Goal: Information Seeking & Learning: Learn about a topic

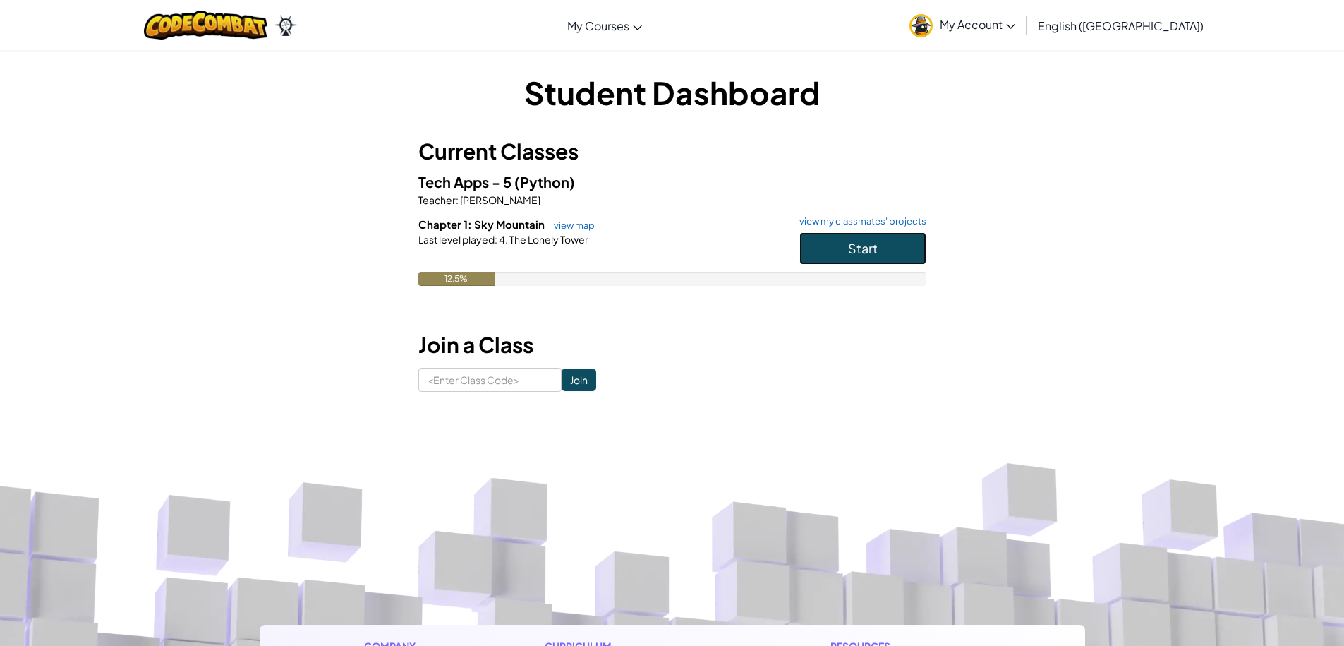
click at [901, 243] on button "Start" at bounding box center [863, 248] width 127 height 32
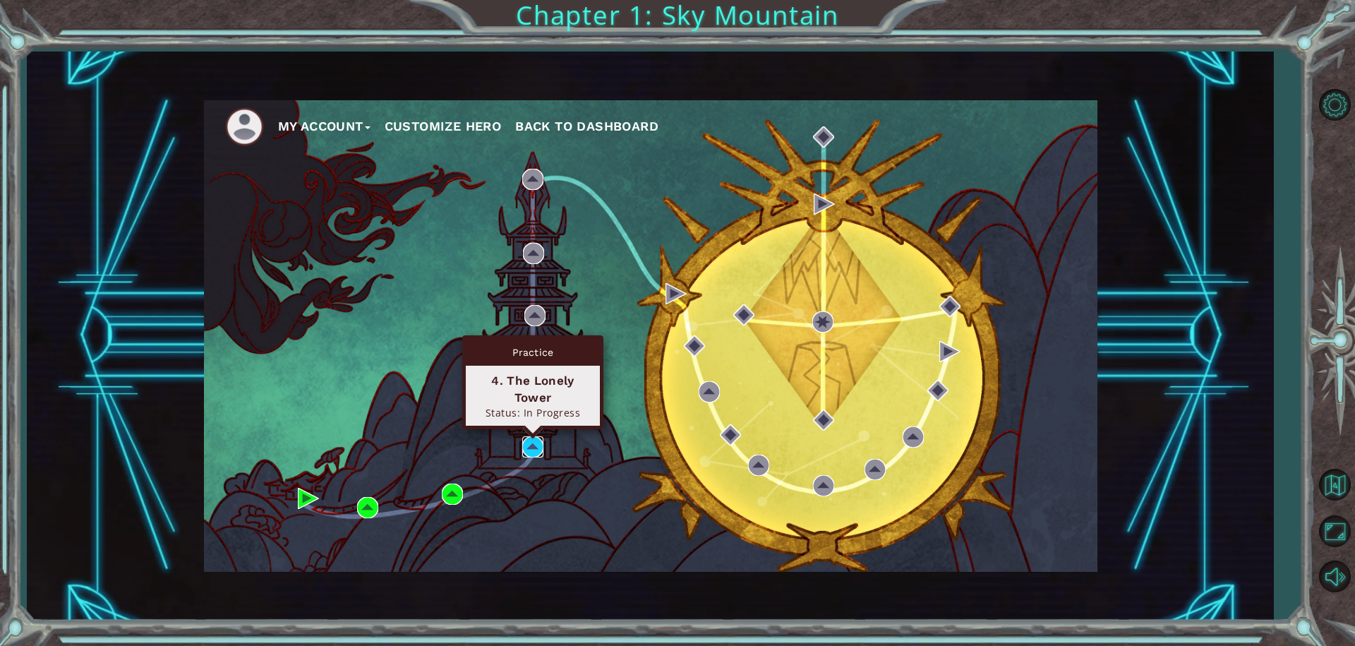
click at [532, 452] on img at bounding box center [532, 446] width 21 height 21
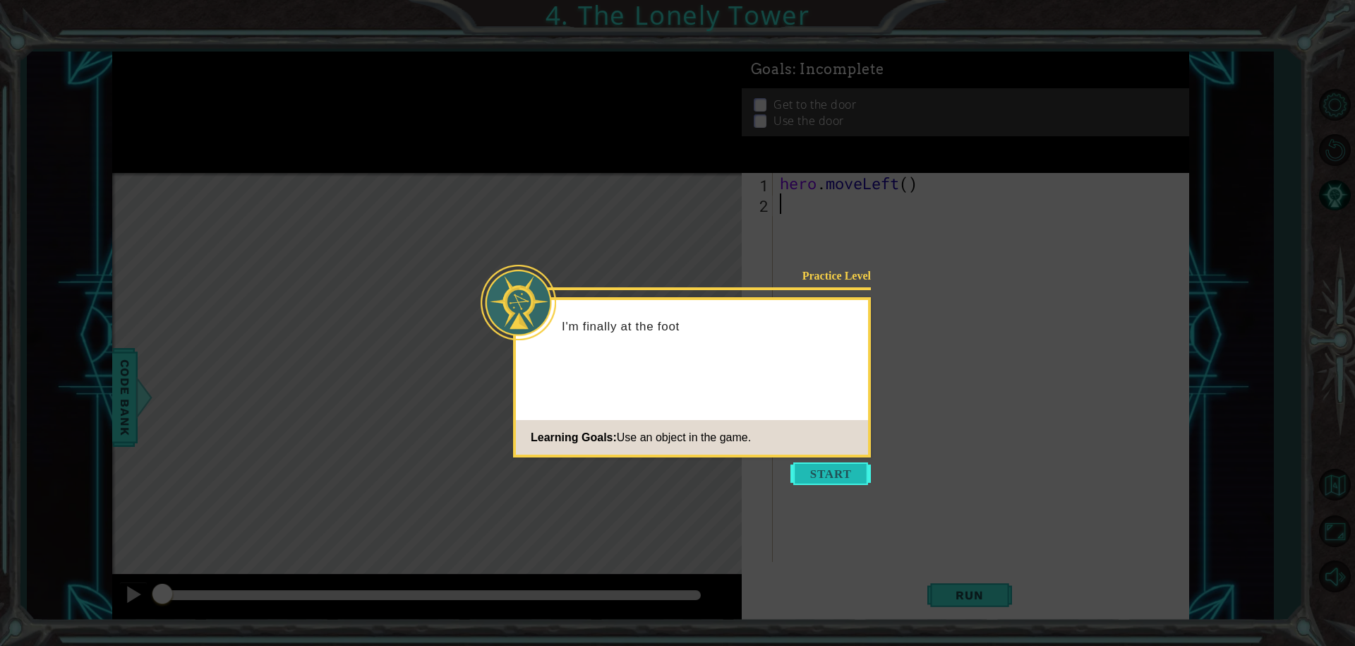
click at [831, 470] on button "Start" at bounding box center [830, 473] width 80 height 23
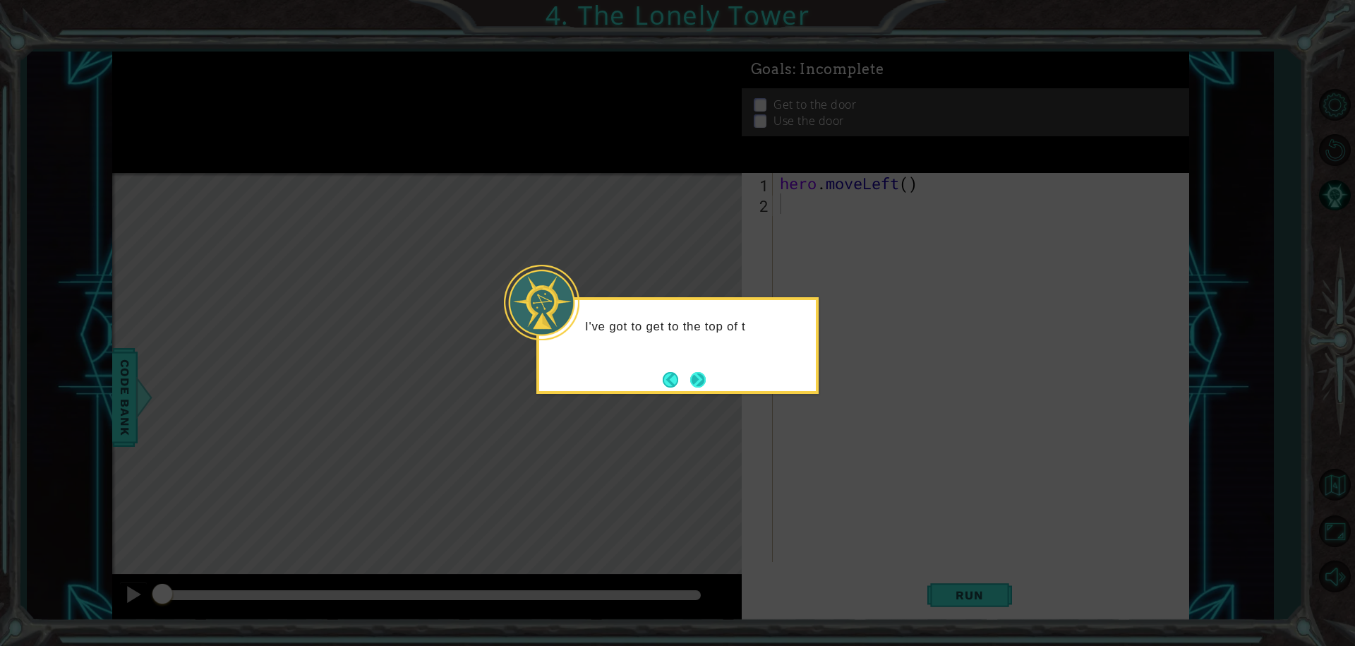
click at [695, 376] on button "Next" at bounding box center [698, 380] width 16 height 16
click at [698, 372] on button "Next" at bounding box center [698, 380] width 16 height 16
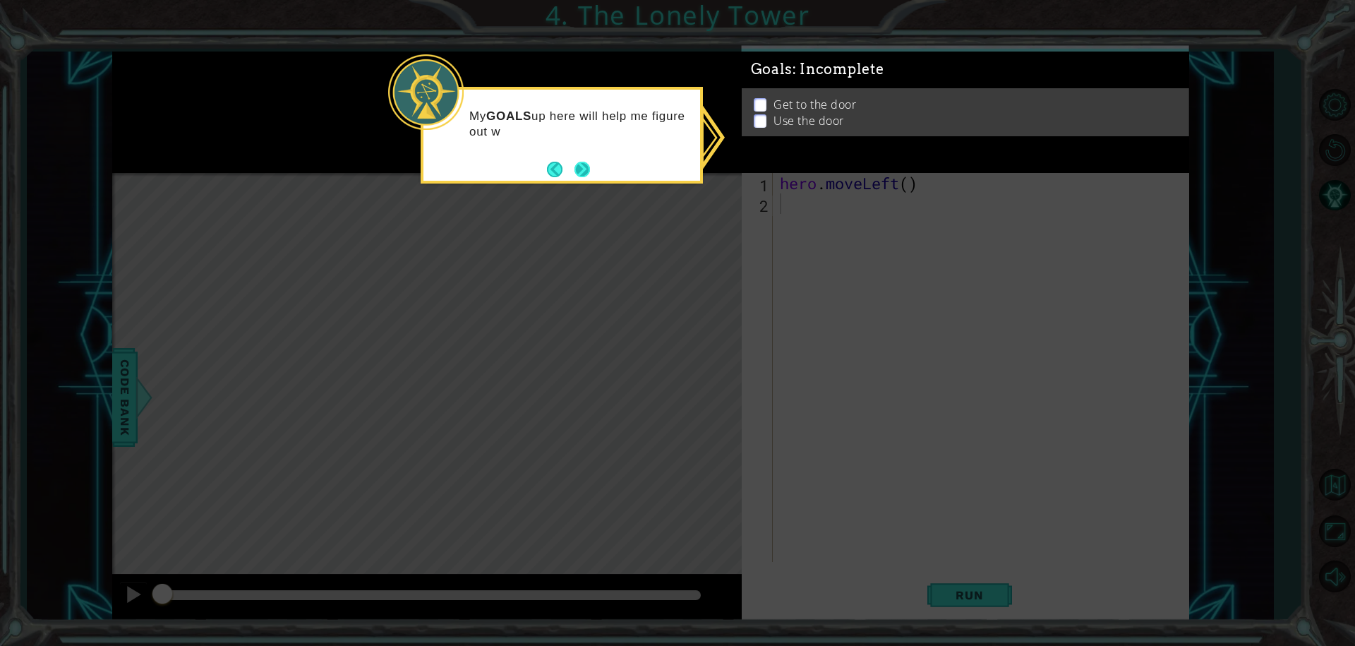
click at [580, 169] on button "Next" at bounding box center [582, 170] width 16 height 16
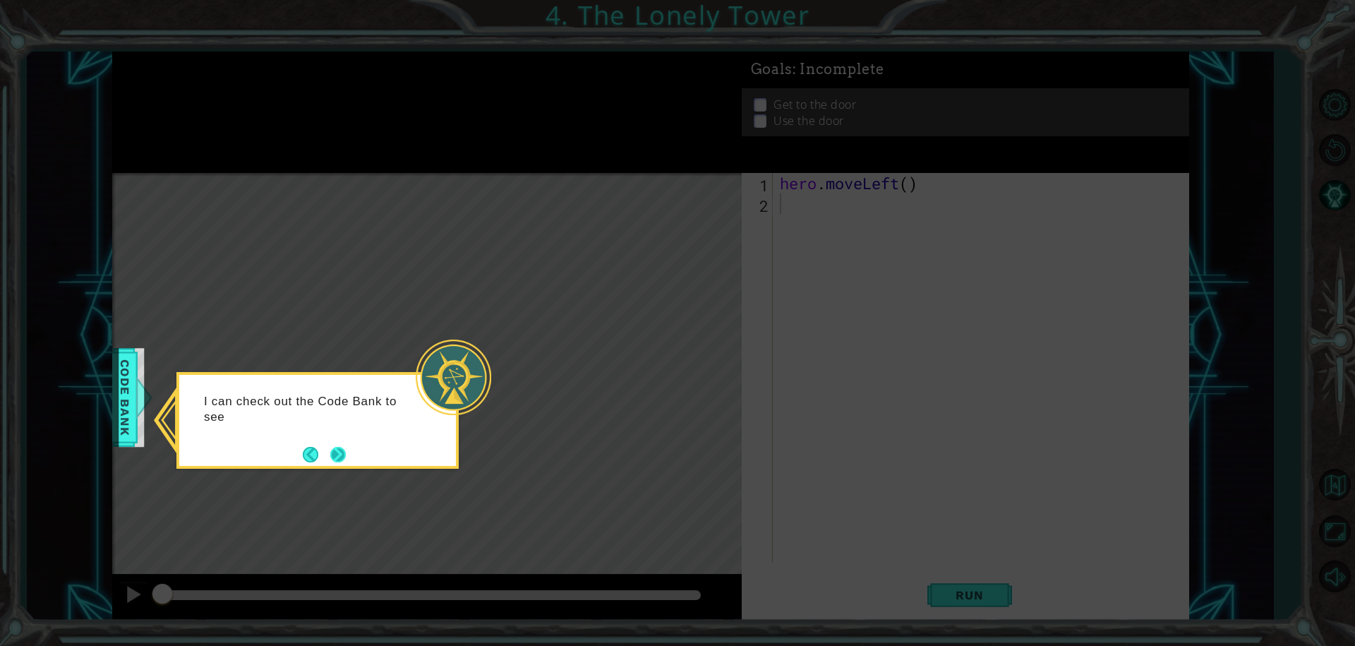
click at [345, 462] on button "Next" at bounding box center [338, 455] width 16 height 16
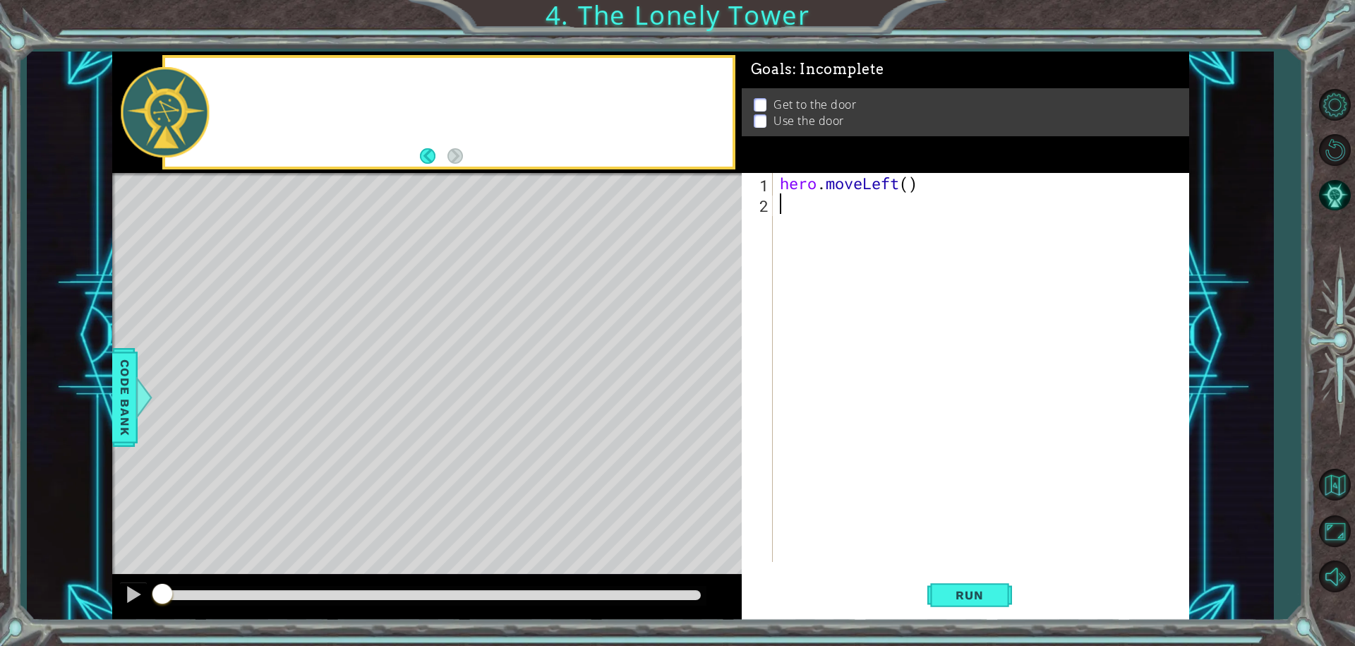
click at [345, 462] on div "Level Map" at bounding box center [438, 381] width 652 height 416
click at [832, 221] on div "hero . moveLeft ( )" at bounding box center [984, 388] width 415 height 430
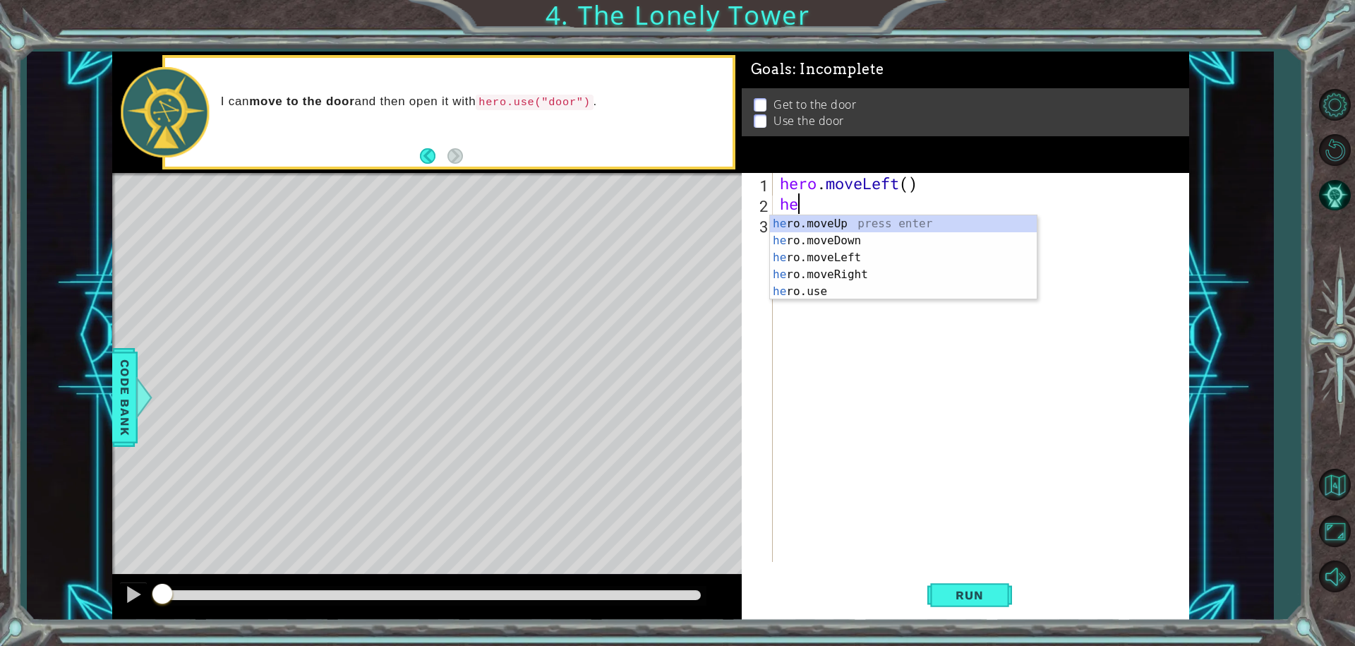
type textarea "her"
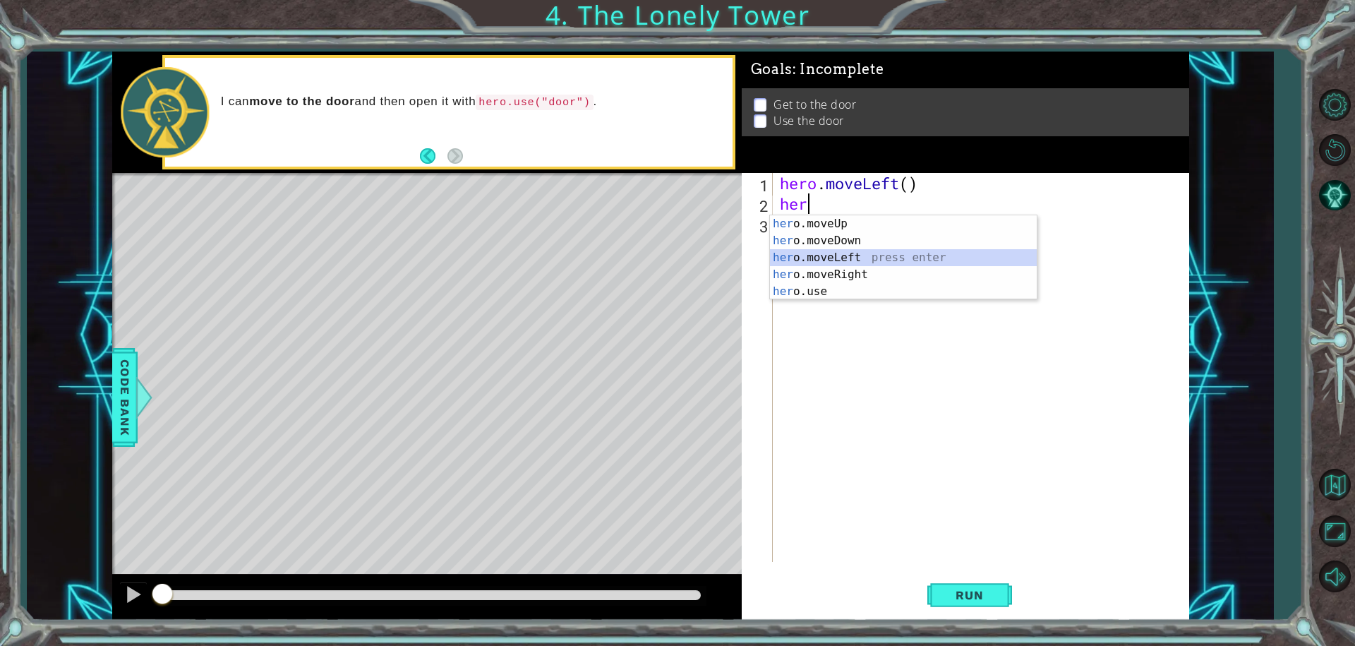
click at [855, 255] on div "her o.moveUp press enter her o.moveDown press enter her o.moveLeft press enter …" at bounding box center [903, 274] width 267 height 119
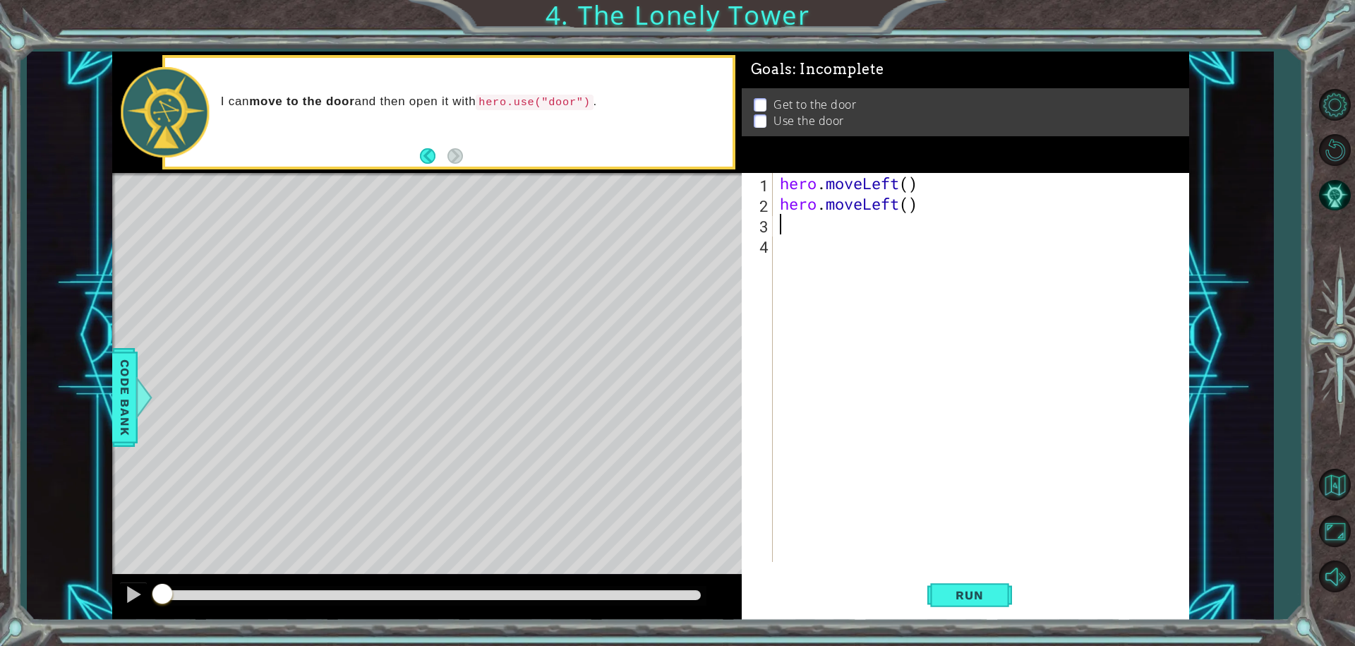
type textarea "h"
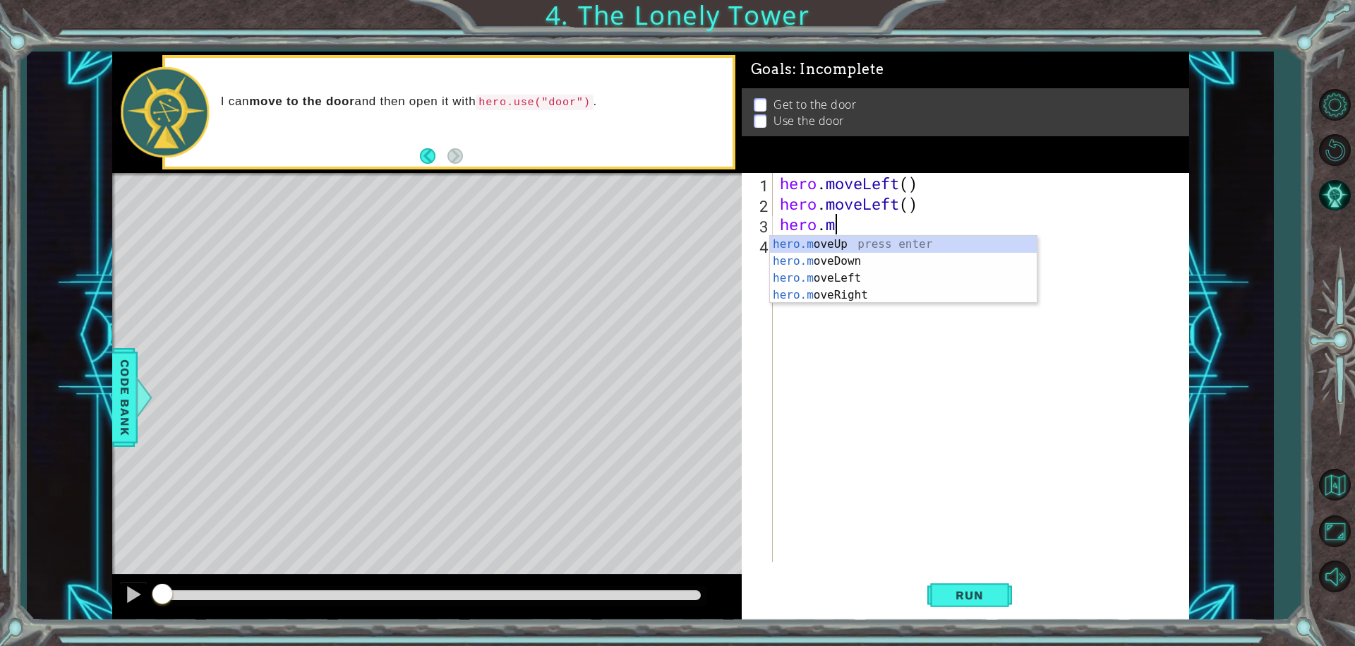
type textarea "hero."
click at [864, 278] on div "hero. moveUp press enter hero. moveDown press enter hero. moveLeft press enter …" at bounding box center [903, 295] width 267 height 119
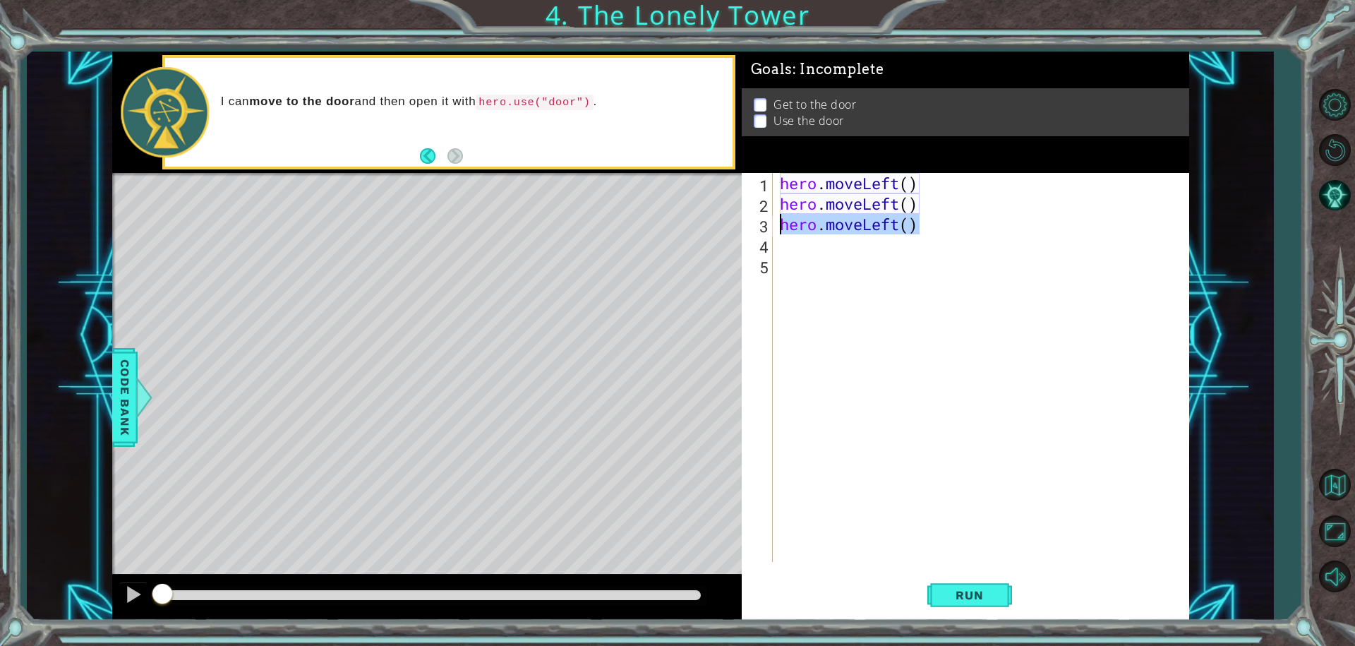
drag, startPoint x: 921, startPoint y: 222, endPoint x: 782, endPoint y: 218, distance: 139.1
click at [782, 218] on div "hero . moveLeft ( ) hero . moveLeft ( ) hero . moveLeft ( )" at bounding box center [984, 388] width 415 height 430
type textarea "hero.moveLeft()"
type textarea "h"
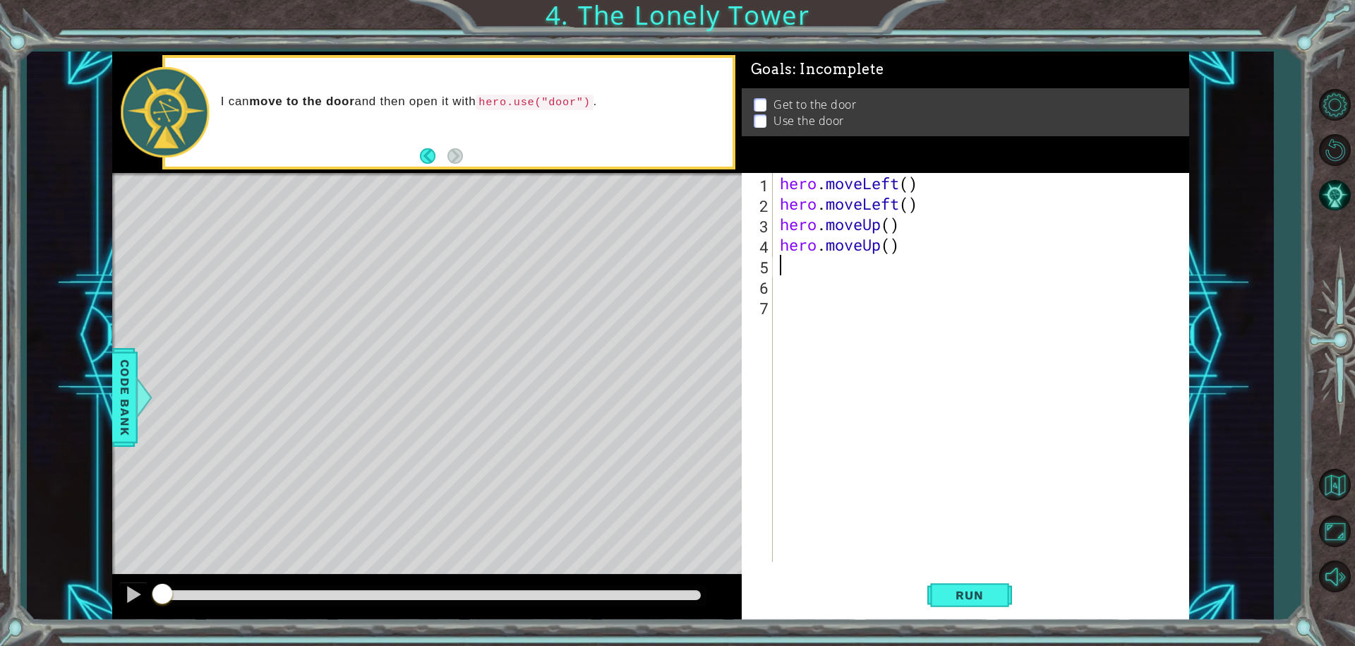
type textarea "h"
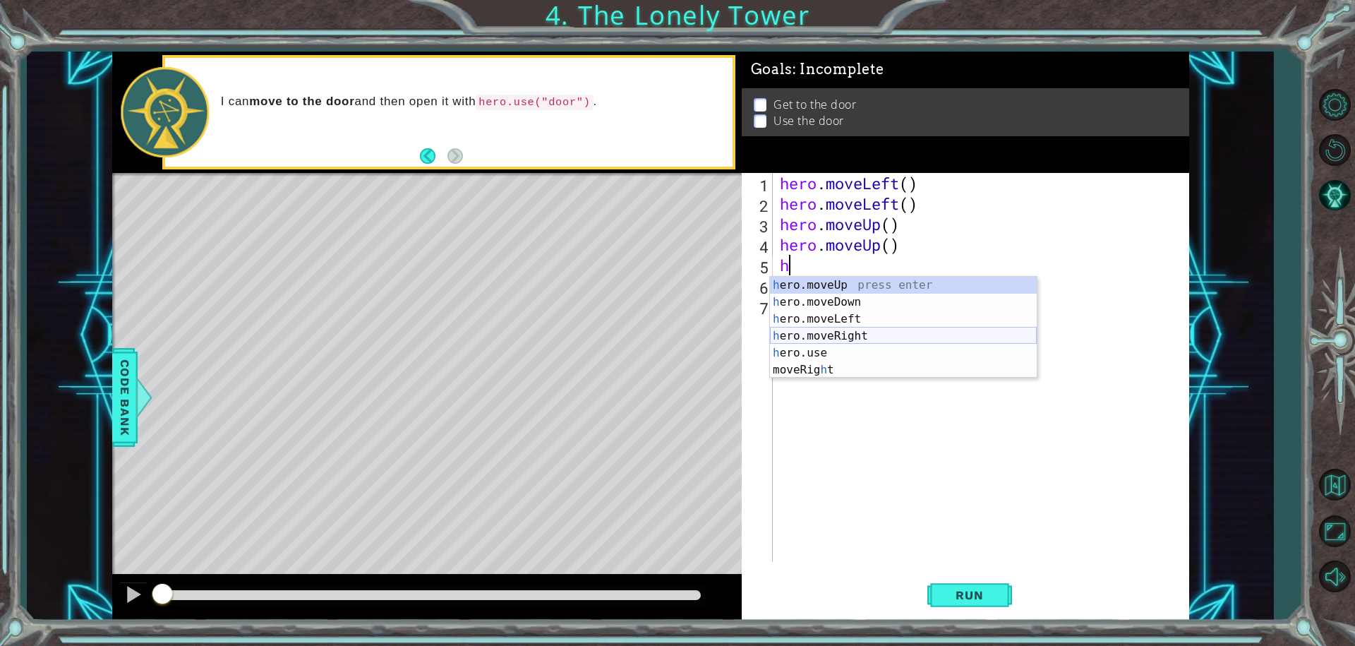
click at [823, 333] on div "h ero.moveUp press enter h ero.moveDown press enter h ero.moveLeft press enter …" at bounding box center [903, 344] width 267 height 135
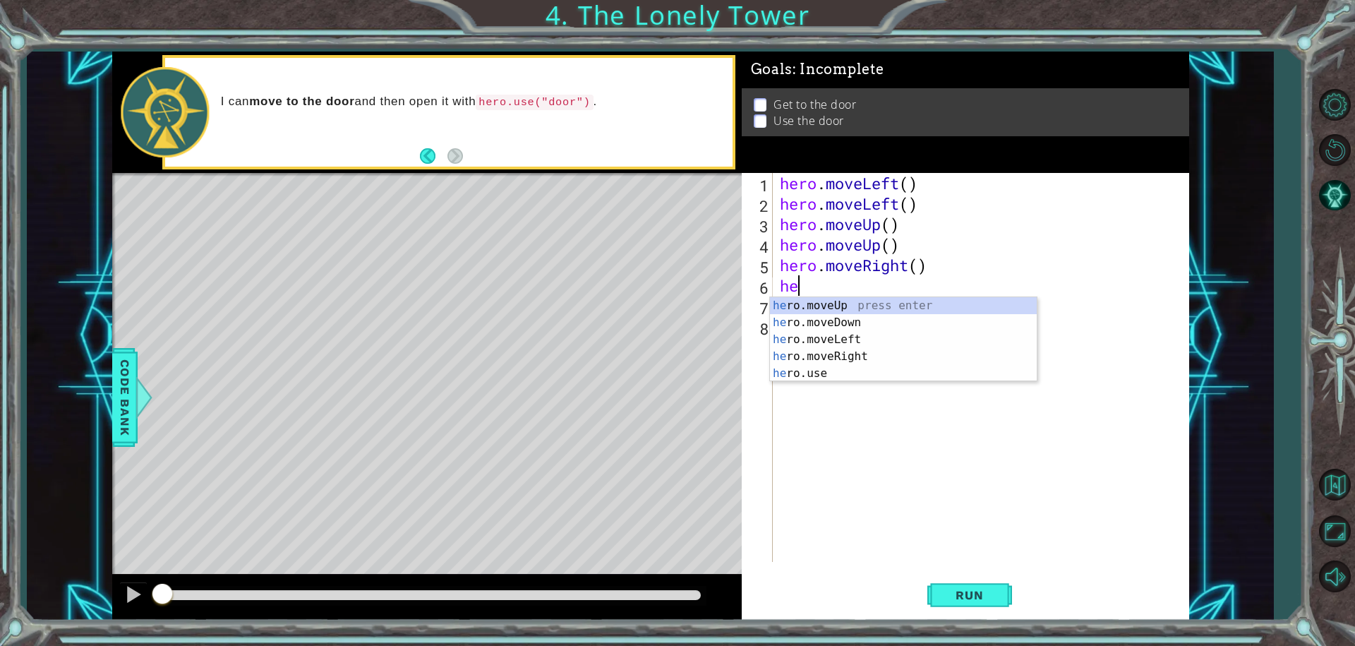
type textarea "her"
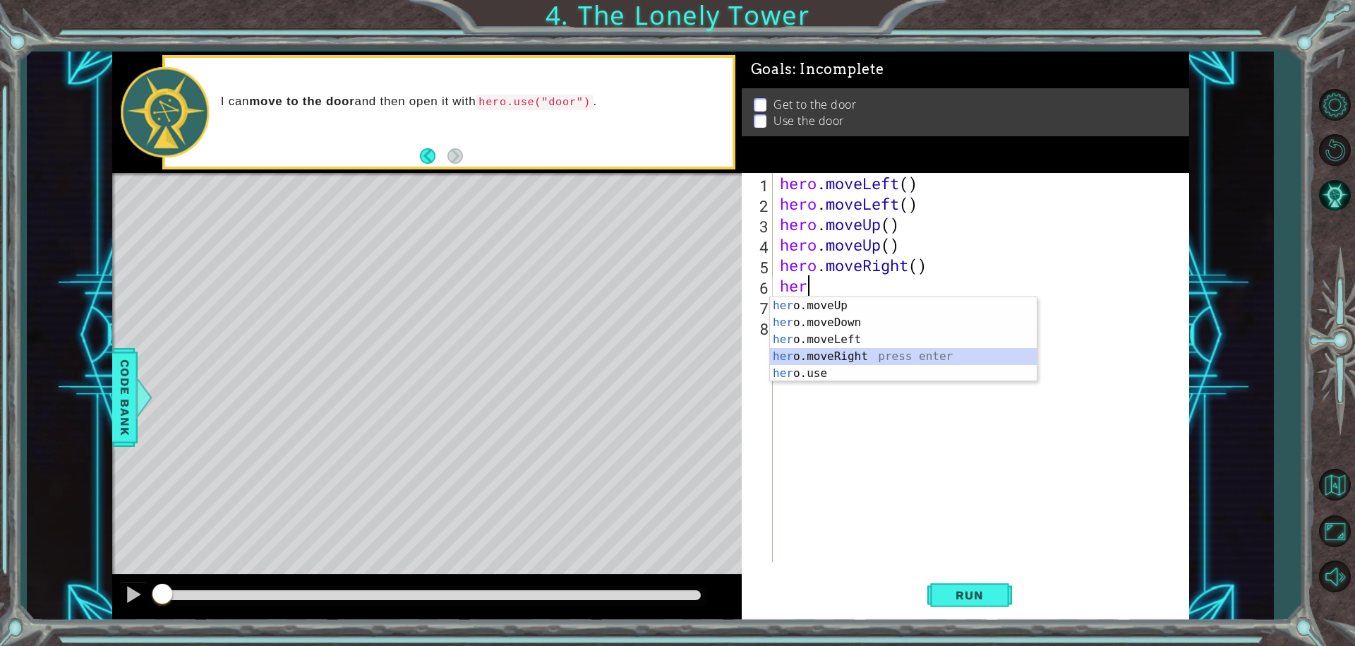
click at [852, 353] on div "her o.moveUp press enter her o.moveDown press enter her o.moveLeft press enter …" at bounding box center [903, 356] width 267 height 119
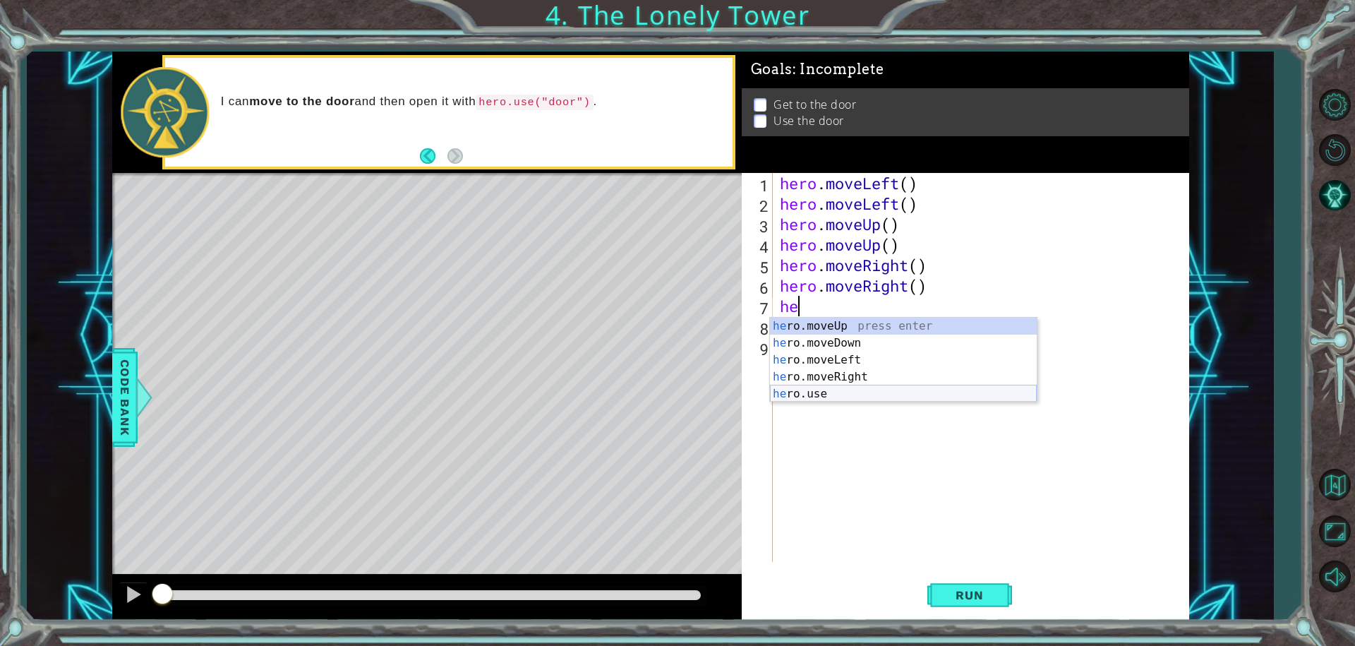
click at [830, 397] on div "he ro.moveUp press enter he ro.moveDown press enter he ro.moveLeft press enter …" at bounding box center [903, 377] width 267 height 119
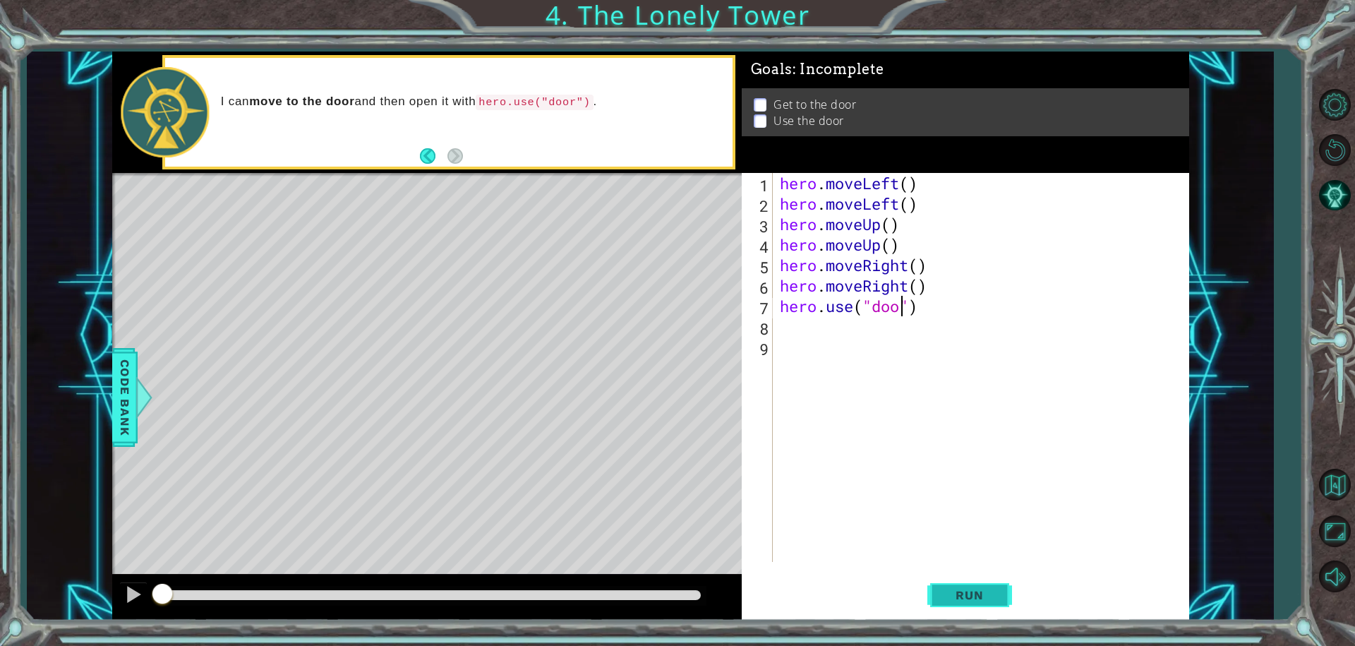
scroll to position [0, 6]
type textarea "hero.use("door")"
click at [979, 594] on span "Run" at bounding box center [969, 595] width 56 height 14
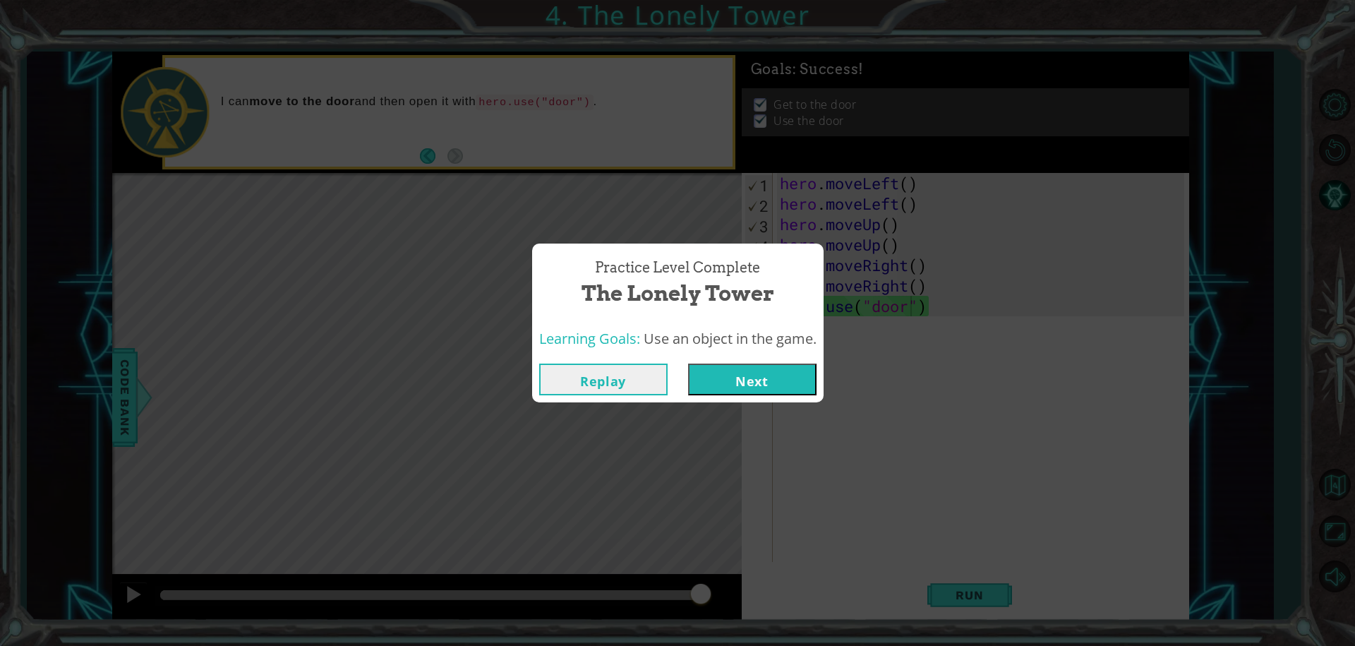
click at [742, 384] on button "Next" at bounding box center [752, 379] width 128 height 32
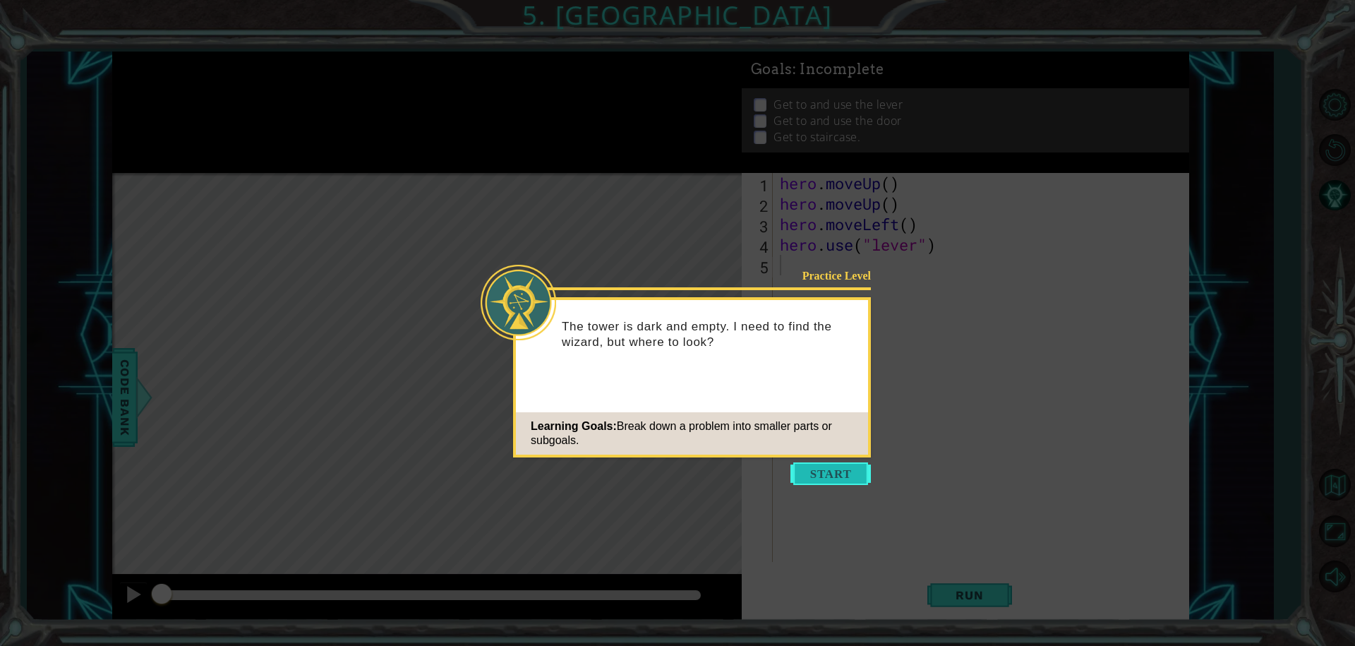
click at [828, 471] on button "Start" at bounding box center [830, 473] width 80 height 23
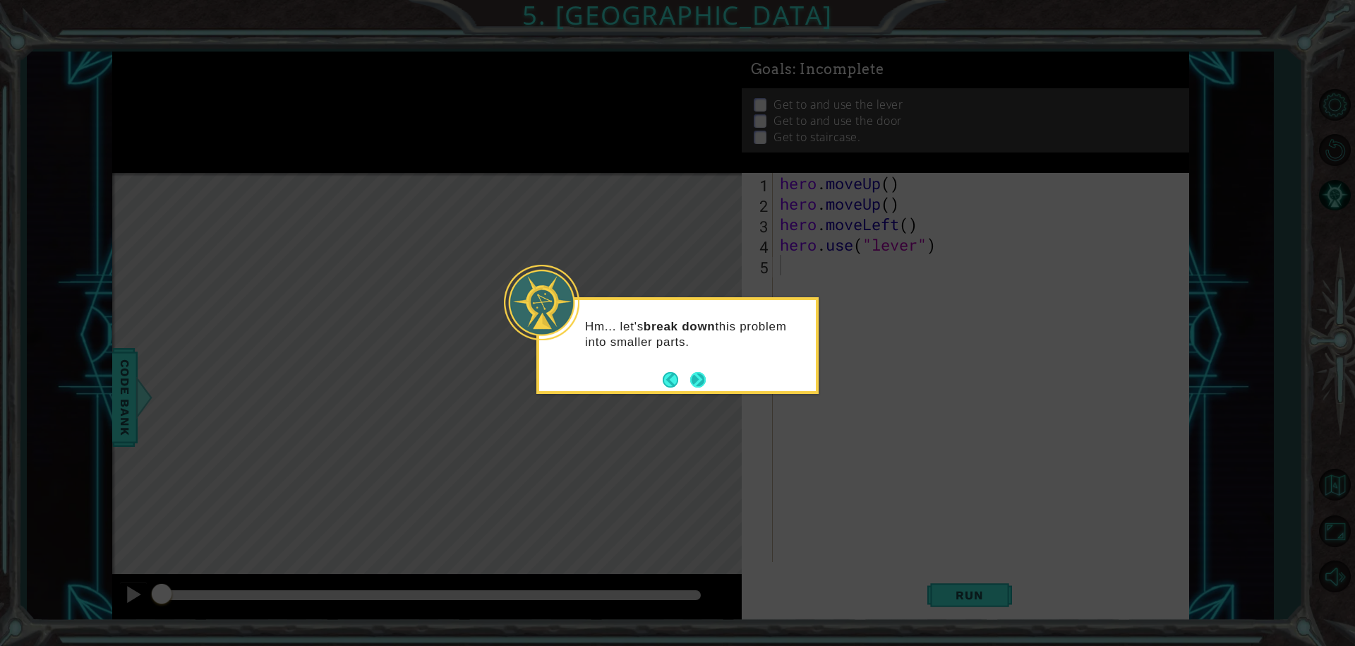
click at [702, 374] on button "Next" at bounding box center [698, 379] width 16 height 16
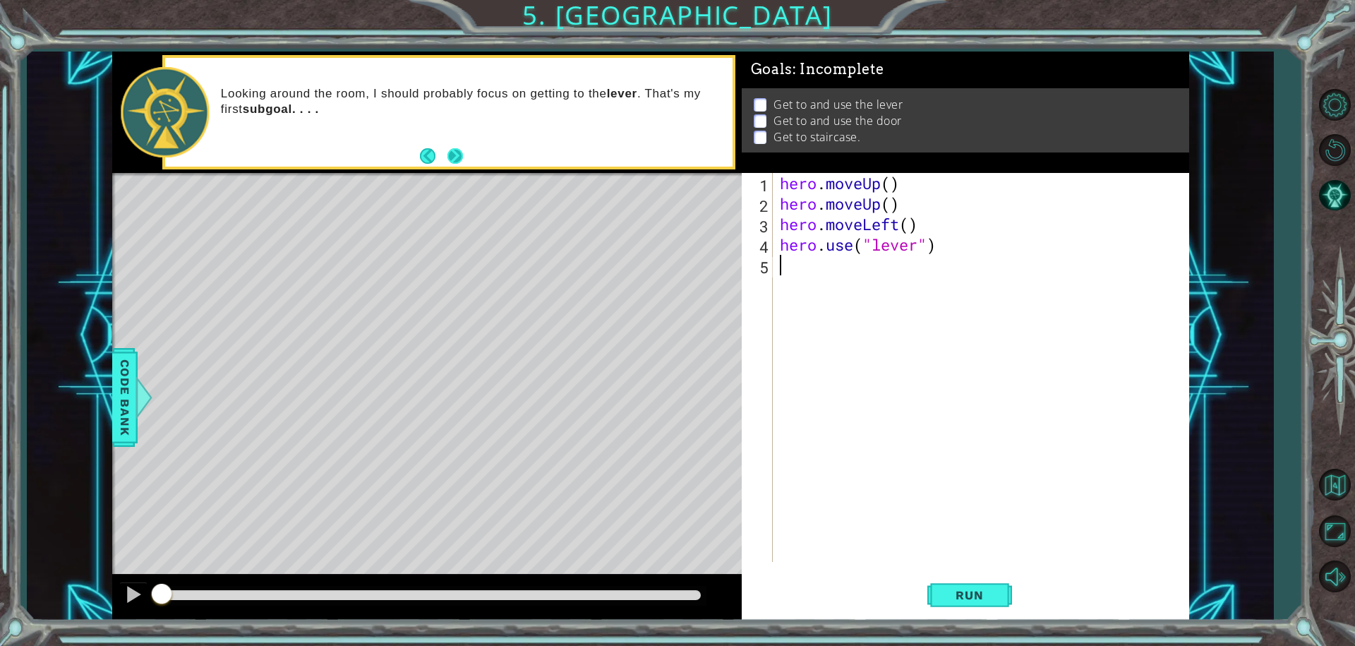
click at [456, 153] on button "Next" at bounding box center [455, 156] width 16 height 16
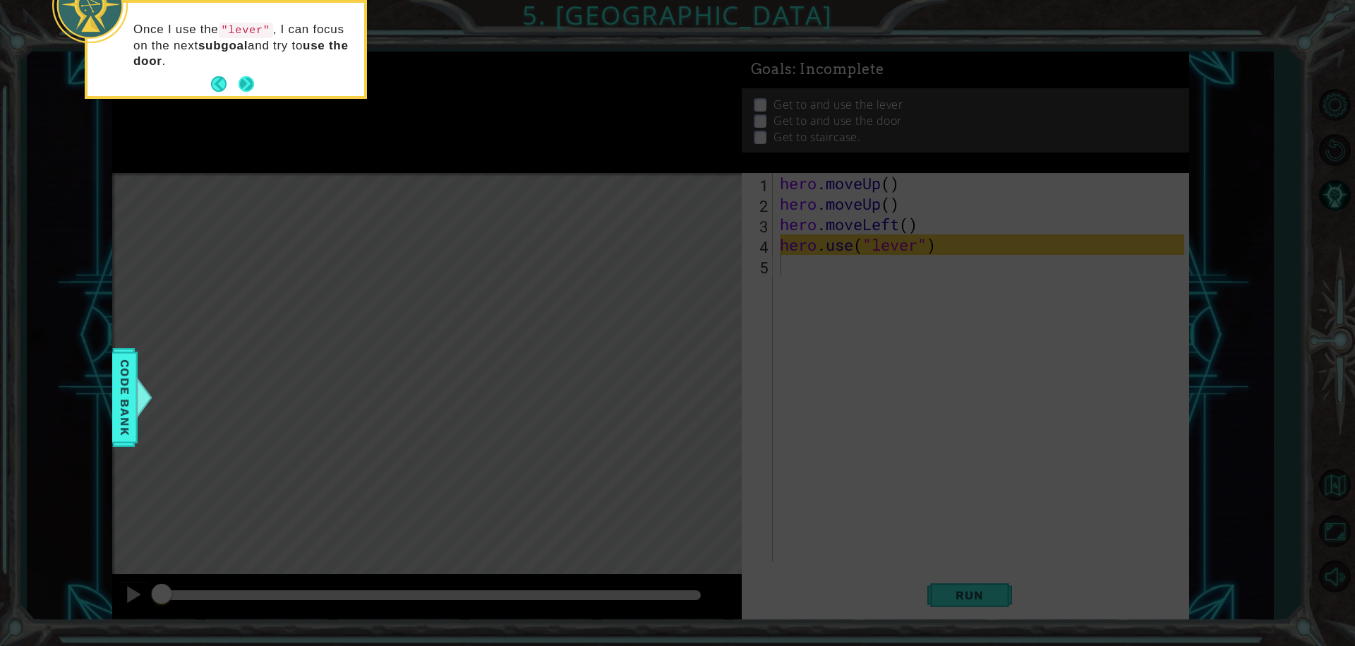
click at [250, 85] on button "Next" at bounding box center [247, 84] width 16 height 16
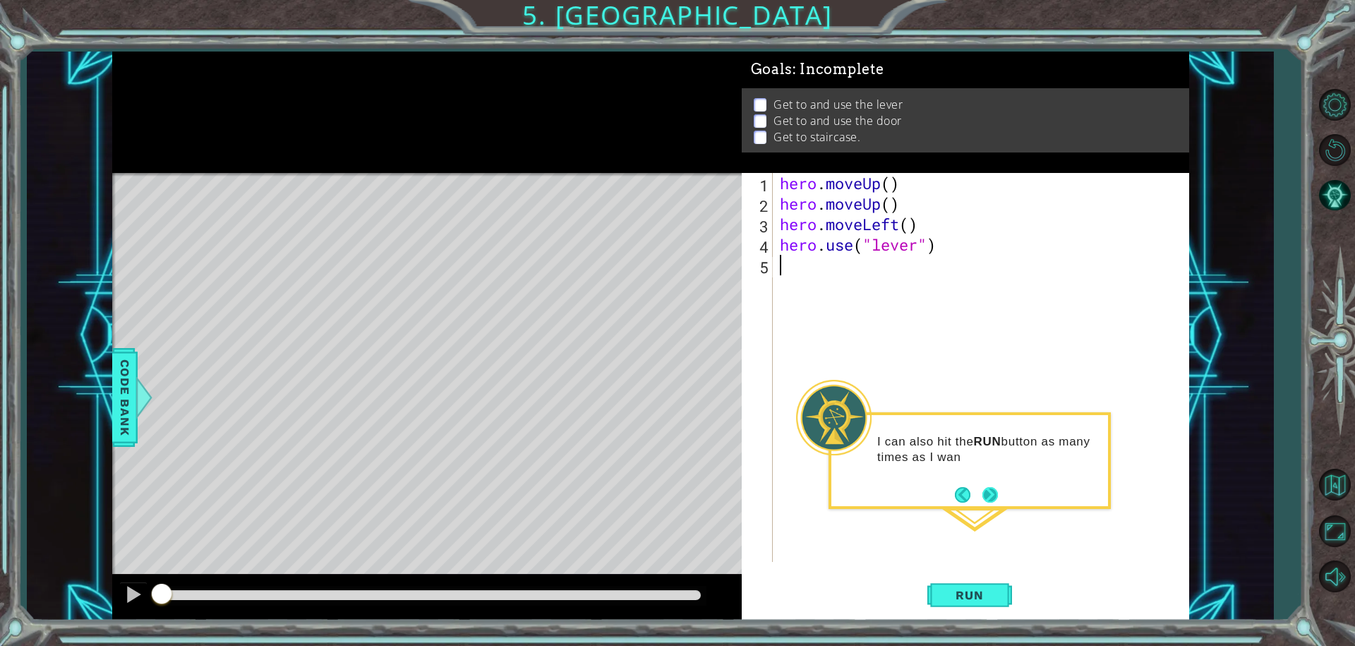
click at [995, 493] on button "Next" at bounding box center [990, 495] width 16 height 16
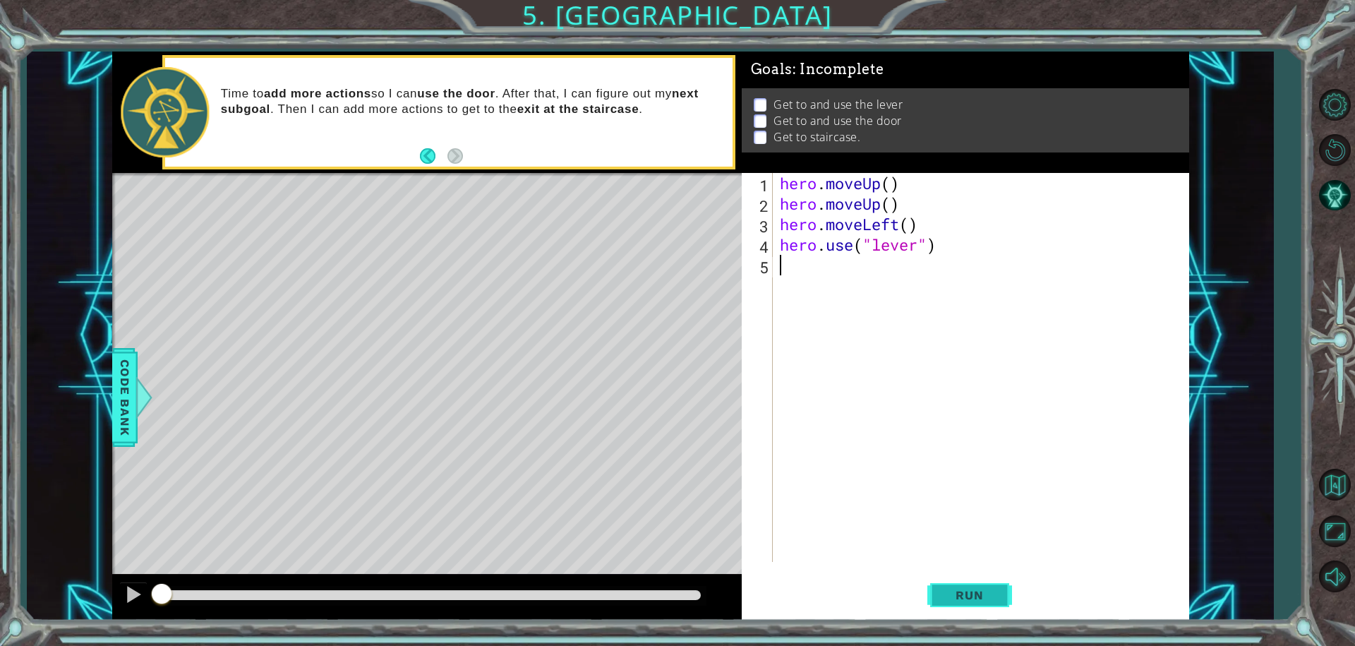
click at [1003, 593] on button "Run" at bounding box center [969, 594] width 85 height 44
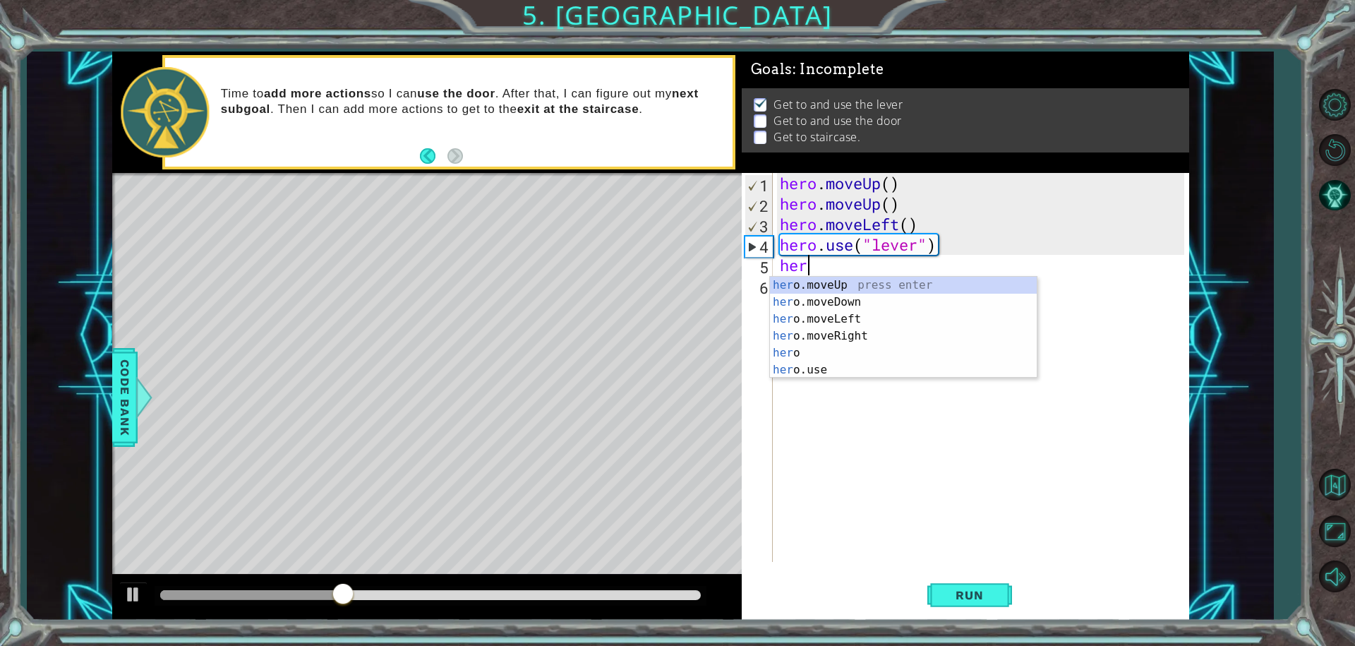
type textarea "hero"
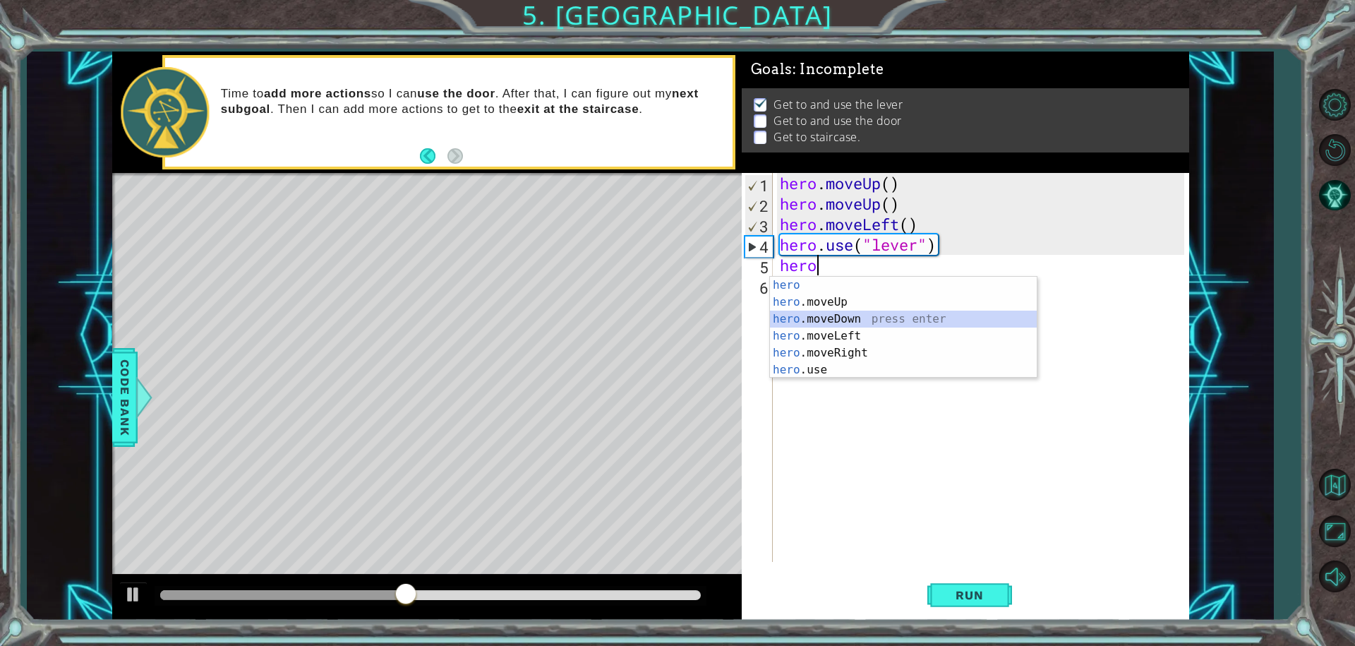
click at [839, 320] on div "hero press enter hero .moveUp press enter hero .moveDown press enter hero .move…" at bounding box center [903, 344] width 267 height 135
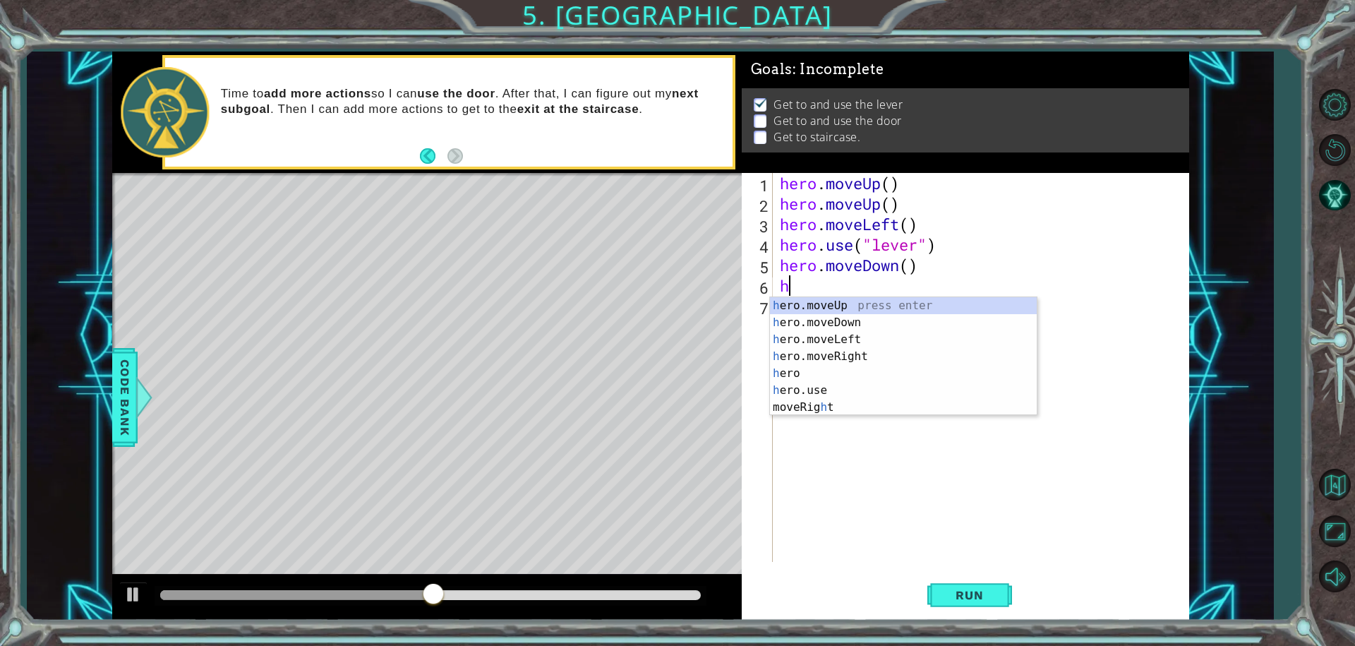
type textarea "her"
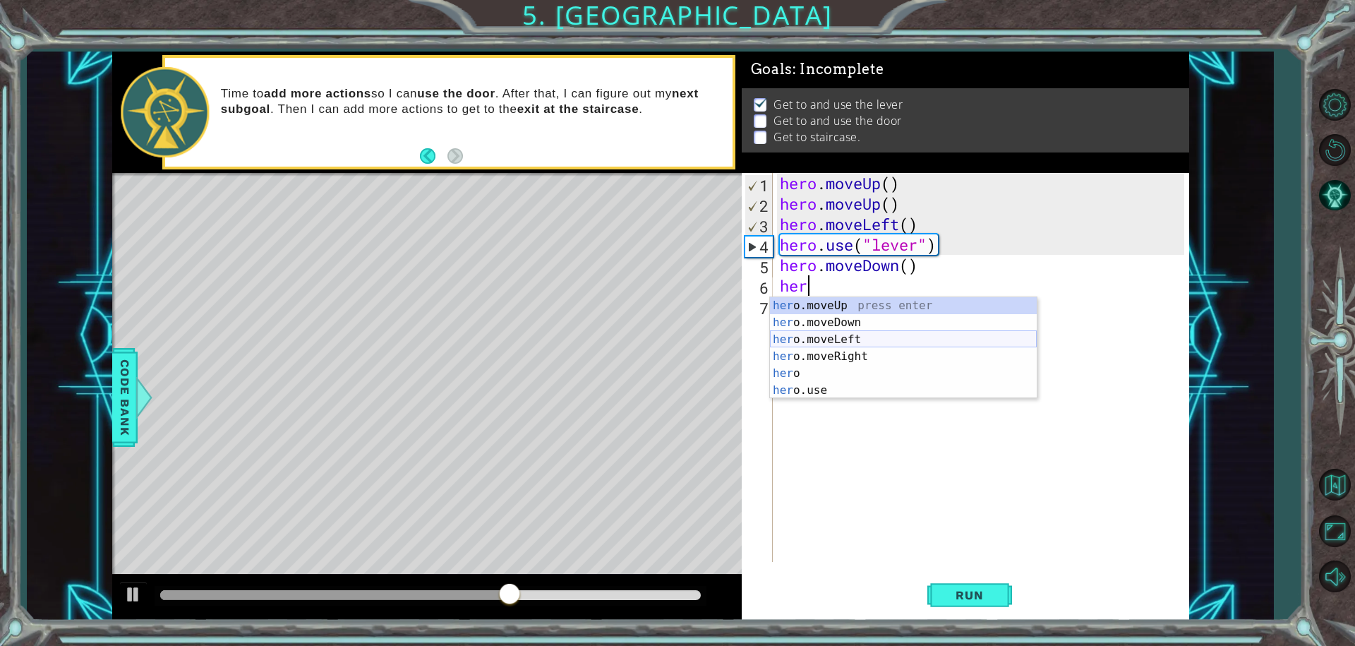
click at [843, 337] on div "her o.moveUp press enter her o.moveDown press enter her o.moveLeft press enter …" at bounding box center [903, 364] width 267 height 135
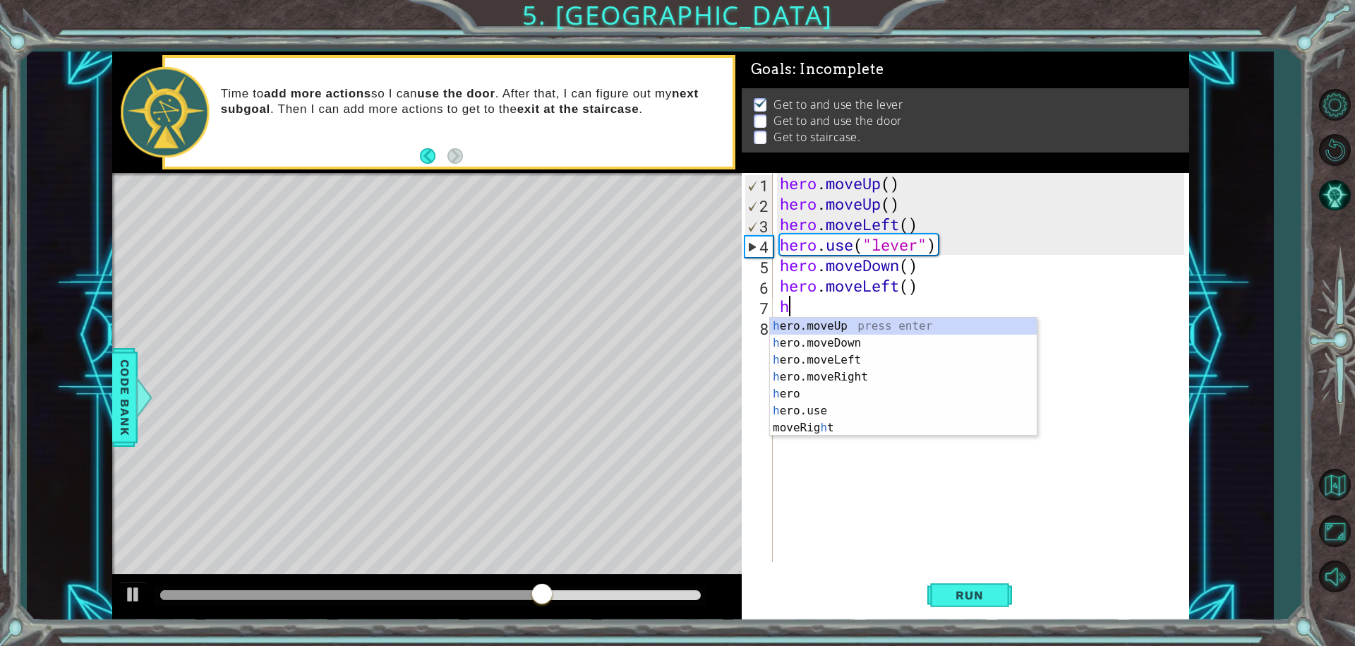
type textarea "her"
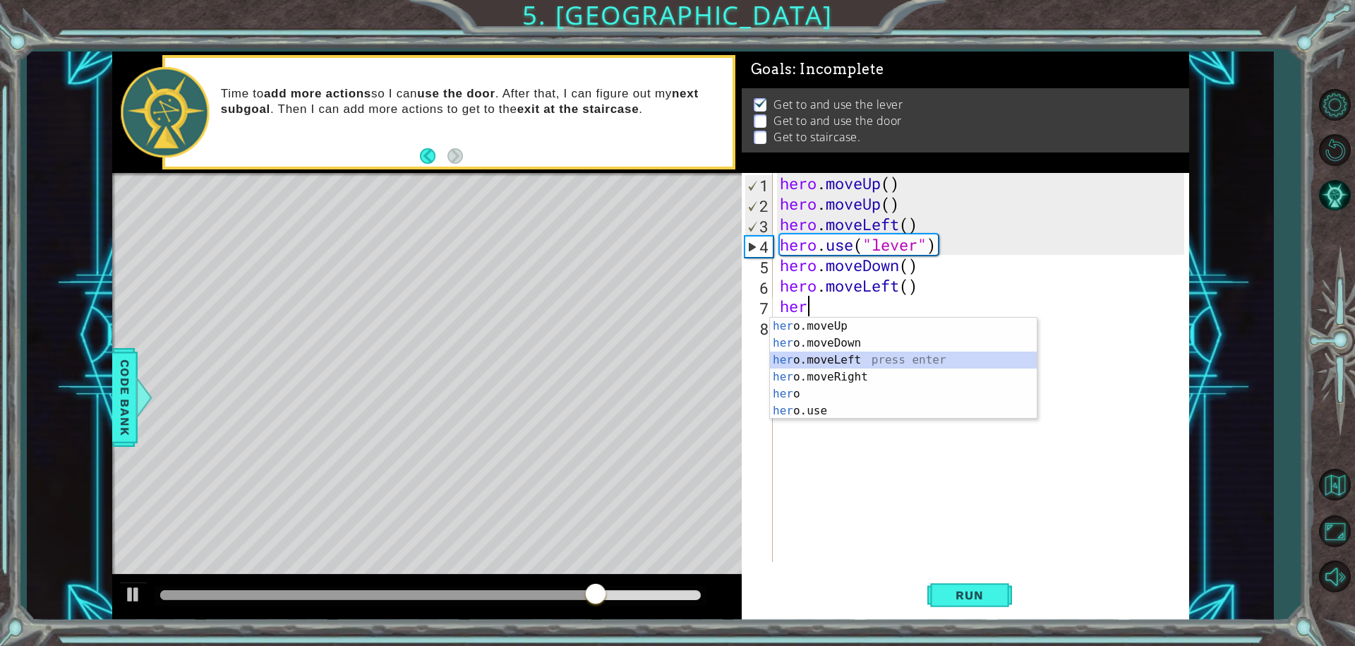
click at [845, 354] on div "her o.moveUp press enter her o.moveDown press enter her o.moveLeft press enter …" at bounding box center [903, 385] width 267 height 135
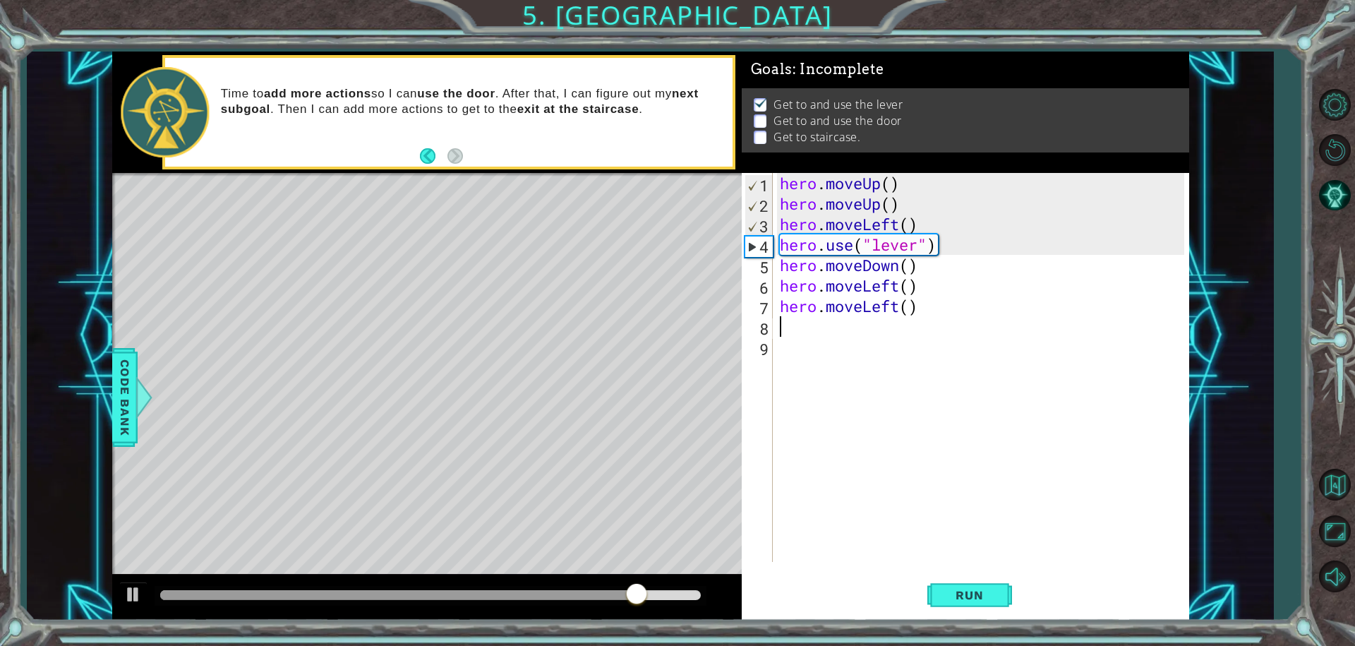
type textarea "h"
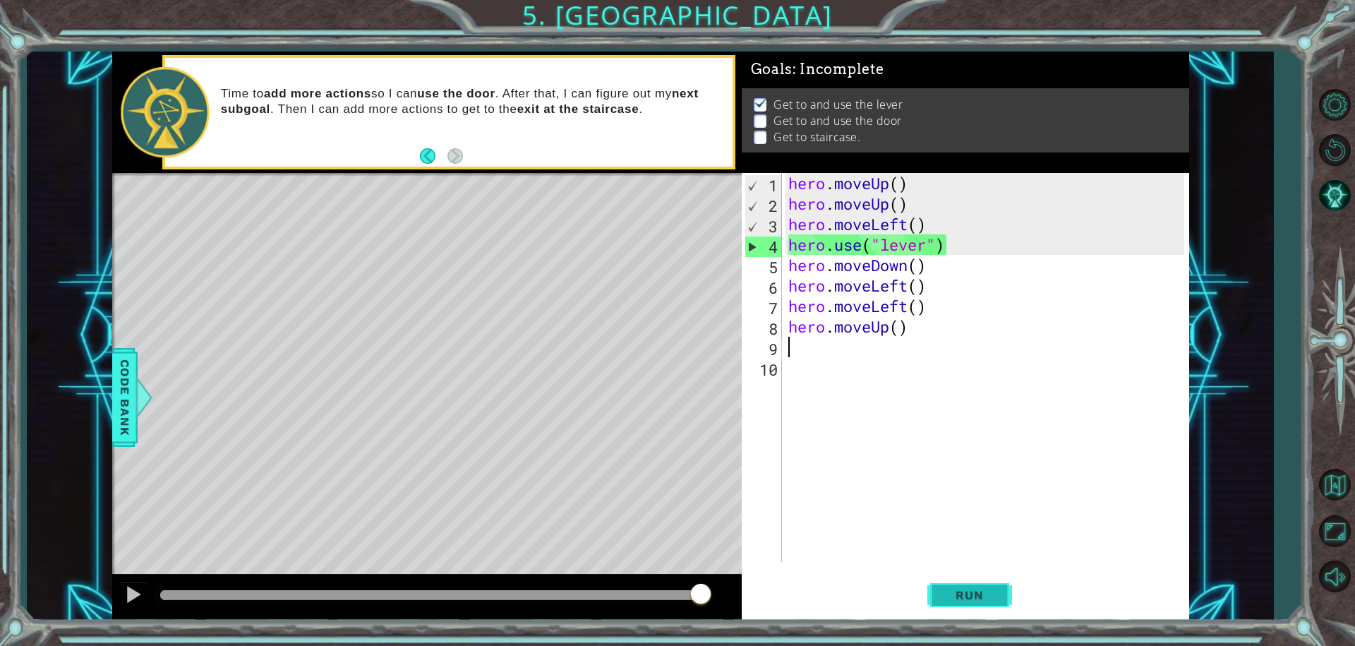
click at [965, 593] on span "Run" at bounding box center [969, 595] width 56 height 14
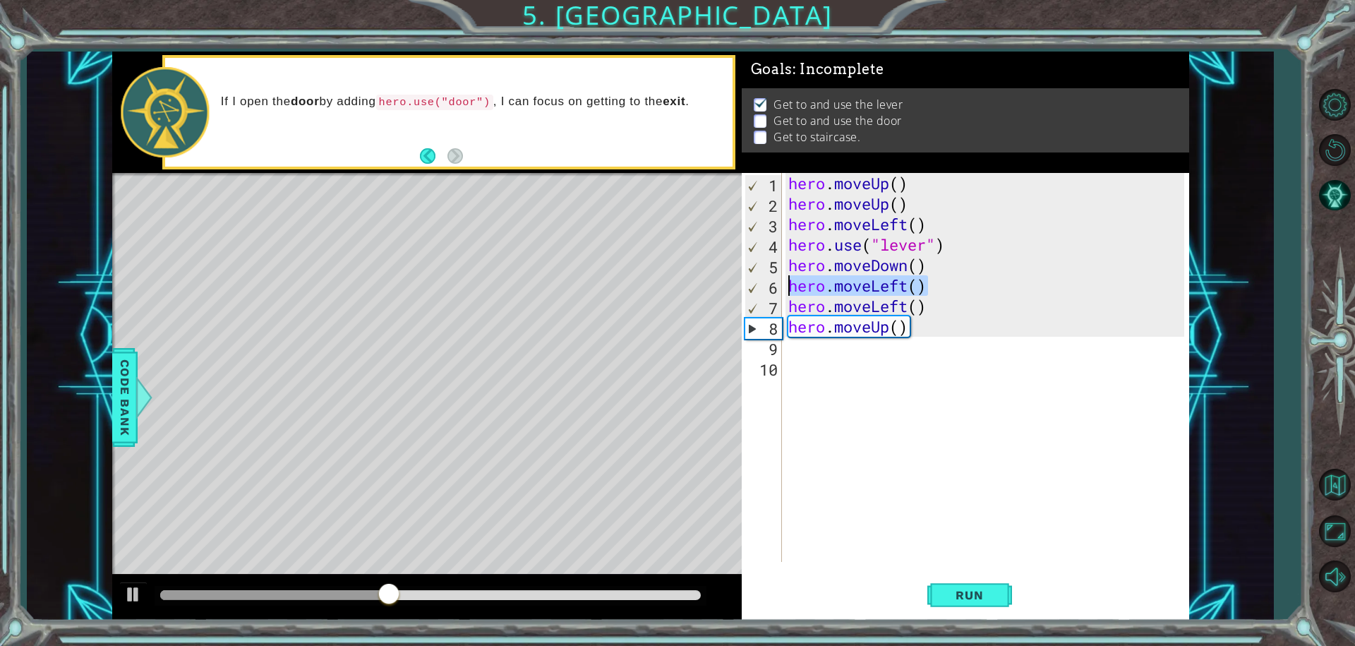
drag, startPoint x: 928, startPoint y: 291, endPoint x: 766, endPoint y: 291, distance: 162.3
click at [766, 291] on div "1 2 3 4 5 6 7 8 9 10 hero . moveUp ( ) hero . moveUp ( ) hero . moveLeft ( ) he…" at bounding box center [963, 367] width 443 height 389
type textarea "hero.moveLeft()"
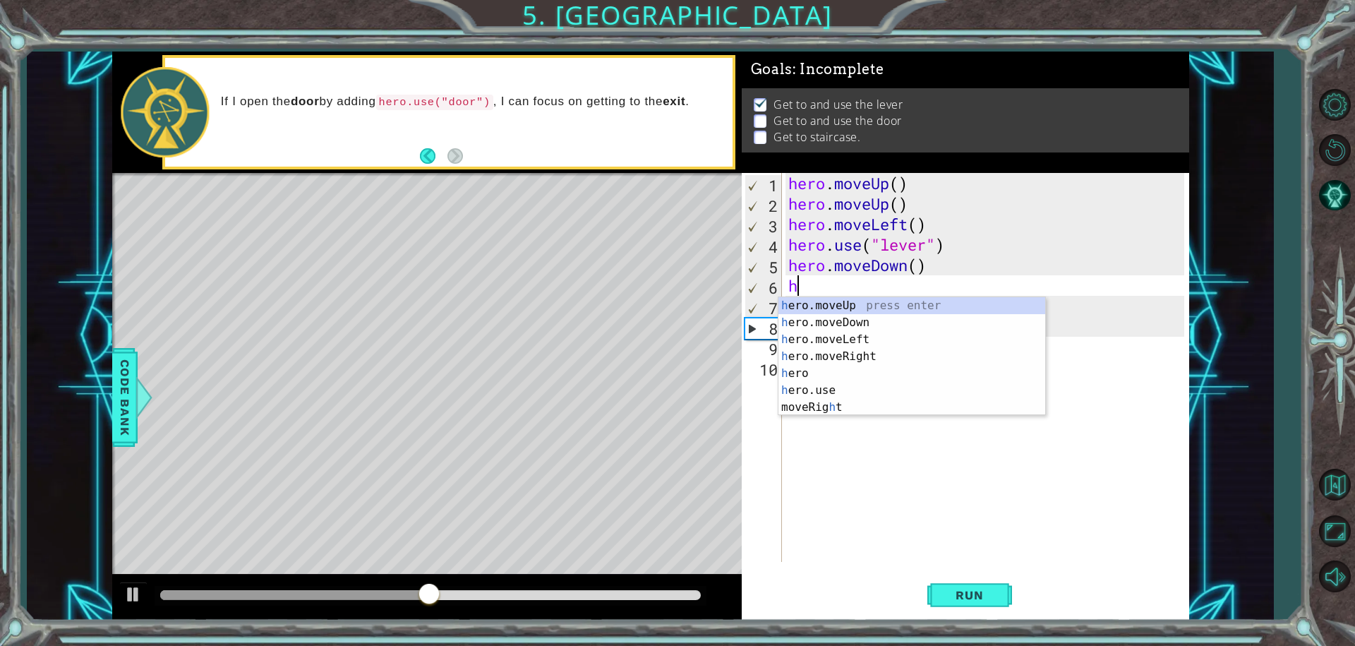
type textarea "hr"
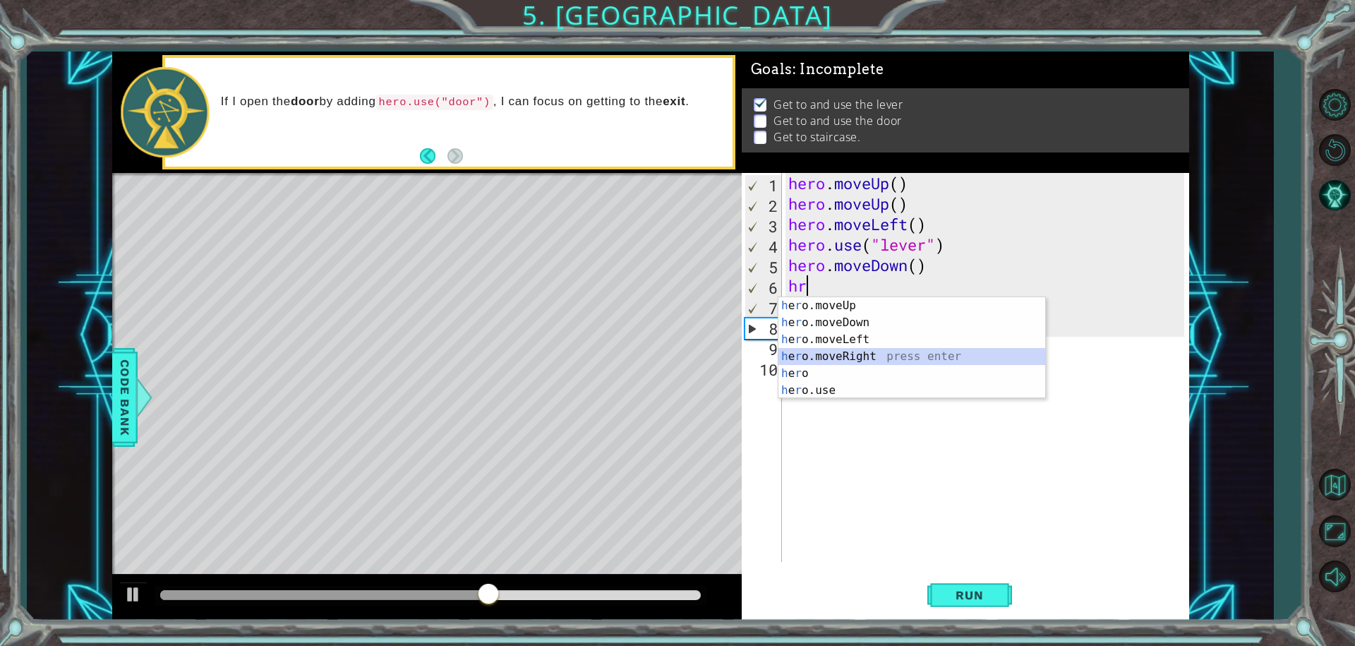
click at [835, 350] on div "h e r o.moveUp press enter h e r o.moveDown press enter h e r o.moveLeft press …" at bounding box center [911, 364] width 267 height 135
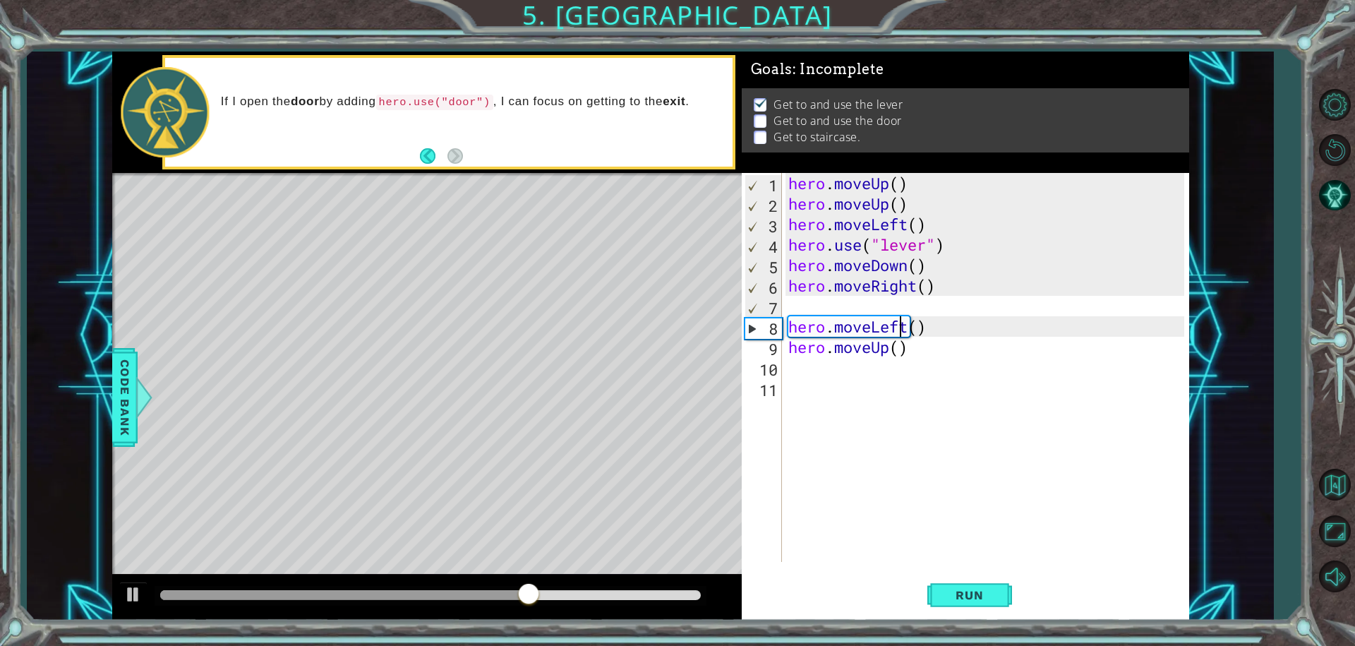
click at [905, 328] on div "hero . moveUp ( ) hero . moveUp ( ) hero . moveLeft ( ) hero . use ( "lever" ) …" at bounding box center [988, 388] width 406 height 430
click at [906, 329] on div "hero . moveUp ( ) hero . moveUp ( ) hero . moveLeft ( ) hero . use ( "lever" ) …" at bounding box center [988, 388] width 406 height 430
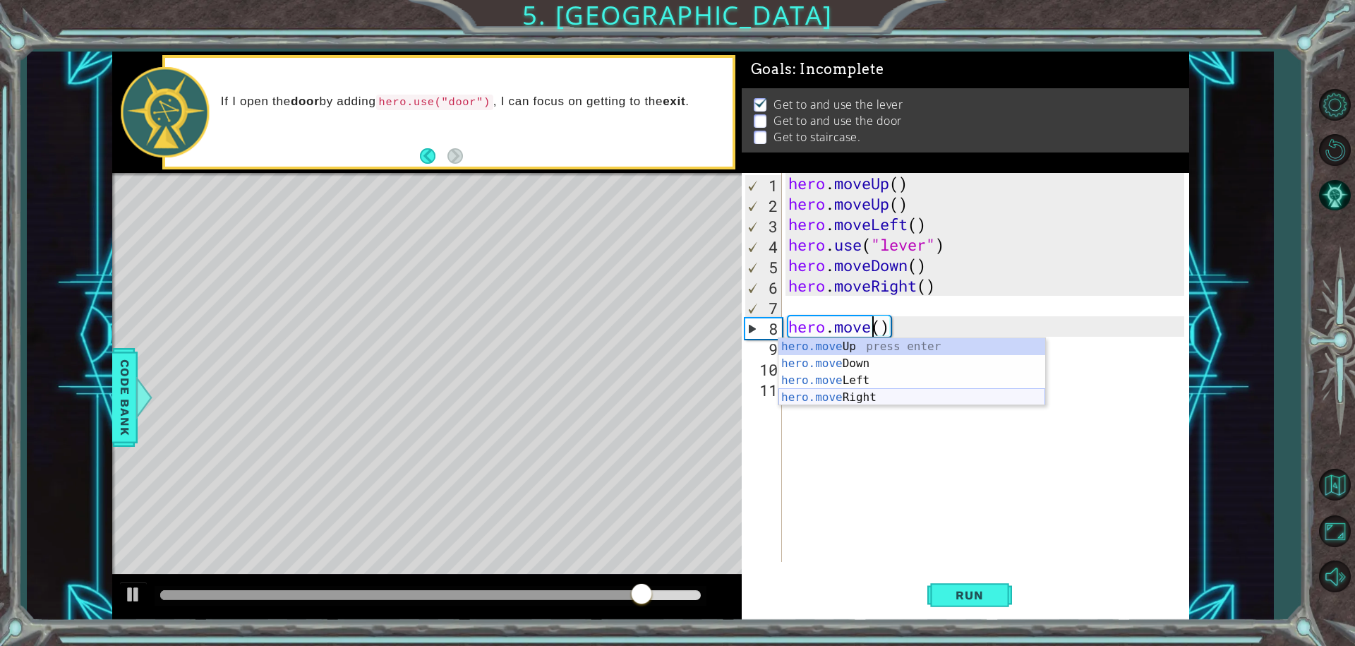
click at [884, 392] on div "hero.move Up press enter hero.move Down press enter hero.move Left press enter …" at bounding box center [911, 389] width 267 height 102
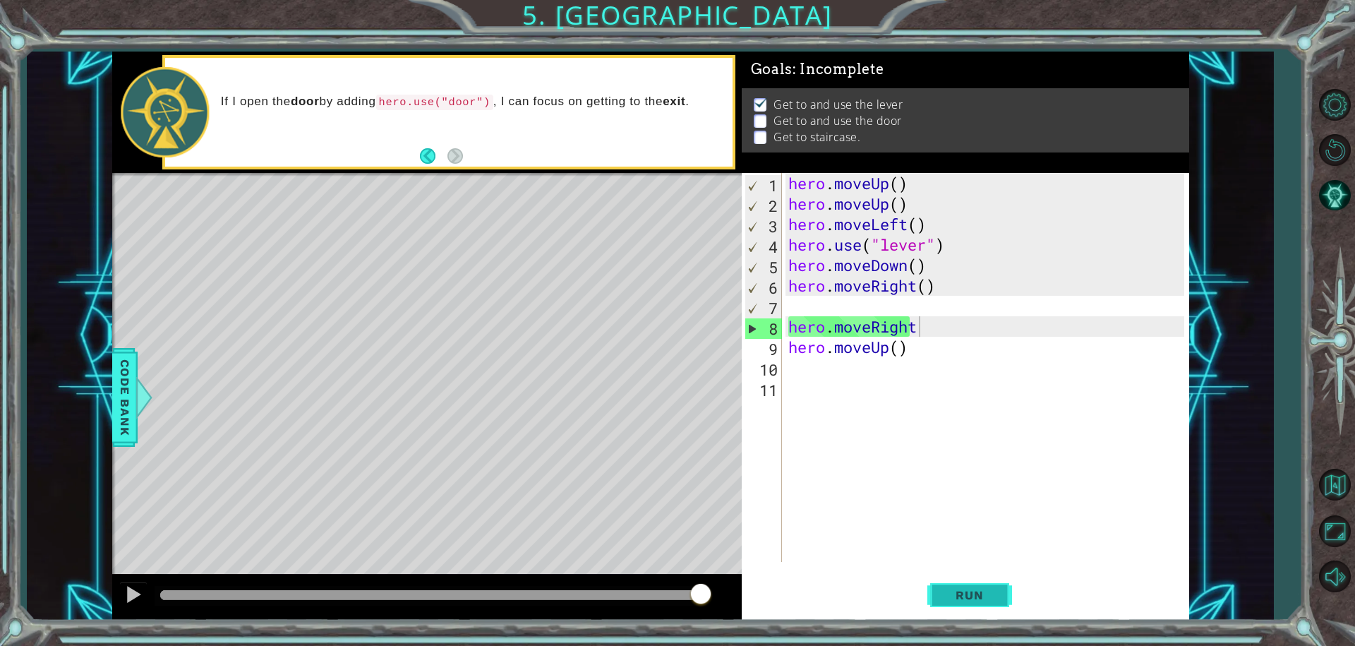
click at [984, 588] on span "Run" at bounding box center [969, 595] width 56 height 14
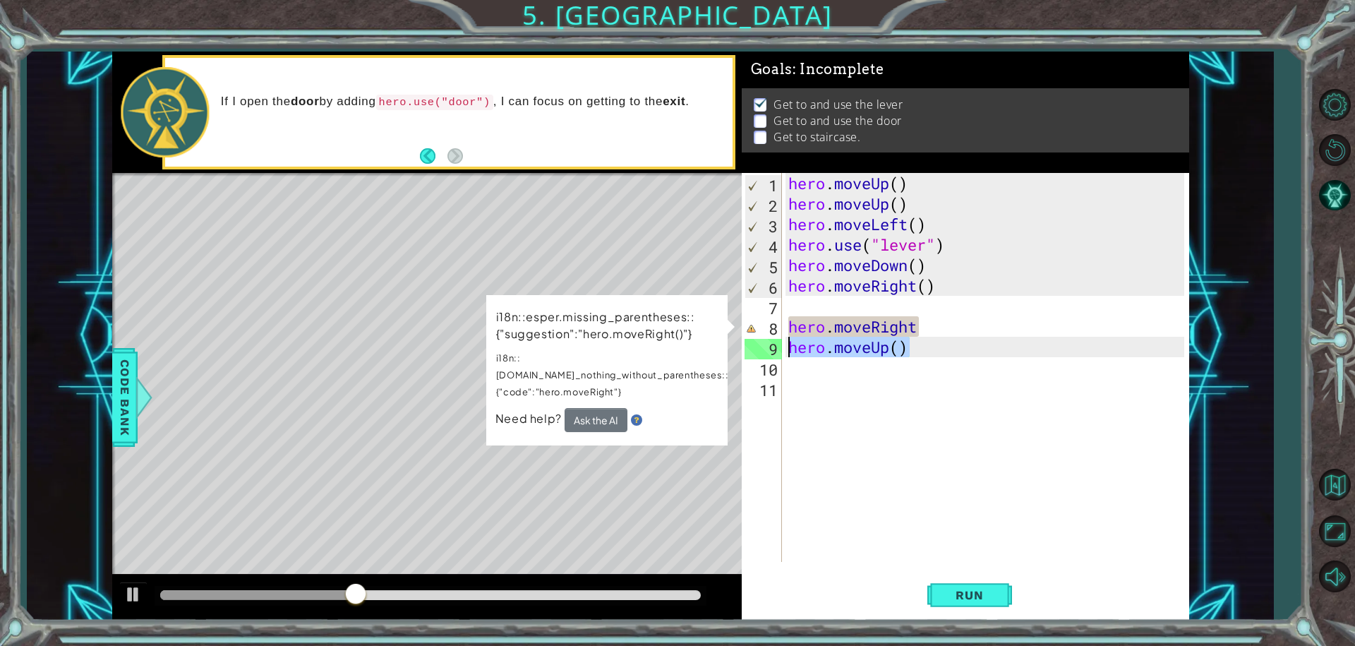
drag, startPoint x: 989, startPoint y: 349, endPoint x: 754, endPoint y: 342, distance: 234.4
click at [754, 342] on div "hero.moveRight 1 2 3 4 5 6 7 8 9 10 11 hero . moveUp ( ) hero . moveUp ( ) hero…" at bounding box center [963, 367] width 443 height 389
type textarea "hero.moveUp()"
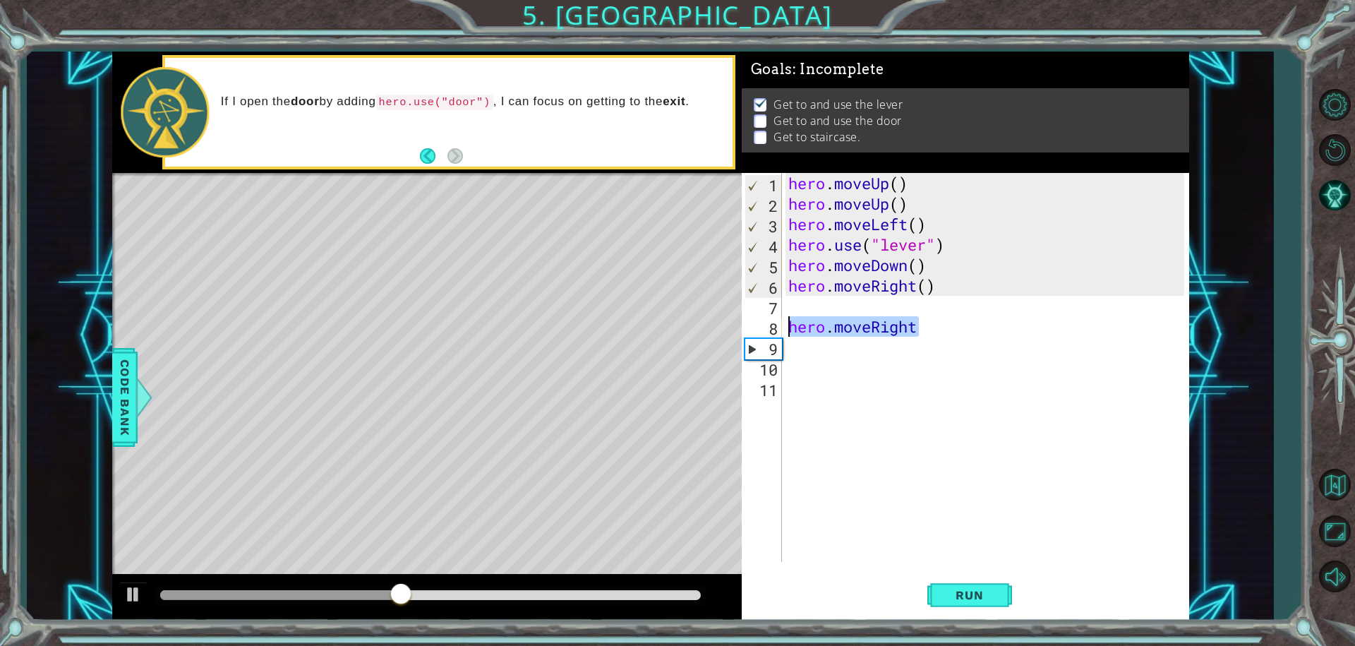
click at [740, 314] on div "1 ההההההההההההההההההההההההההההההההההההההההההההההההההההההההההההההההההההההההההההה…" at bounding box center [650, 336] width 1077 height 568
type textarea "hero.moveRight"
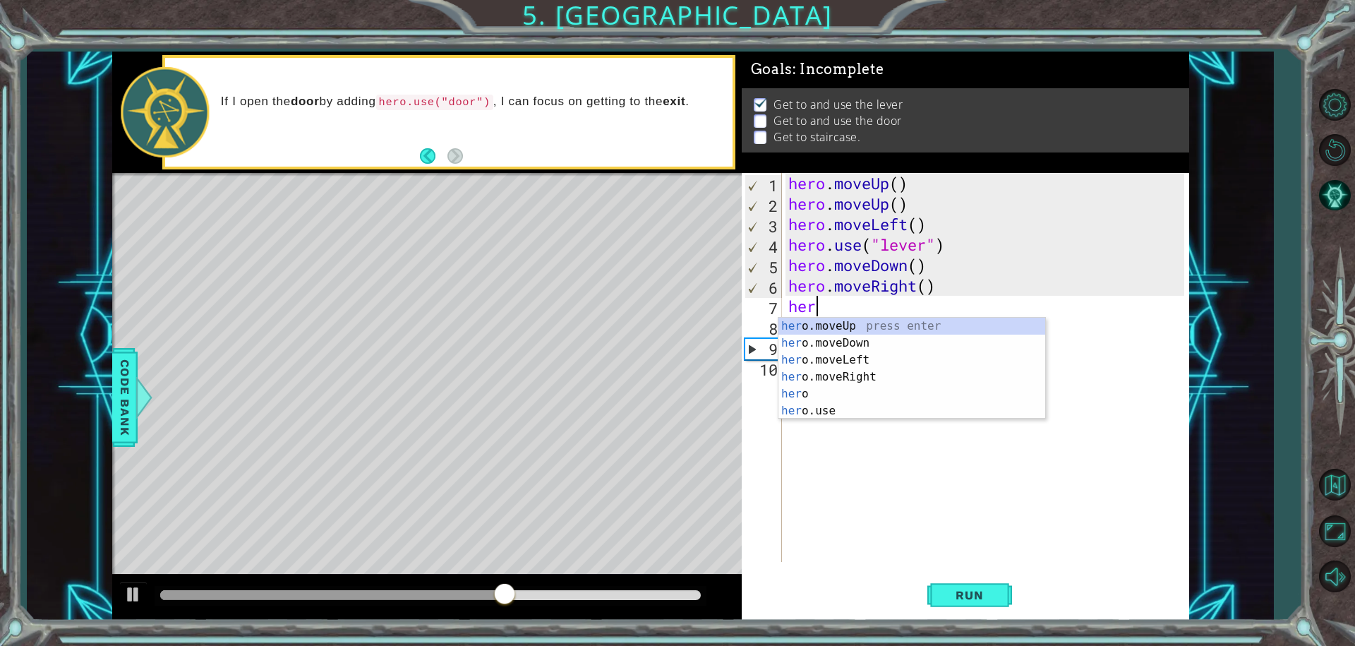
type textarea "hero"
click at [869, 392] on div "hero press enter hero .moveUp press enter hero .moveDown press enter hero .move…" at bounding box center [911, 385] width 267 height 135
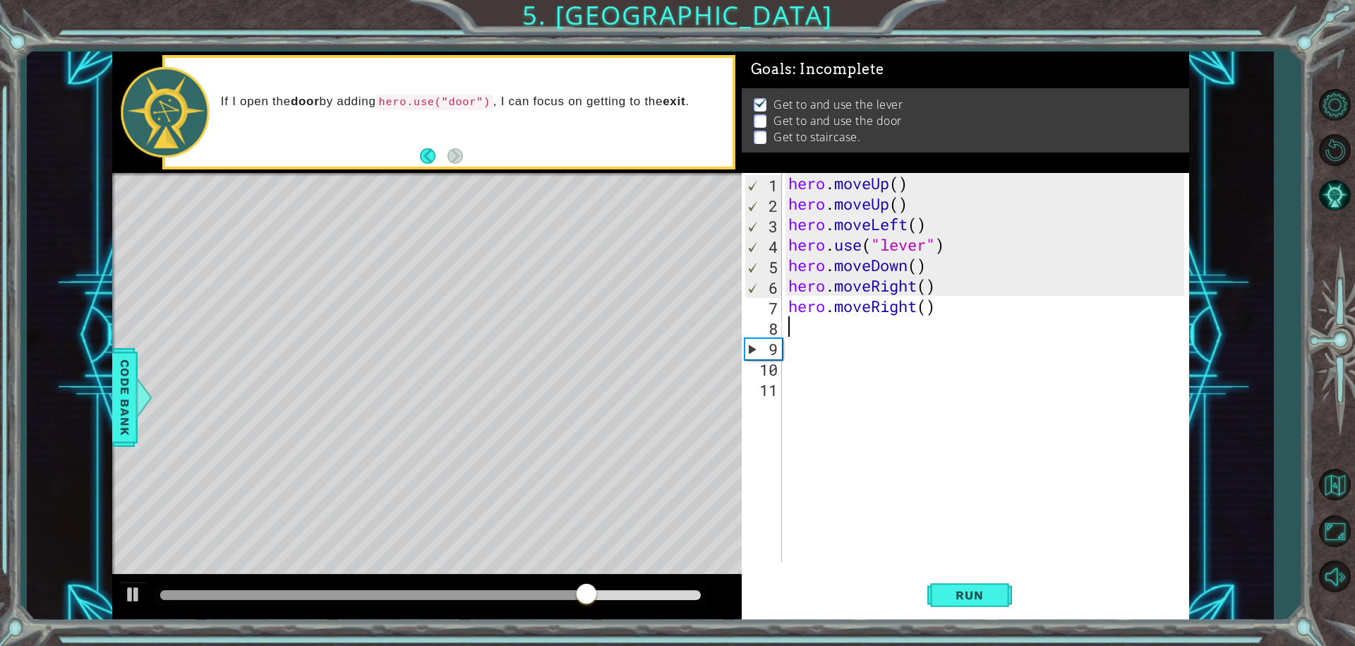
scroll to position [0, 0]
type textarea "h"
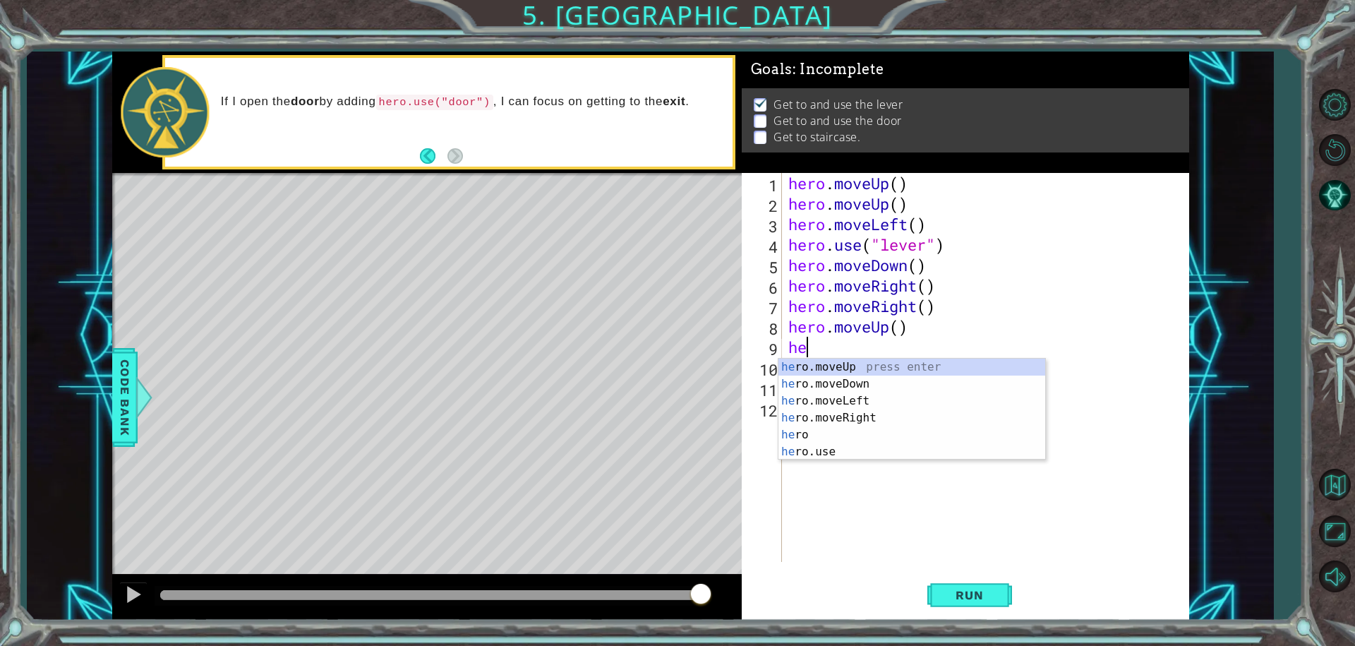
type textarea "her"
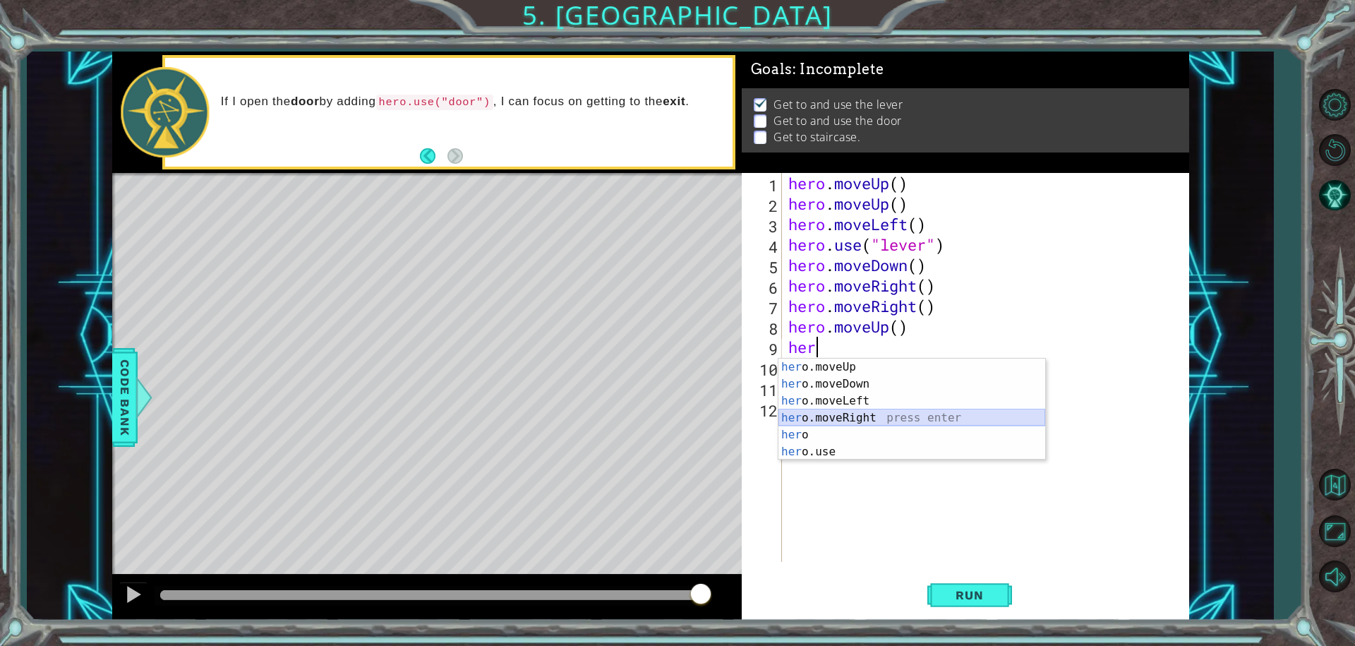
click at [867, 411] on div "her o.moveUp press enter her o.moveDown press enter her o.moveLeft press enter …" at bounding box center [911, 425] width 267 height 135
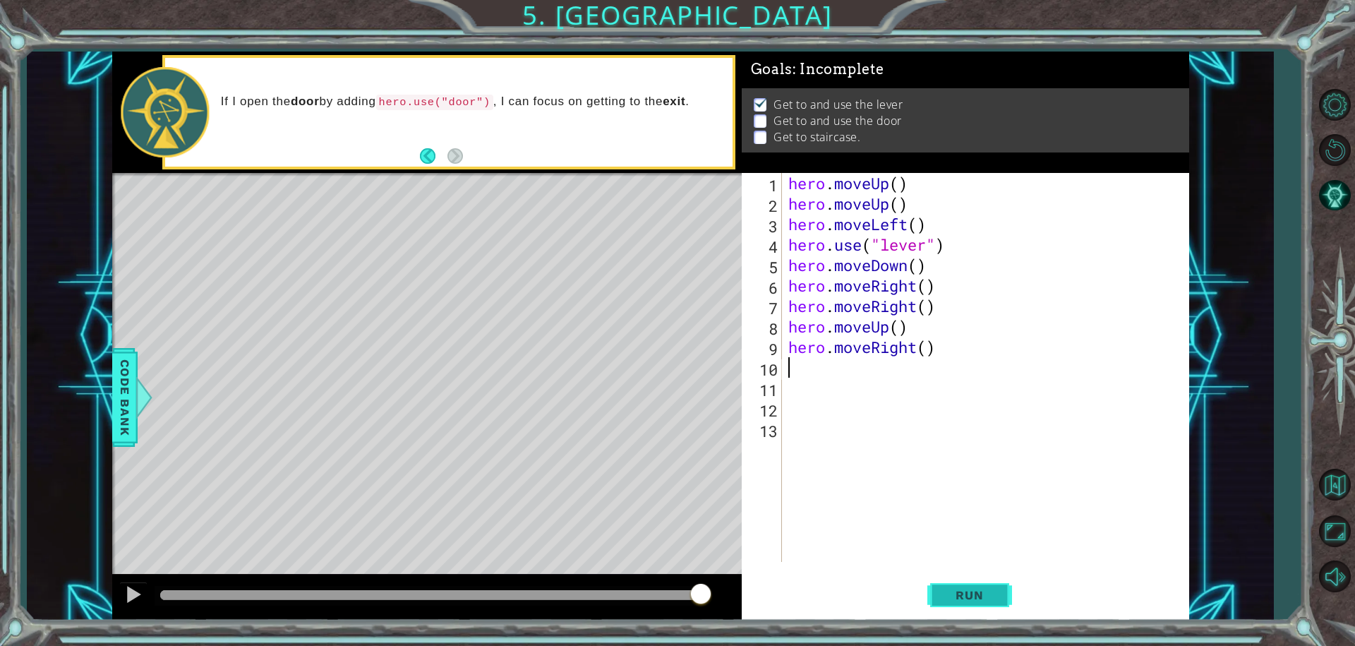
click at [973, 590] on span "Run" at bounding box center [969, 595] width 56 height 14
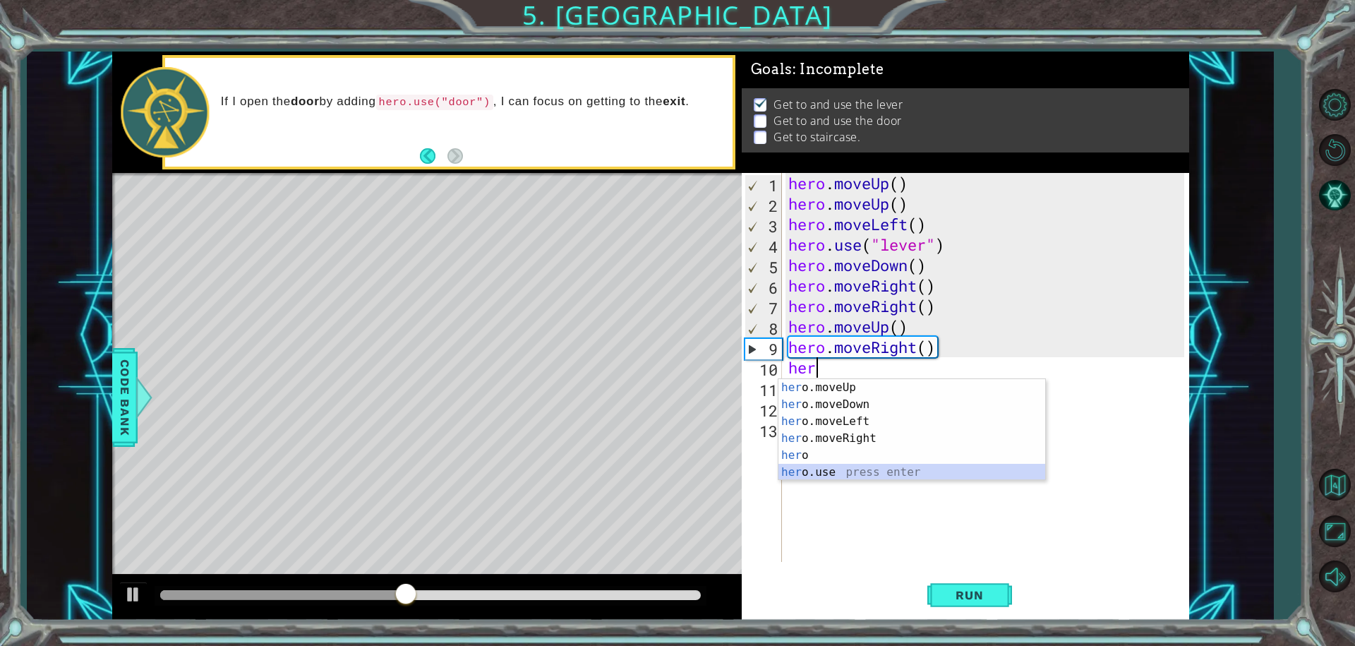
click at [845, 467] on div "her o.moveUp press enter her o.moveDown press enter her o.moveLeft press enter …" at bounding box center [911, 446] width 267 height 135
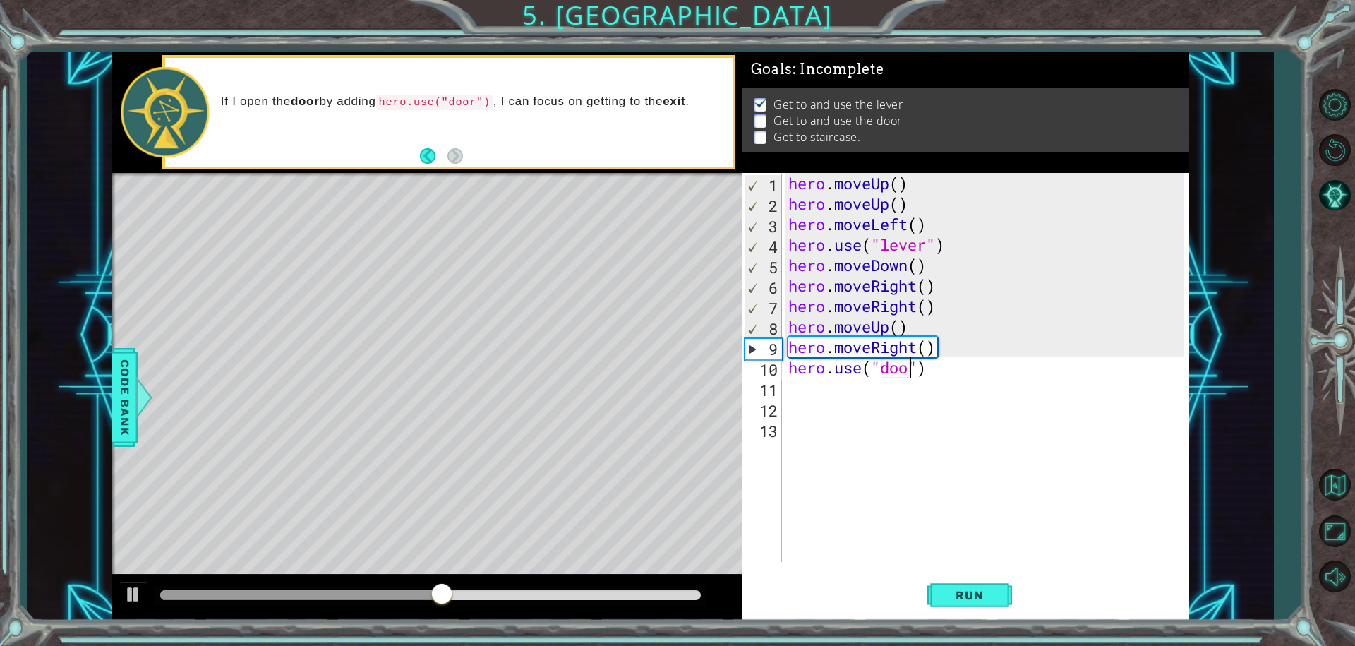
type textarea "hero.use("door")"
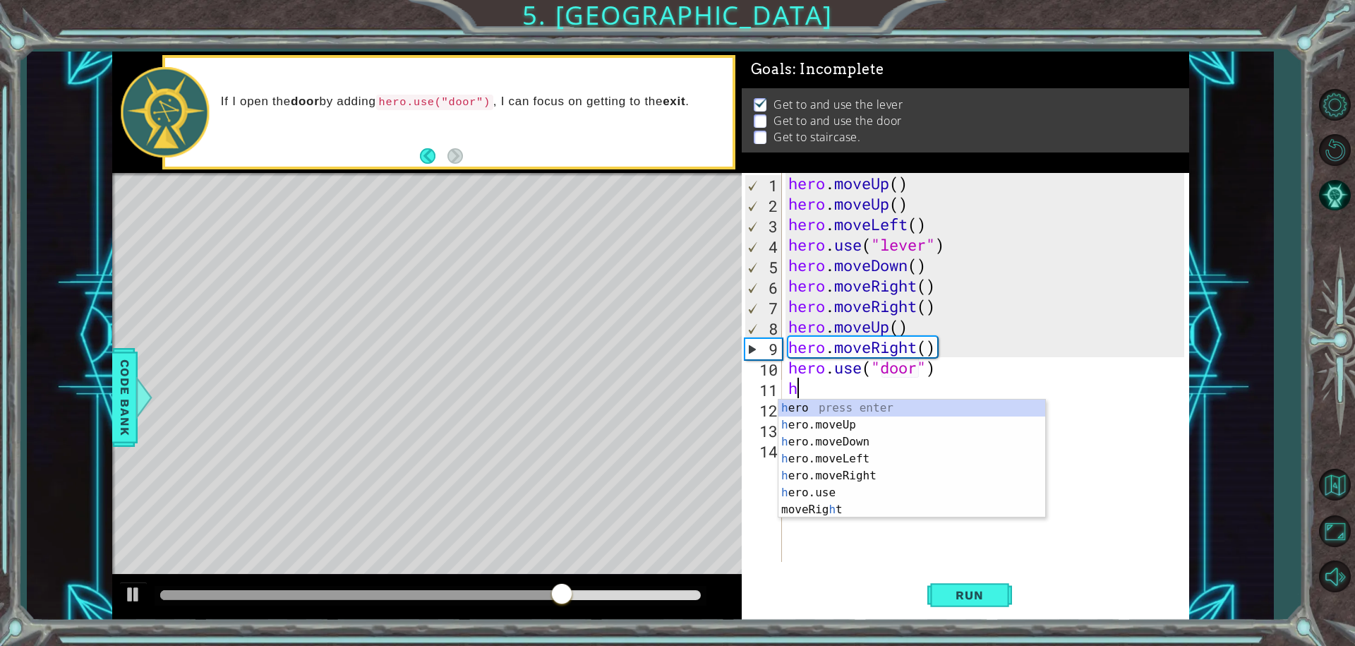
type textarea "hero"
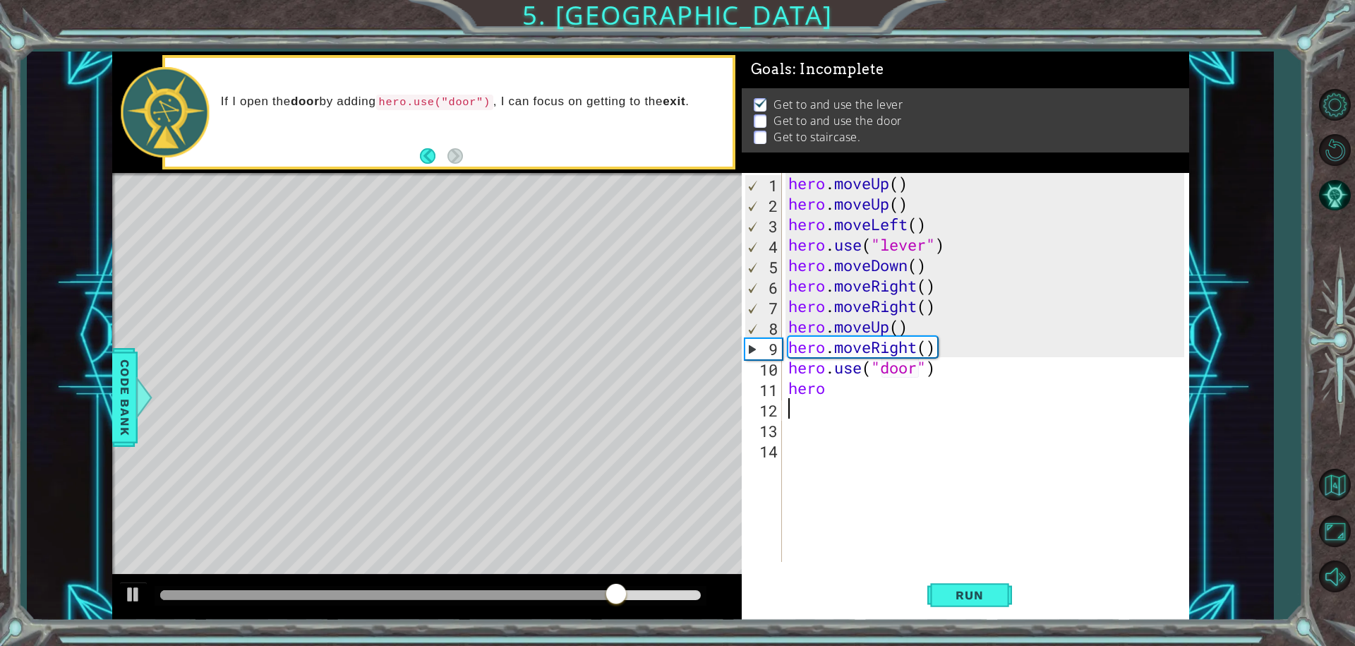
click at [845, 400] on div "hero . moveUp ( ) hero . moveUp ( ) hero . moveLeft ( ) hero . use ( "lever" ) …" at bounding box center [988, 388] width 406 height 430
click at [845, 395] on div "hero . moveUp ( ) hero . moveUp ( ) hero . moveLeft ( ) hero . use ( "lever" ) …" at bounding box center [988, 388] width 406 height 430
type textarea "hero."
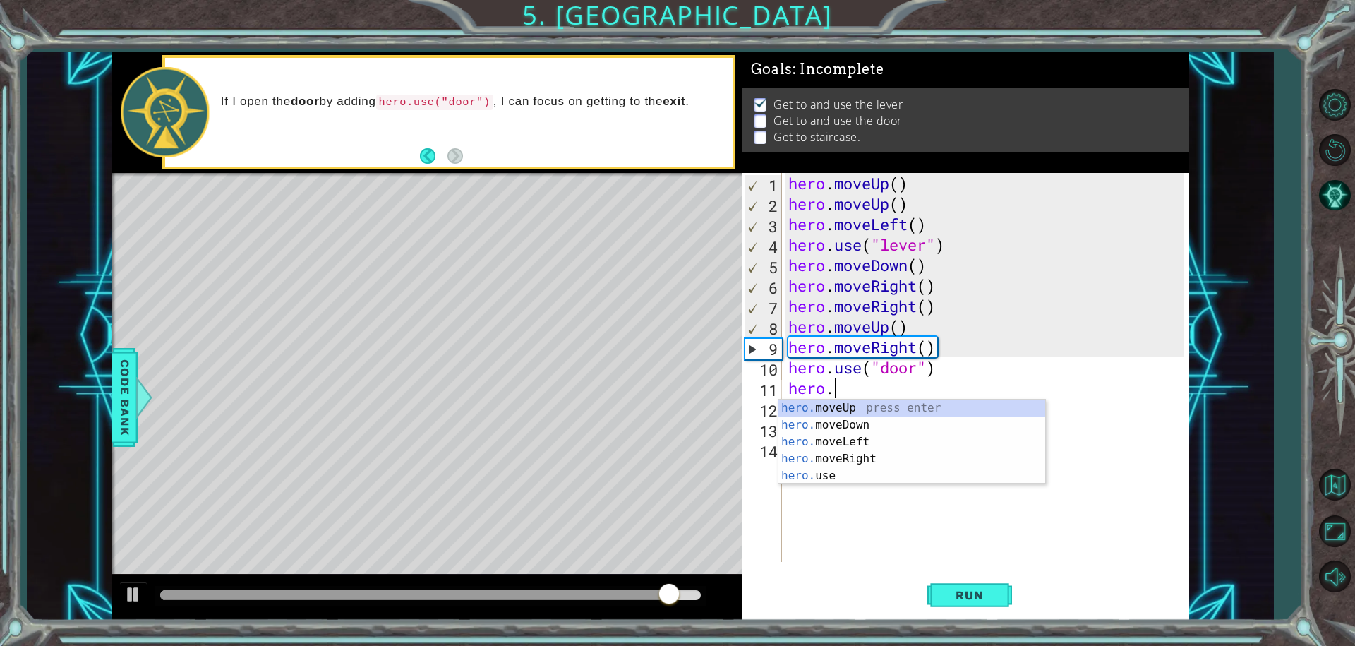
scroll to position [0, 1]
click at [856, 405] on div "hero. moveUp press enter hero. moveDown press enter hero. moveLeft press enter …" at bounding box center [911, 458] width 267 height 119
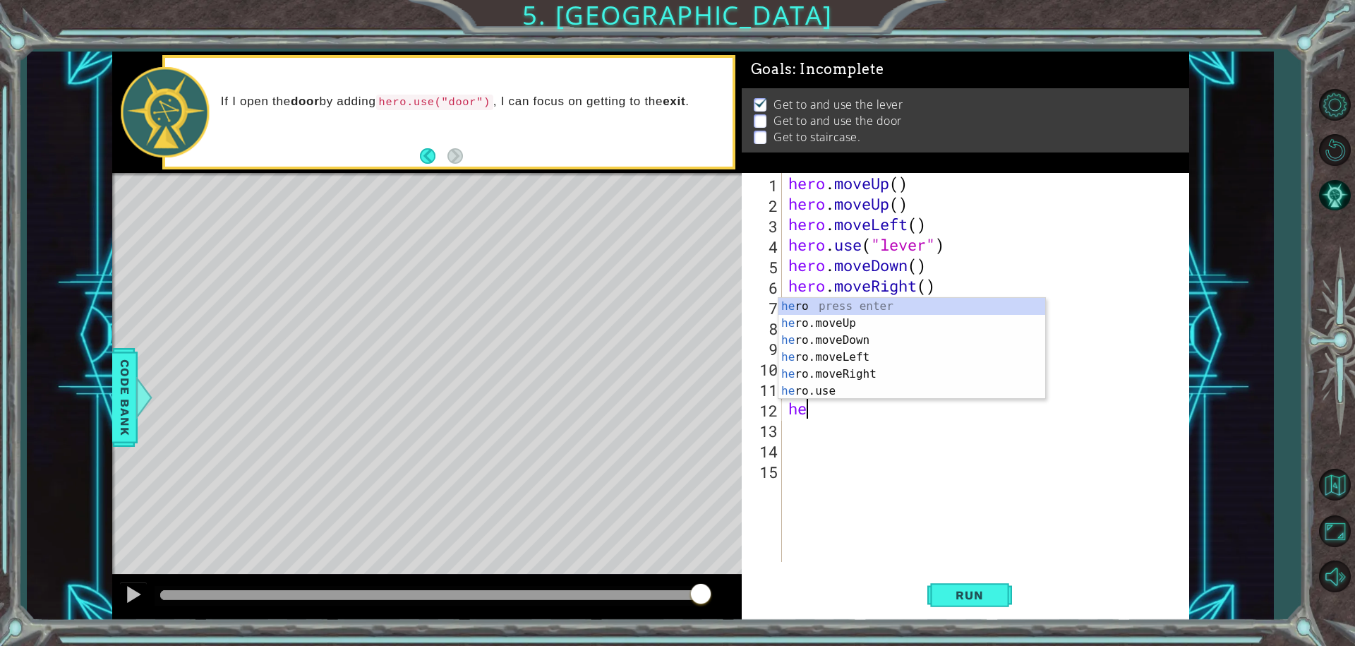
type textarea "hero"
click at [864, 351] on div "hero press enter hero .moveUp press enter hero .moveDown press enter hero .move…" at bounding box center [911, 365] width 267 height 135
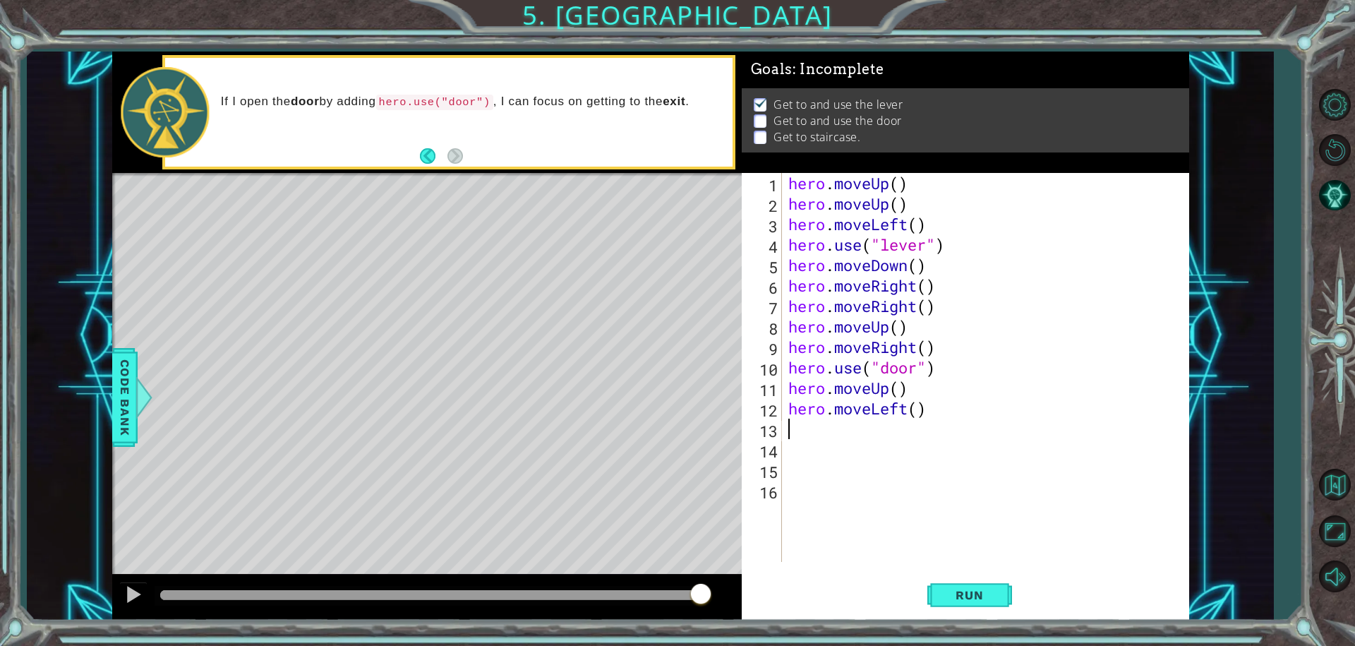
scroll to position [0, 0]
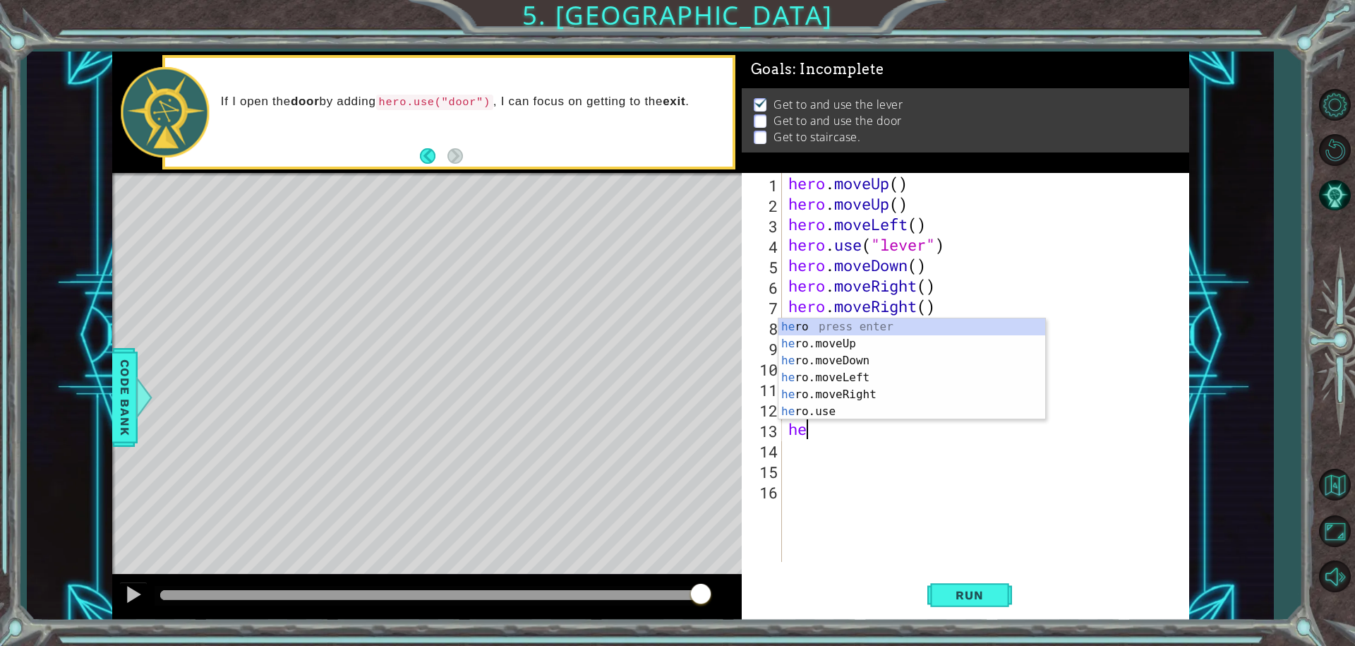
type textarea "hero"
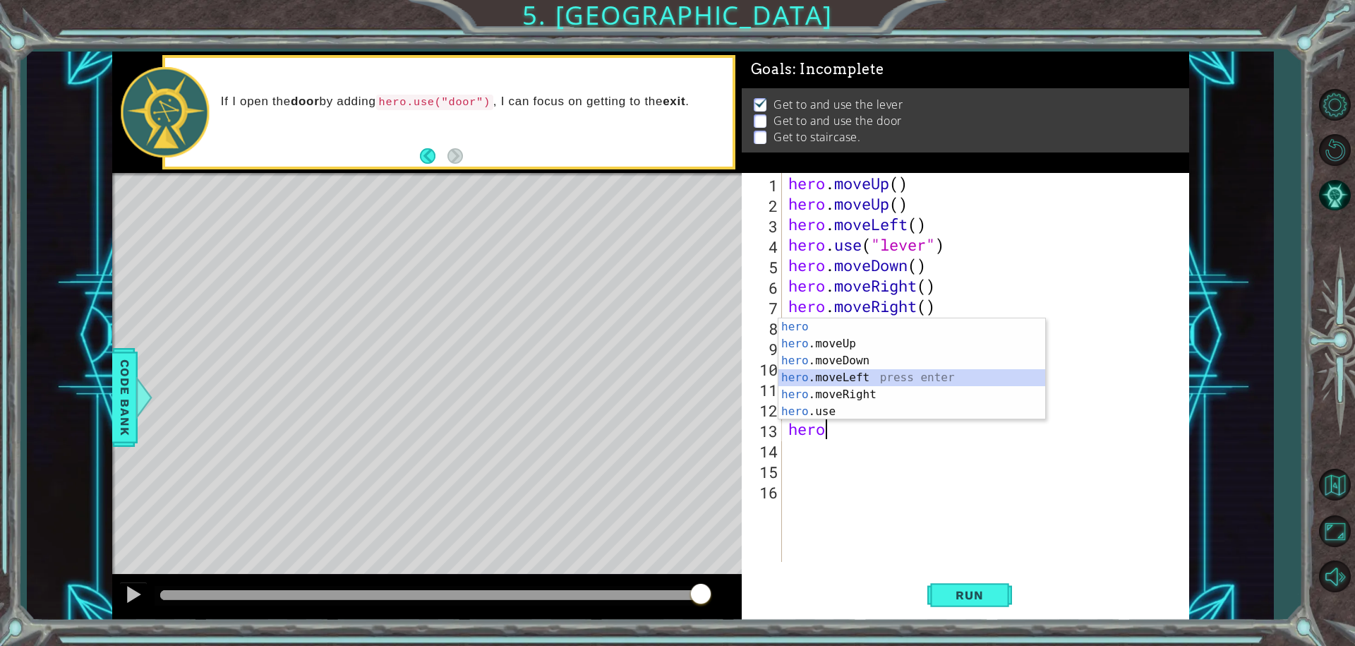
click at [835, 377] on div "hero press enter hero .moveUp press enter hero .moveDown press enter hero .move…" at bounding box center [911, 385] width 267 height 135
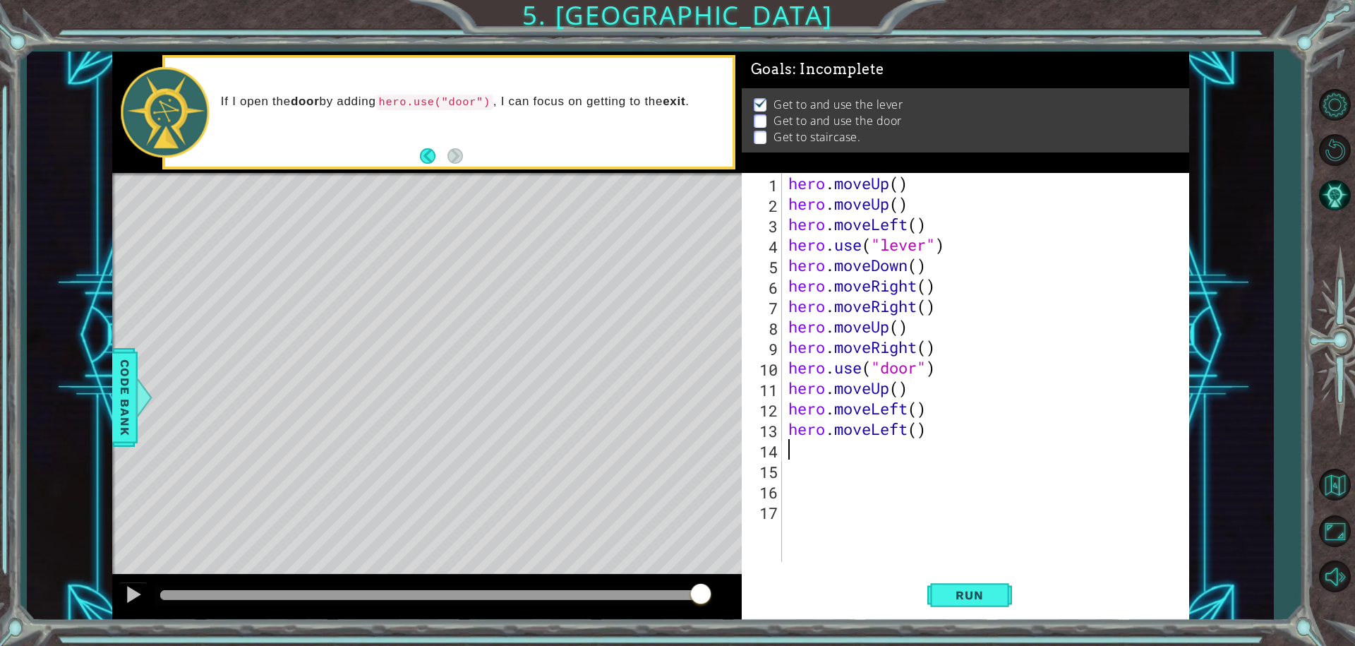
type textarea "h"
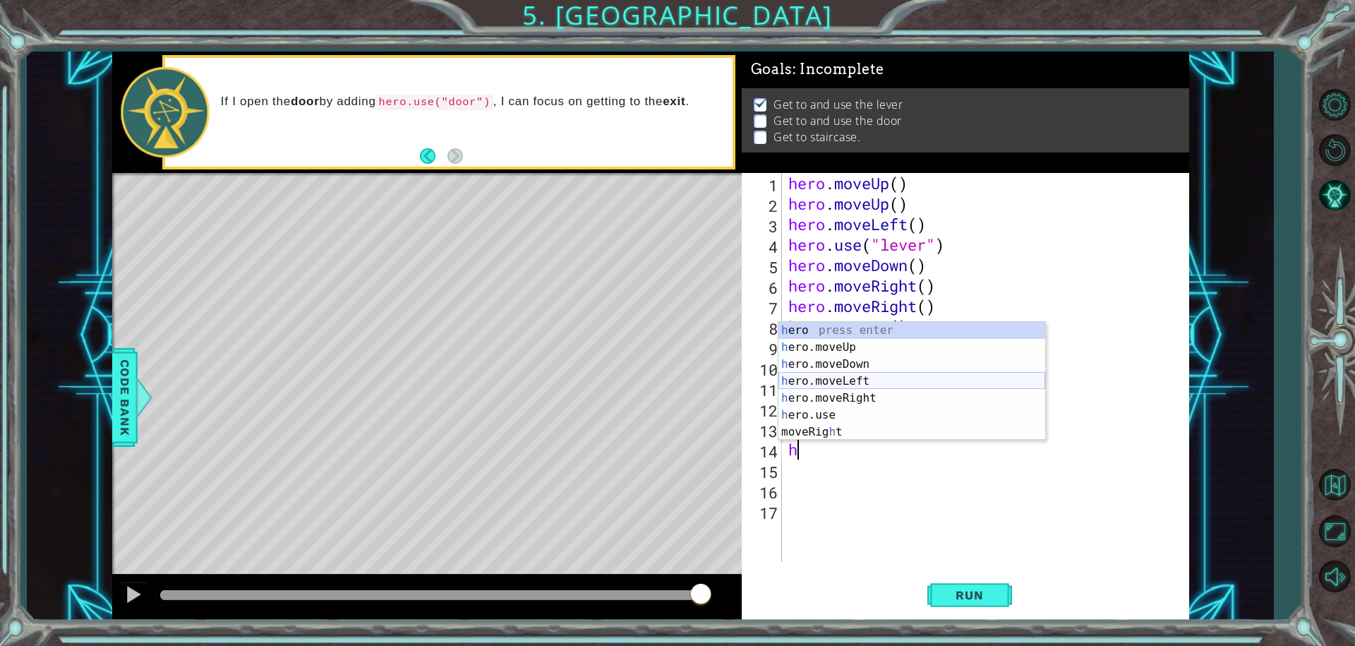
click at [855, 380] on div "h ero press enter h ero.moveUp press enter h ero.moveDown press enter h ero.mov…" at bounding box center [911, 398] width 267 height 152
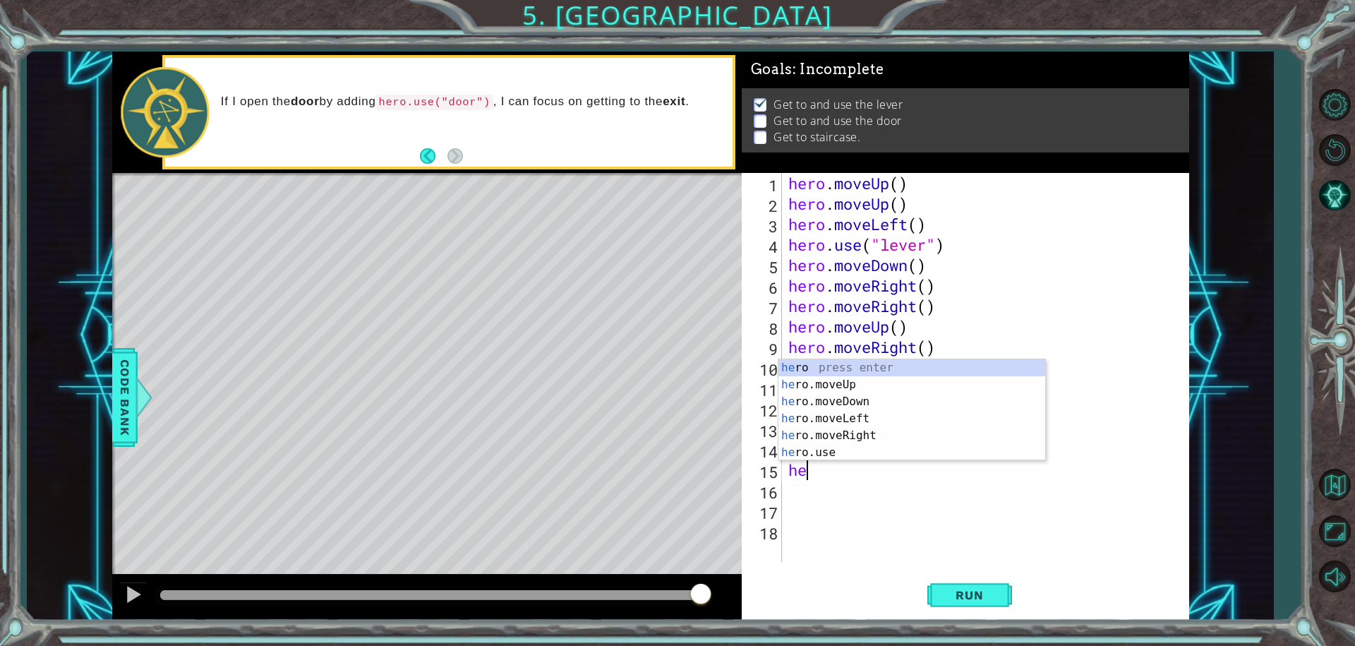
type textarea "hero"
click at [867, 384] on div "hero press enter hero .moveUp press enter hero .moveDown press enter hero .move…" at bounding box center [911, 426] width 267 height 135
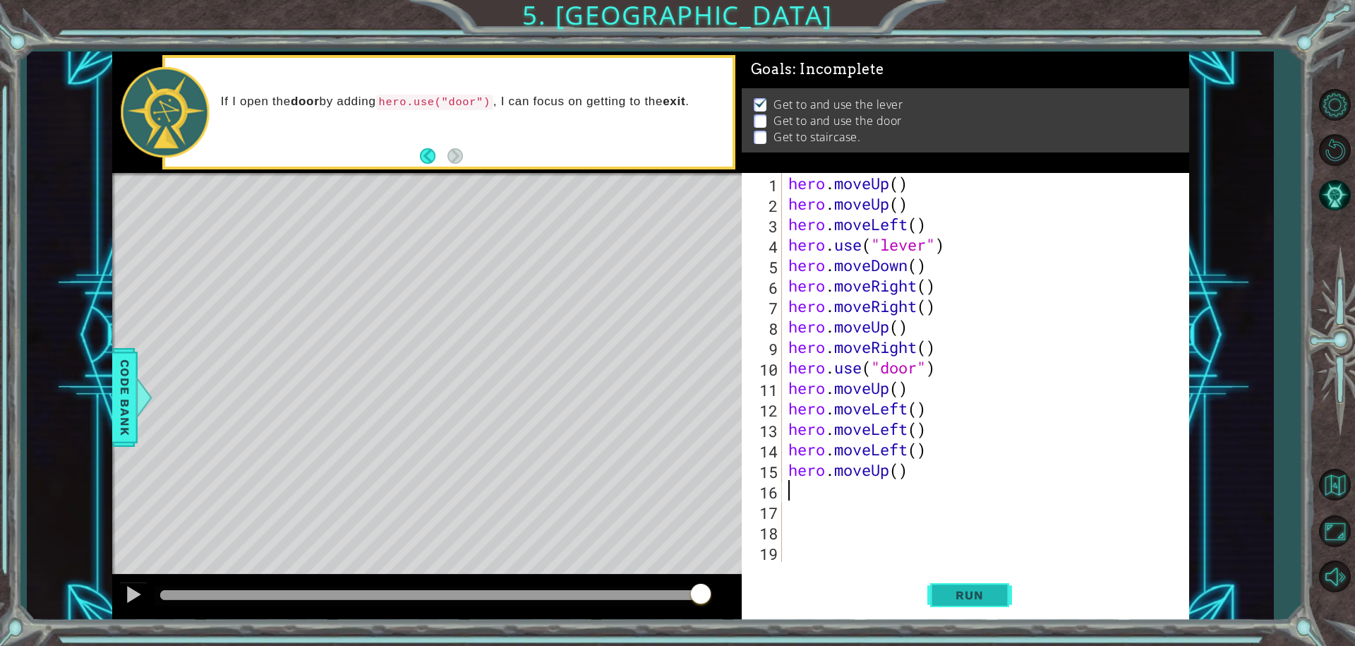
click at [965, 589] on span "Run" at bounding box center [969, 595] width 56 height 14
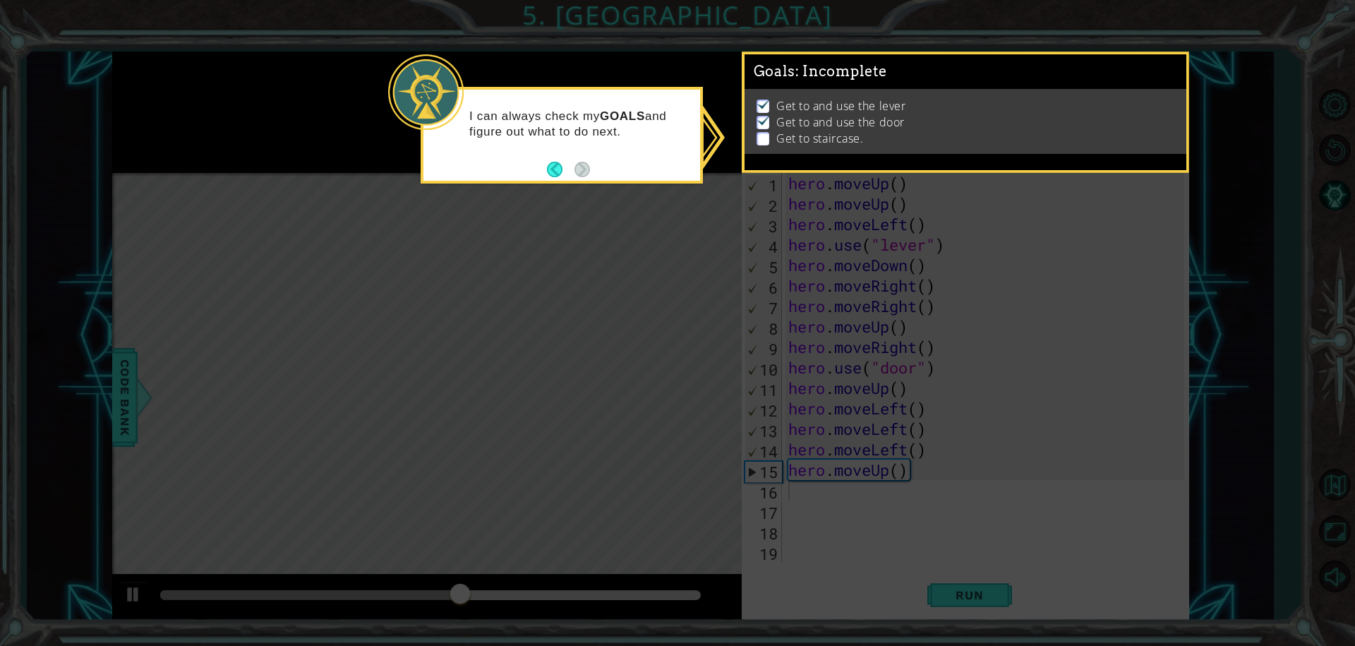
drag, startPoint x: 938, startPoint y: 413, endPoint x: 892, endPoint y: 416, distance: 46.0
click at [892, 416] on icon at bounding box center [677, 323] width 1355 height 646
click at [946, 547] on icon at bounding box center [677, 323] width 1355 height 646
click at [903, 532] on icon at bounding box center [677, 323] width 1355 height 646
drag, startPoint x: 848, startPoint y: 509, endPoint x: 698, endPoint y: 370, distance: 204.7
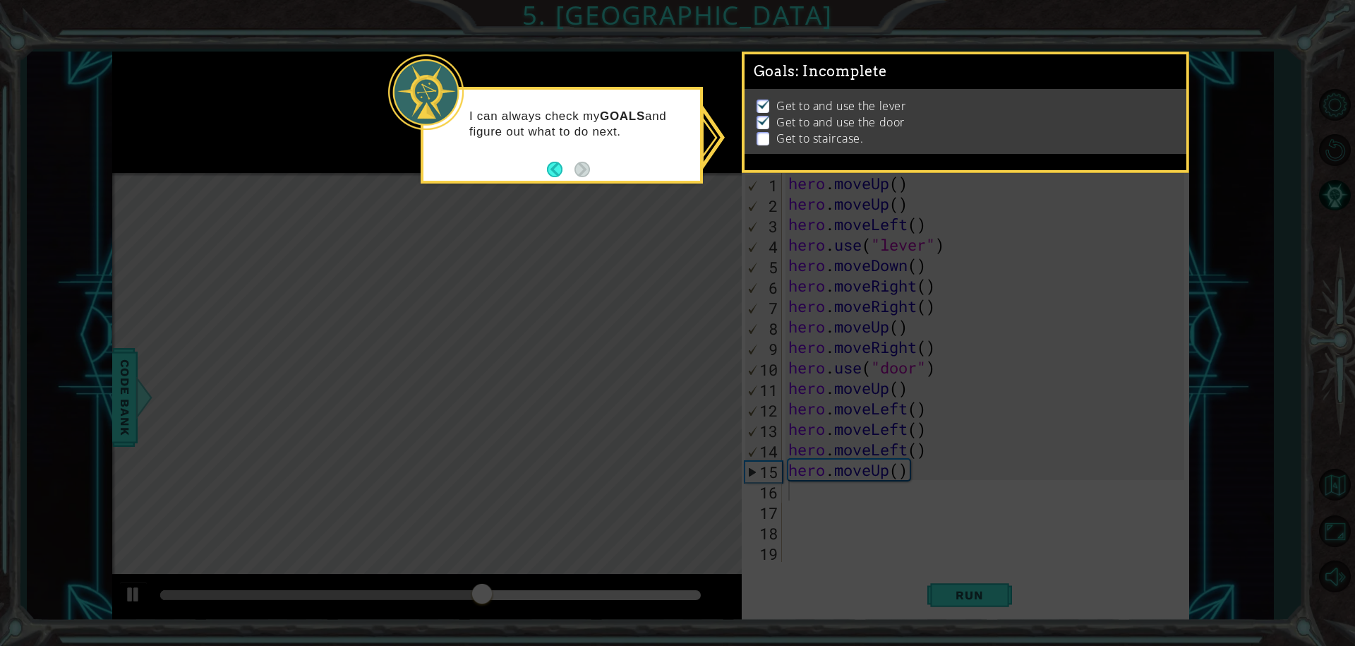
click at [824, 486] on icon at bounding box center [677, 323] width 1355 height 646
click at [553, 176] on button "Back" at bounding box center [561, 170] width 28 height 16
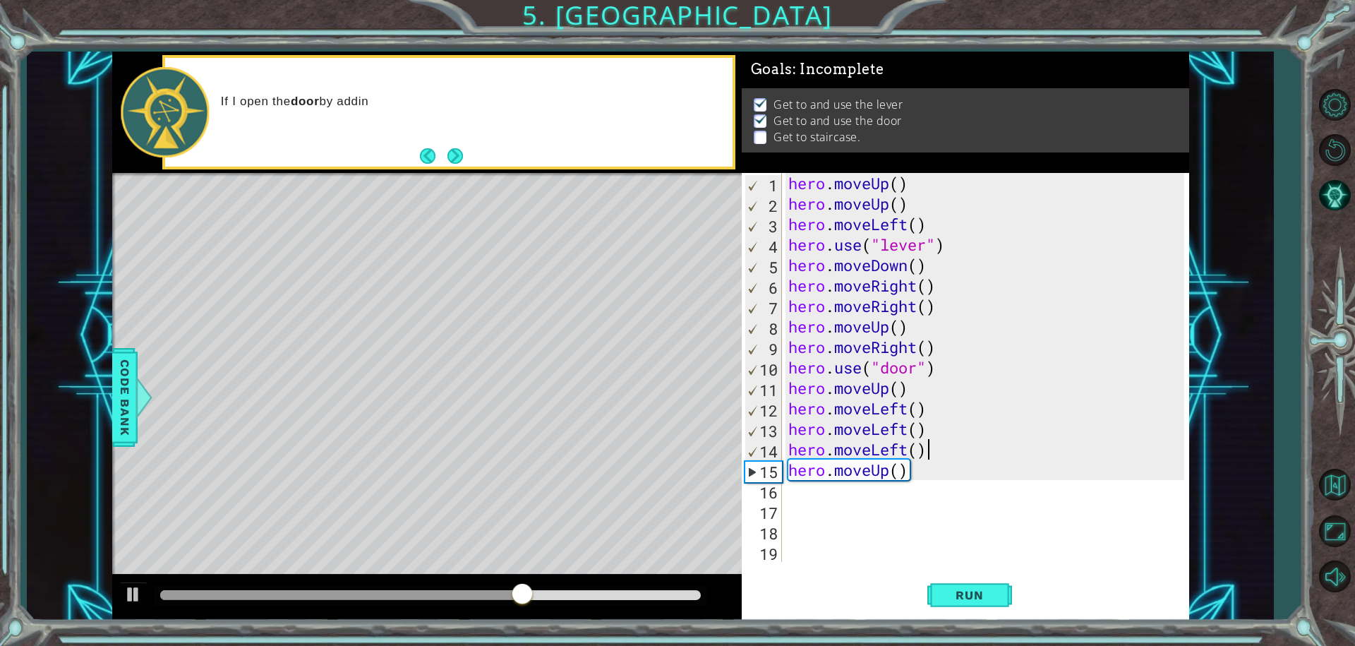
click at [963, 440] on div "hero . moveUp ( ) hero . moveUp ( ) hero . moveLeft ( ) hero . use ( "lever" ) …" at bounding box center [988, 388] width 406 height 430
type textarea "hero.moveLeft()"
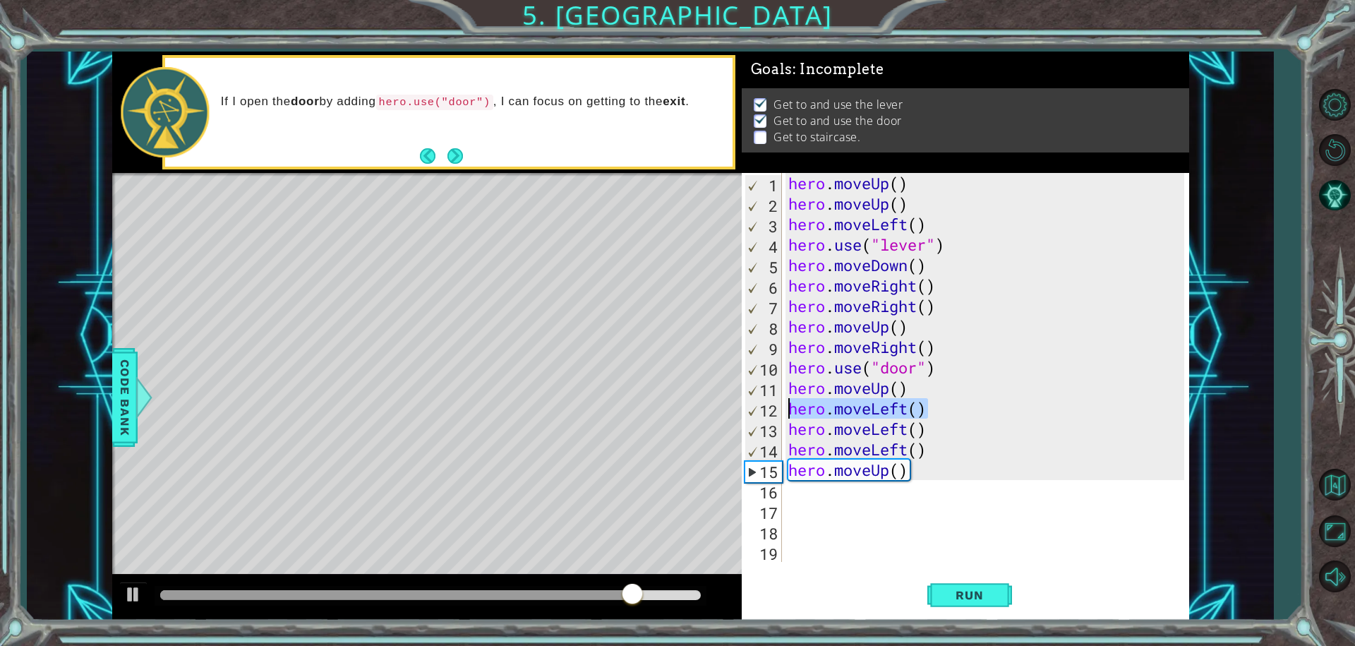
drag, startPoint x: 931, startPoint y: 406, endPoint x: 788, endPoint y: 400, distance: 143.4
click at [788, 400] on div "hero . moveUp ( ) hero . moveUp ( ) hero . moveLeft ( ) hero . use ( "lever" ) …" at bounding box center [988, 388] width 406 height 430
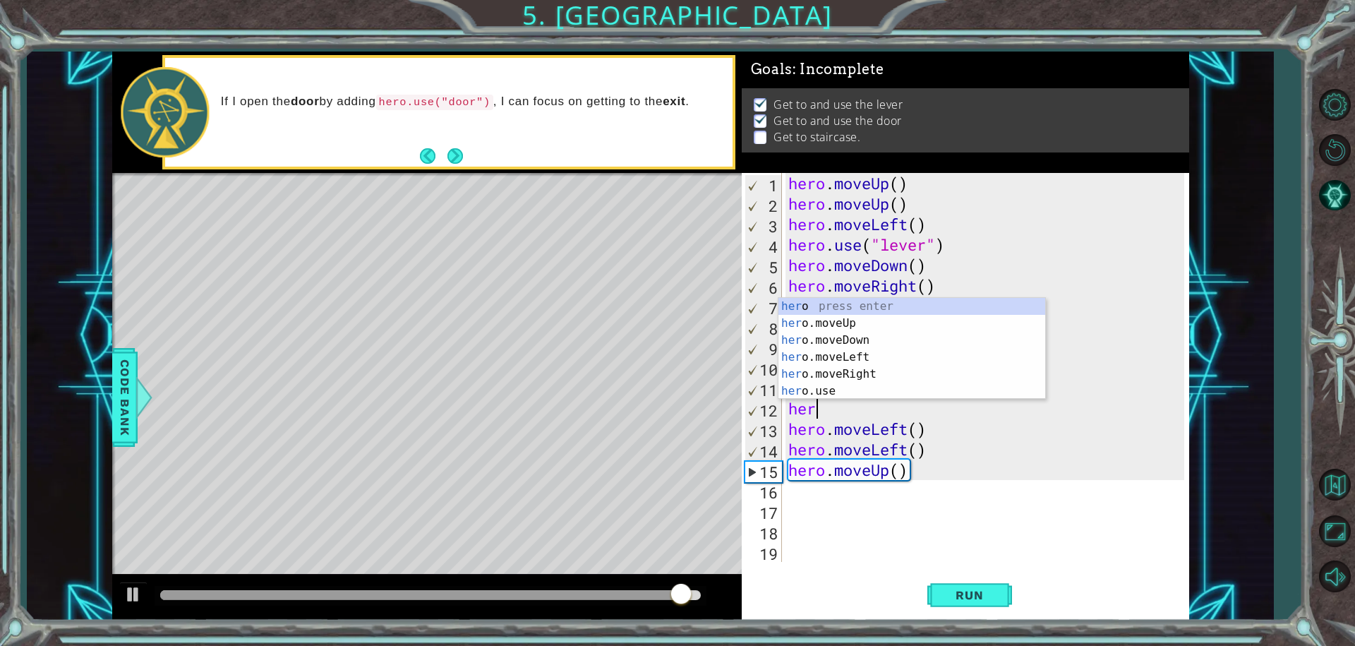
type textarea "herp"
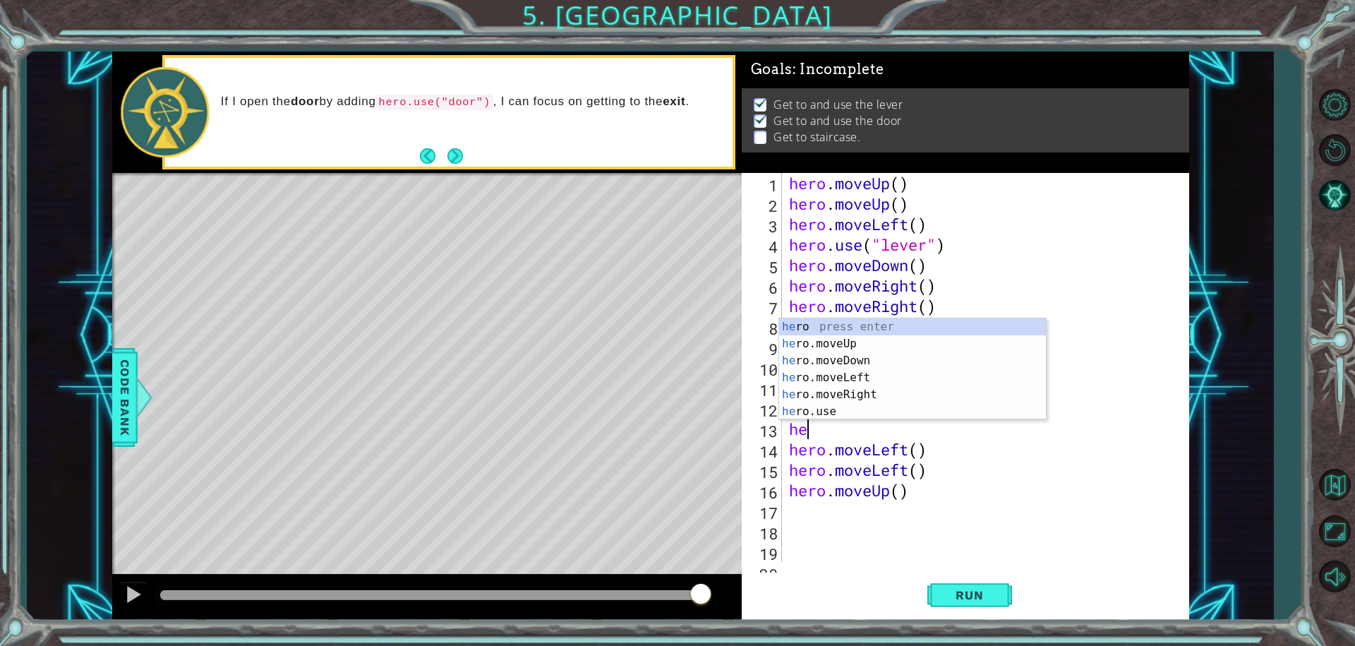
type textarea "her"
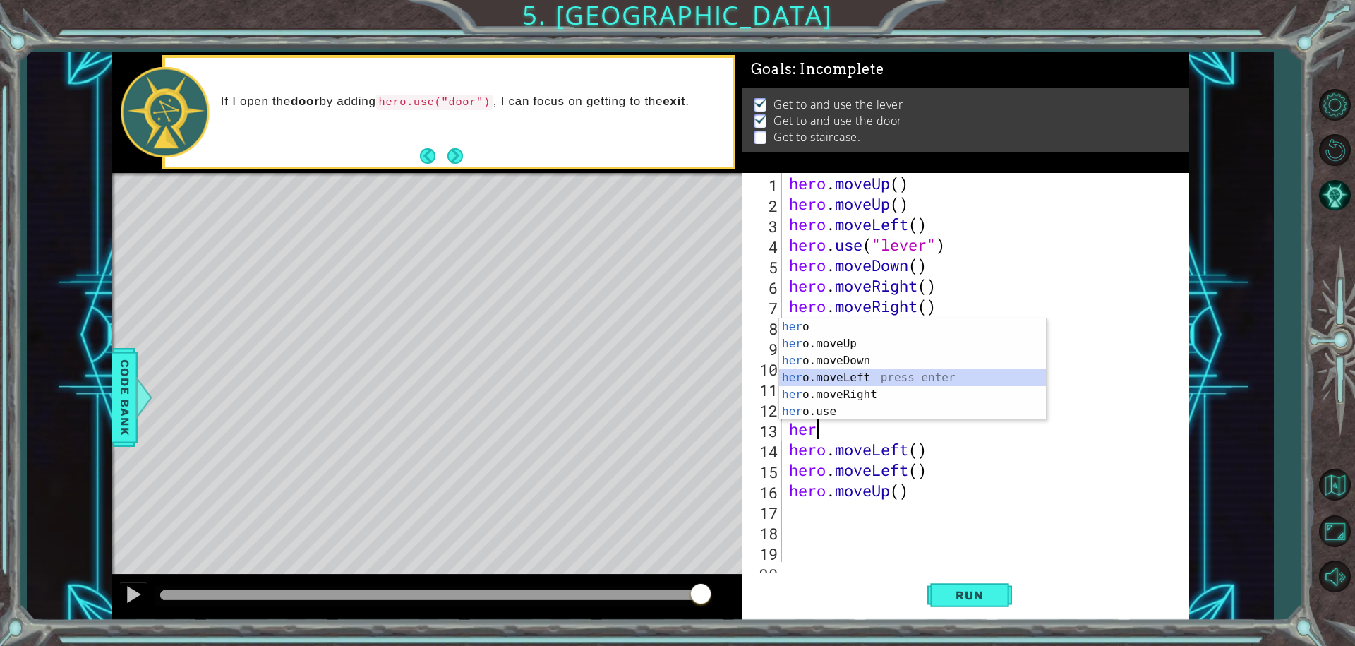
click at [875, 376] on div "her o press enter her o.moveUp press enter her o.moveDown press enter her o.mov…" at bounding box center [912, 385] width 267 height 135
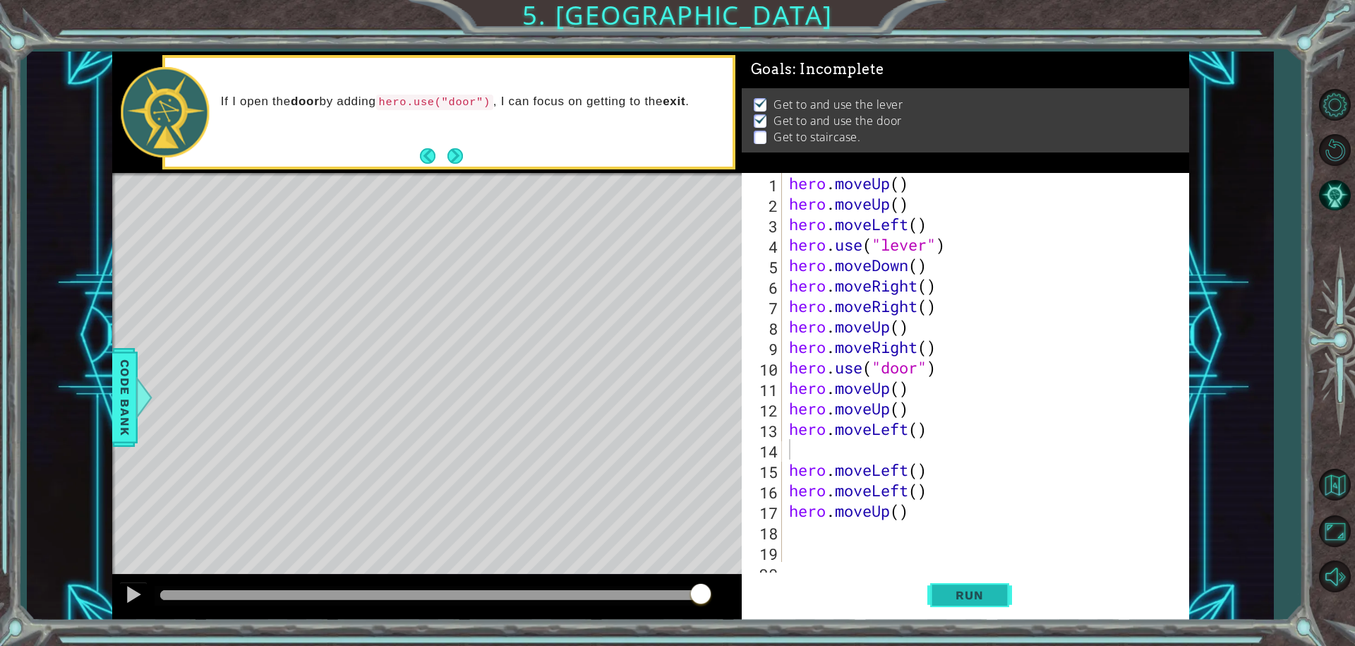
click at [979, 588] on span "Run" at bounding box center [969, 595] width 56 height 14
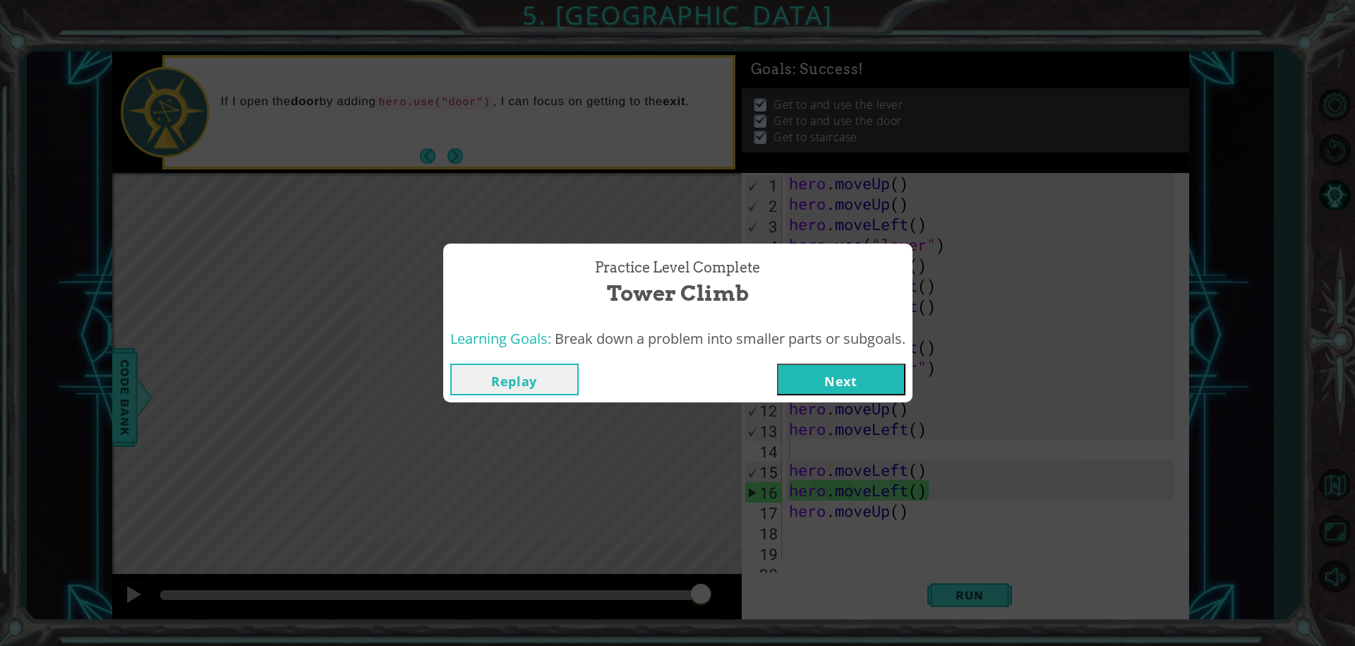
click at [859, 381] on button "Next" at bounding box center [841, 379] width 128 height 32
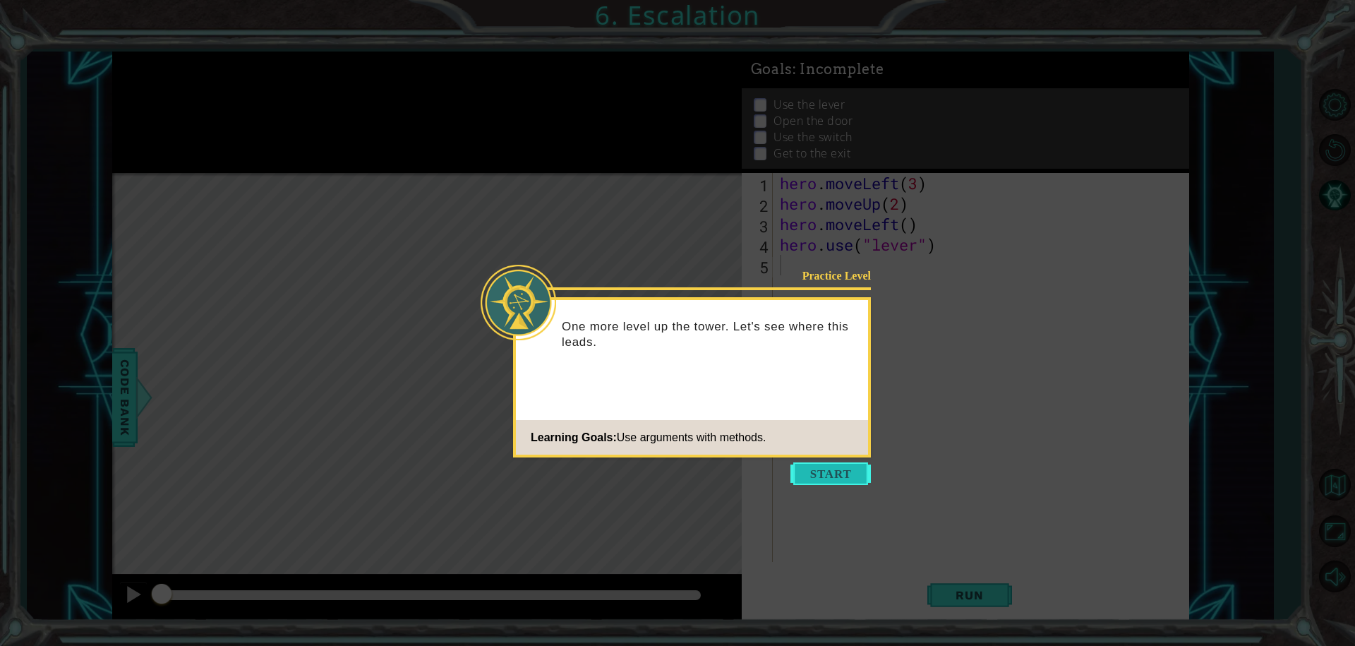
click at [835, 465] on button "Start" at bounding box center [830, 473] width 80 height 23
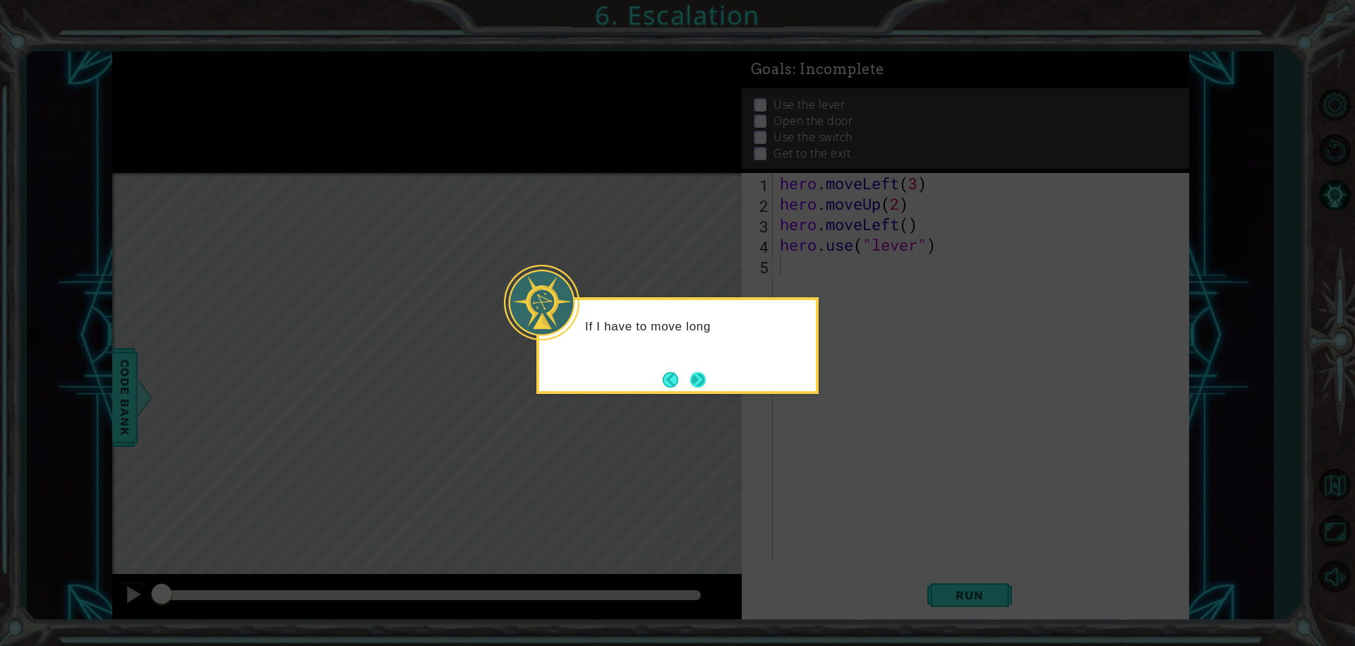
click at [706, 382] on button "Next" at bounding box center [698, 380] width 16 height 16
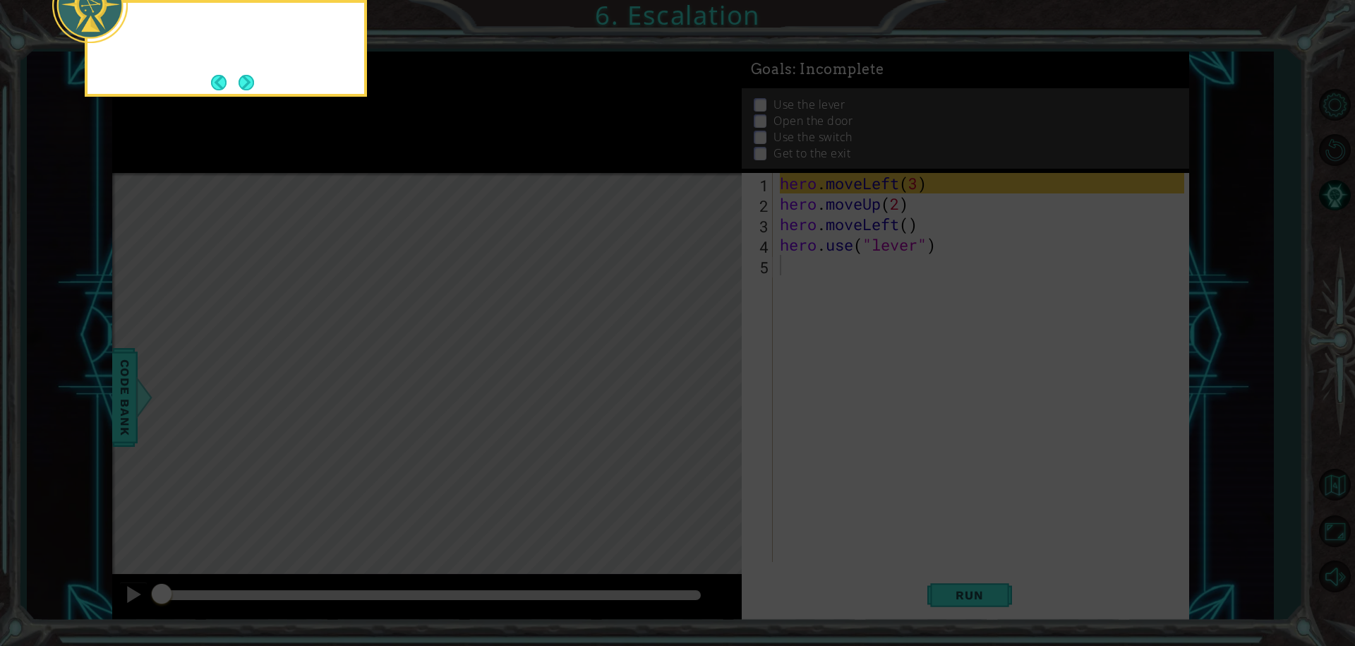
click at [707, 382] on icon at bounding box center [677, 97] width 1355 height 1098
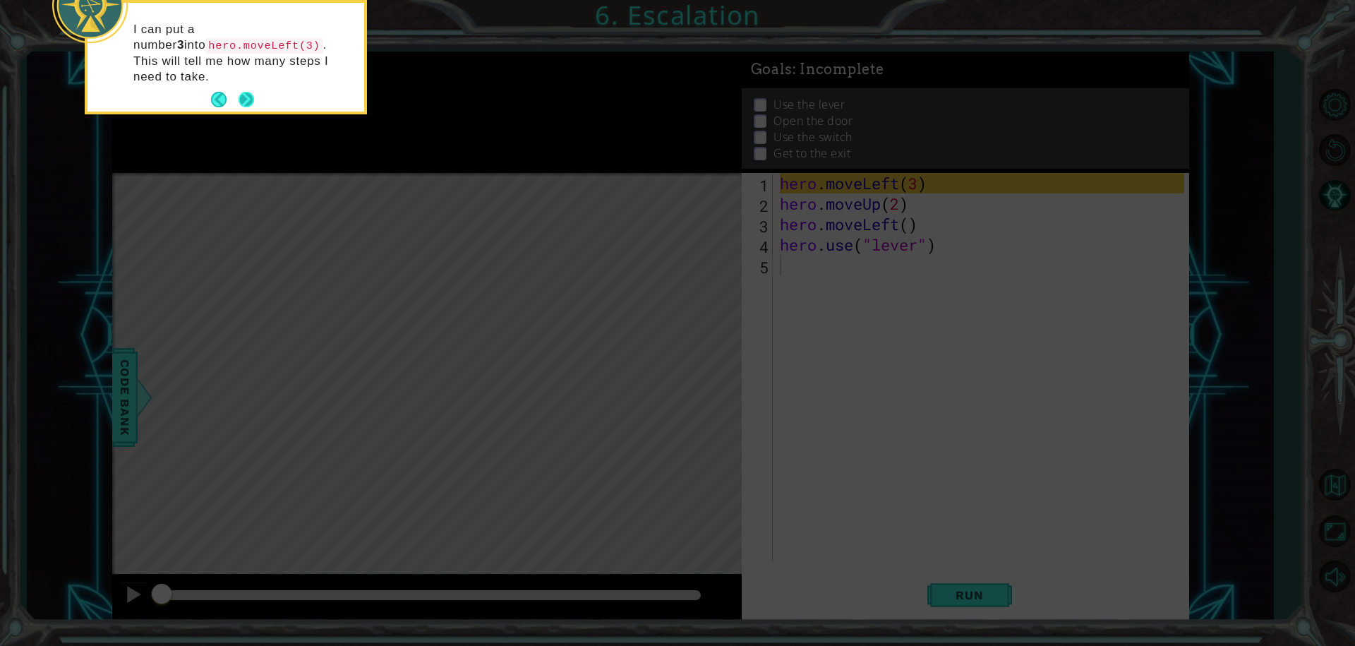
click at [247, 92] on button "Next" at bounding box center [247, 100] width 16 height 16
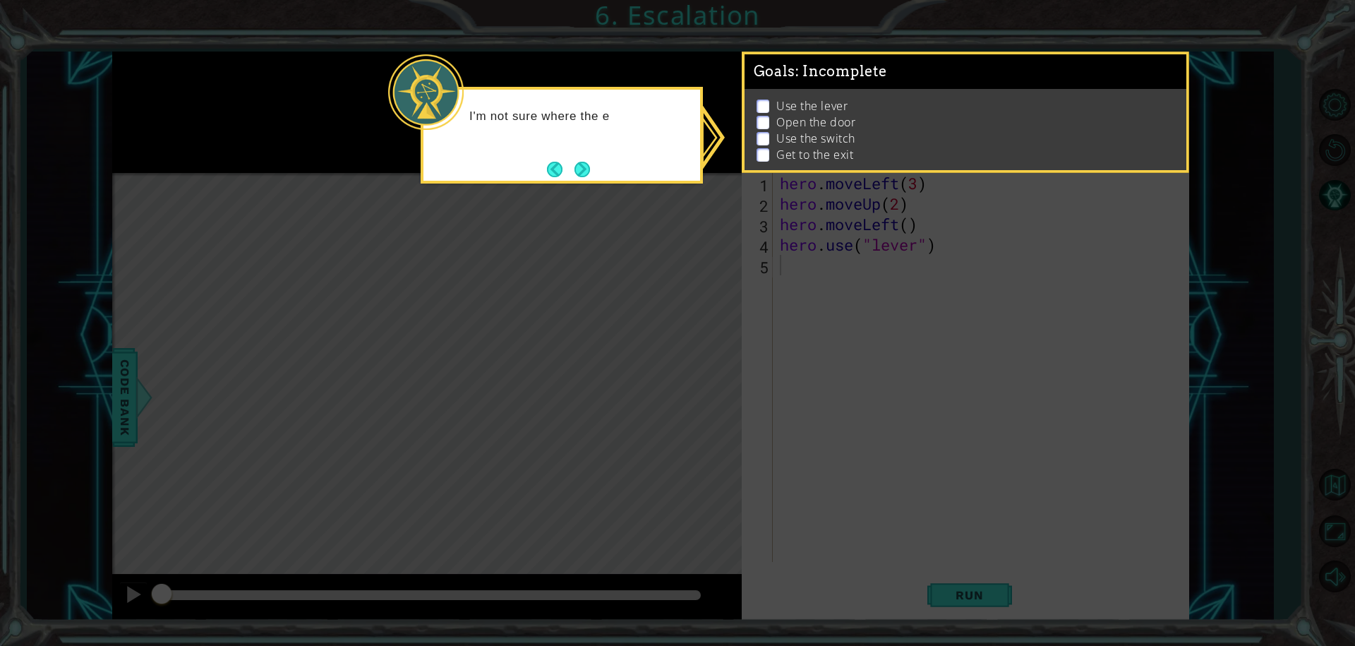
click at [585, 175] on button "Next" at bounding box center [582, 170] width 16 height 16
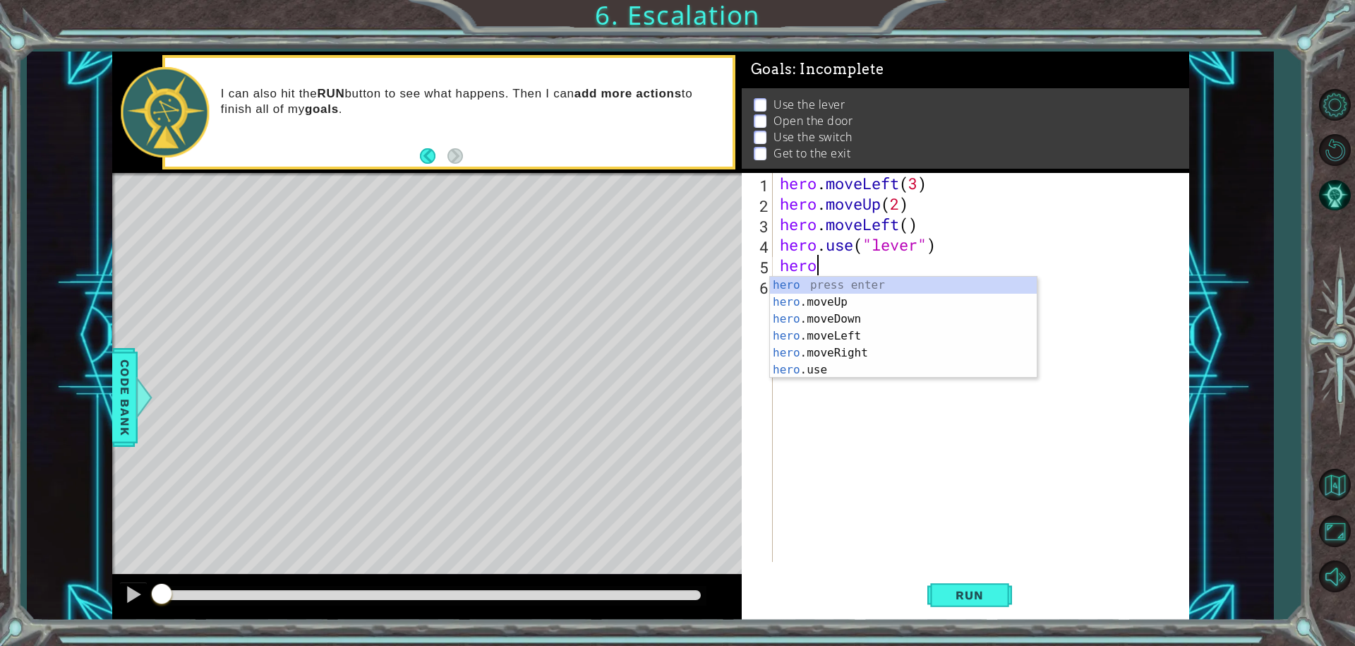
scroll to position [0, 1]
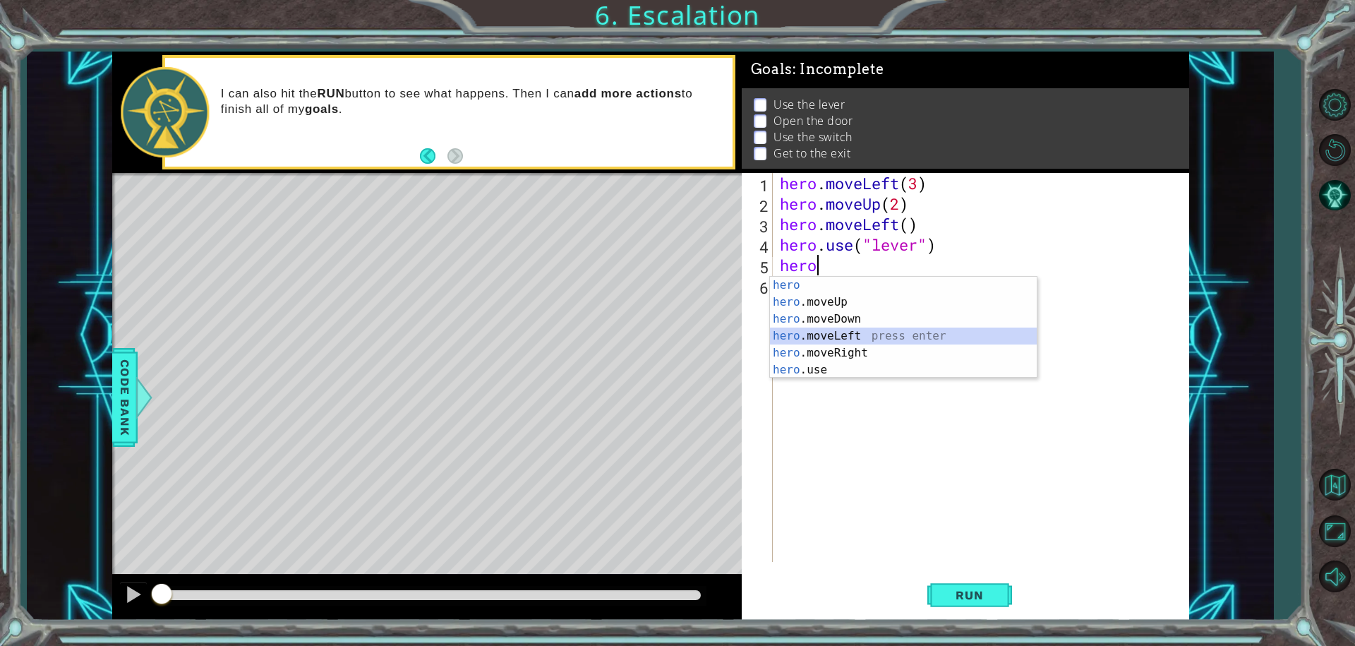
click at [856, 327] on div "hero press enter hero .moveUp press enter hero .moveDown press enter hero .move…" at bounding box center [903, 344] width 267 height 135
type textarea "hero.moveLeft(1)"
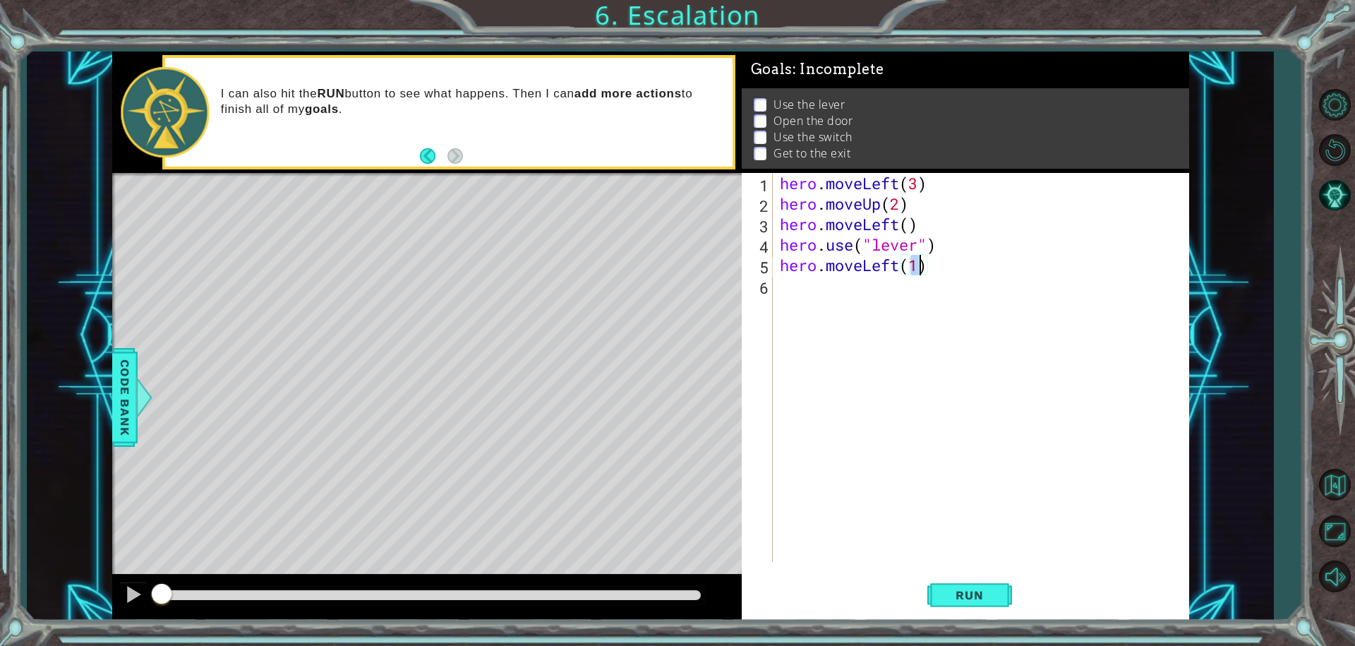
click at [828, 306] on div "hero . moveLeft ( 3 ) hero . moveUp ( 2 ) hero . moveLeft ( ) hero . use ( "lev…" at bounding box center [984, 388] width 415 height 430
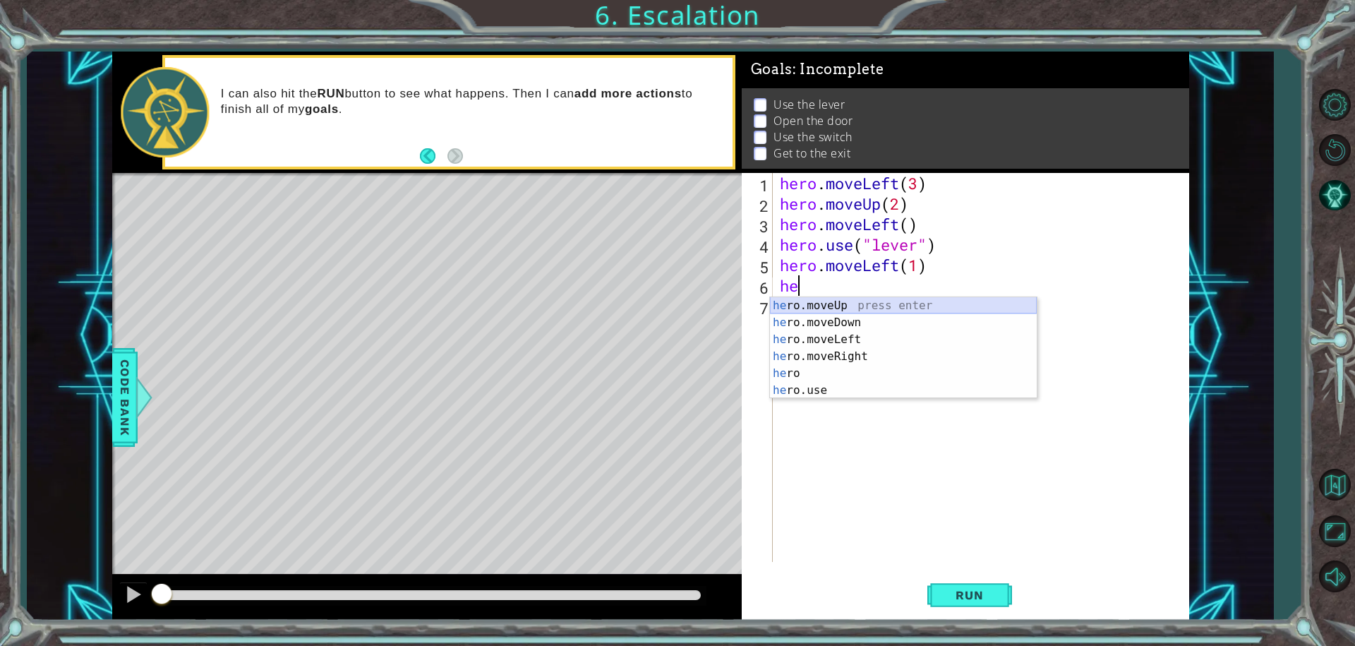
click at [863, 300] on div "he ro.moveUp press enter he ro.moveDown press enter he ro.moveLeft press enter …" at bounding box center [903, 364] width 267 height 135
type textarea "hero.moveUp(1)"
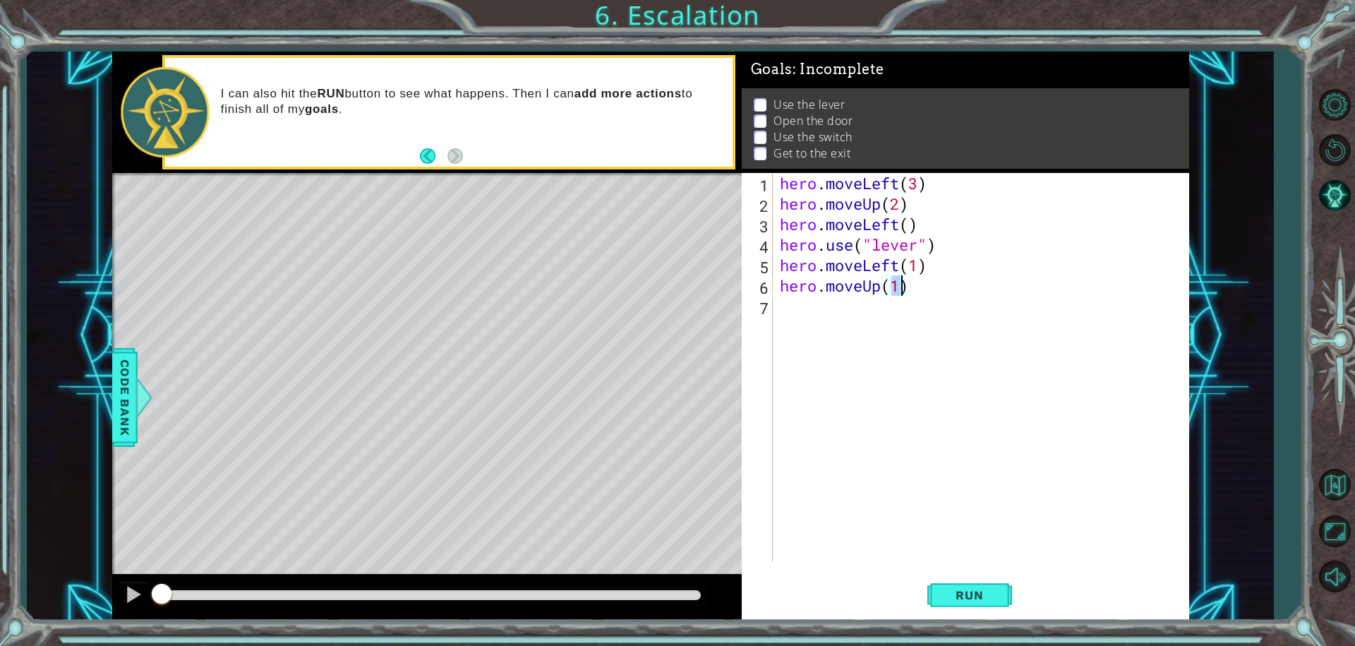
click at [819, 323] on div "hero . moveLeft ( 3 ) hero . moveUp ( 2 ) hero . moveLeft ( ) hero . use ( "lev…" at bounding box center [984, 388] width 415 height 430
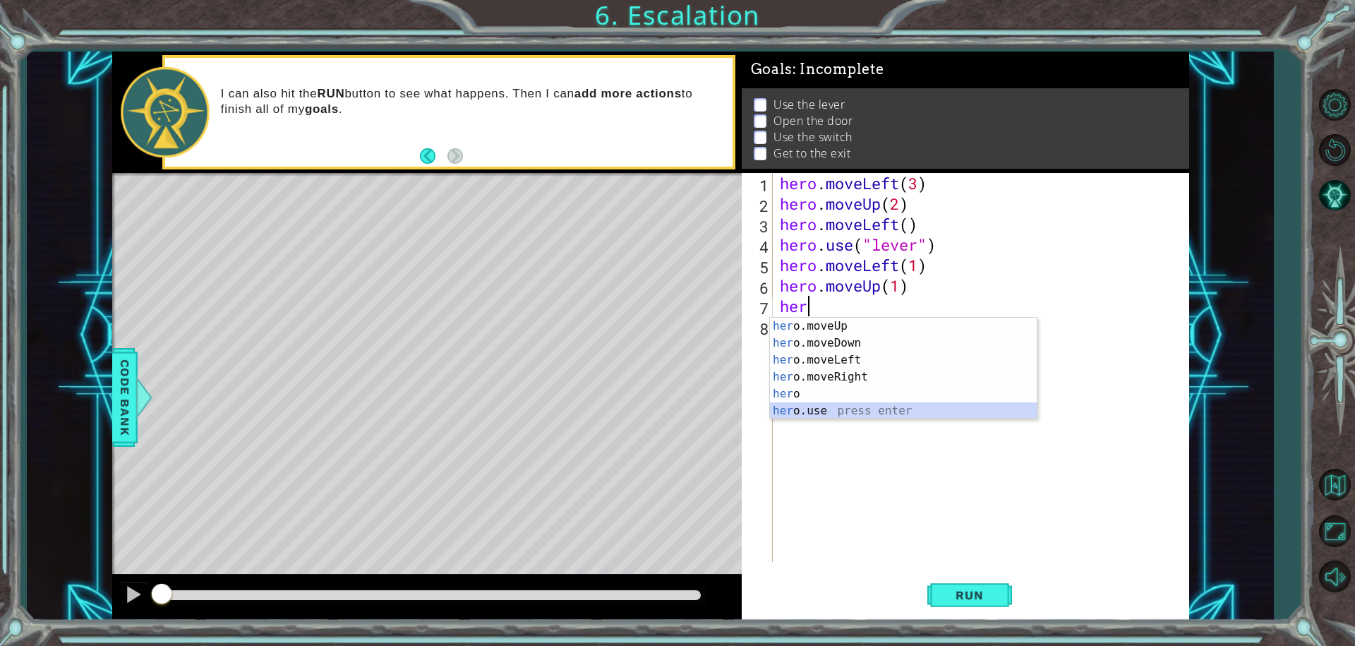
click at [840, 406] on div "her o.moveUp press enter her o.moveDown press enter her o.moveLeft press enter …" at bounding box center [903, 385] width 267 height 135
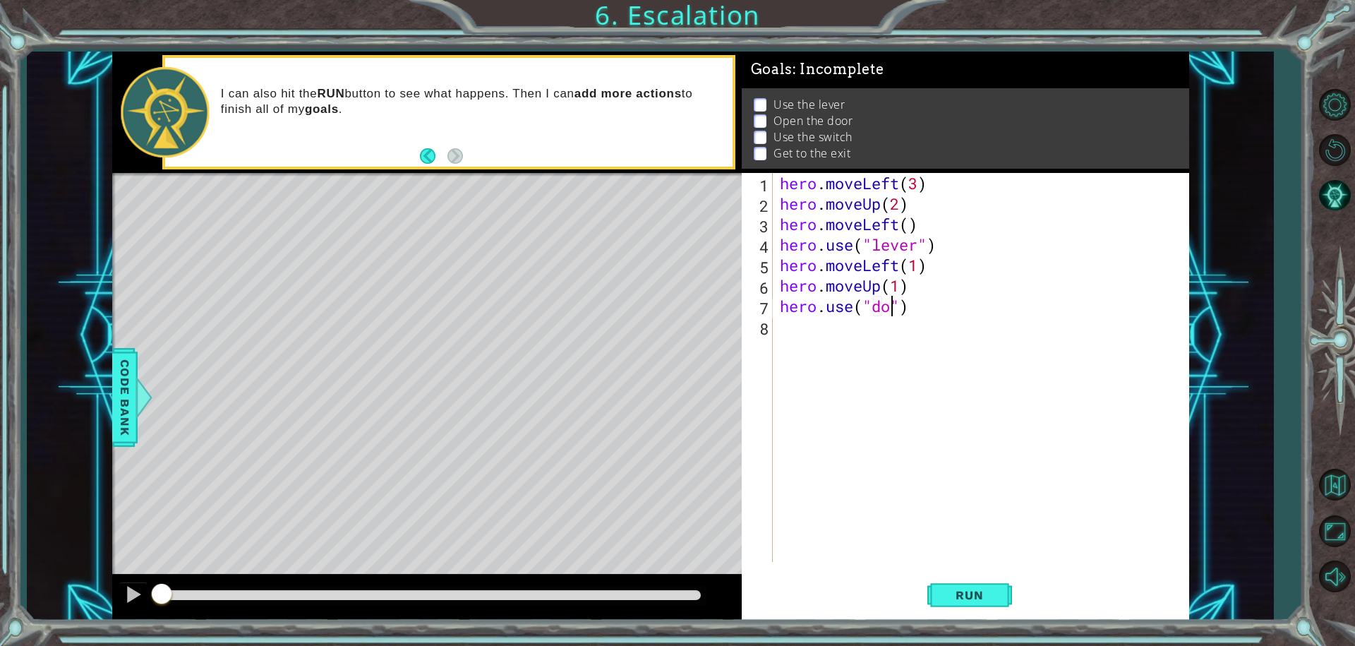
scroll to position [0, 5]
type textarea "hero.use("door")"
click at [797, 340] on div "hero . moveLeft ( 3 ) hero . moveUp ( 2 ) hero . moveLeft ( ) hero . use ( "lev…" at bounding box center [984, 388] width 415 height 430
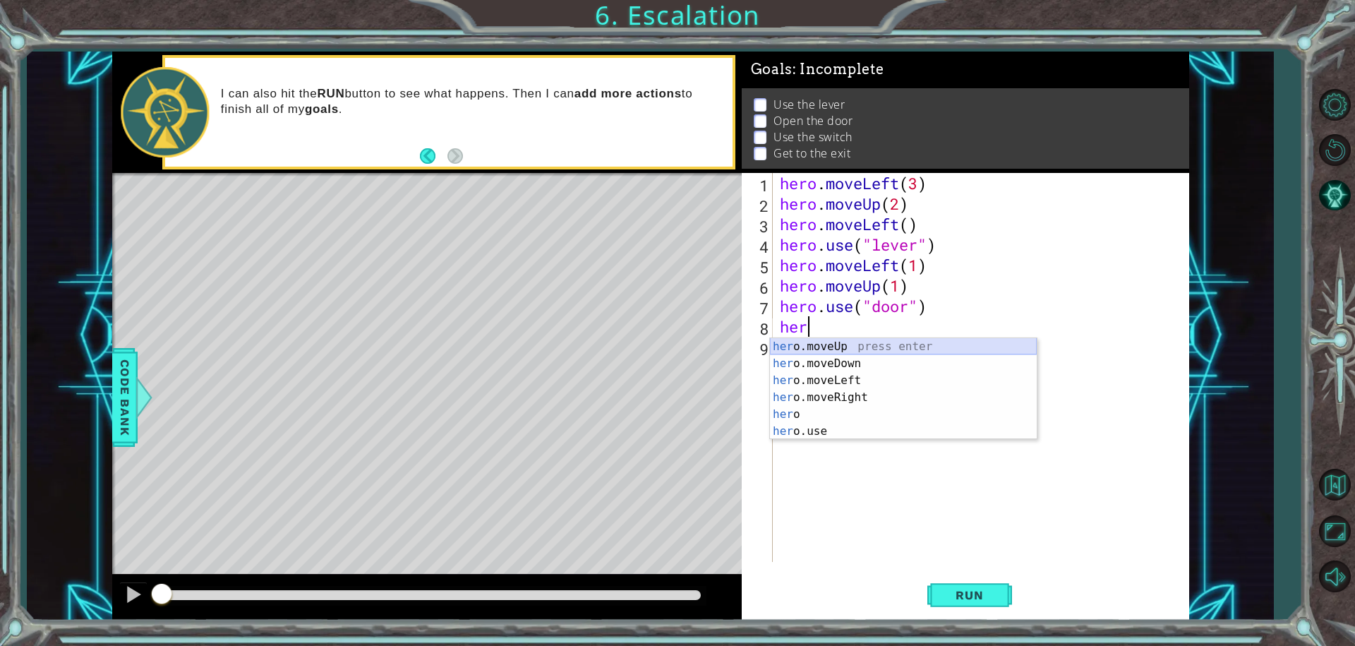
click at [883, 343] on div "her o.moveUp press enter her o.moveDown press enter her o.moveLeft press enter …" at bounding box center [903, 405] width 267 height 135
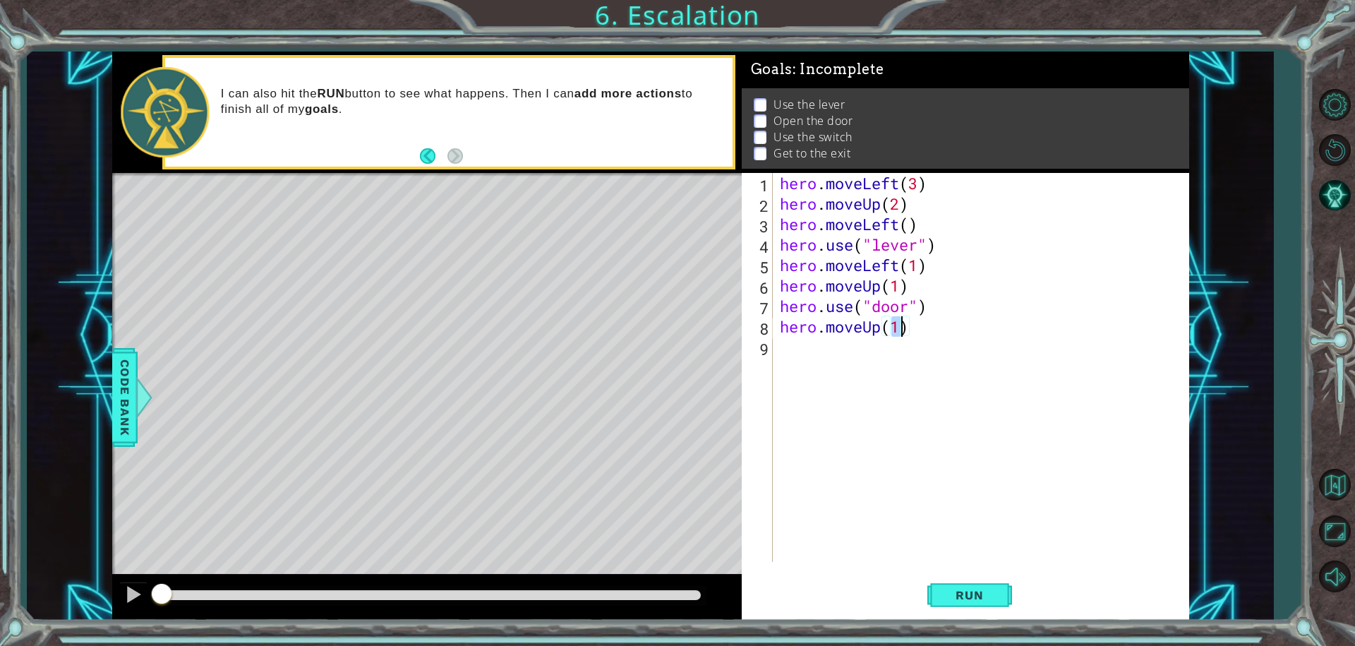
type textarea "hero.moveUp(2)"
click at [802, 359] on div "hero . moveLeft ( 3 ) hero . moveUp ( 2 ) hero . moveLeft ( ) hero . use ( "lev…" at bounding box center [984, 388] width 415 height 430
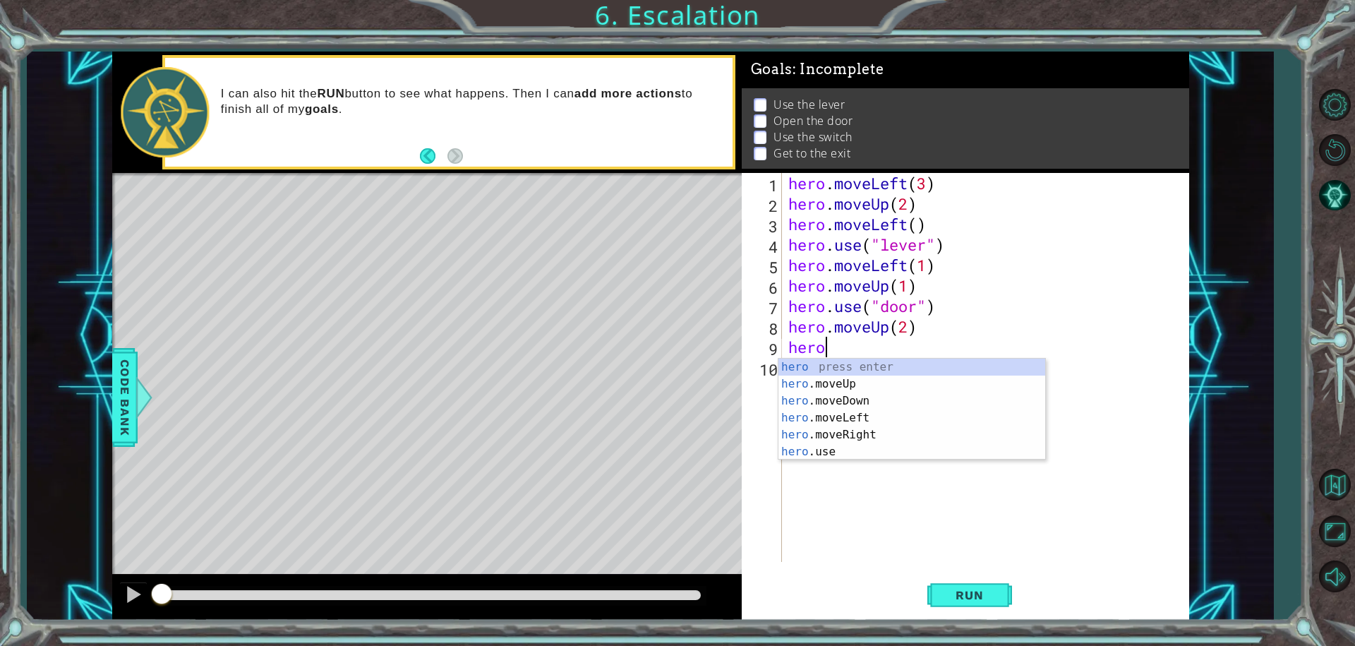
scroll to position [0, 1]
click at [859, 413] on div "hero press enter hero .moveUp press enter hero .moveDown press enter hero .move…" at bounding box center [911, 425] width 267 height 135
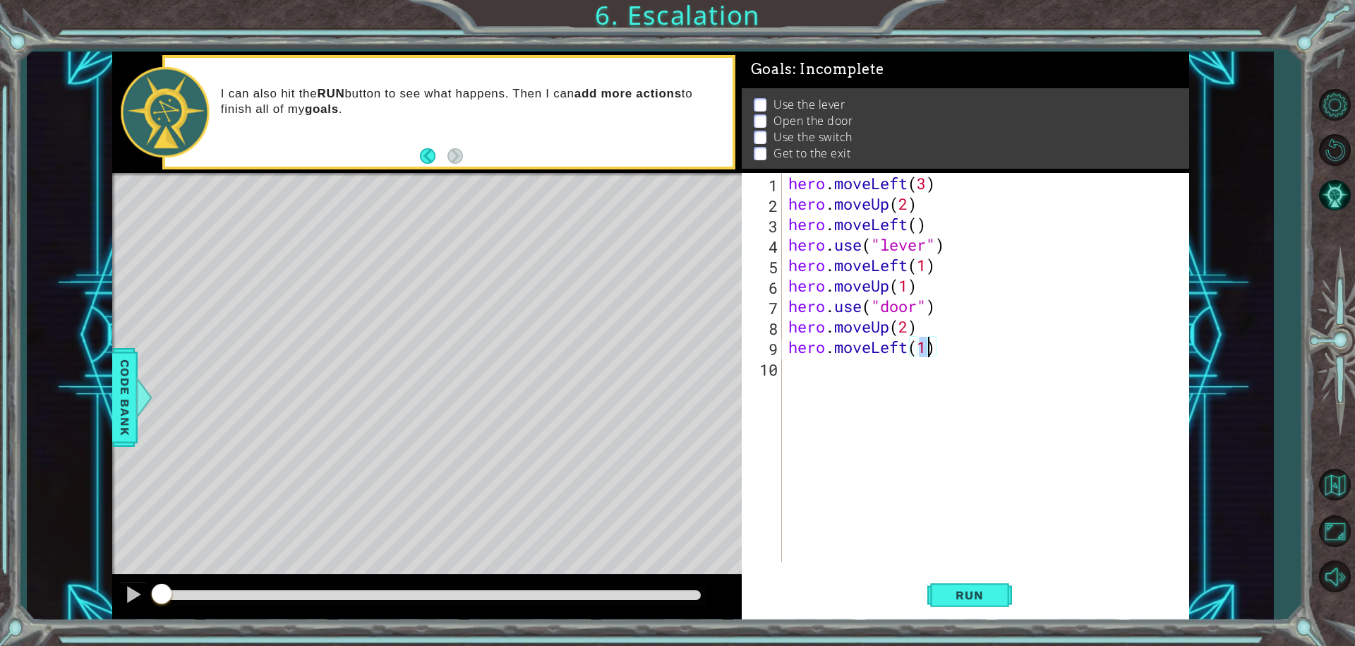
scroll to position [0, 6]
click at [972, 591] on span "Run" at bounding box center [969, 595] width 56 height 14
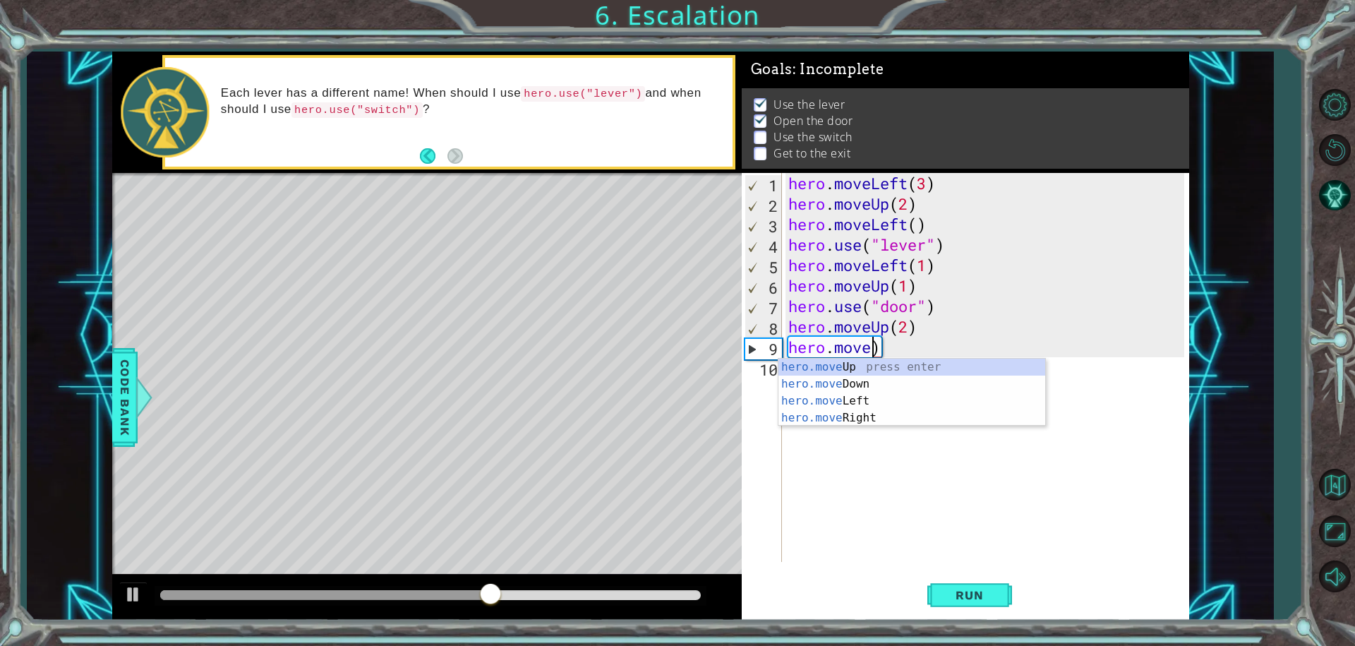
scroll to position [0, 4]
click at [892, 407] on div "hero.move Up press enter hero.move Down press enter hero.move Left press enter …" at bounding box center [911, 409] width 267 height 102
click at [865, 414] on div "hero.move Up press enter hero.move Down press enter hero.move Left press enter …" at bounding box center [911, 409] width 267 height 102
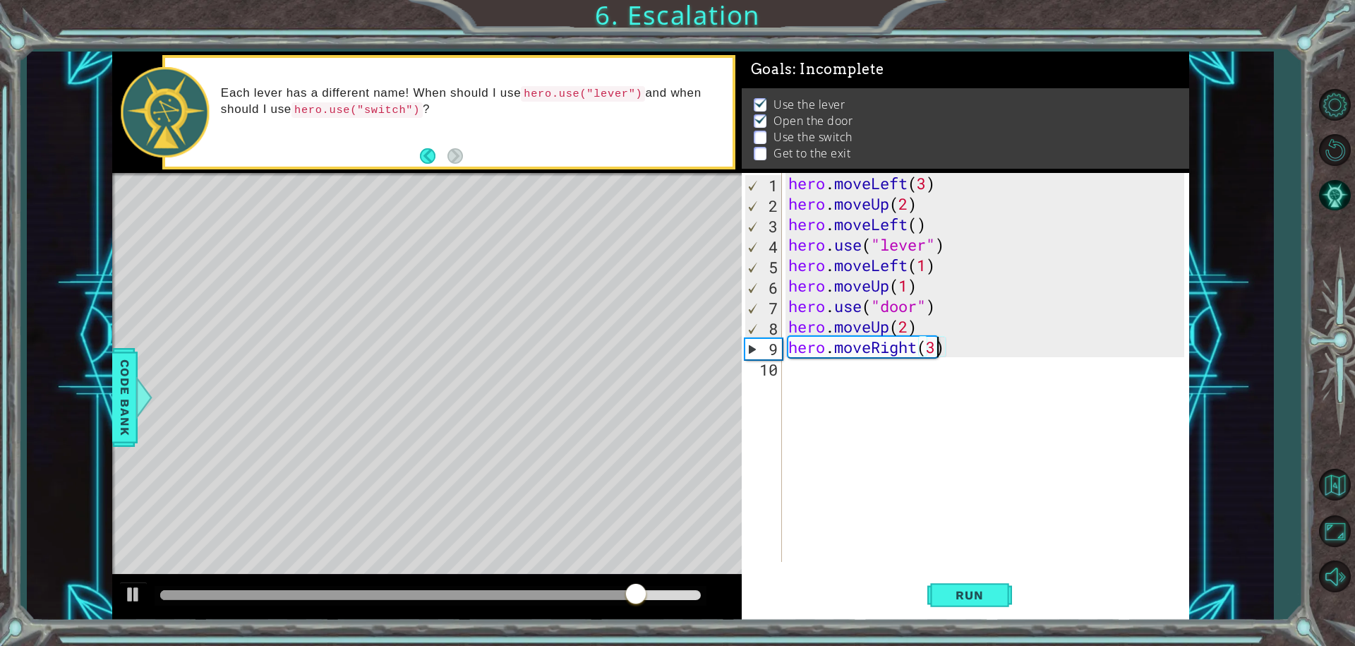
scroll to position [0, 6]
type textarea "hero.moveRight(3)"
click at [996, 597] on span "Run" at bounding box center [969, 595] width 56 height 14
drag, startPoint x: 967, startPoint y: 346, endPoint x: 785, endPoint y: 337, distance: 183.0
click at [786, 340] on div "hero . moveLeft ( 3 ) hero . moveUp ( 2 ) hero . moveLeft ( ) hero . use ( "lev…" at bounding box center [988, 388] width 406 height 430
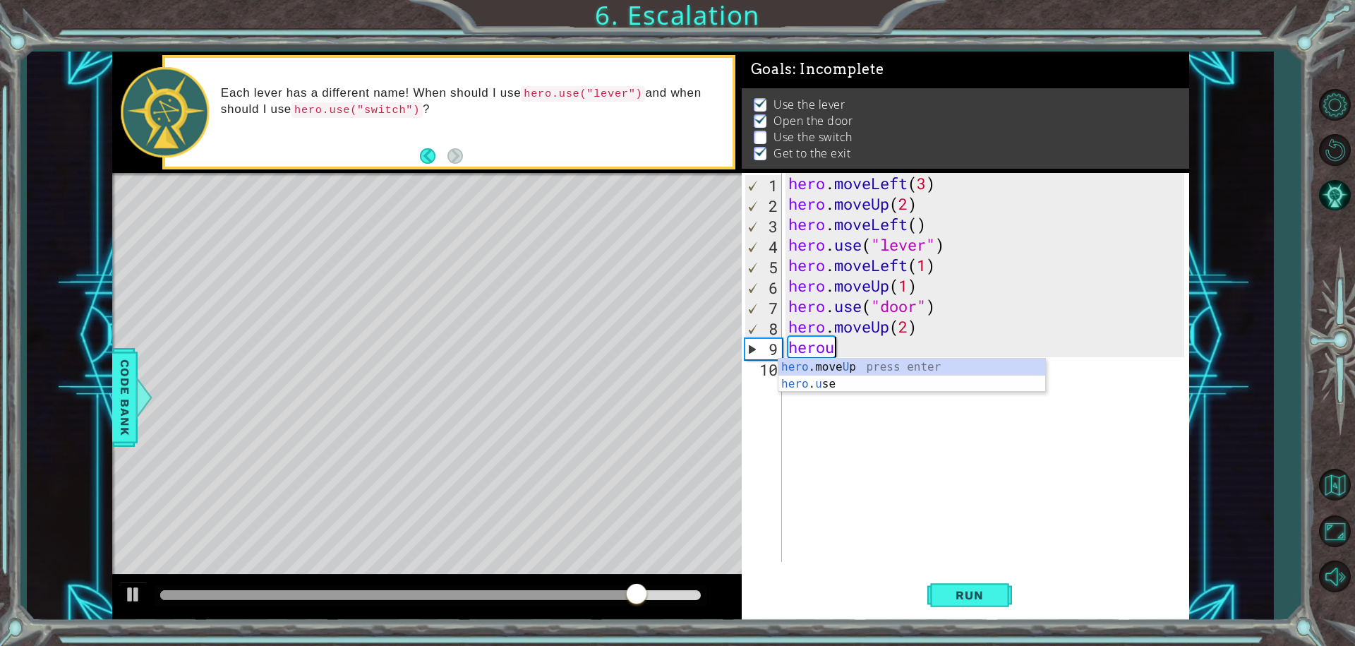
scroll to position [0, 1]
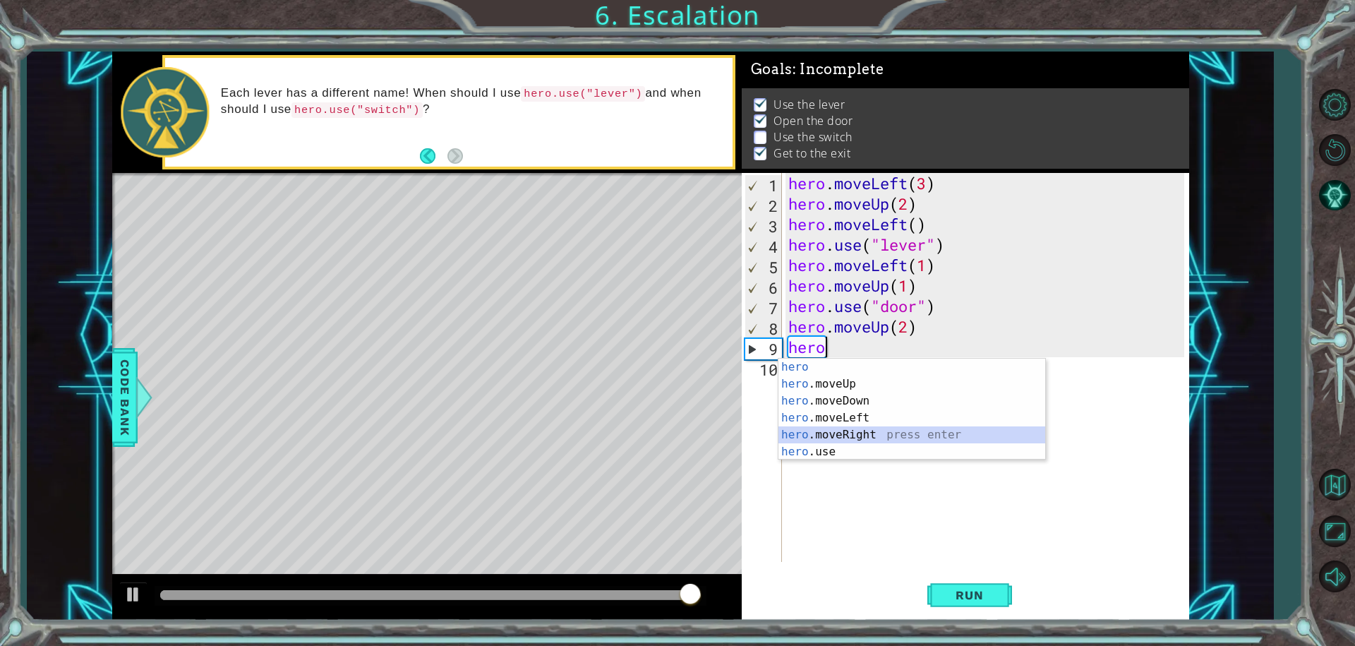
click at [892, 428] on div "hero press enter hero .moveUp press enter hero .moveDown press enter hero .move…" at bounding box center [911, 425] width 267 height 135
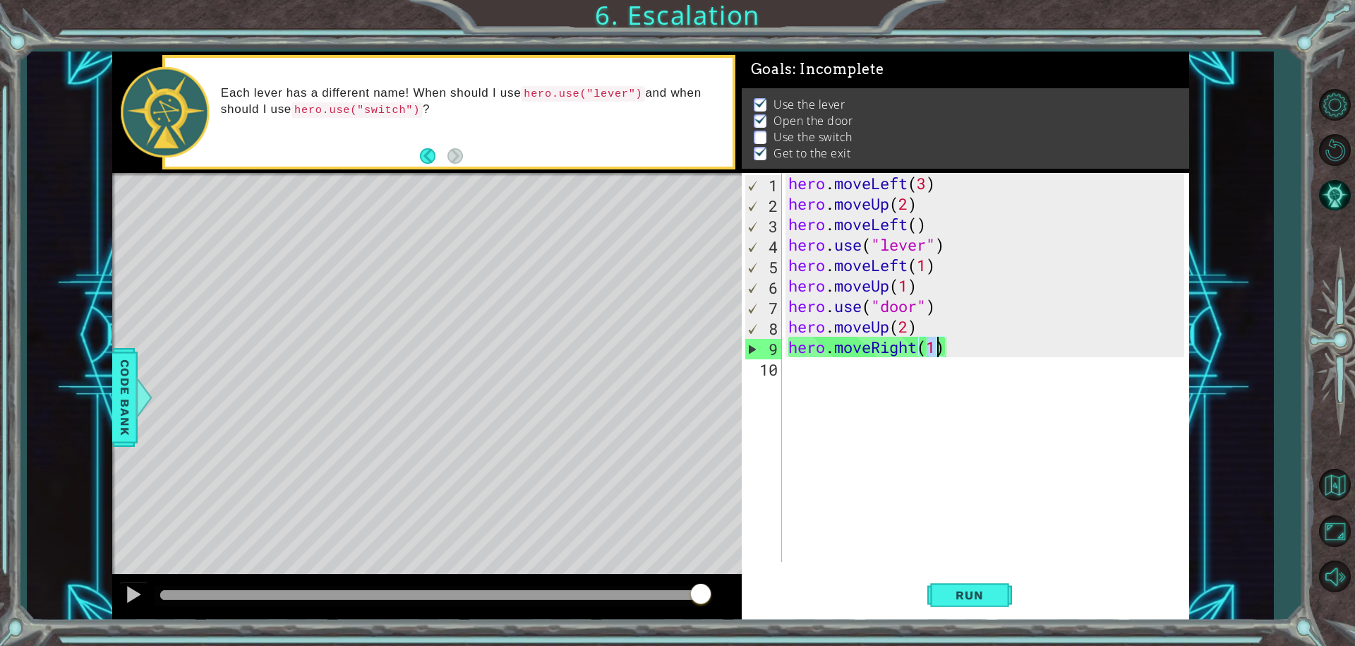
click at [935, 349] on div "hero . moveLeft ( 3 ) hero . moveUp ( 2 ) hero . moveLeft ( ) hero . use ( "lev…" at bounding box center [984, 367] width 399 height 389
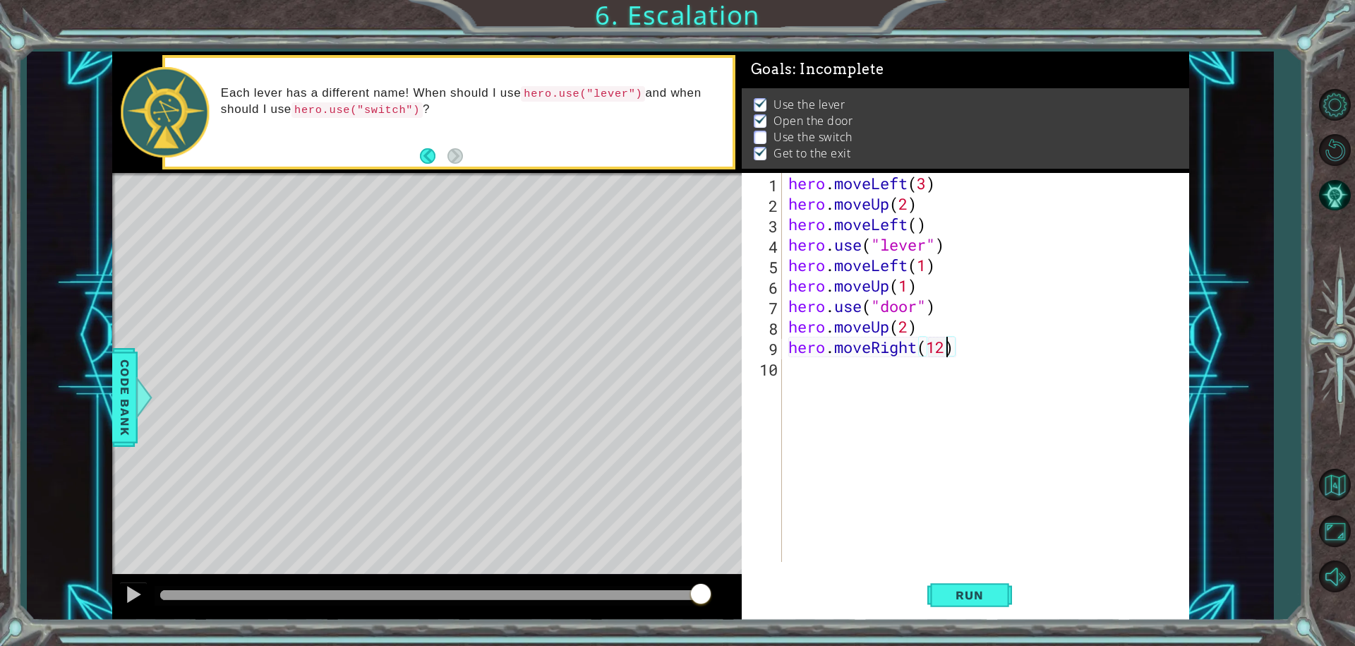
scroll to position [0, 6]
type textarea "hero.moveRight(2)"
click at [855, 382] on div "hero . moveLeft ( 3 ) hero . moveUp ( 2 ) hero . moveLeft ( ) hero . use ( "lev…" at bounding box center [988, 388] width 406 height 430
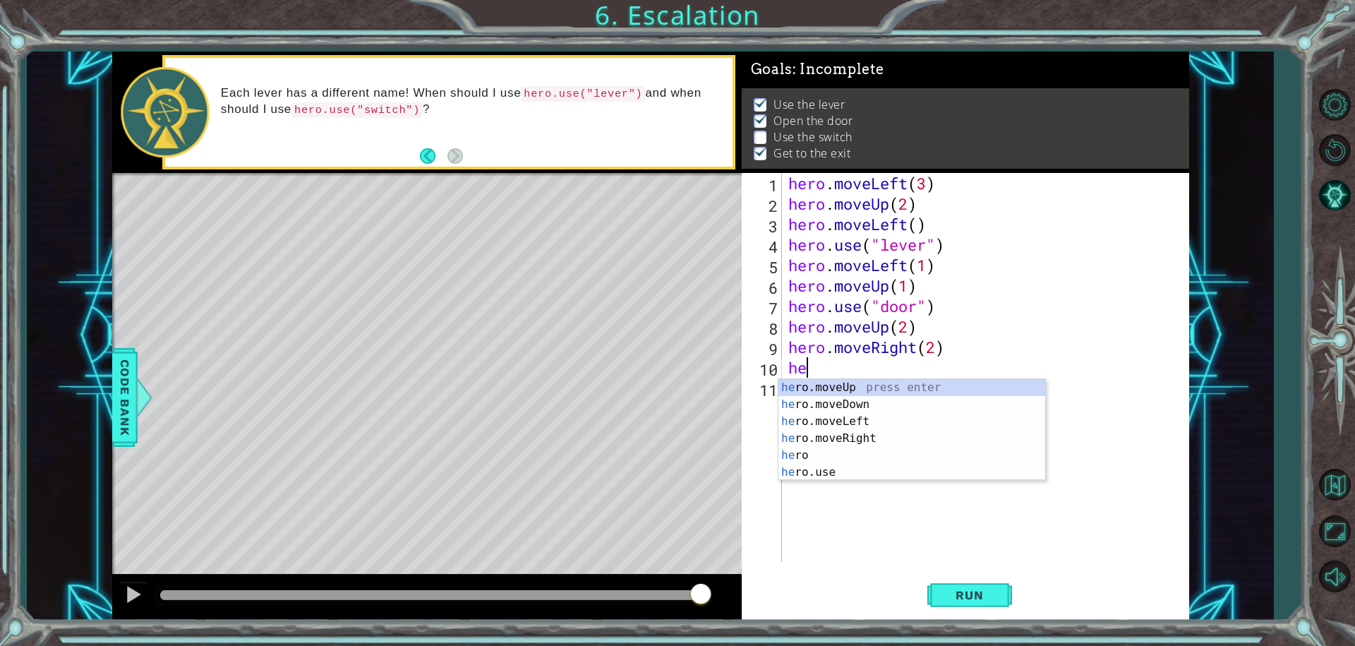
scroll to position [0, 1]
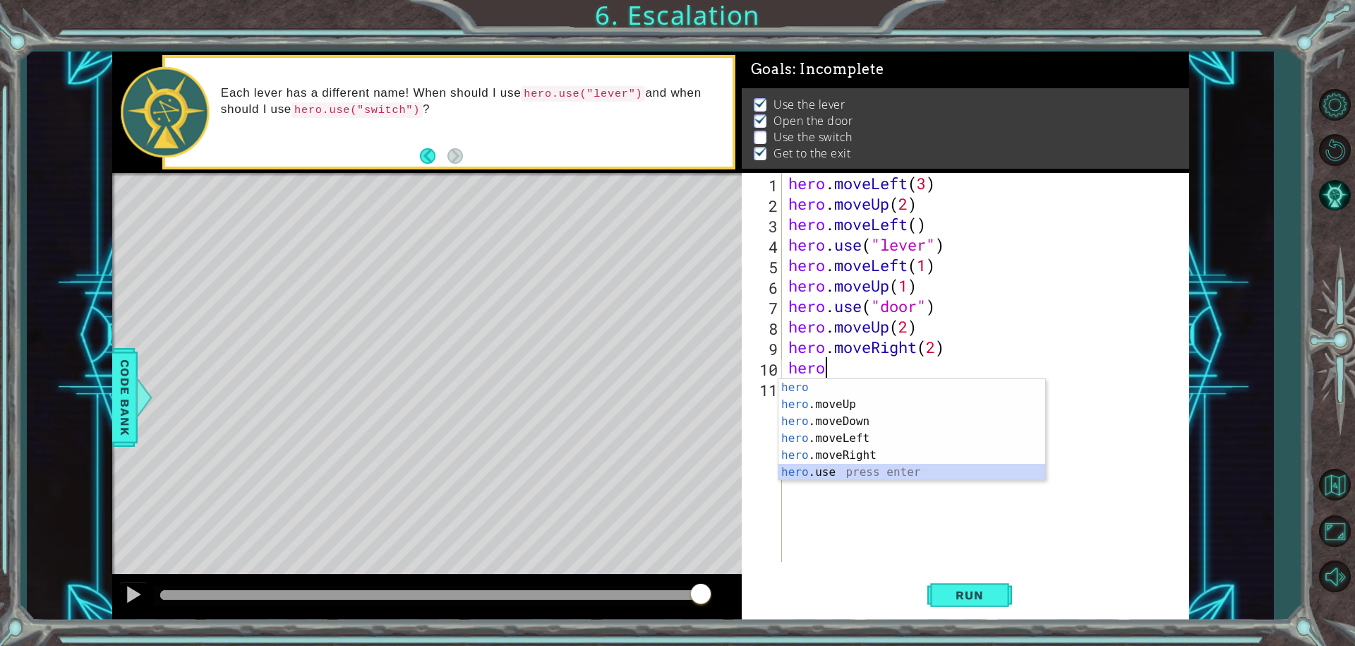
click at [855, 464] on div "hero press enter hero .moveUp press enter hero .moveDown press enter hero .move…" at bounding box center [911, 446] width 267 height 135
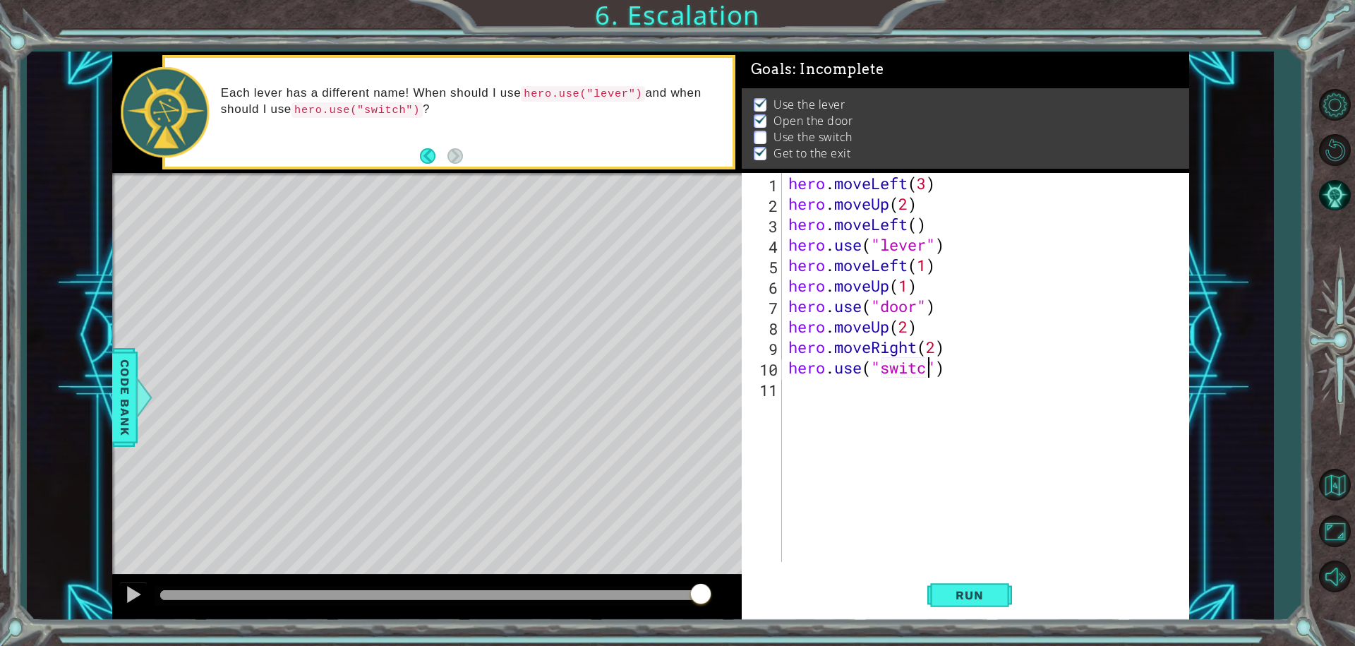
scroll to position [0, 6]
type textarea "hero.use("switch")"
click at [895, 426] on div "hero . moveLeft ( 3 ) hero . moveUp ( 2 ) hero . moveLeft ( ) hero . use ( "lev…" at bounding box center [988, 388] width 406 height 430
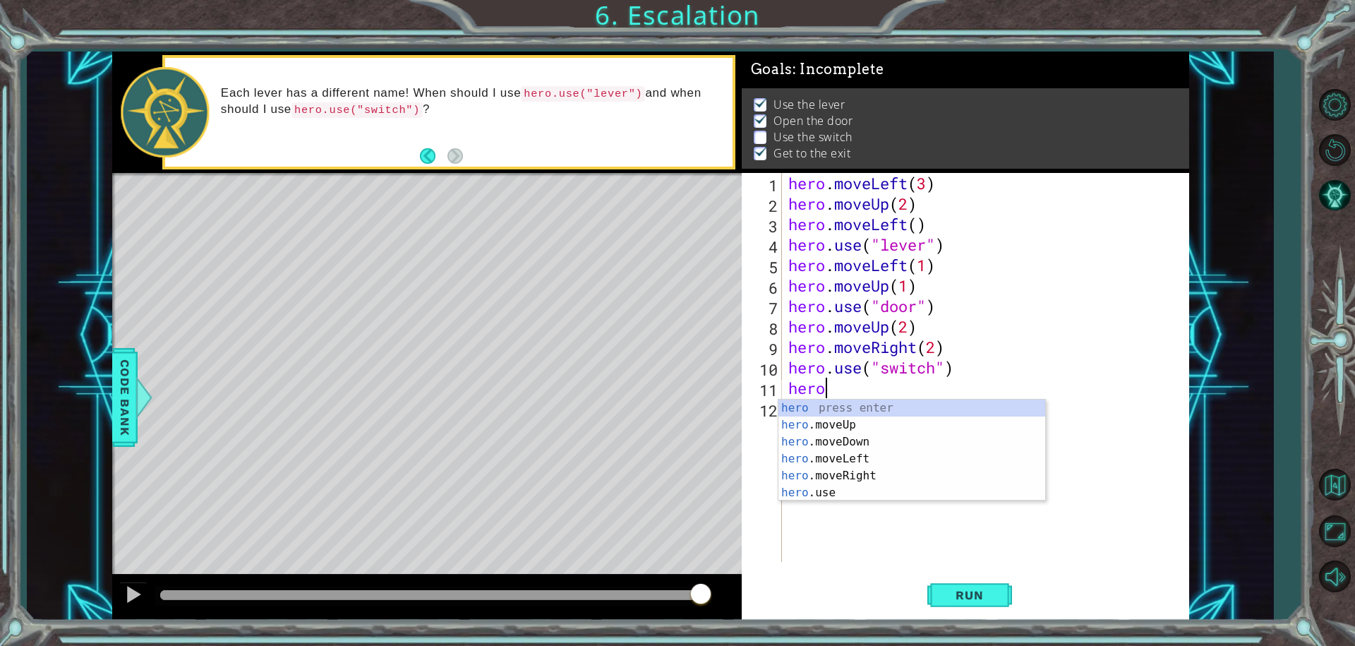
scroll to position [0, 1]
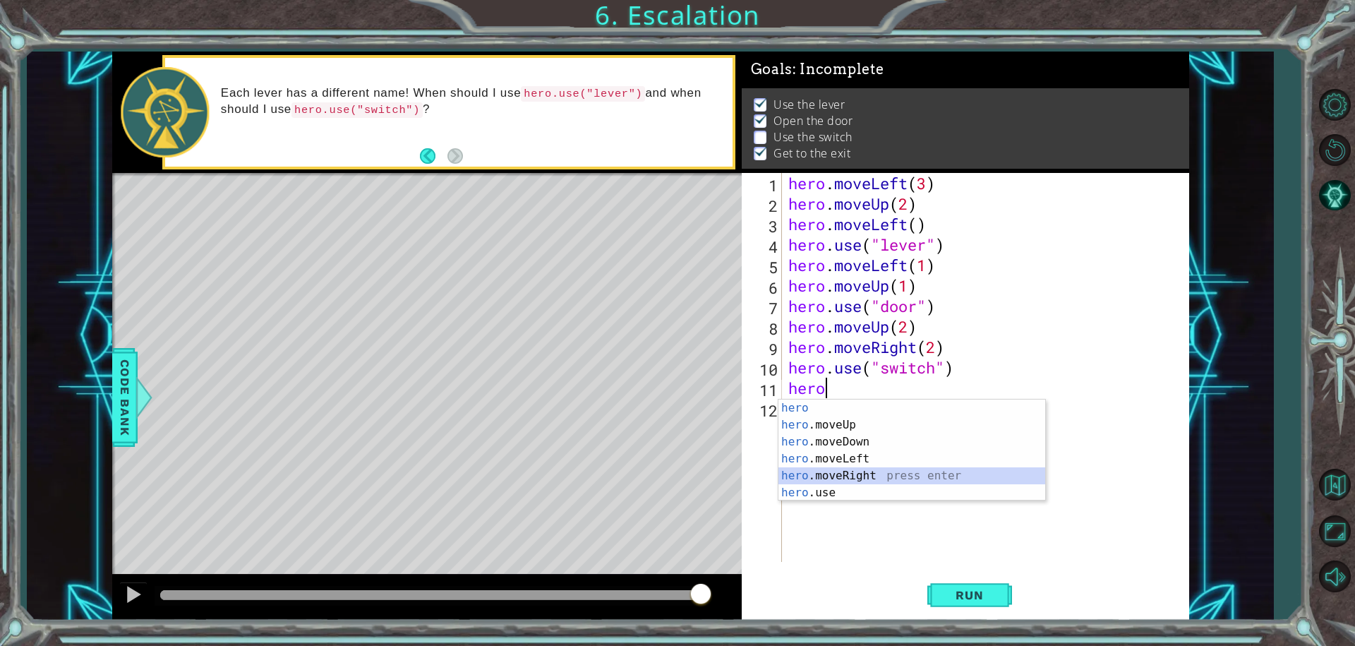
click at [881, 470] on div "hero press enter hero .moveUp press enter hero .moveDown press enter hero .move…" at bounding box center [911, 466] width 267 height 135
type textarea "hero.moveRight(1)"
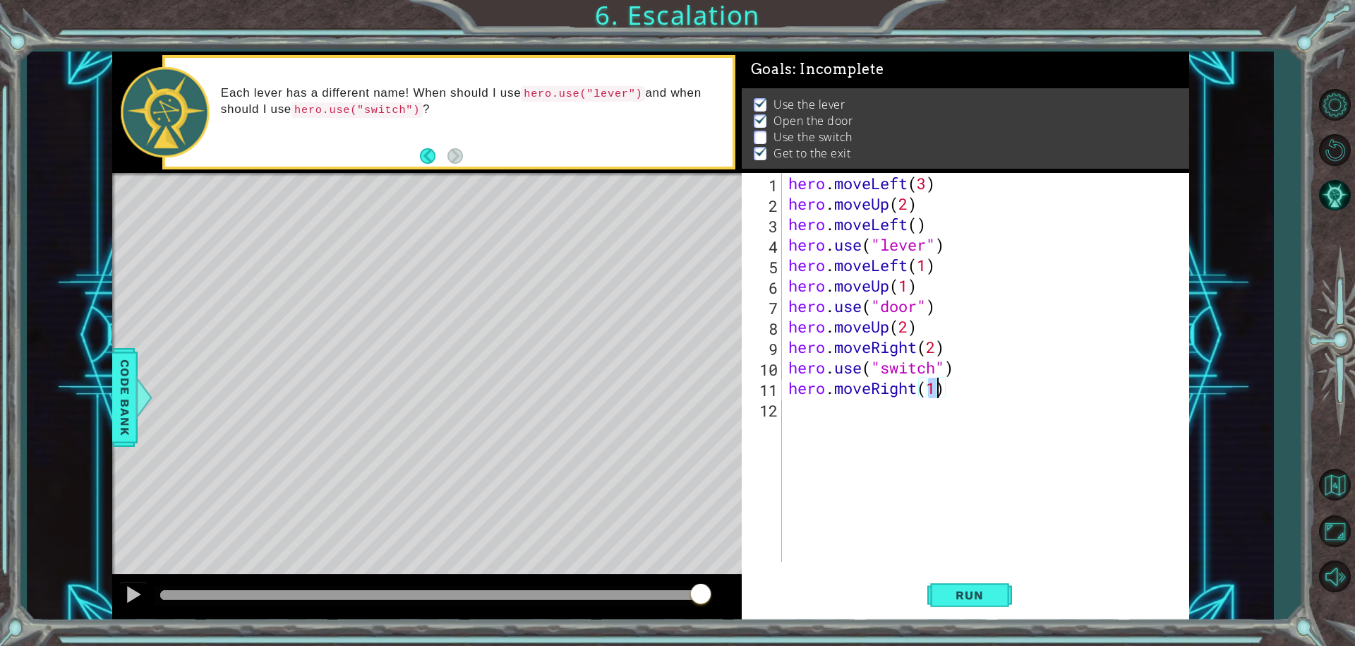
click at [850, 401] on div "hero . moveLeft ( 3 ) hero . moveUp ( 2 ) hero . moveLeft ( ) hero . use ( "lev…" at bounding box center [988, 388] width 406 height 430
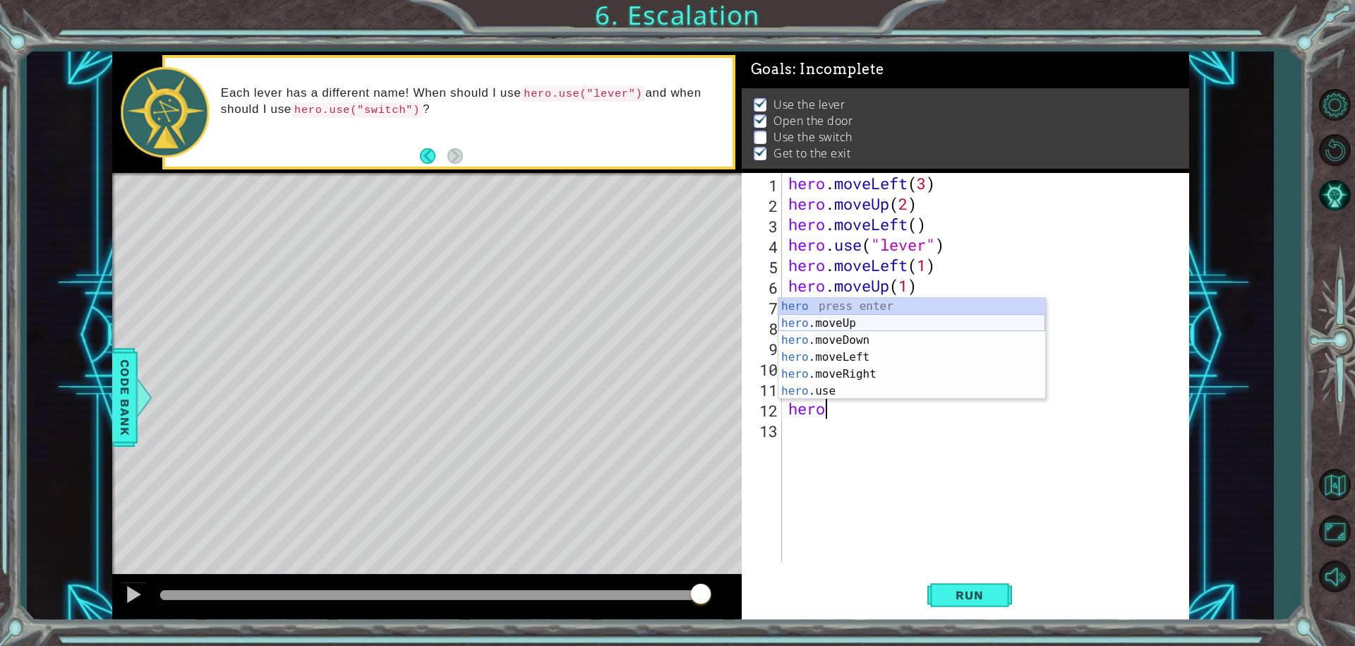
click at [866, 322] on div "hero press enter hero .moveUp press enter hero .moveDown press enter hero .move…" at bounding box center [911, 365] width 267 height 135
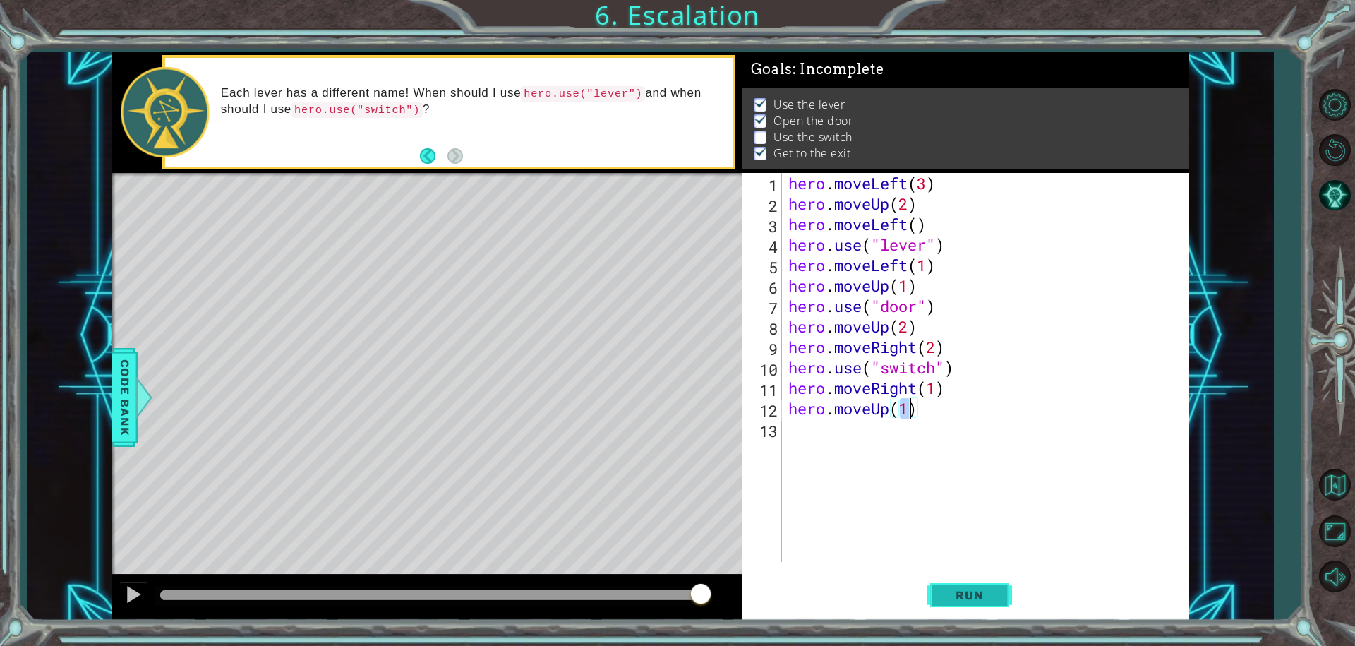
scroll to position [0, 5]
type textarea "hero.moveUp(1)"
click at [970, 596] on span "Run" at bounding box center [969, 595] width 56 height 14
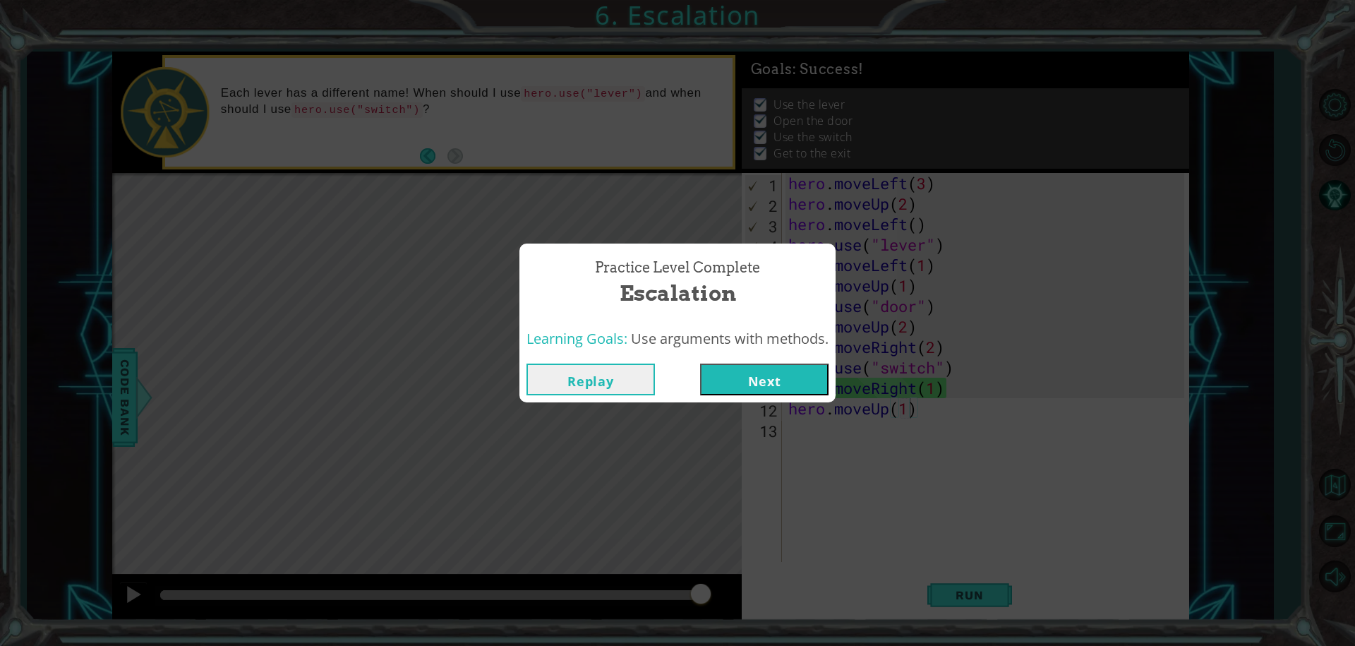
click at [795, 376] on button "Next" at bounding box center [764, 379] width 128 height 32
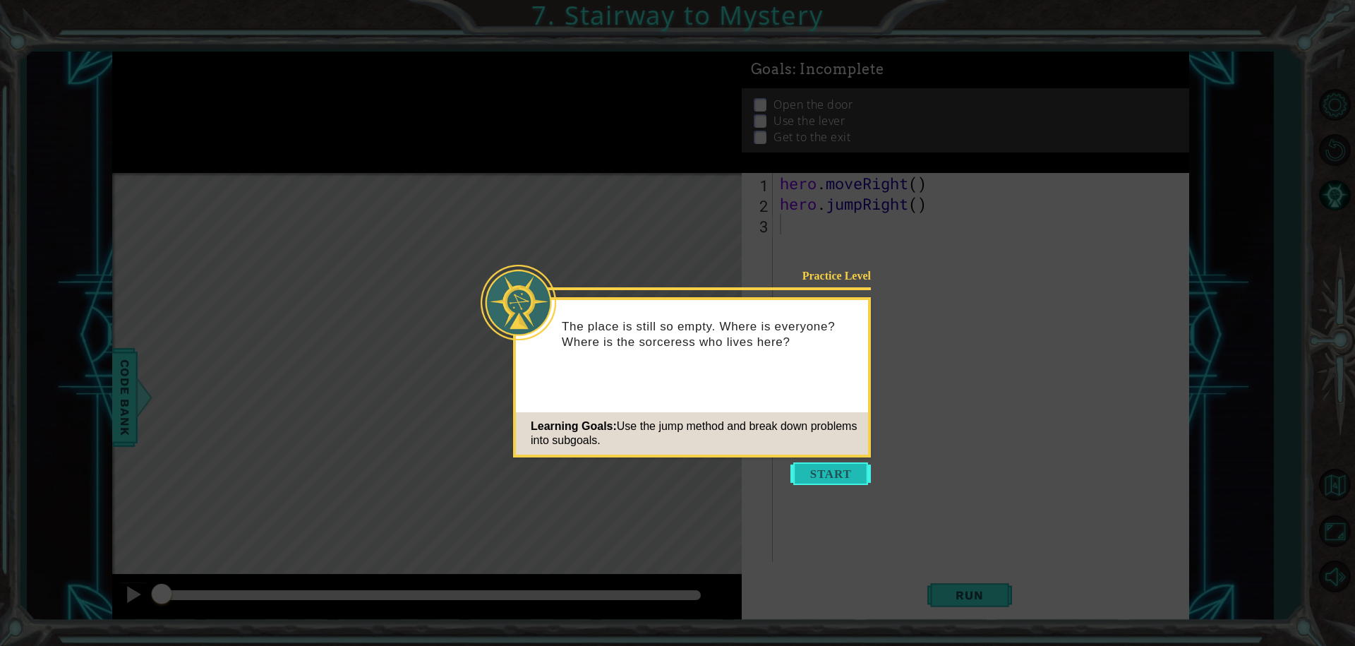
click at [839, 473] on button "Start" at bounding box center [830, 473] width 80 height 23
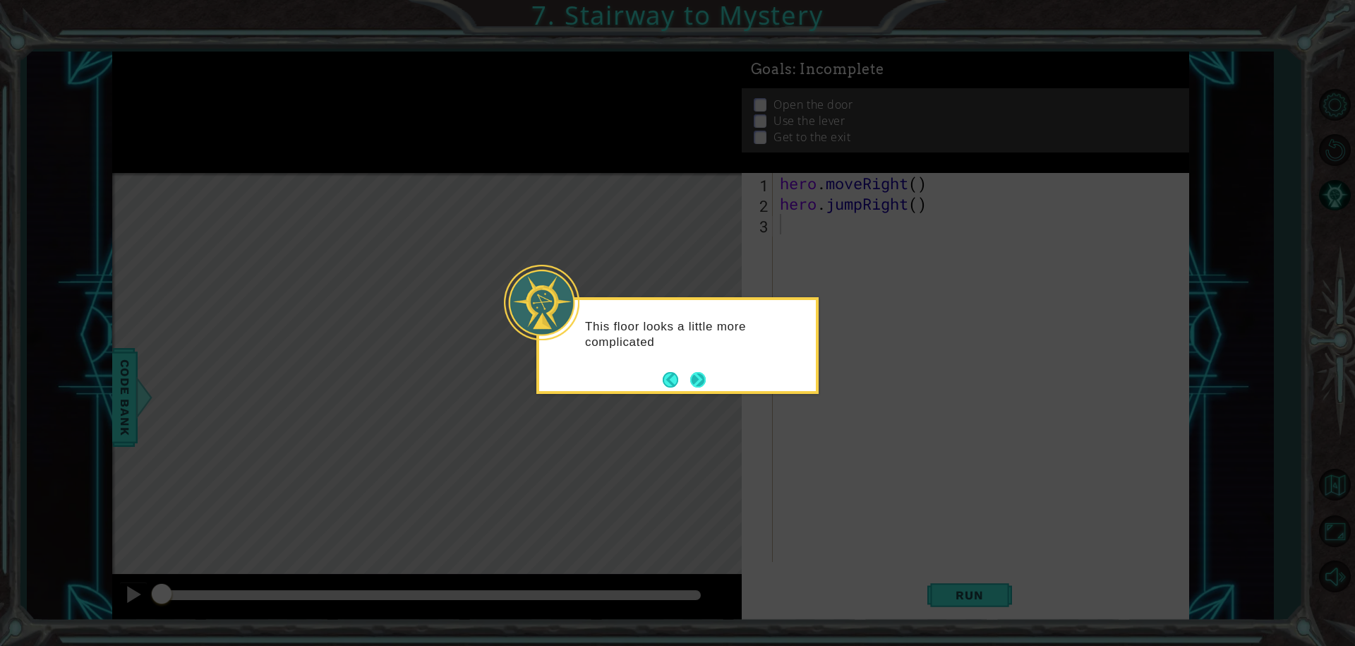
click at [704, 375] on button "Next" at bounding box center [698, 380] width 16 height 16
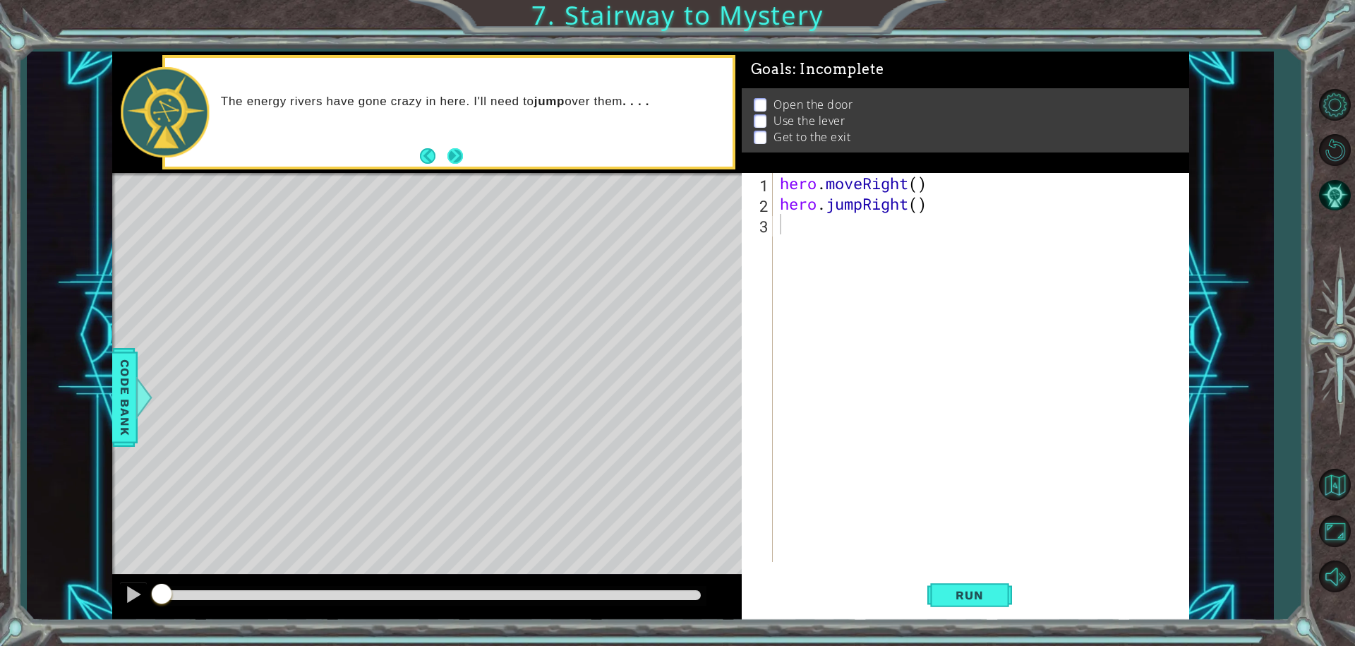
click at [450, 156] on button "Next" at bounding box center [455, 156] width 16 height 16
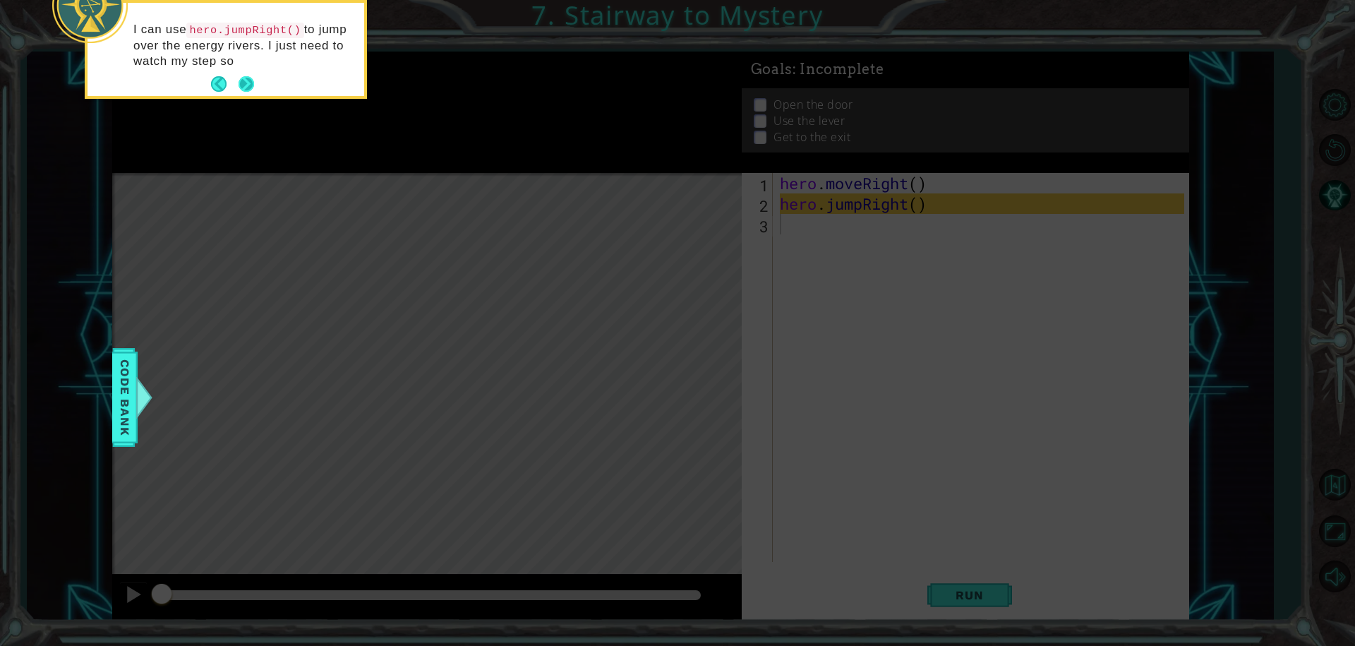
click at [253, 76] on button "Next" at bounding box center [247, 84] width 16 height 16
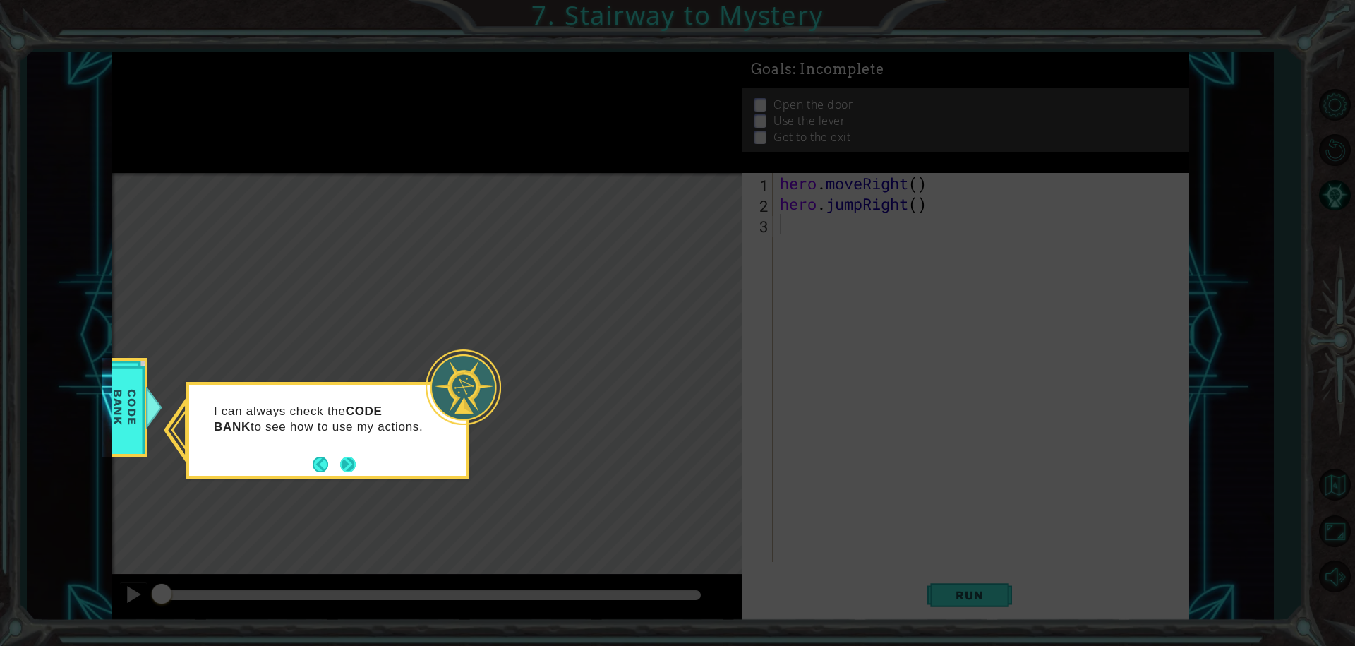
click at [349, 466] on button "Next" at bounding box center [347, 464] width 16 height 16
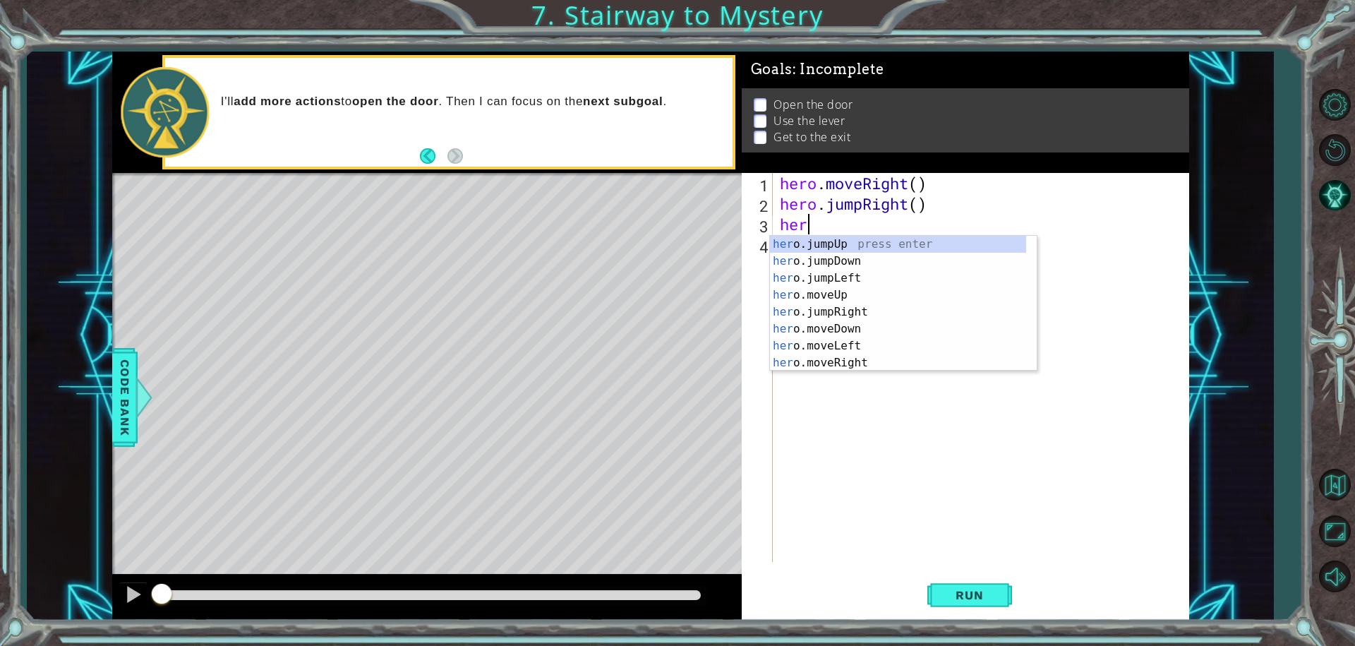
scroll to position [0, 1]
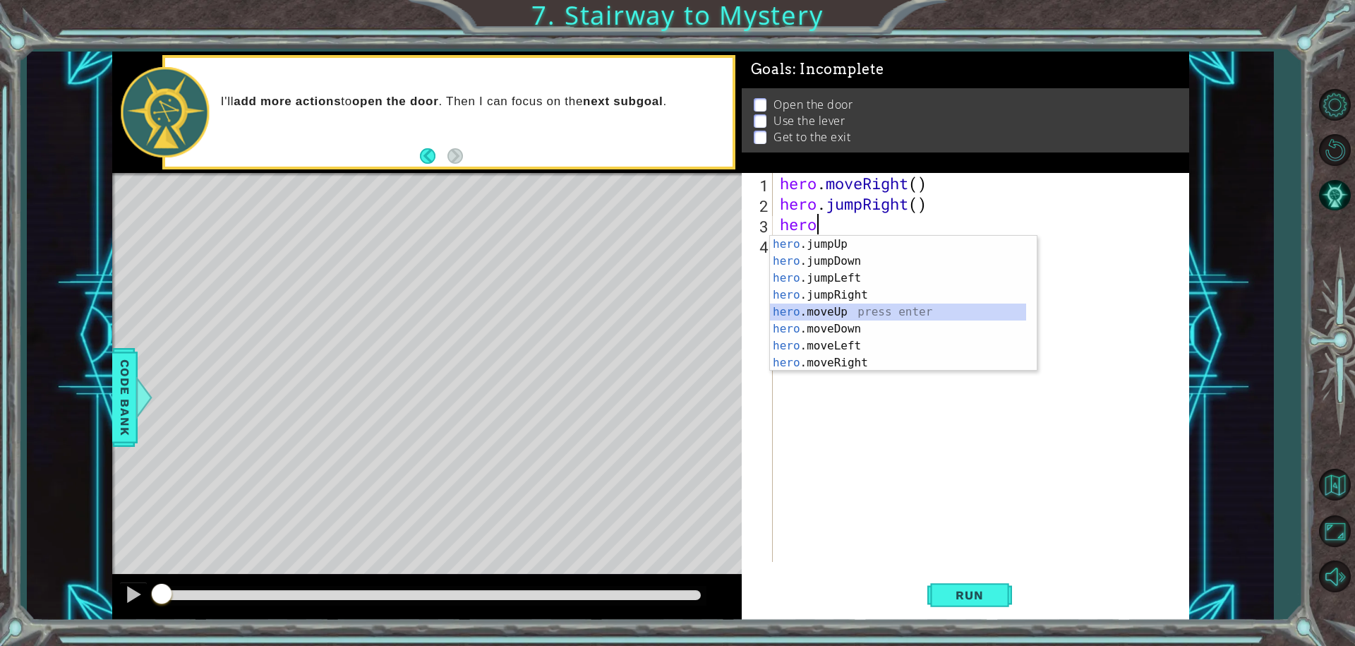
click at [864, 310] on div "hero .jumpUp press enter hero .jumpDown press enter hero .jumpLeft press enter …" at bounding box center [898, 320] width 256 height 169
type textarea "hero.moveUp(1)"
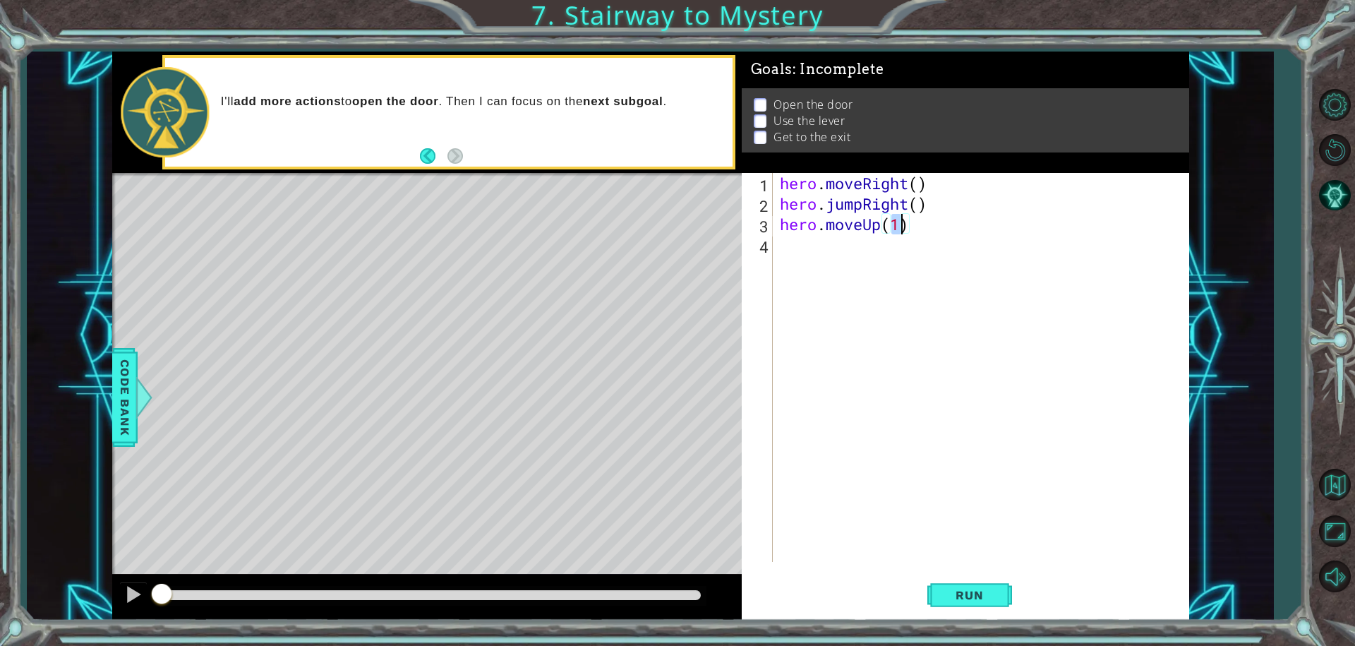
click at [823, 253] on div "hero . moveRight ( ) hero . jumpRight ( ) hero . moveUp ( 1 )" at bounding box center [984, 388] width 415 height 430
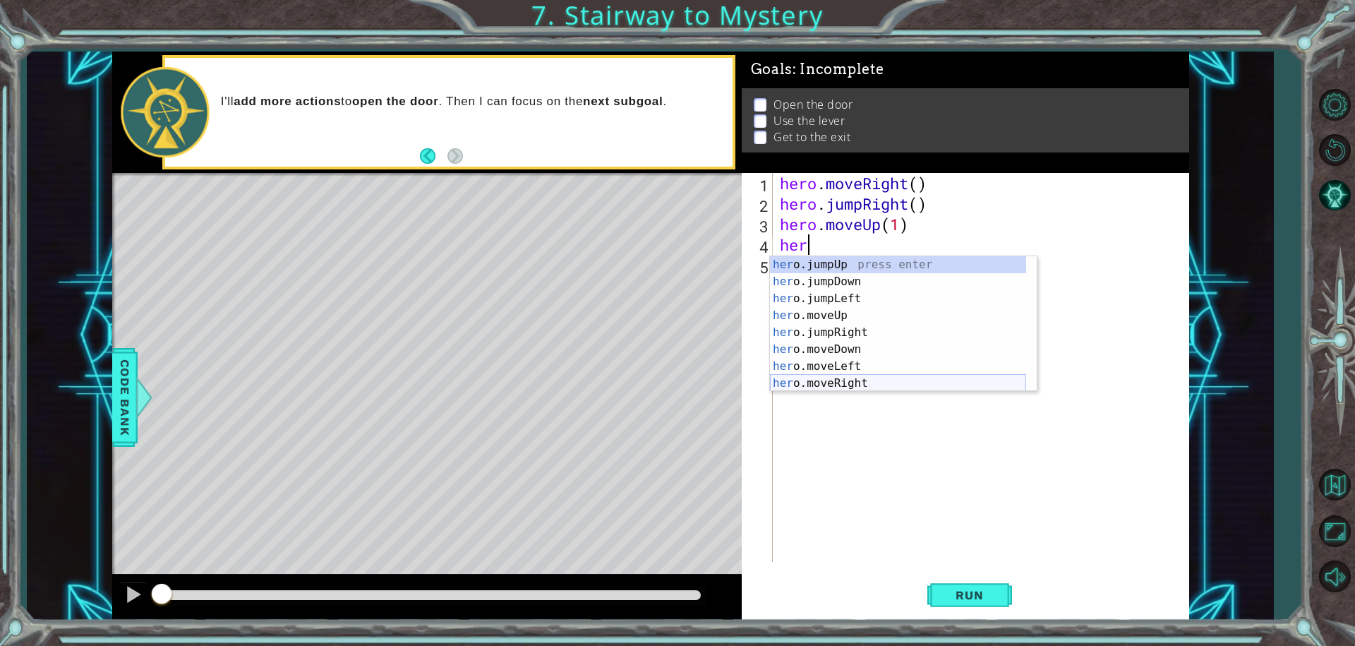
click at [857, 382] on div "her o.jumpUp press enter her o.jumpDown press enter her o.jumpLeft press enter …" at bounding box center [898, 340] width 256 height 169
type textarea "hero.moveRight(1)"
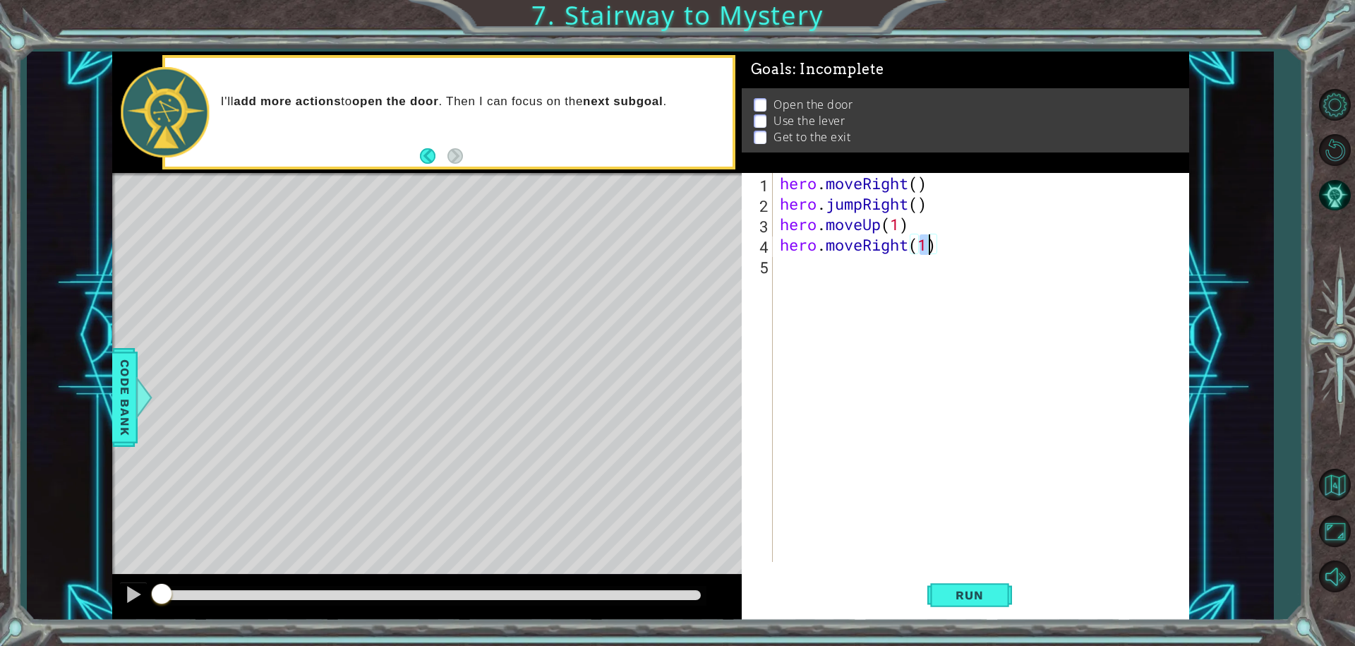
scroll to position [0, 6]
click at [817, 289] on div "hero . moveRight ( ) hero . jumpRight ( ) hero . moveUp ( 1 ) hero . moveRight …" at bounding box center [984, 388] width 415 height 430
click at [988, 581] on button "Run" at bounding box center [969, 594] width 85 height 44
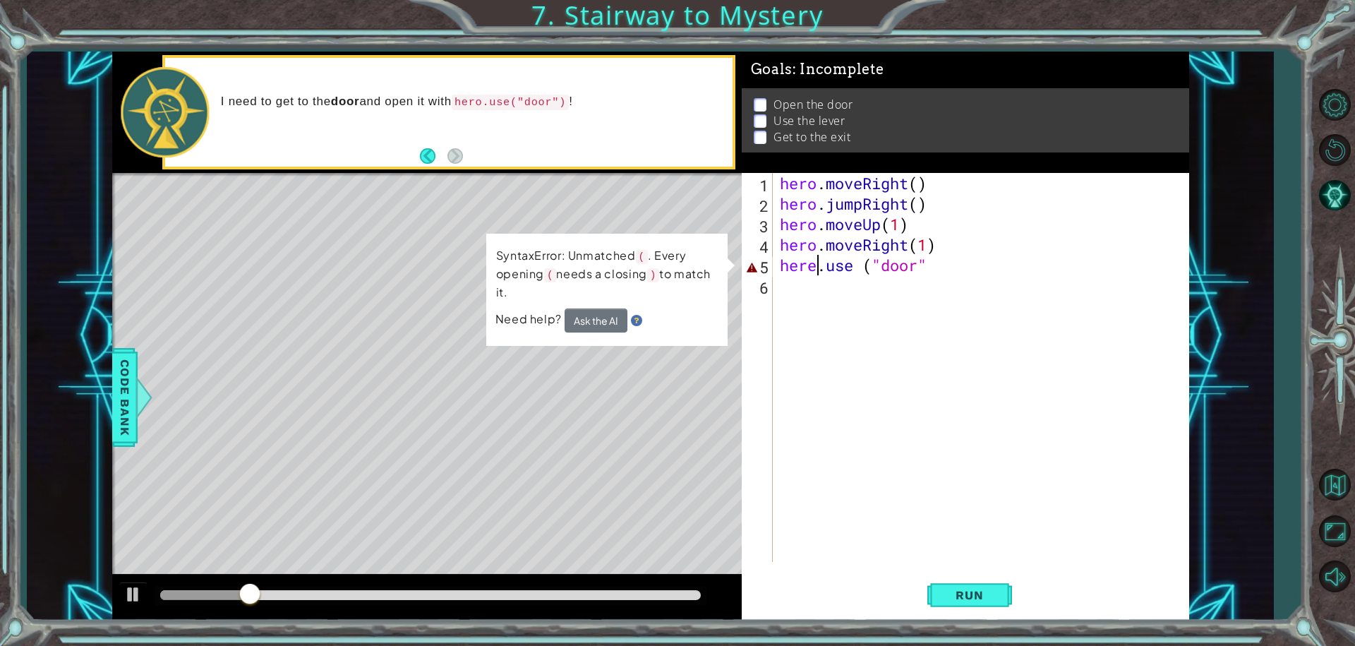
click at [816, 264] on div "hero . moveRight ( ) hero . jumpRight ( ) hero . moveUp ( 1 ) hero . moveRight …" at bounding box center [984, 388] width 415 height 430
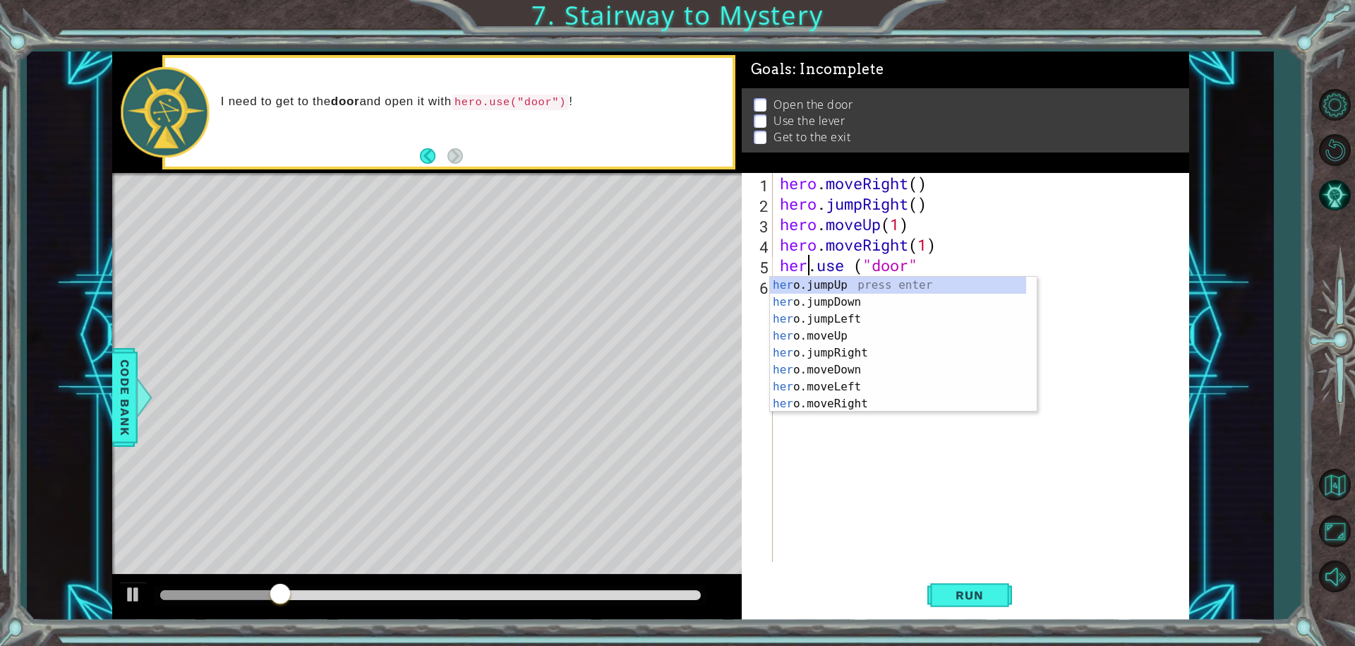
scroll to position [0, 1]
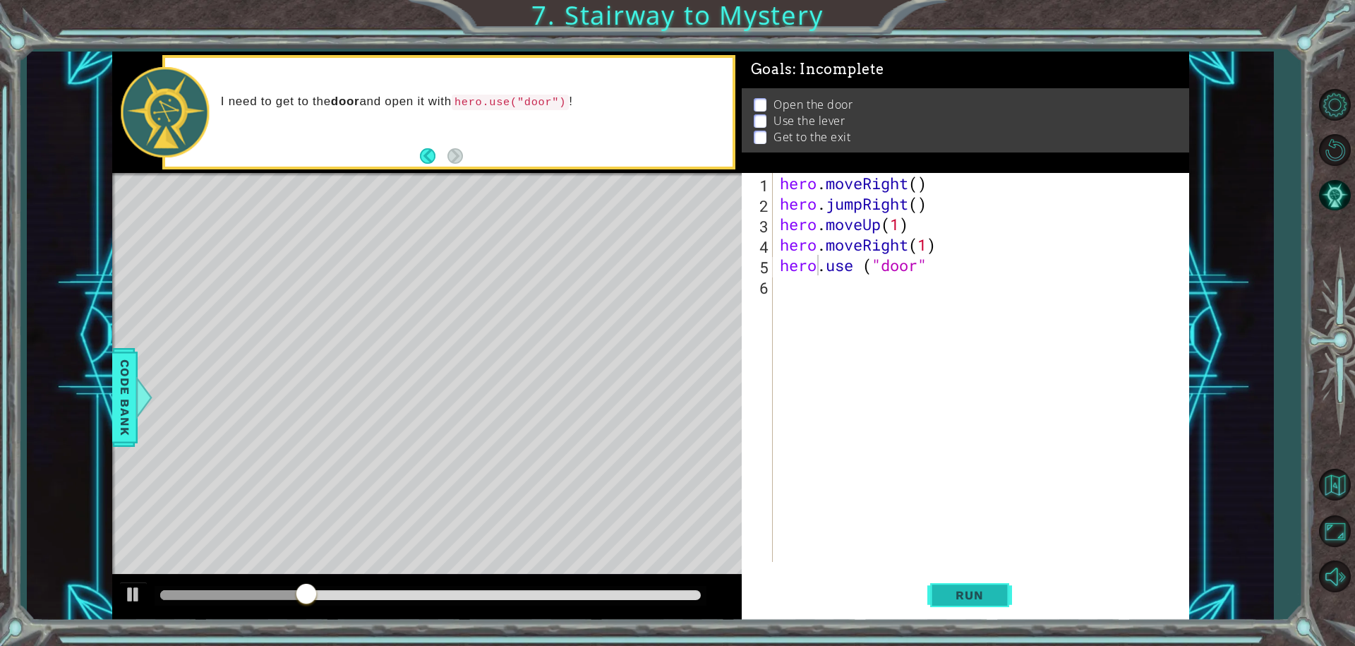
click at [953, 593] on span "Run" at bounding box center [969, 595] width 56 height 14
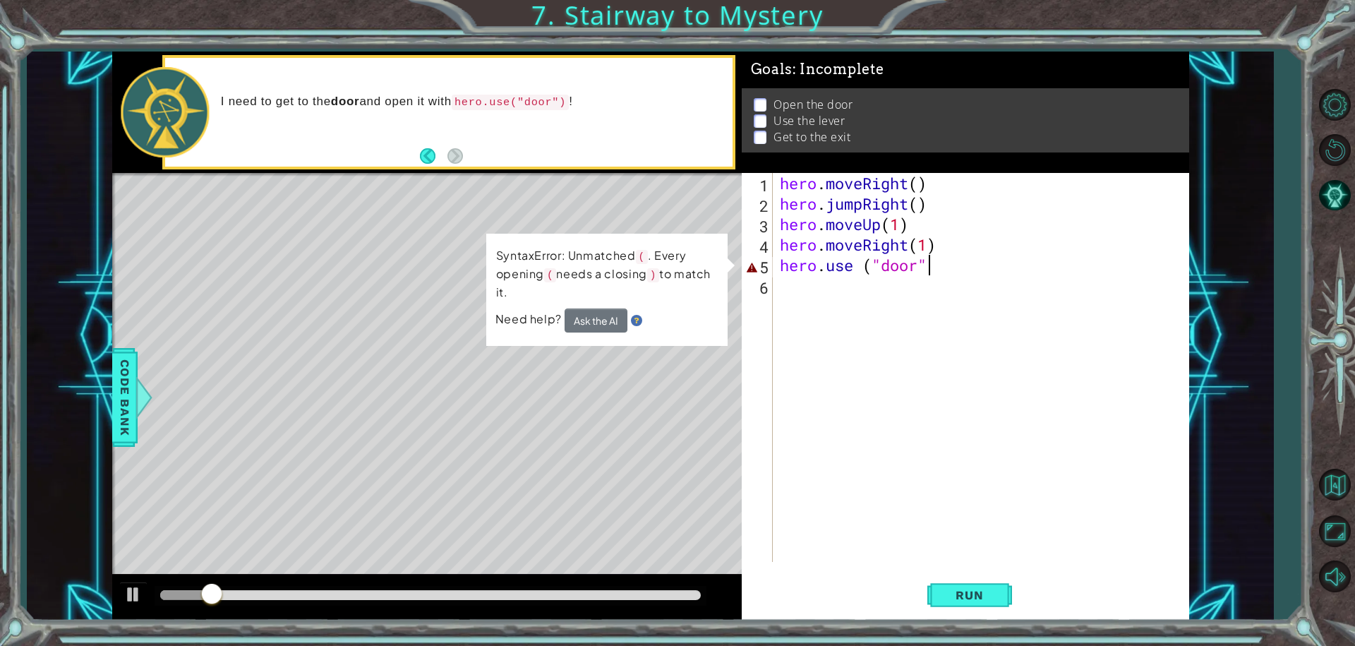
click at [936, 272] on div "hero . moveRight ( ) hero . jumpRight ( ) hero . moveUp ( 1 ) hero . moveRight …" at bounding box center [984, 388] width 415 height 430
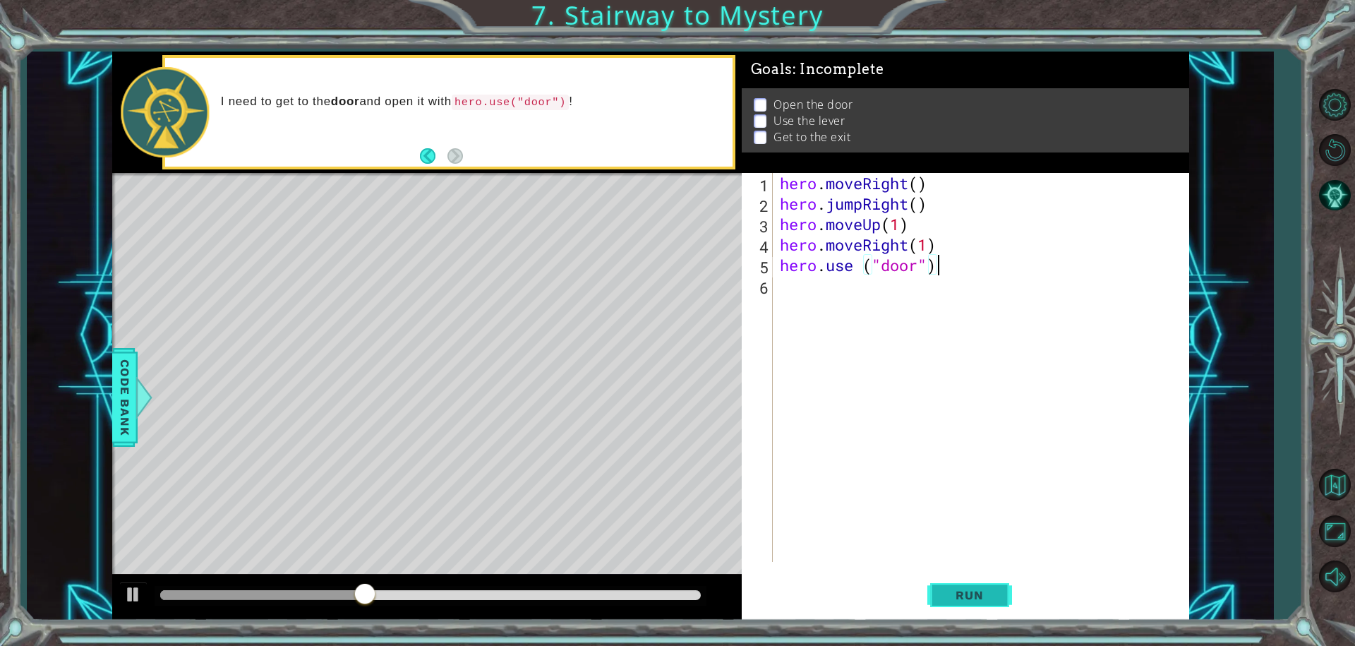
type textarea "hero.use ("door")"
click at [977, 588] on span "Run" at bounding box center [969, 595] width 56 height 14
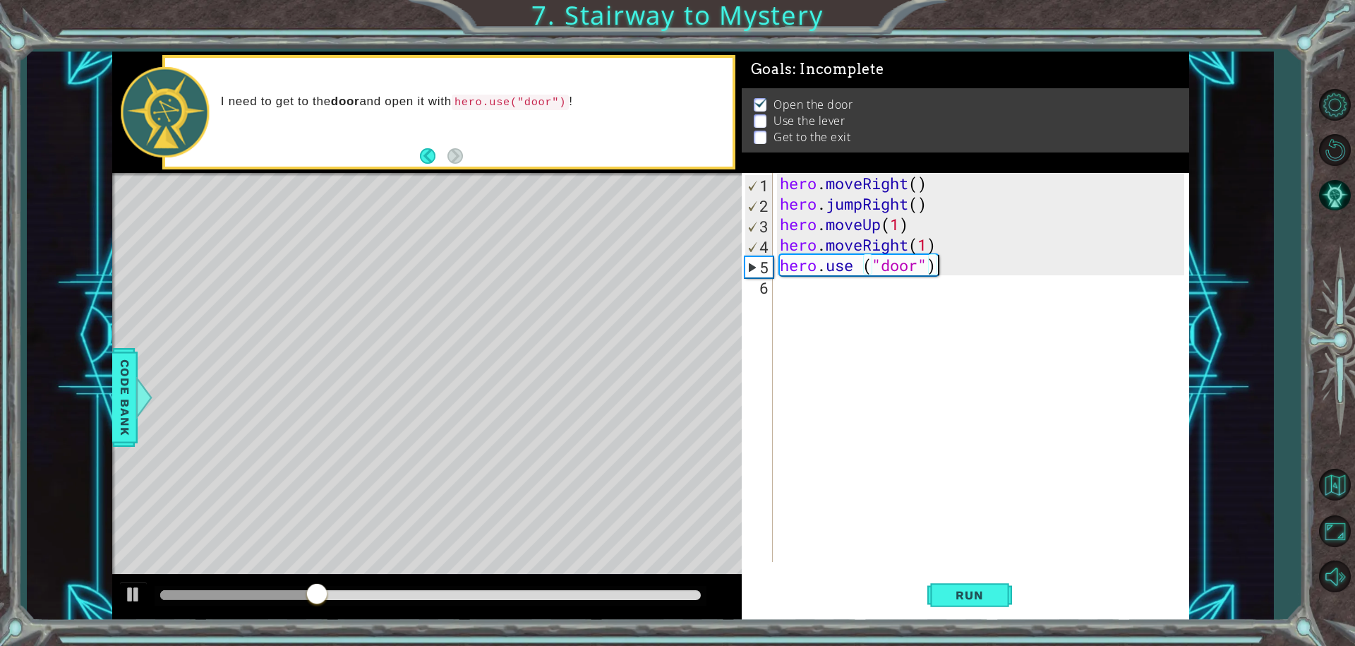
click at [881, 325] on div "hero . moveRight ( ) hero . jumpRight ( ) hero . moveUp ( 1 ) hero . moveRight …" at bounding box center [984, 388] width 415 height 430
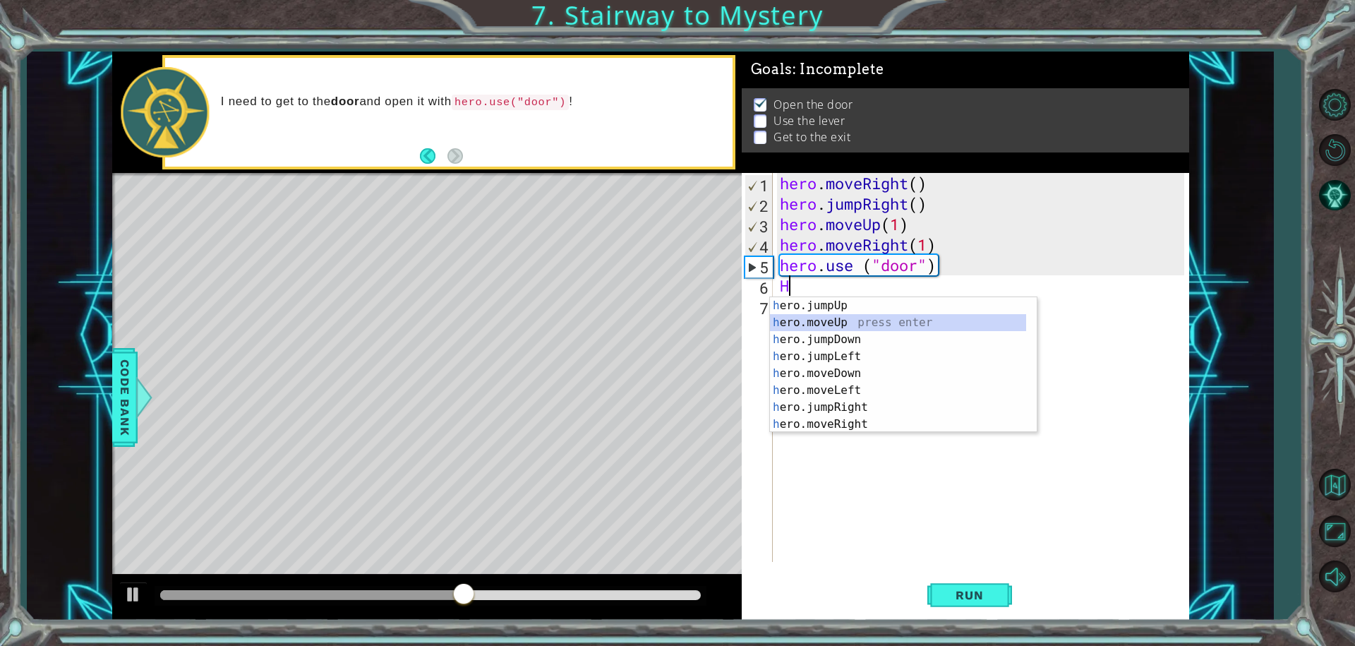
click at [838, 320] on div "h ero.jumpUp press enter h ero.moveUp press enter h ero.jumpDown press enter h …" at bounding box center [898, 381] width 256 height 169
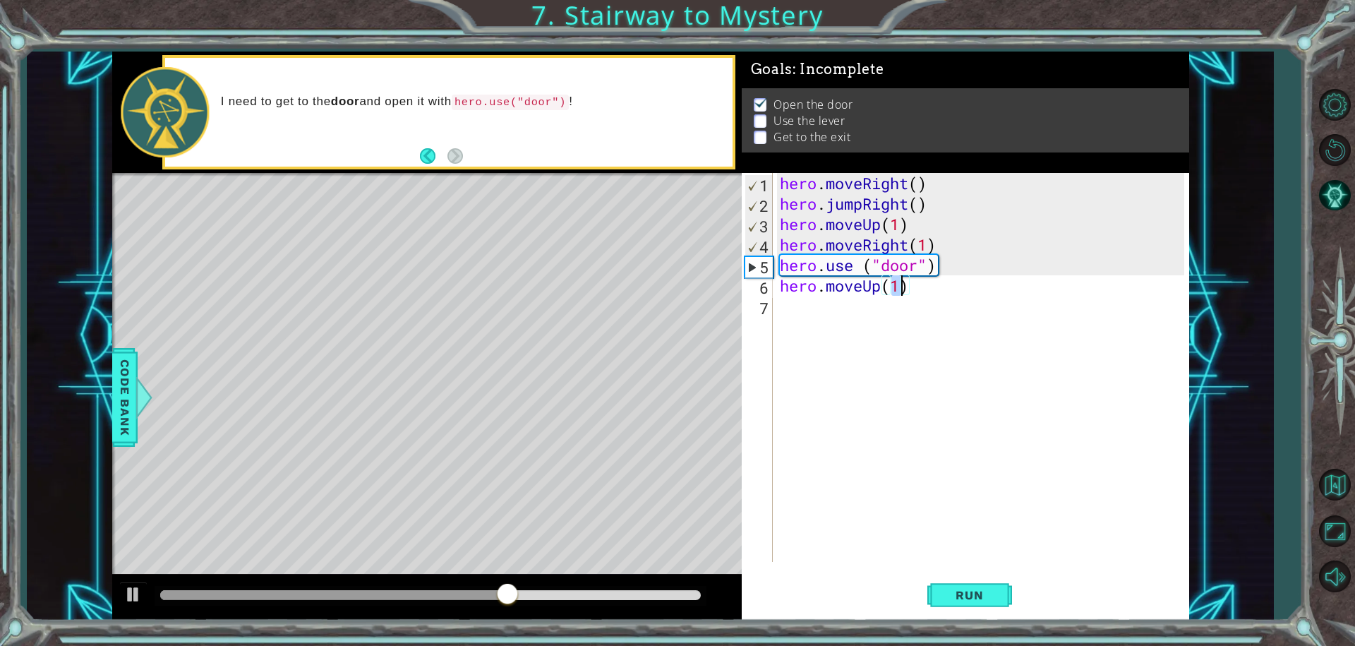
type textarea "hero.moveUp(2)"
click at [835, 310] on div "hero . moveRight ( ) hero . jumpRight ( ) hero . moveUp ( 1 ) hero . moveRight …" at bounding box center [984, 388] width 415 height 430
type textarea "H"
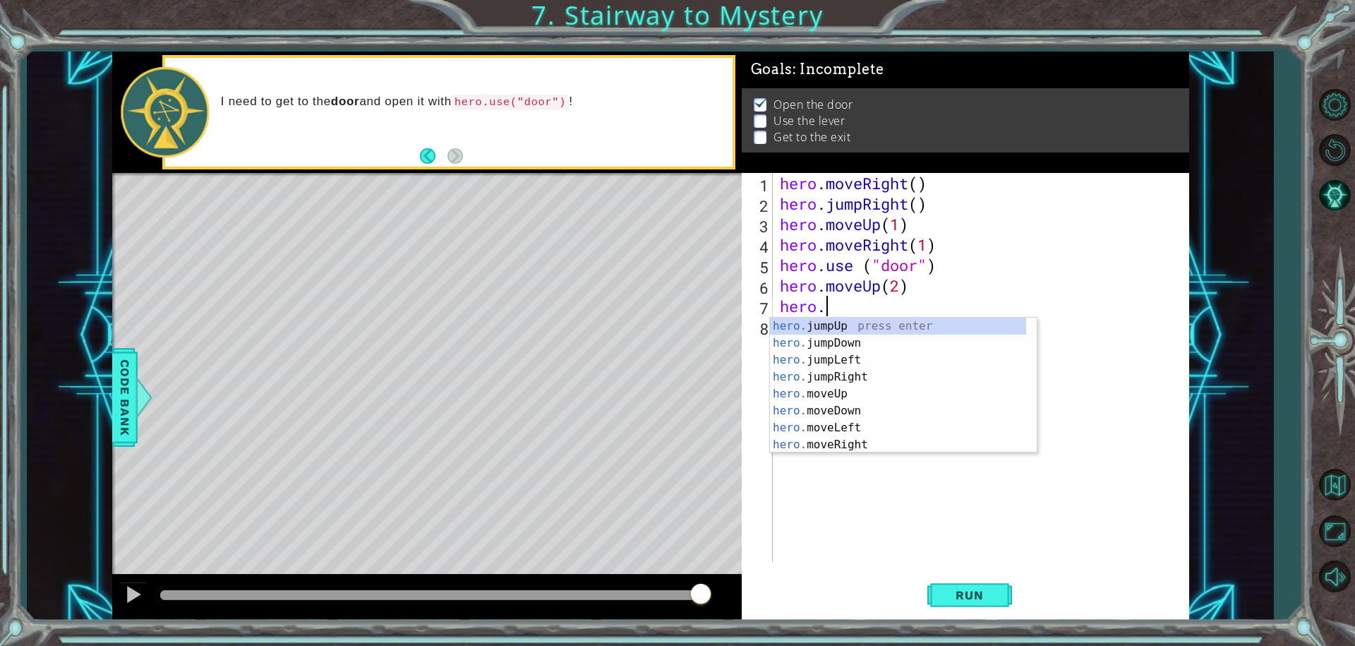
scroll to position [0, 2]
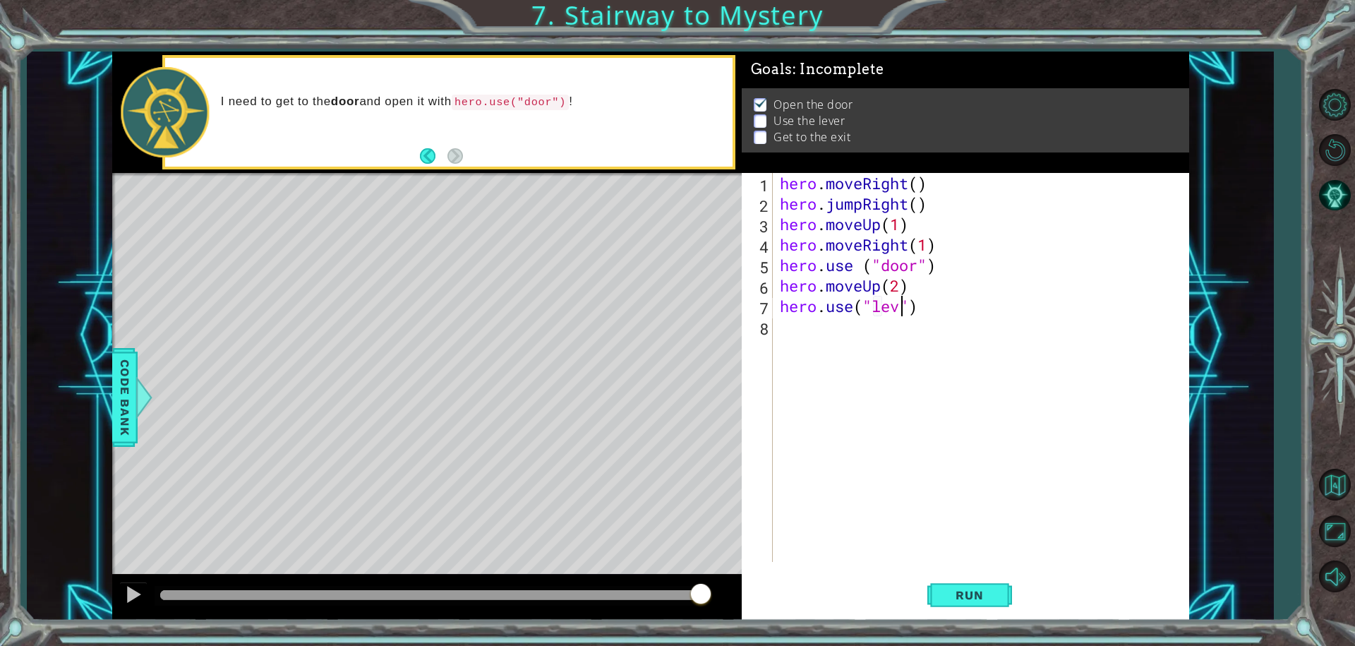
type textarea "hero.use("lever")"
click at [840, 326] on div "hero . moveRight ( ) hero . jumpRight ( ) hero . moveUp ( 1 ) hero . moveRight …" at bounding box center [984, 388] width 415 height 430
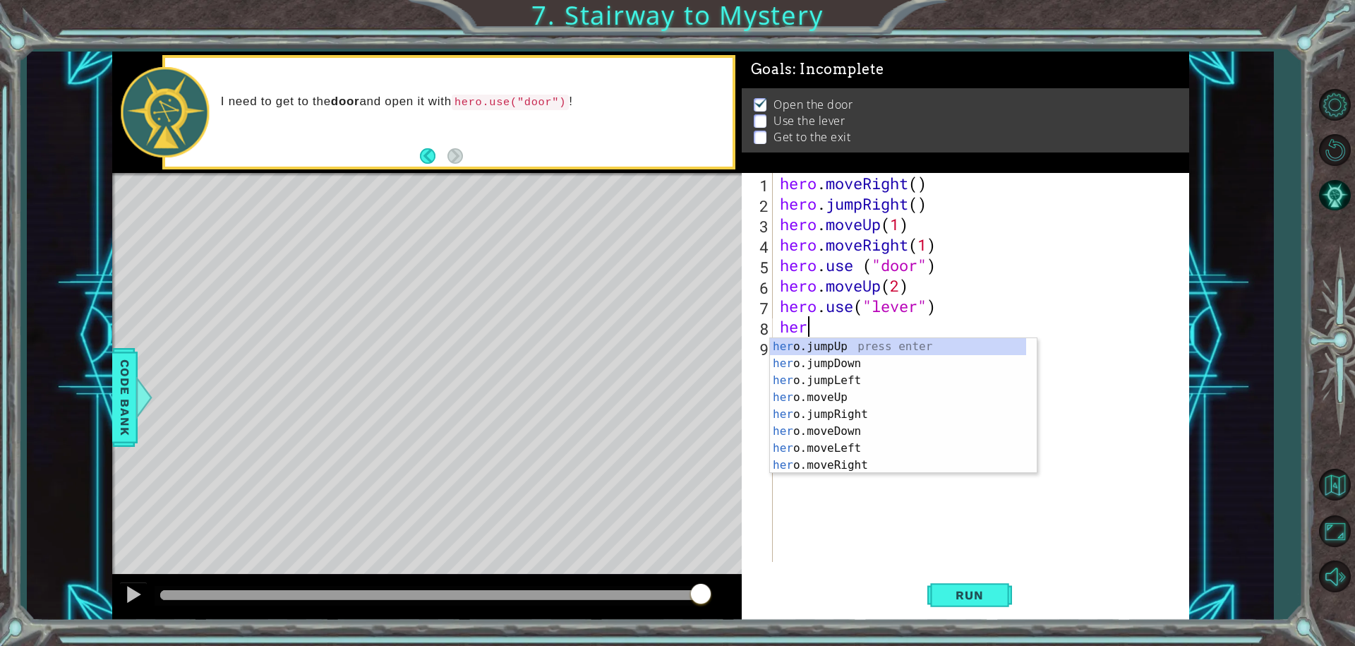
scroll to position [0, 1]
click at [837, 446] on div "hero .jumpUp press enter hero .jumpDown press enter hero .jumpLeft press enter …" at bounding box center [898, 422] width 256 height 169
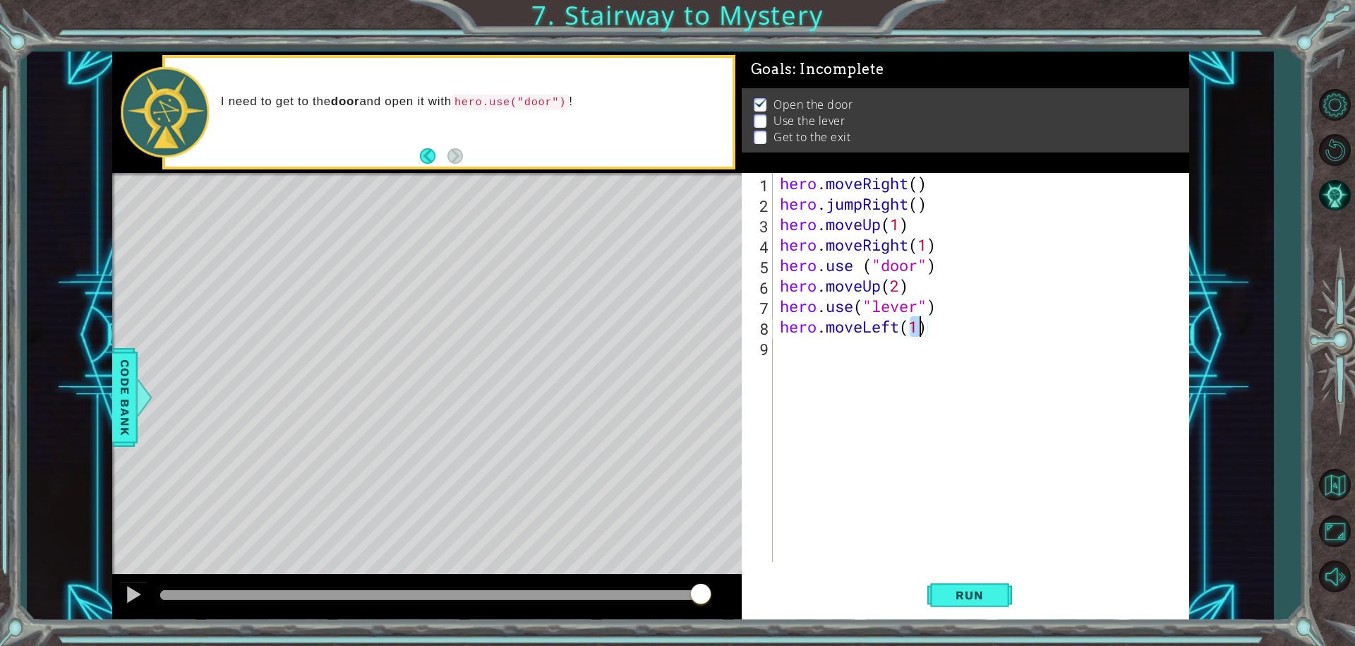
type textarea "hero.moveLeft(2)"
click at [808, 361] on div "hero . moveRight ( ) hero . jumpRight ( ) hero . moveUp ( 1 ) hero . moveRight …" at bounding box center [984, 388] width 415 height 430
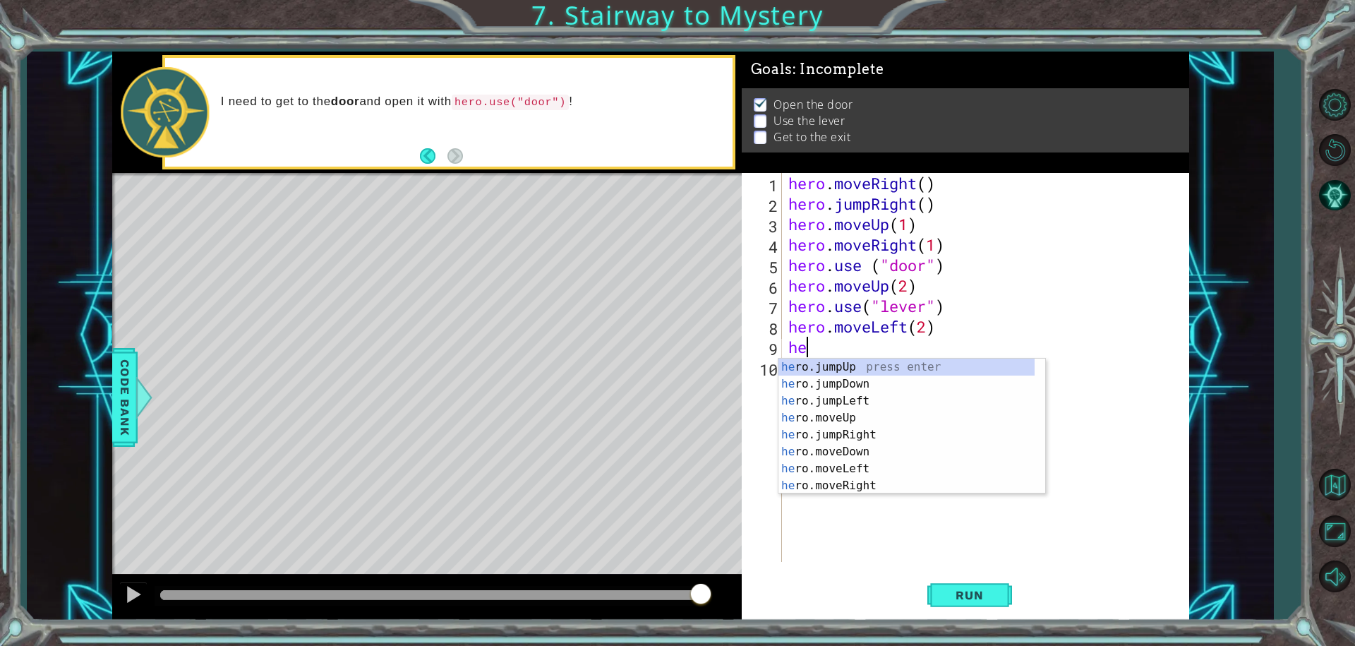
type textarea "her"
click at [853, 360] on div "her o.jumpUp press enter her o.jumpDown press enter her o.jumpLeft press enter …" at bounding box center [906, 442] width 256 height 169
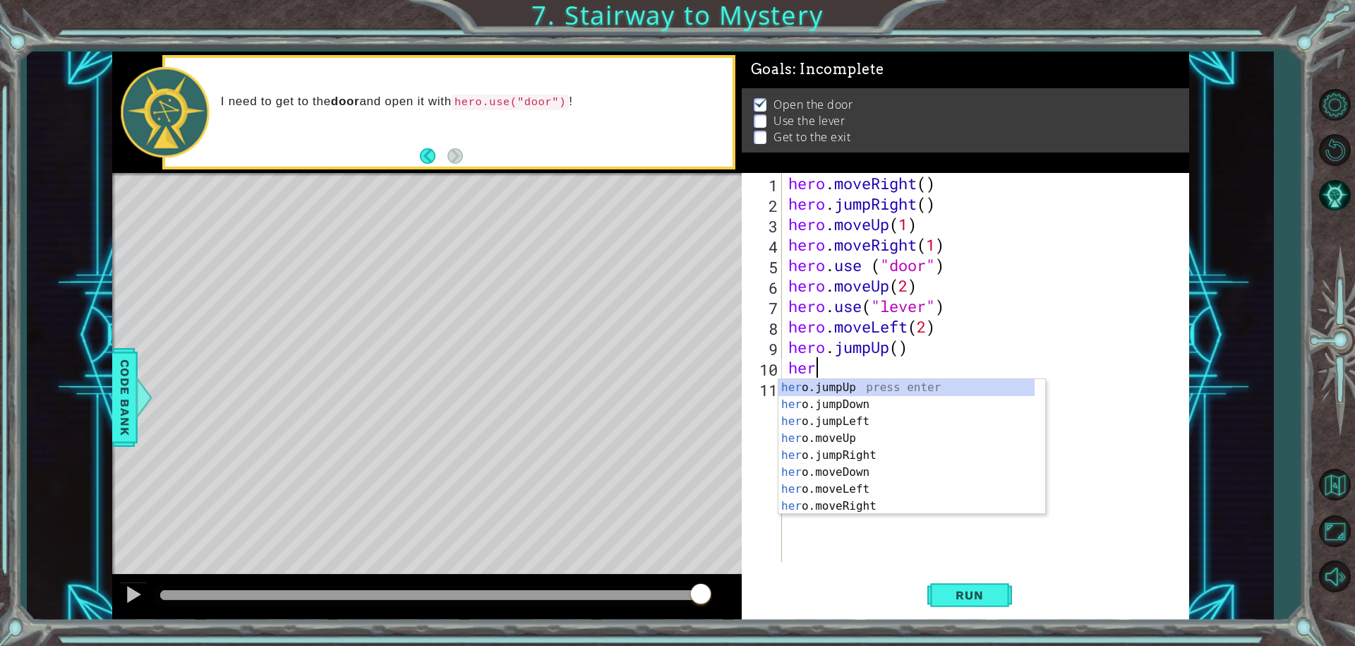
scroll to position [0, 1]
click at [881, 505] on div "hero .jumpUp press enter hero .jumpDown press enter hero .jumpLeft press enter …" at bounding box center [906, 463] width 256 height 169
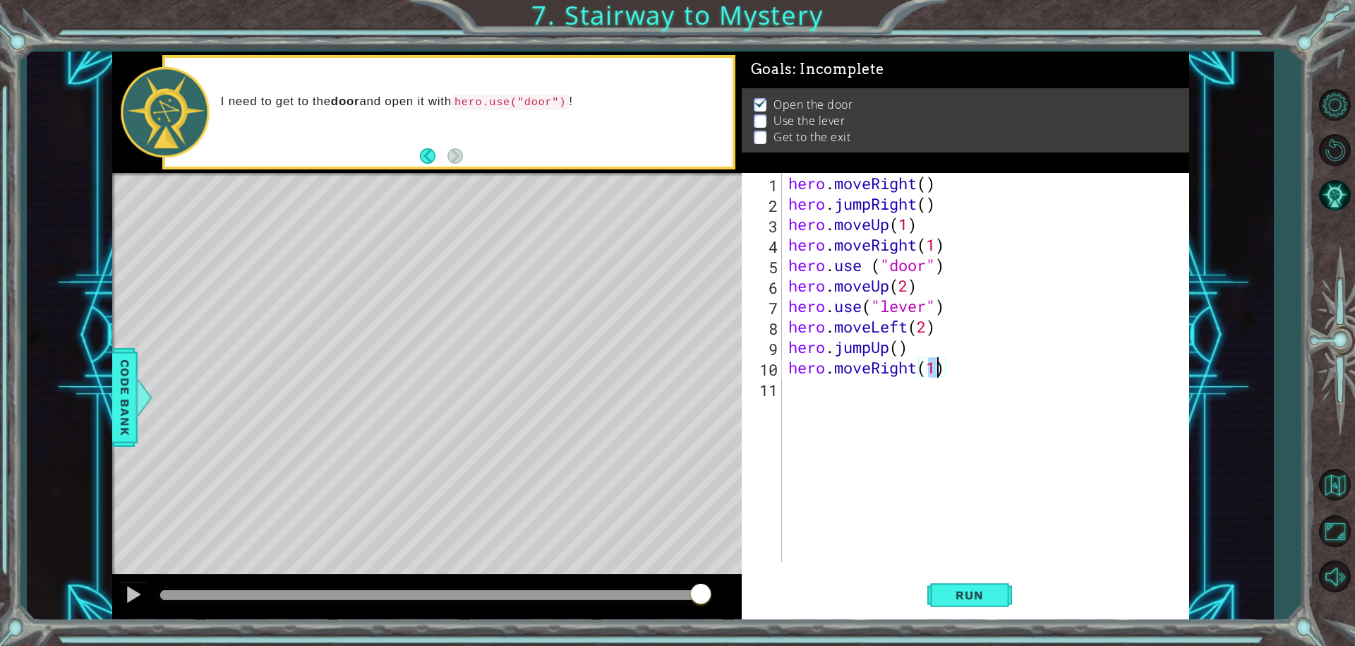
scroll to position [0, 6]
click at [974, 599] on span "Run" at bounding box center [969, 595] width 56 height 14
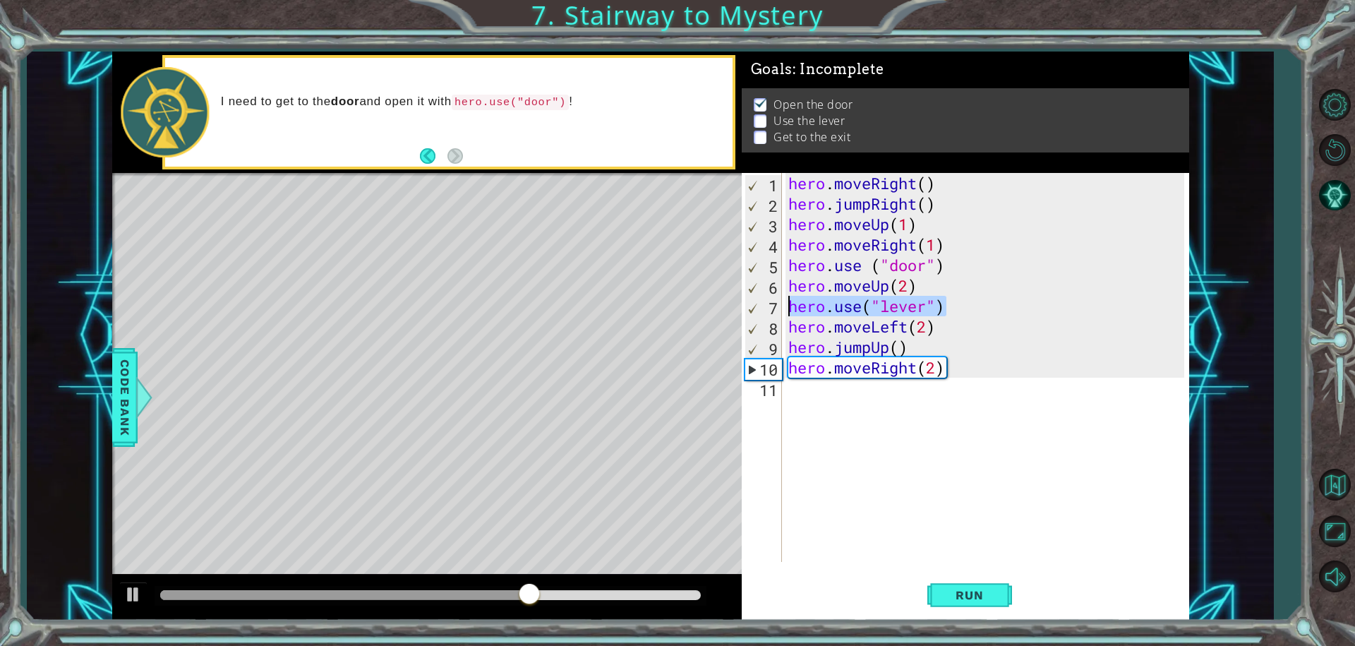
drag, startPoint x: 943, startPoint y: 305, endPoint x: 773, endPoint y: 303, distance: 169.4
click at [773, 303] on div "hero.moveRight(2) 1 2 3 4 5 6 7 8 9 10 11 hero . moveRight ( ) hero . jumpRight…" at bounding box center [963, 367] width 443 height 389
type textarea "hero.use("lever")"
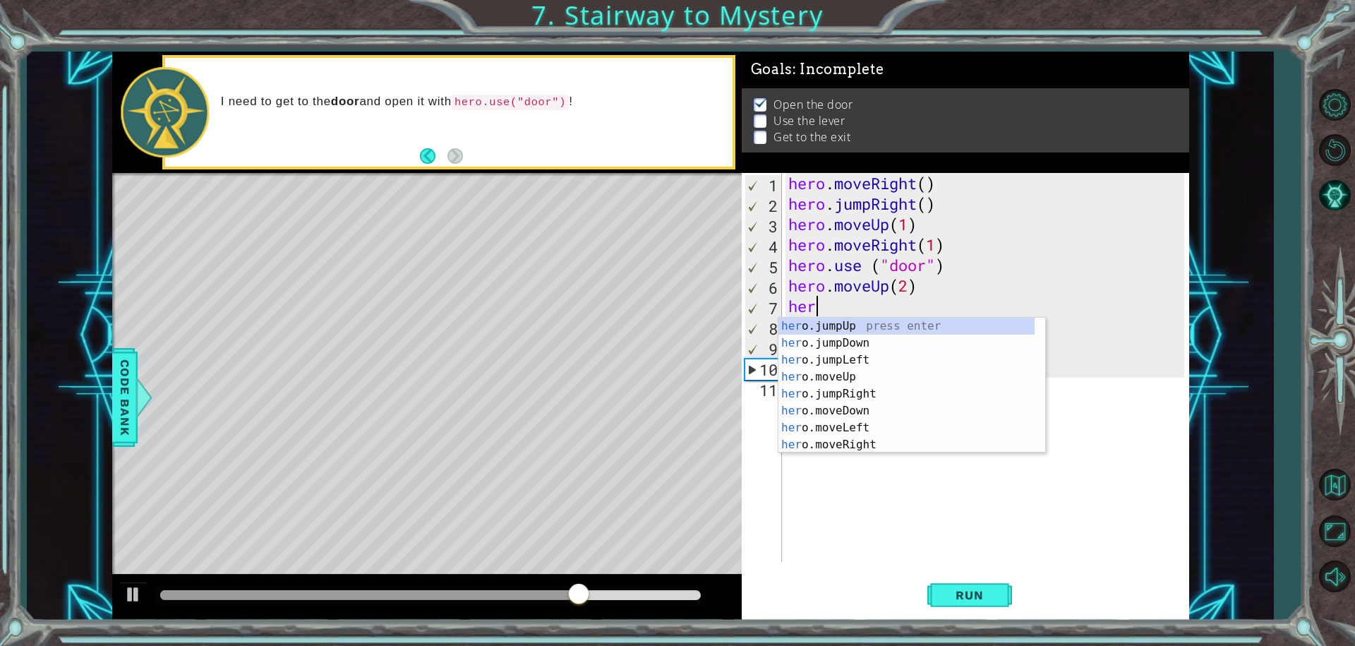
scroll to position [0, 1]
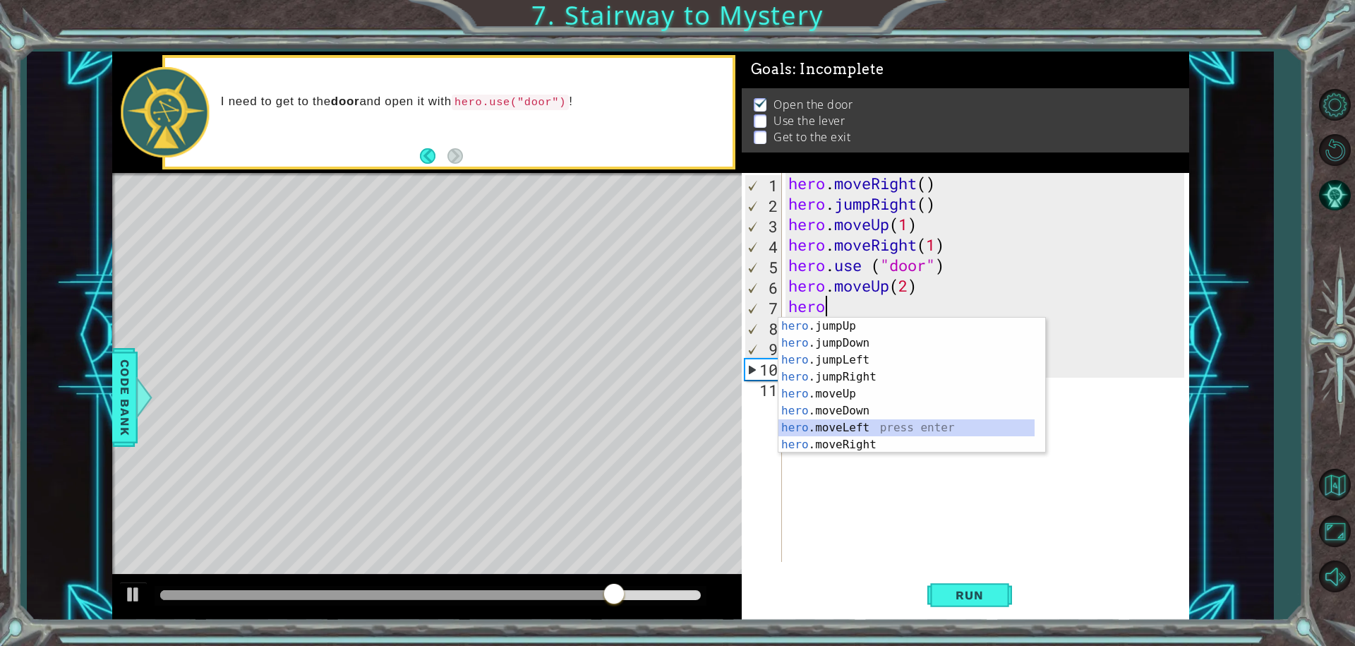
click at [881, 423] on div "hero .jumpUp press enter hero .jumpDown press enter hero .jumpLeft press enter …" at bounding box center [906, 402] width 256 height 169
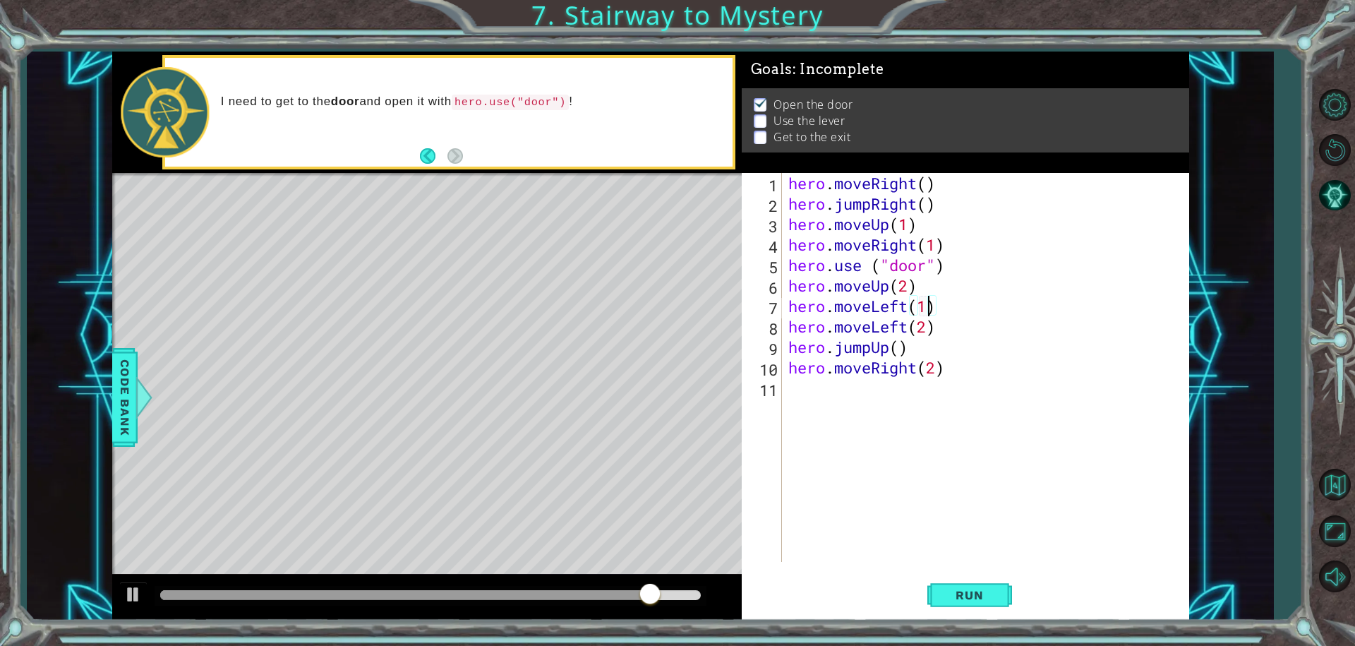
scroll to position [0, 6]
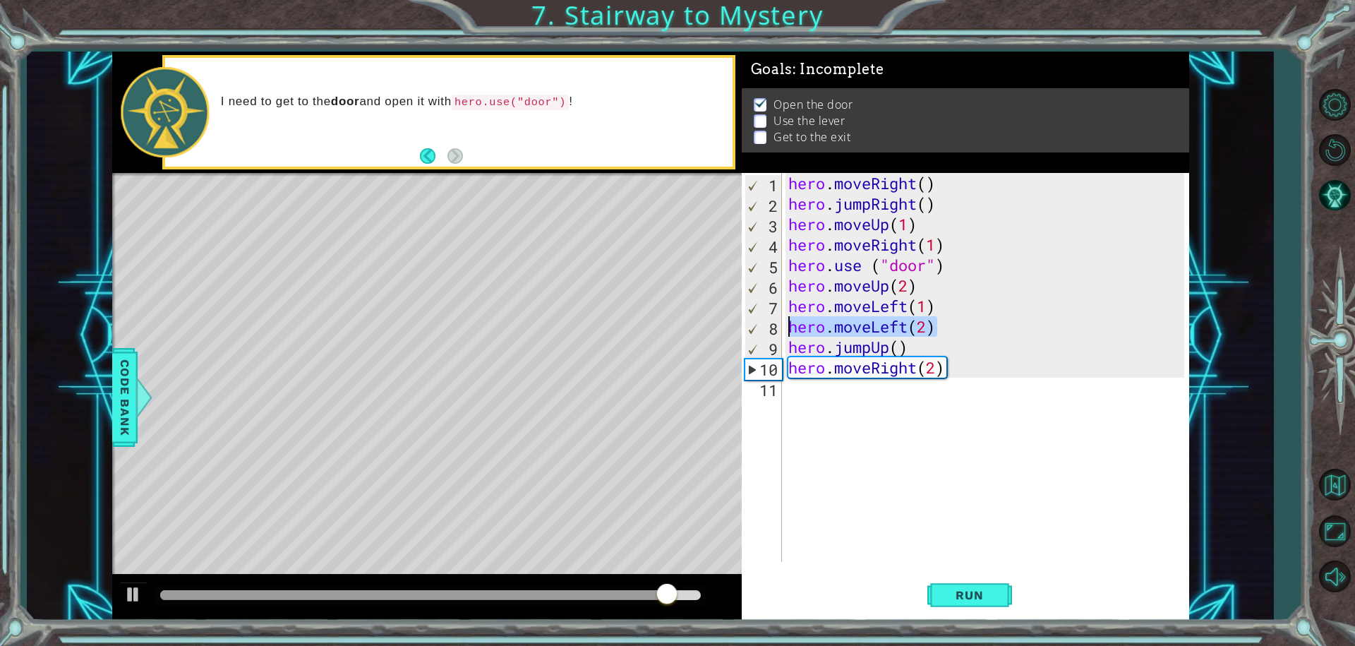
drag, startPoint x: 943, startPoint y: 330, endPoint x: 768, endPoint y: 320, distance: 174.5
click at [775, 323] on div "hero.moveLeft(1) 1 2 3 4 5 6 7 8 9 10 11 hero . moveRight ( ) hero . jumpRight …" at bounding box center [963, 367] width 443 height 389
type textarea "hero.moveLeft(2)"
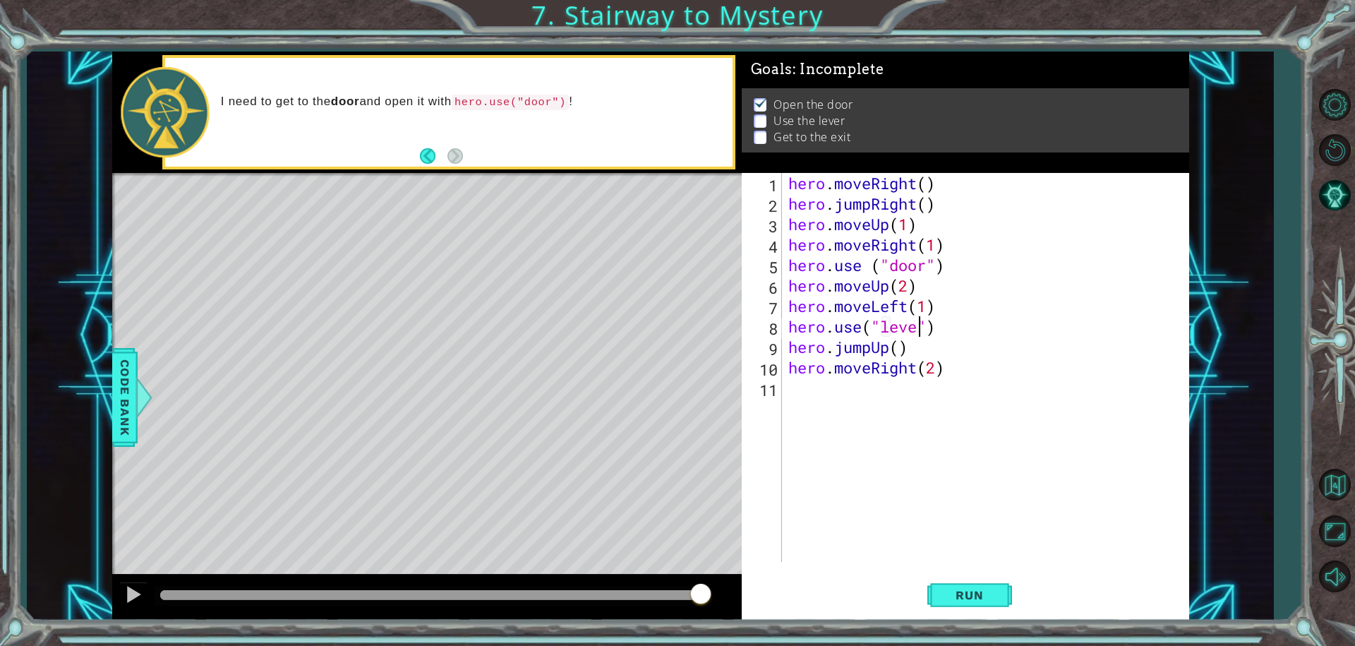
scroll to position [0, 6]
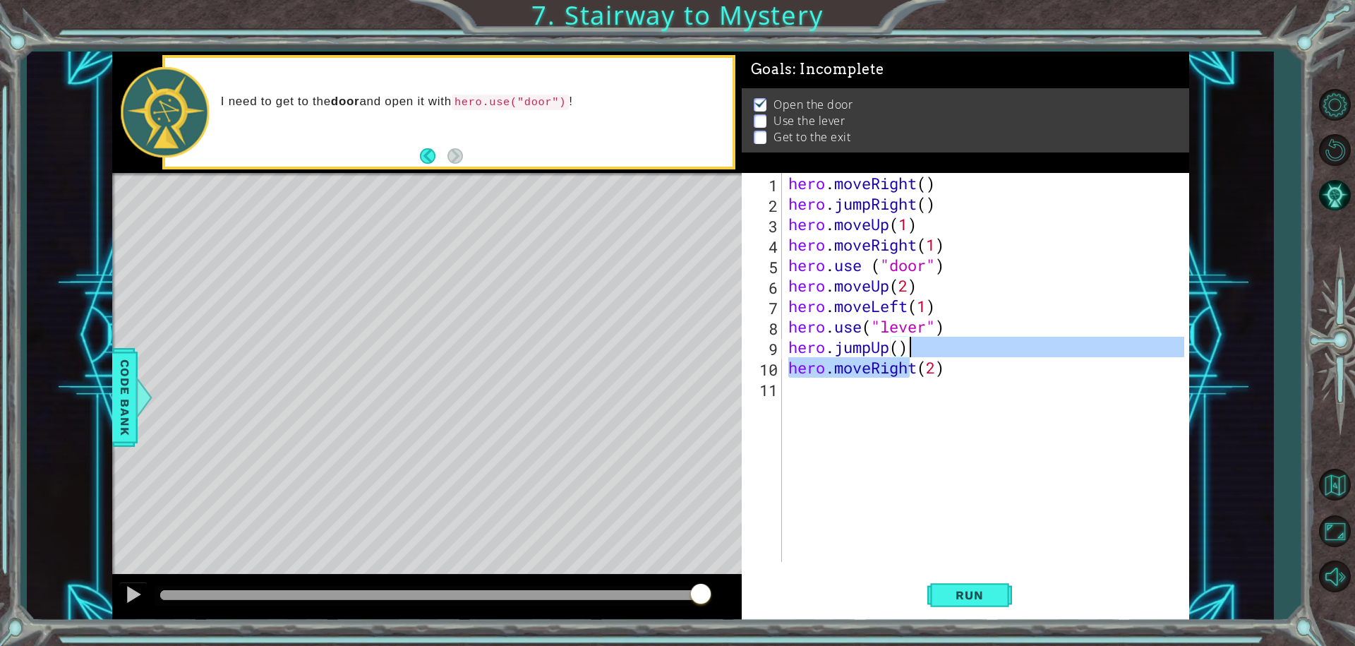
drag, startPoint x: 914, startPoint y: 357, endPoint x: 922, endPoint y: 349, distance: 11.0
click at [922, 349] on div "hero . moveRight ( ) hero . jumpRight ( ) hero . moveUp ( 1 ) hero . moveRight …" at bounding box center [988, 388] width 406 height 430
click at [923, 346] on div "hero . moveRight ( ) hero . jumpRight ( ) hero . moveUp ( 1 ) hero . moveRight …" at bounding box center [984, 367] width 399 height 389
type textarea "hero.jumpUp()"
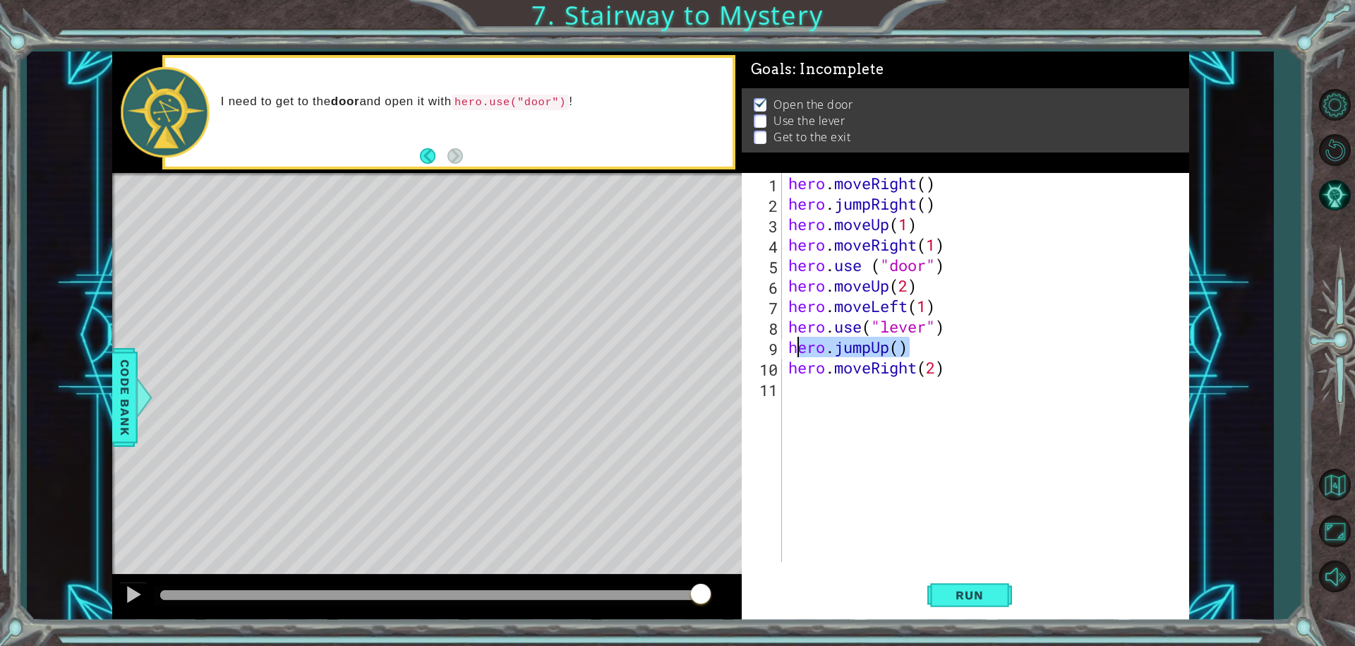
drag, startPoint x: 924, startPoint y: 346, endPoint x: 778, endPoint y: 347, distance: 146.8
click at [778, 347] on div "hero.jumpUp() 1 2 3 4 5 6 7 8 9 10 11 hero . moveRight ( ) hero . jumpRight ( )…" at bounding box center [963, 367] width 443 height 389
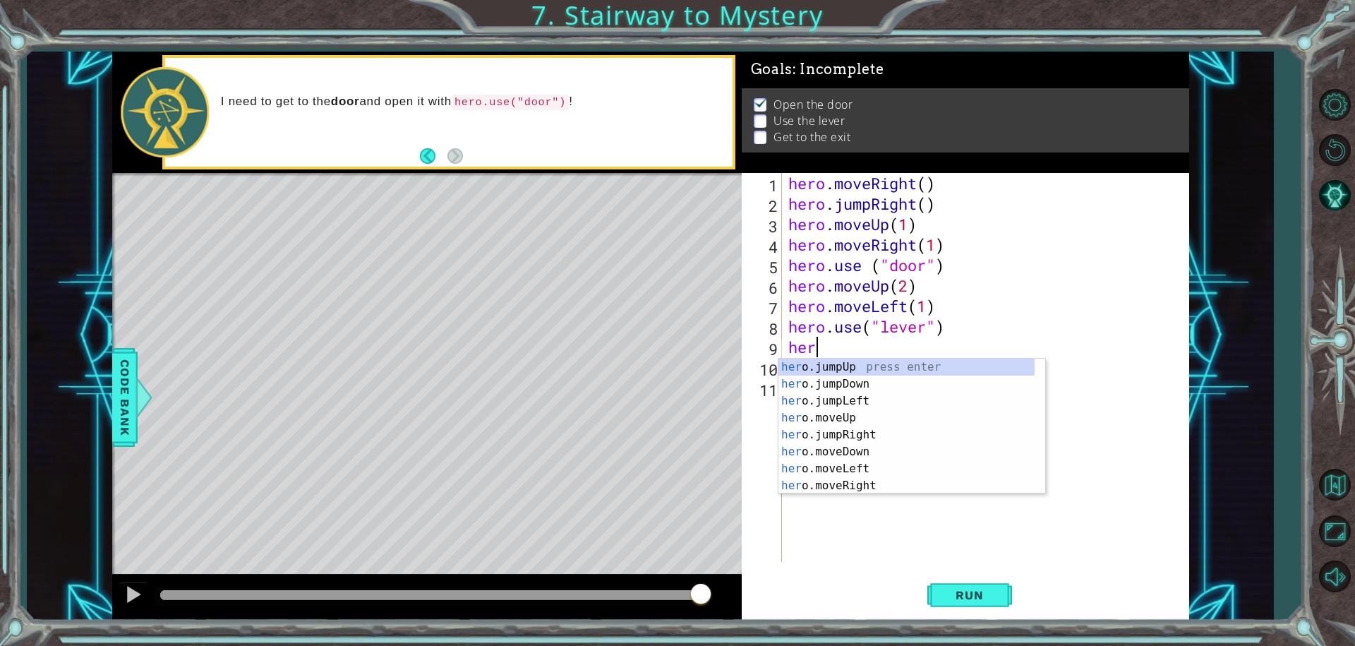
scroll to position [0, 1]
click at [850, 462] on div "hero .jumpUp press enter hero .jumpDown press enter hero .jumpLeft press enter …" at bounding box center [906, 442] width 256 height 169
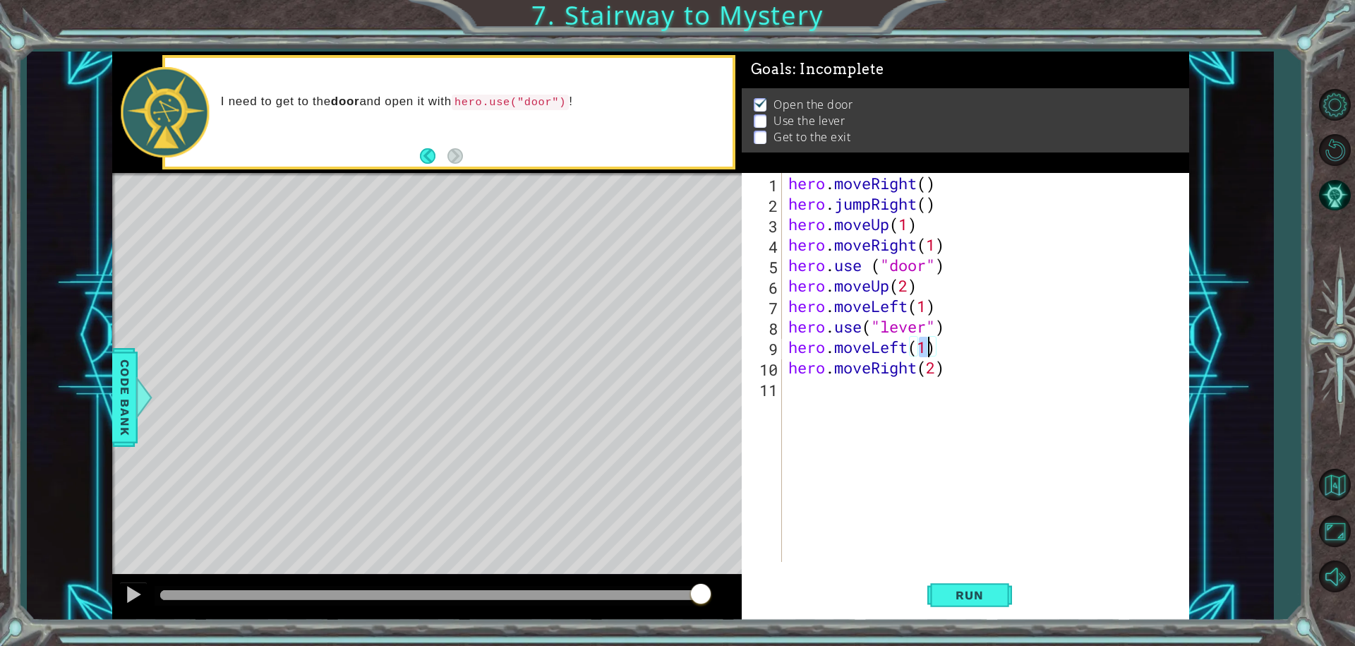
scroll to position [0, 6]
drag, startPoint x: 958, startPoint y: 380, endPoint x: 790, endPoint y: 375, distance: 168.7
click at [794, 375] on div "hero . moveRight ( ) hero . jumpRight ( ) hero . moveUp ( 1 ) hero . moveRight …" at bounding box center [988, 388] width 406 height 430
type textarea "h"
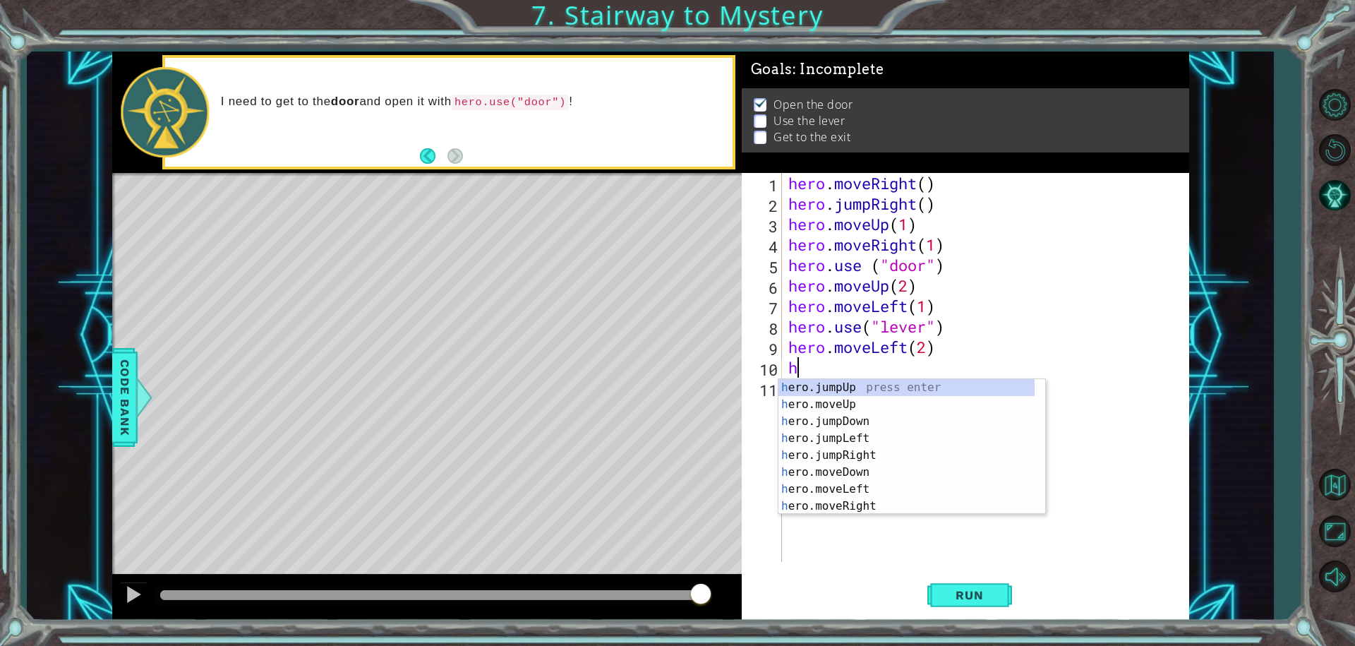
scroll to position [0, 0]
click at [815, 385] on div "h ero.jumpUp press enter h ero.moveUp press enter h ero.jumpDown press enter h …" at bounding box center [906, 463] width 256 height 169
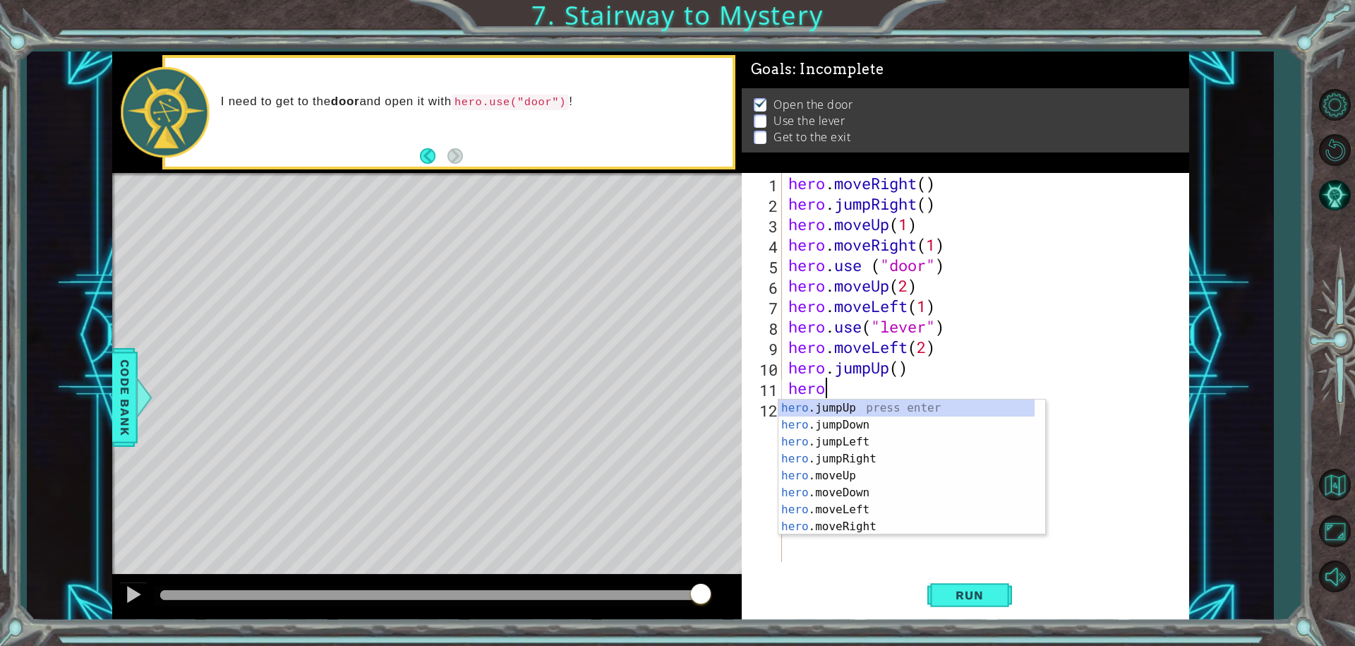
scroll to position [0, 1]
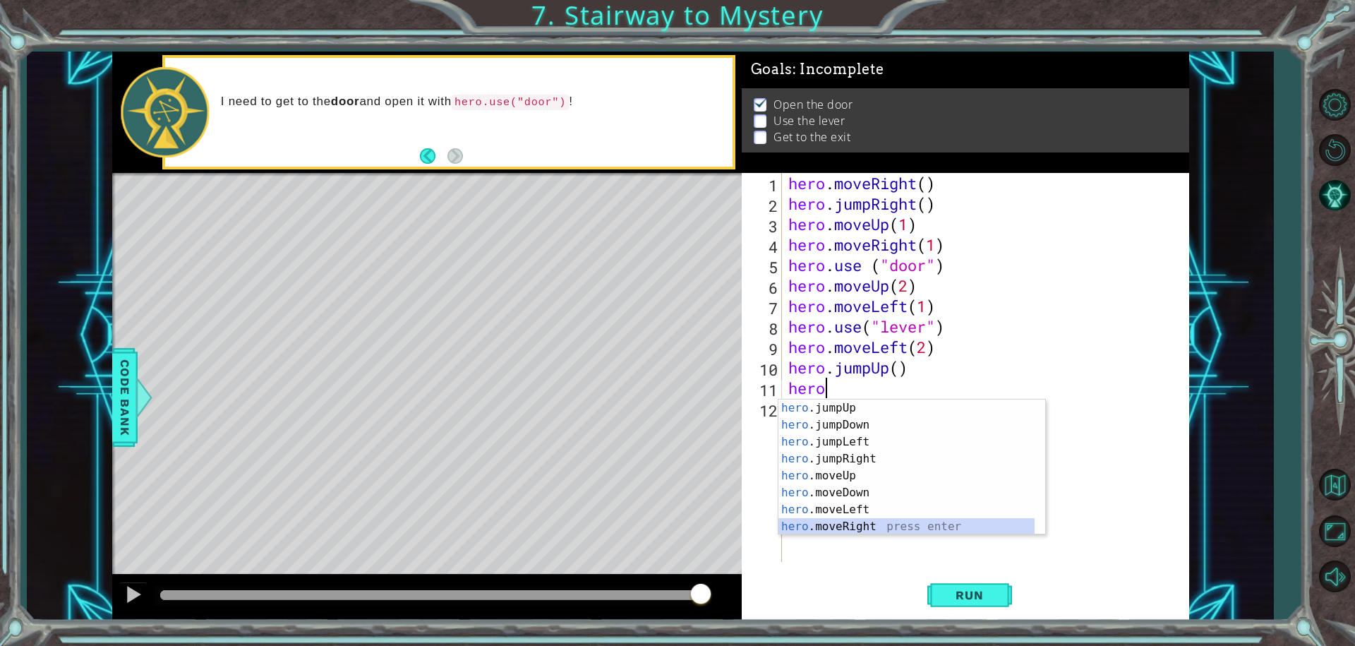
click at [865, 521] on div "hero .jumpUp press enter hero .jumpDown press enter hero .jumpLeft press enter …" at bounding box center [906, 483] width 256 height 169
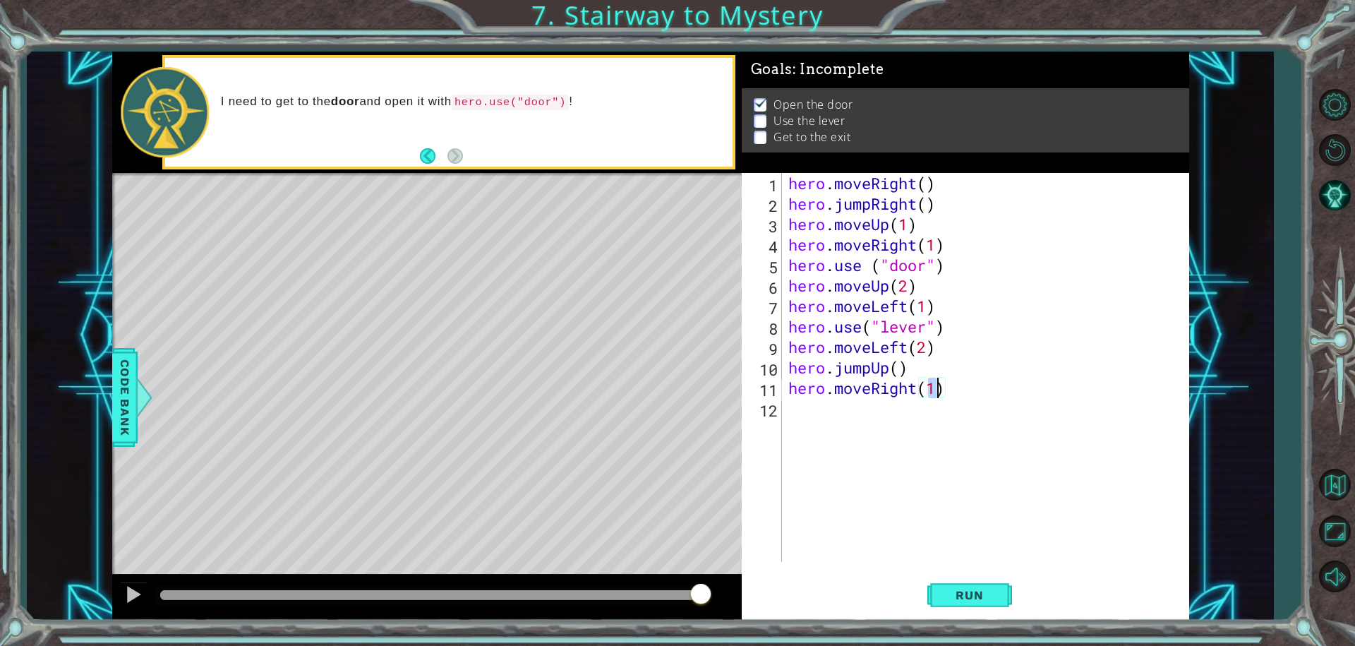
scroll to position [0, 6]
type textarea "hero.moveRight(2)"
click at [974, 598] on span "Run" at bounding box center [969, 595] width 56 height 14
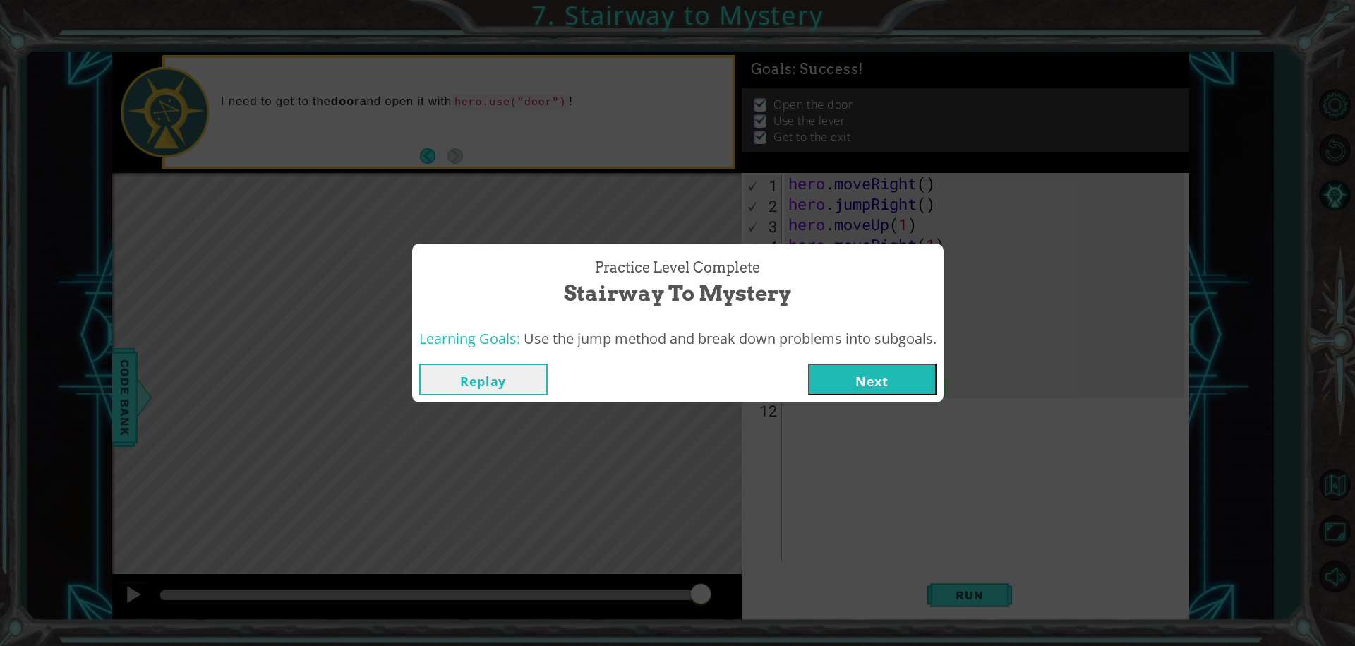
click at [845, 381] on button "Next" at bounding box center [872, 379] width 128 height 32
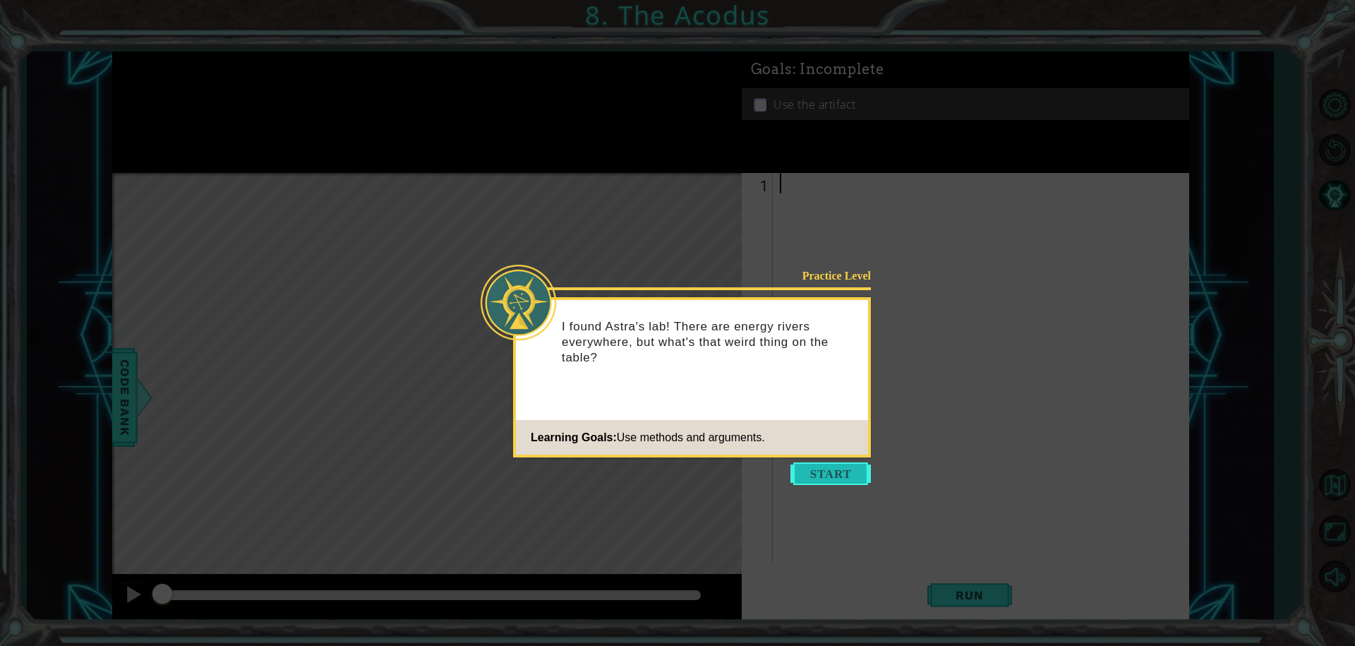
click at [831, 469] on button "Start" at bounding box center [830, 473] width 80 height 23
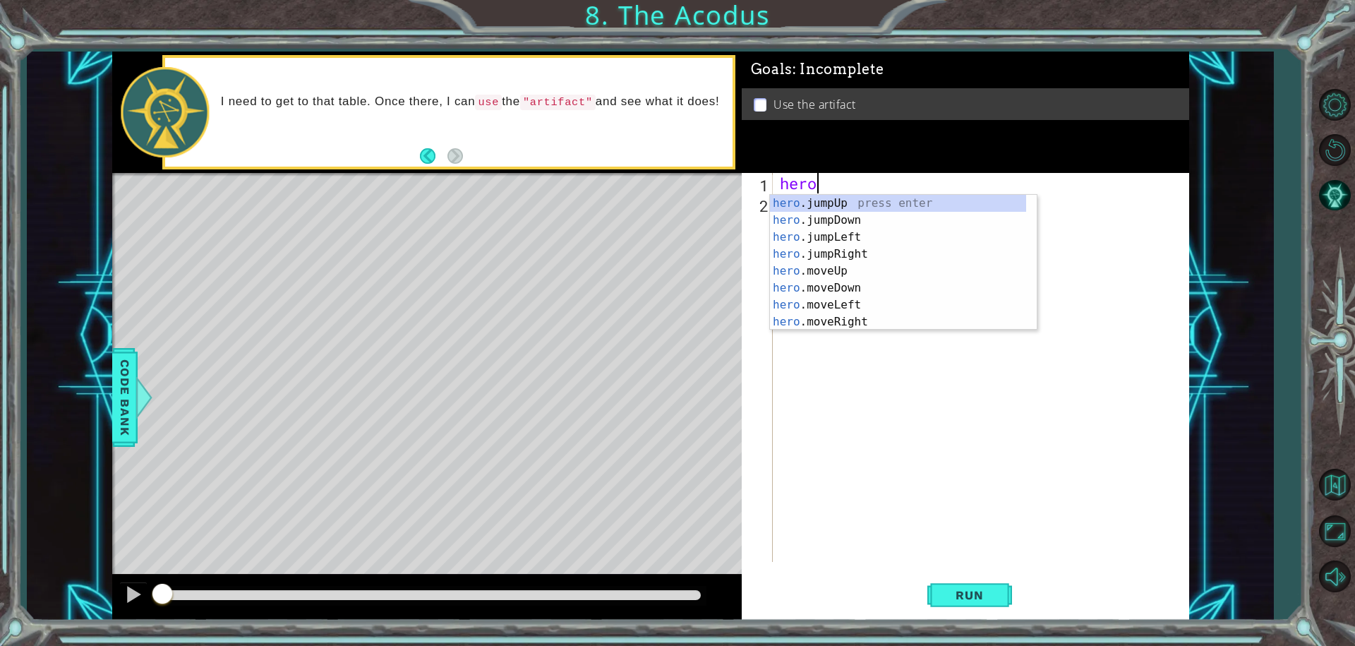
scroll to position [0, 1]
click at [899, 270] on div "hero .jumpUp press enter hero .jumpDown press enter hero .jumpLeft press enter …" at bounding box center [898, 279] width 256 height 169
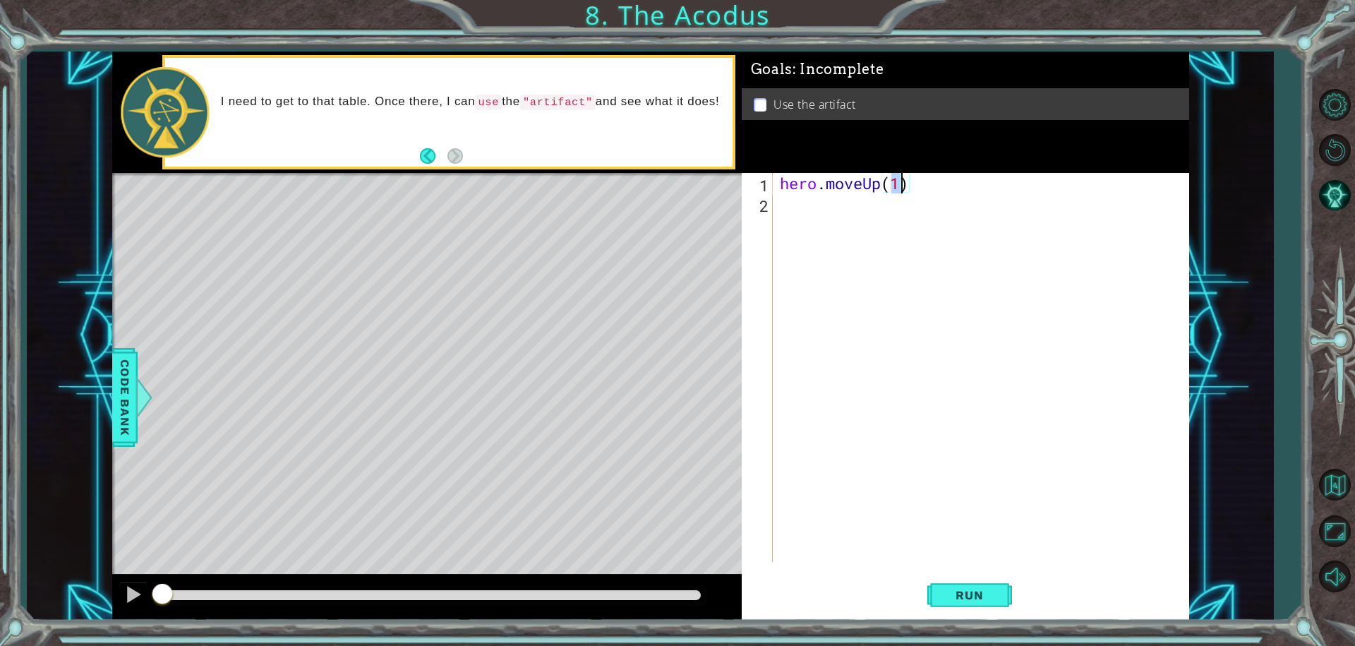
type textarea "hero.moveUp(2)"
click at [854, 236] on div "hero . moveUp ( 2 )" at bounding box center [984, 388] width 415 height 430
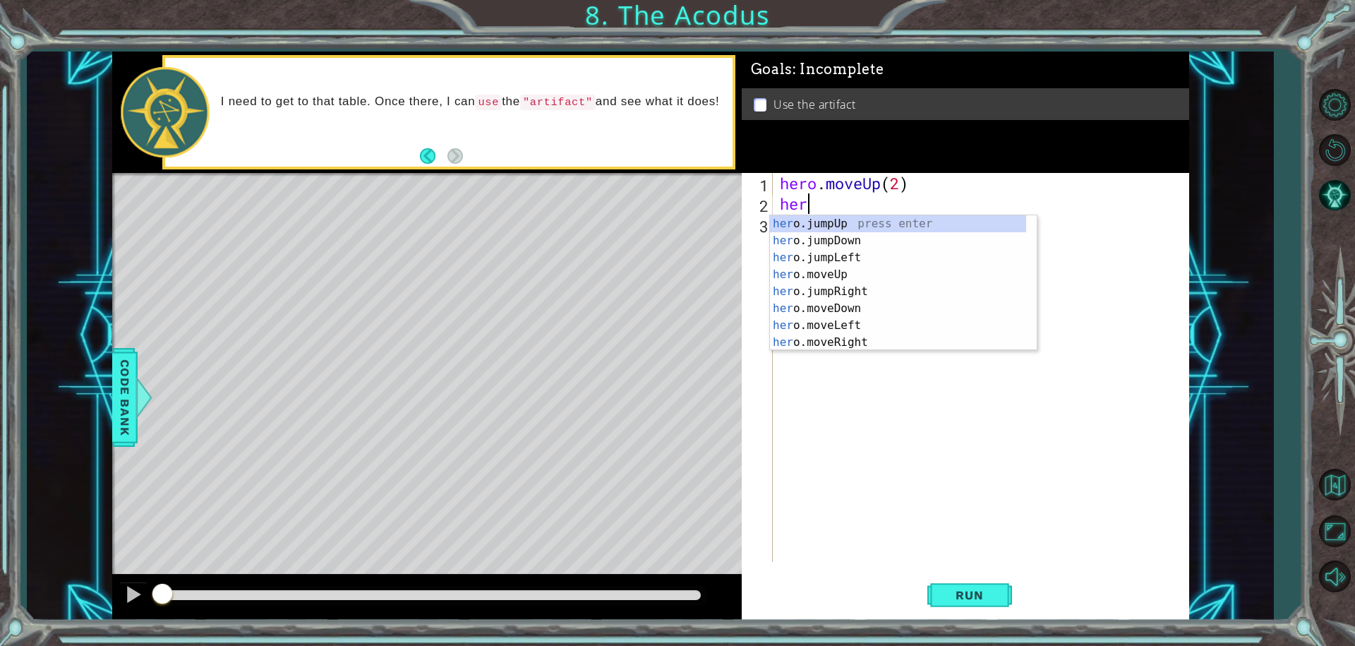
scroll to position [0, 1]
click at [855, 322] on div "hero .jumpUp press enter hero .jumpDown press enter hero .jumpLeft press enter …" at bounding box center [898, 299] width 256 height 169
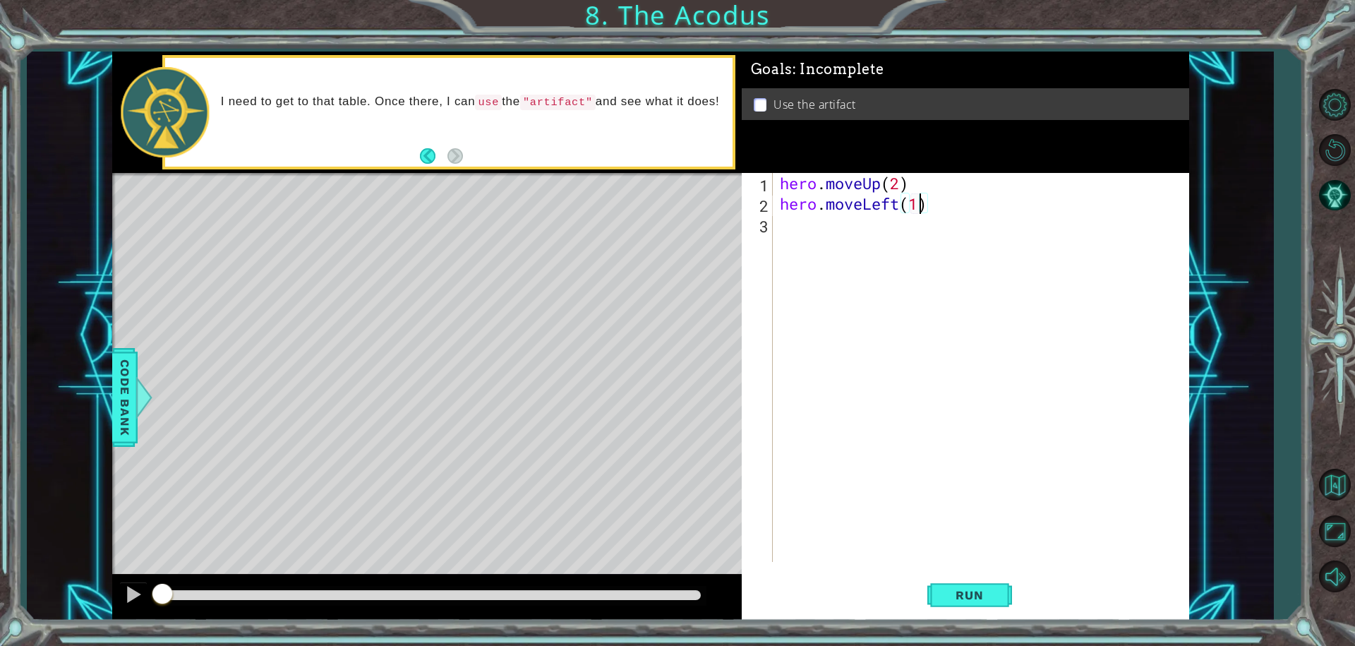
scroll to position [0, 6]
click at [797, 235] on div "hero . moveUp ( 2 ) hero . moveLeft ( 1 )" at bounding box center [984, 388] width 415 height 430
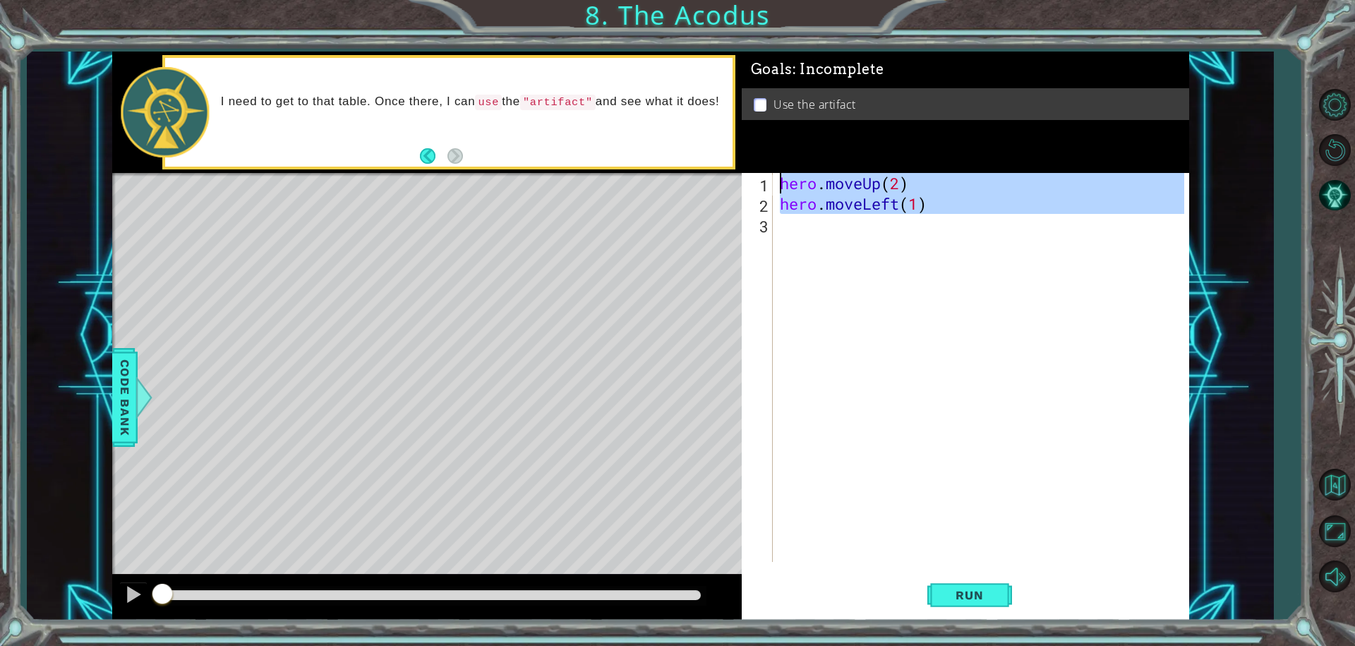
type textarea "hero.moveUp(2) hero.moveLeft(1)"
click at [797, 235] on div "hero . moveUp ( 2 ) hero . moveLeft ( 1 )" at bounding box center [981, 367] width 408 height 389
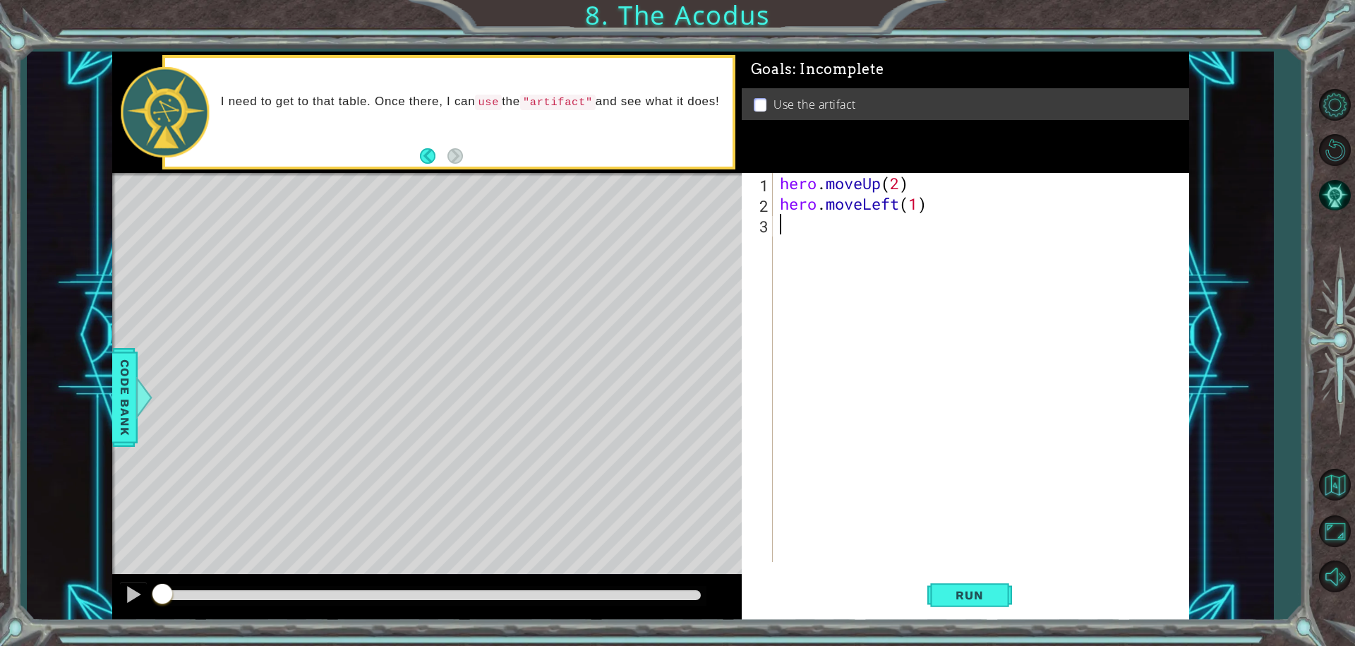
scroll to position [0, 0]
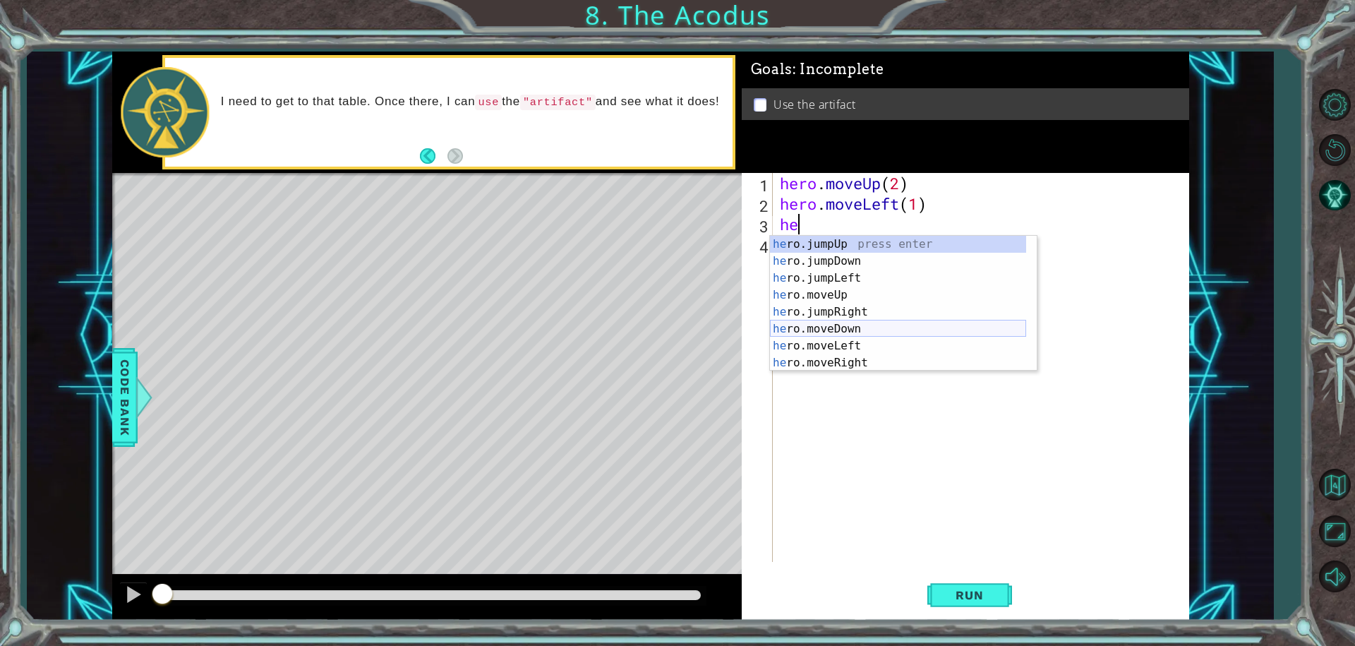
click at [882, 327] on div "he ro.jumpUp press enter he ro.jumpDown press enter he ro.jumpLeft press enter …" at bounding box center [898, 320] width 256 height 169
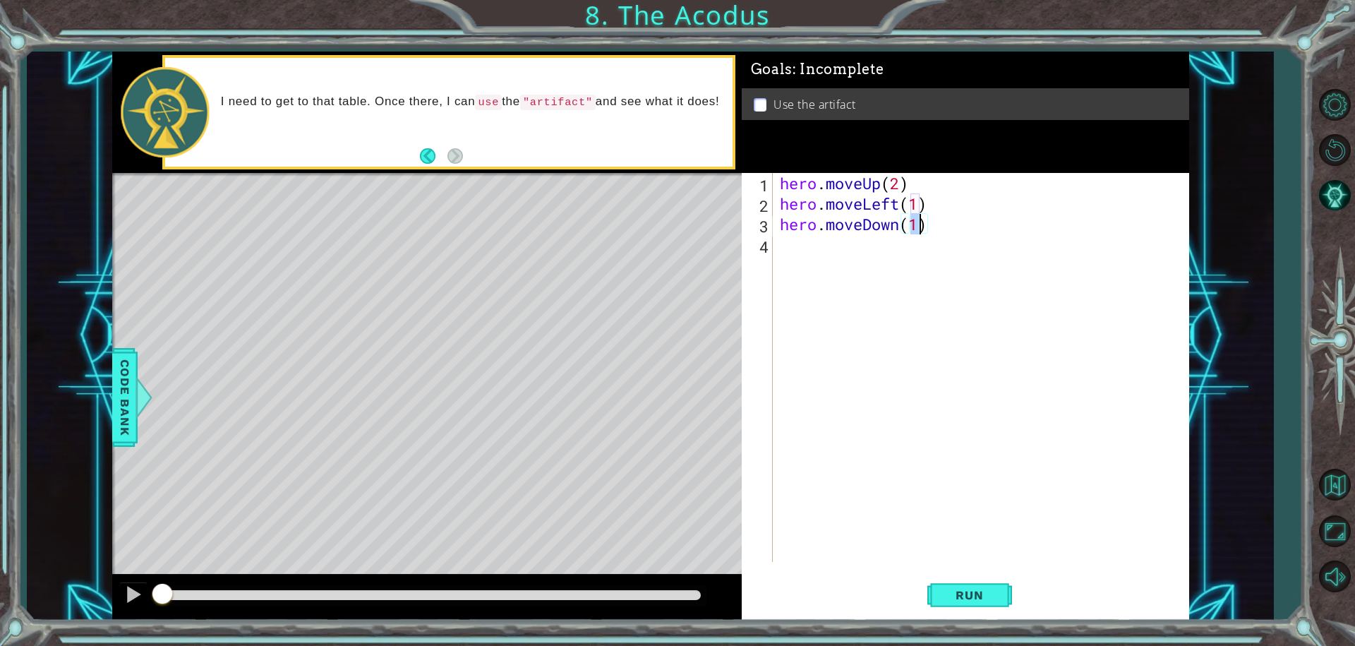
type textarea "hero.moveDown(2)"
click at [799, 241] on div "hero . moveUp ( 2 ) hero . moveLeft ( 1 ) hero . moveDown ( 2 )" at bounding box center [984, 388] width 415 height 430
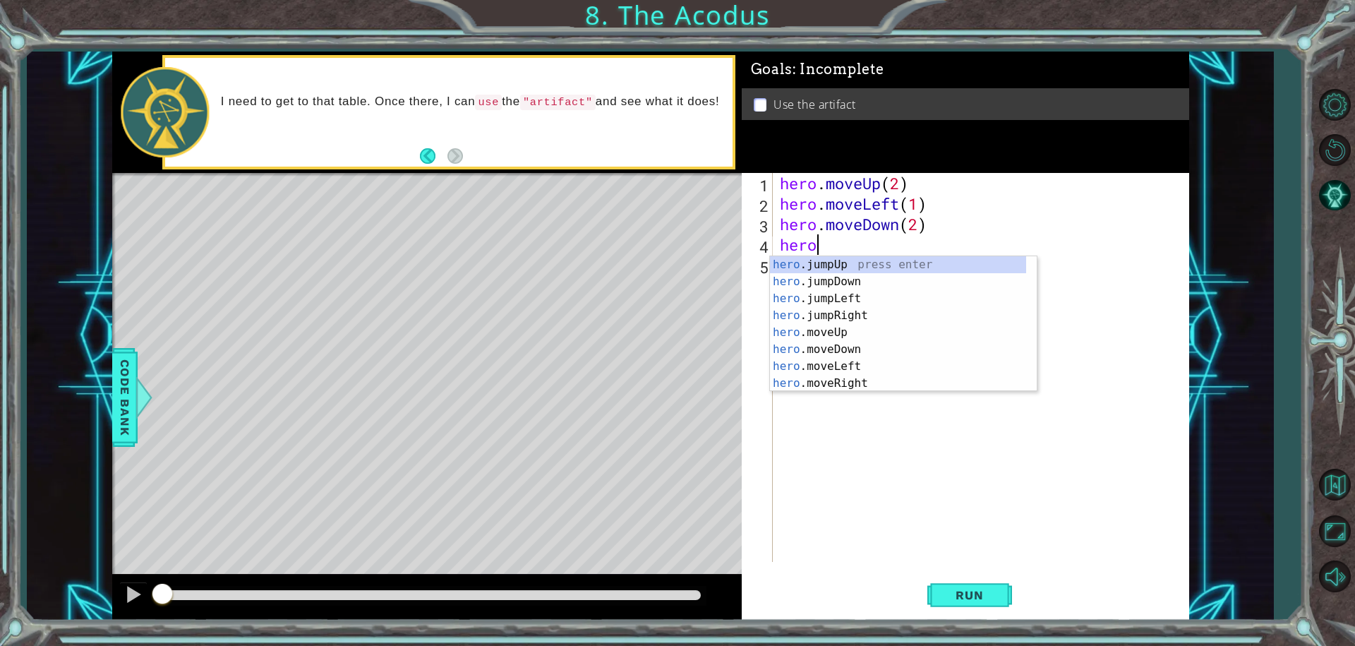
scroll to position [0, 1]
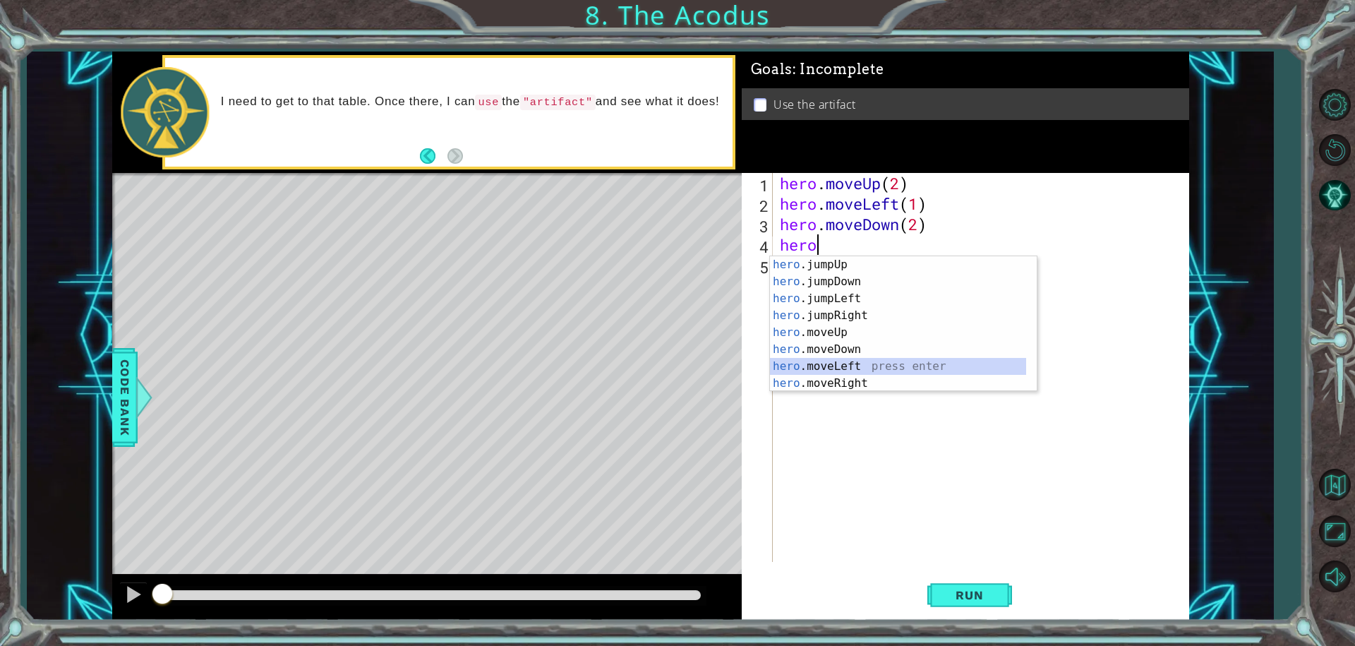
click at [877, 358] on div "hero .jumpUp press enter hero .jumpDown press enter hero .jumpLeft press enter …" at bounding box center [898, 340] width 256 height 169
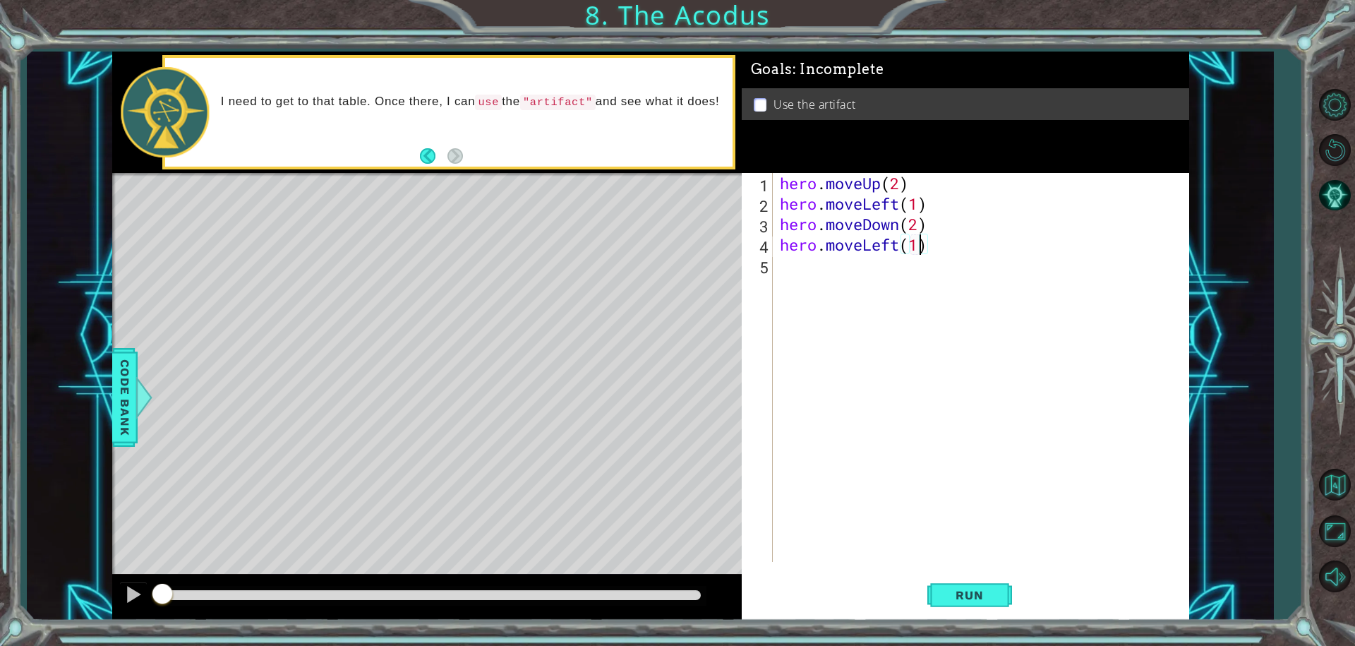
scroll to position [0, 6]
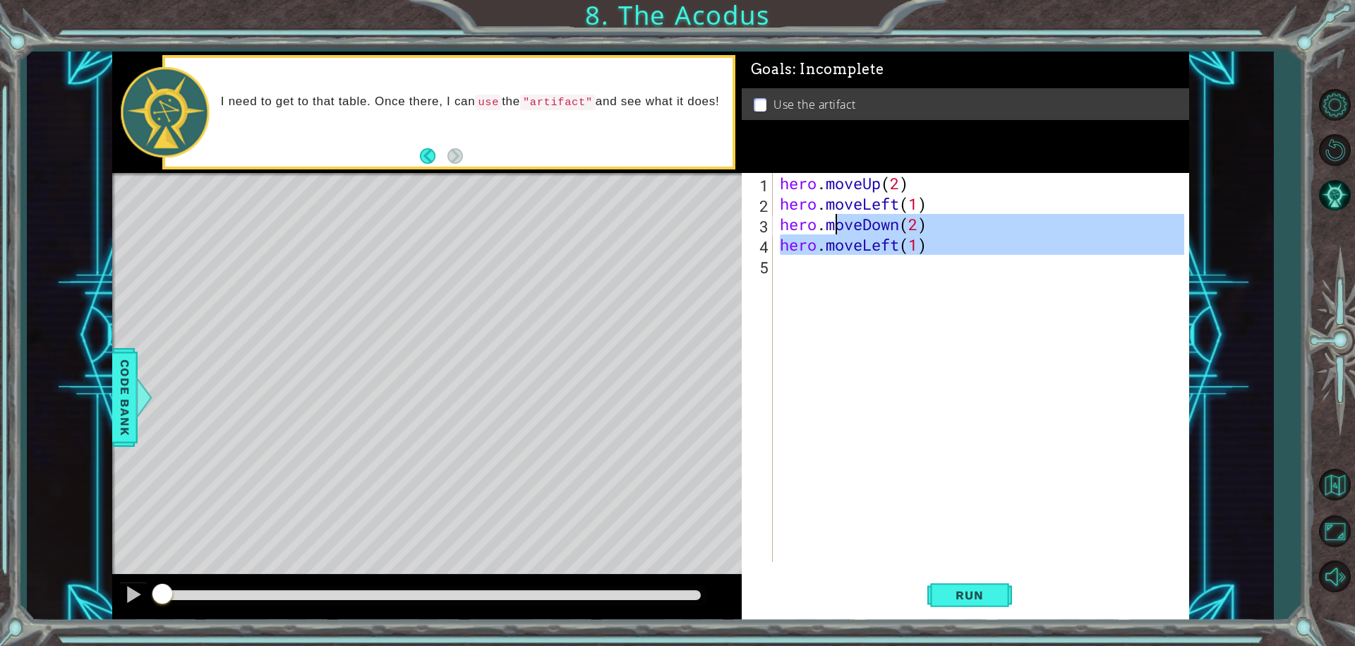
click at [831, 270] on div "hero . moveUp ( 2 ) hero . moveLeft ( 1 ) hero . moveDown ( 2 ) hero . moveLeft…" at bounding box center [984, 388] width 415 height 430
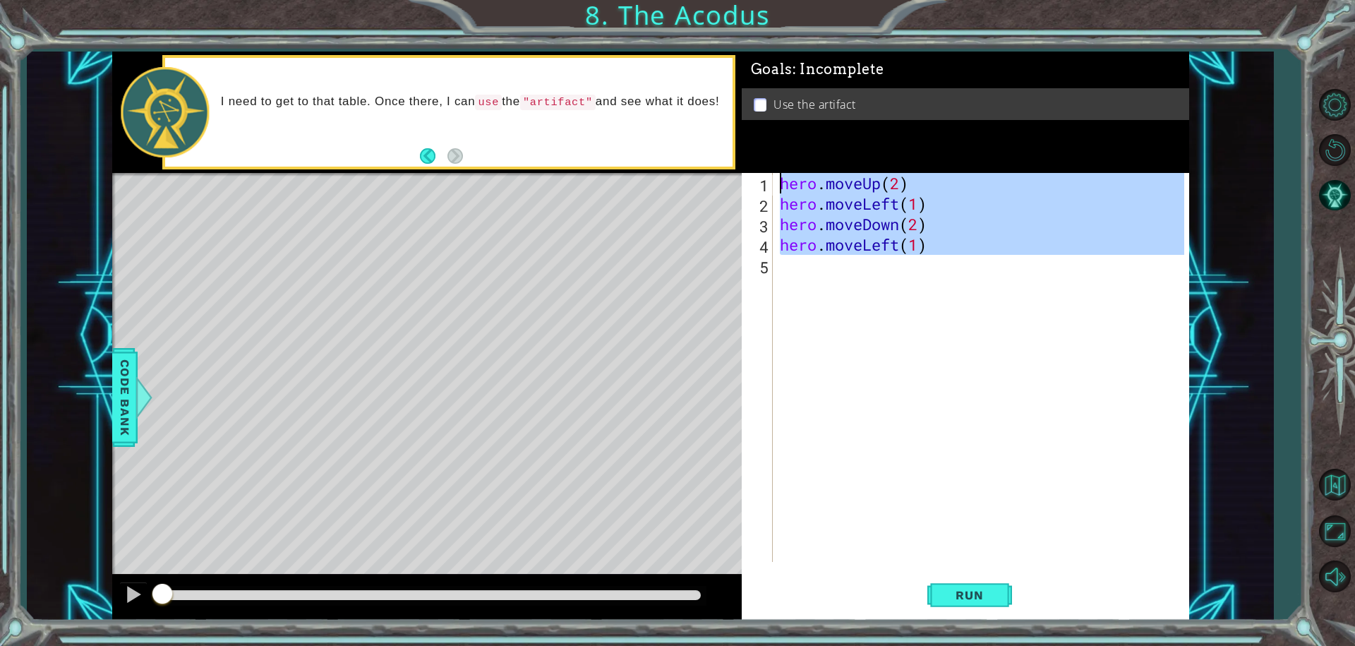
type textarea "hero.moveUp(2) hero.moveLeft(1)"
click at [837, 291] on div "hero . moveUp ( 2 ) hero . moveLeft ( 1 ) hero . moveDown ( 2 ) hero . moveLeft…" at bounding box center [981, 367] width 408 height 389
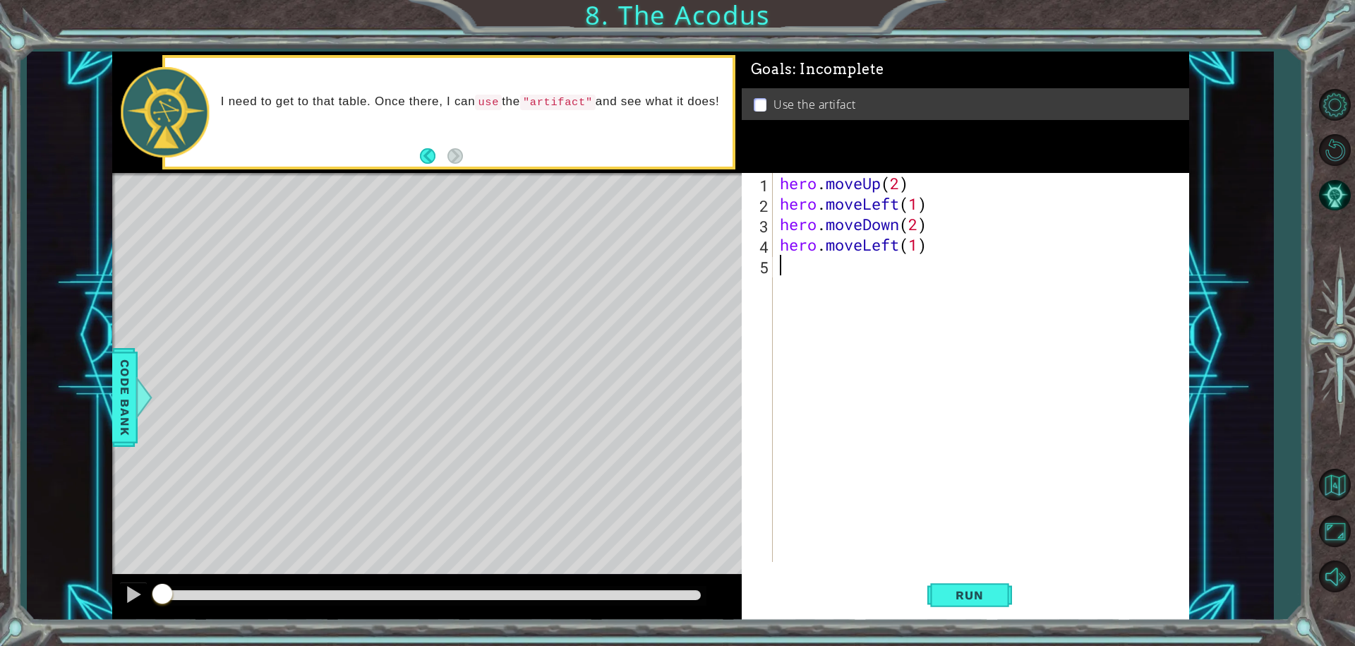
scroll to position [0, 0]
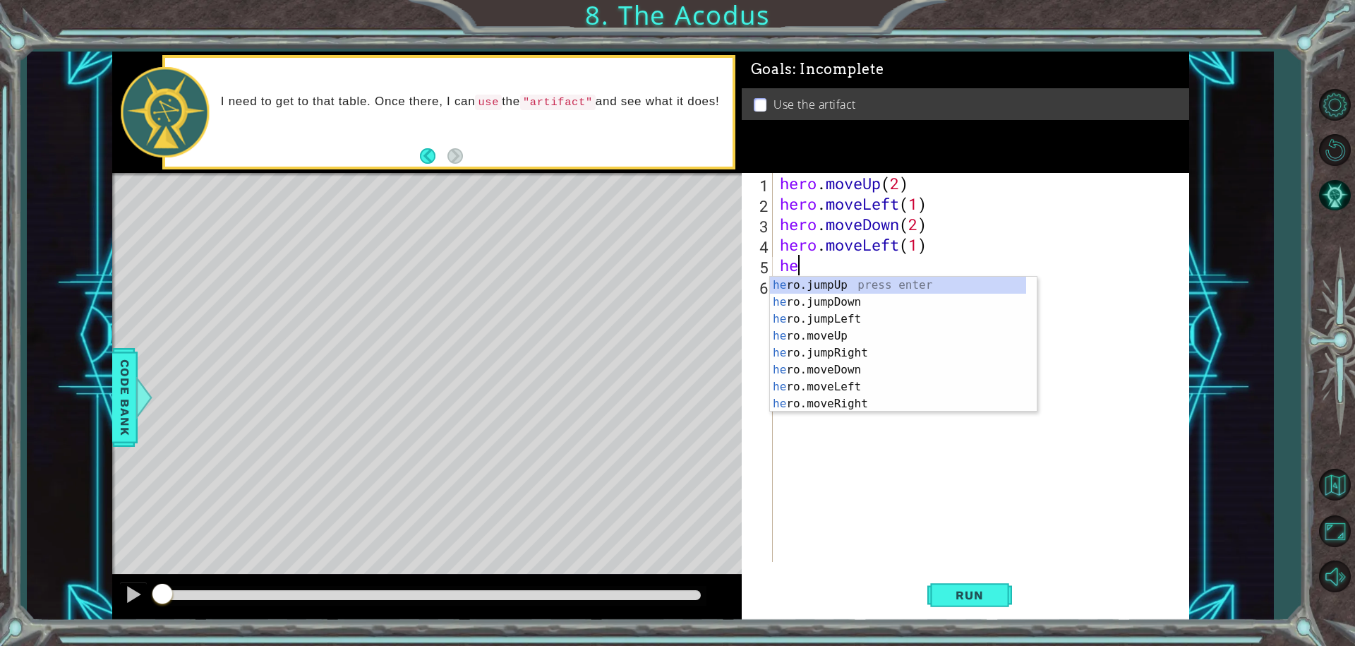
type textarea "her"
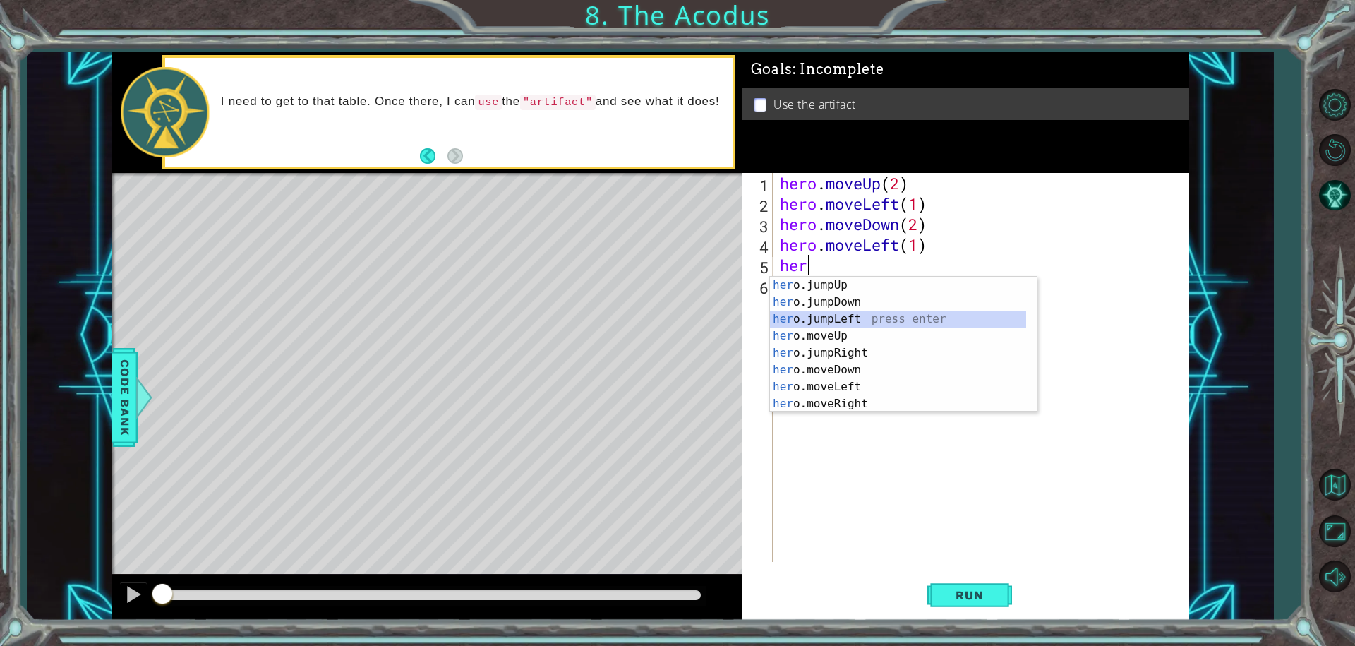
click at [855, 318] on div "her o.jumpUp press enter her o.jumpDown press enter her o.jumpLeft press enter …" at bounding box center [898, 361] width 256 height 169
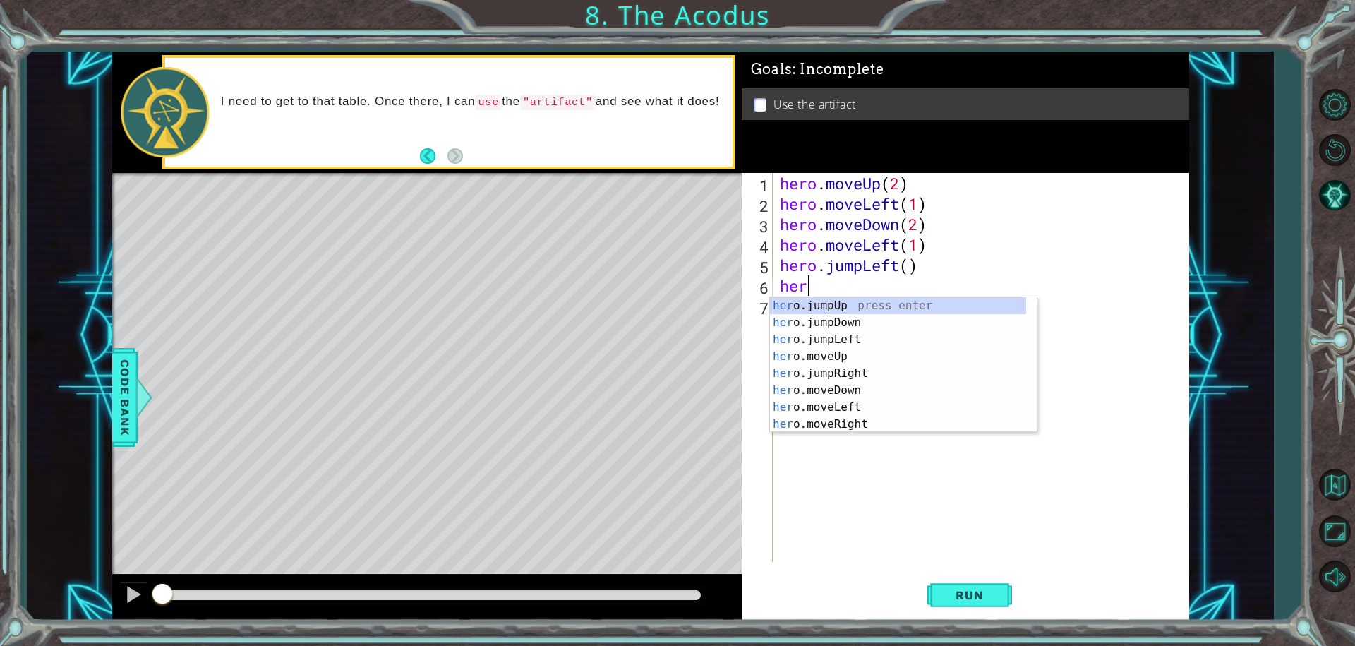
scroll to position [0, 1]
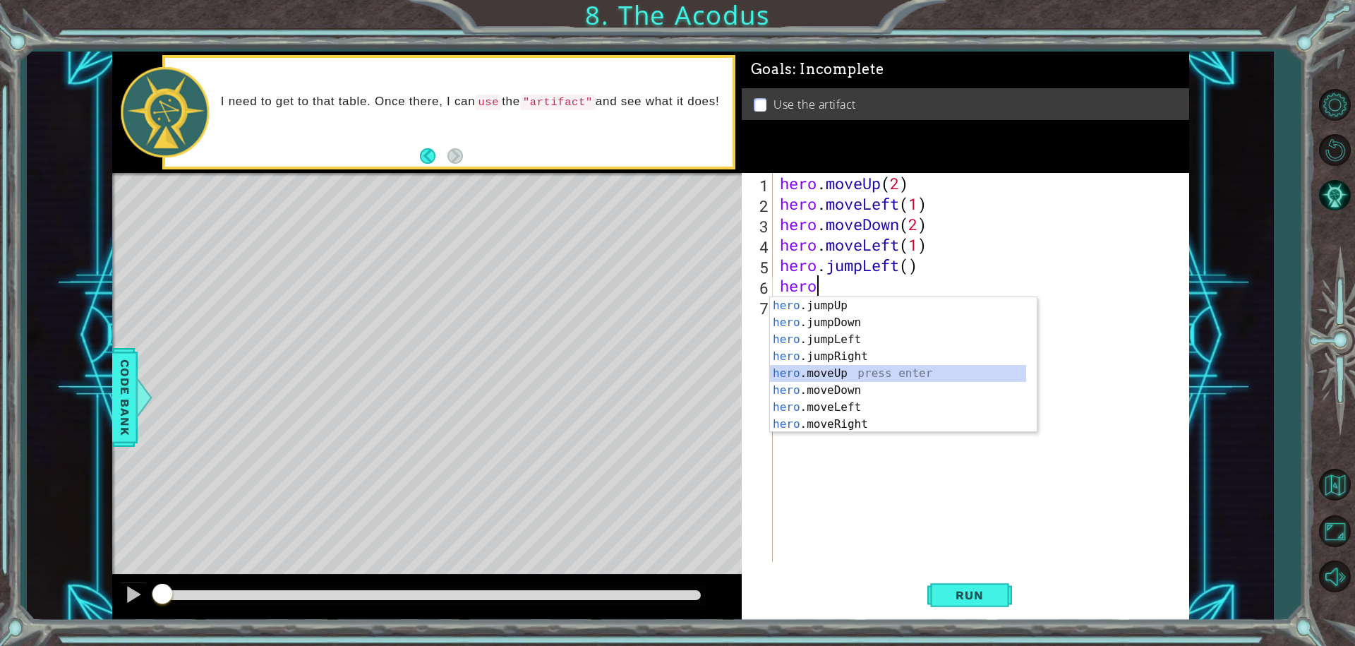
click at [840, 366] on div "hero .jumpUp press enter hero .jumpDown press enter hero .jumpLeft press enter …" at bounding box center [898, 381] width 256 height 169
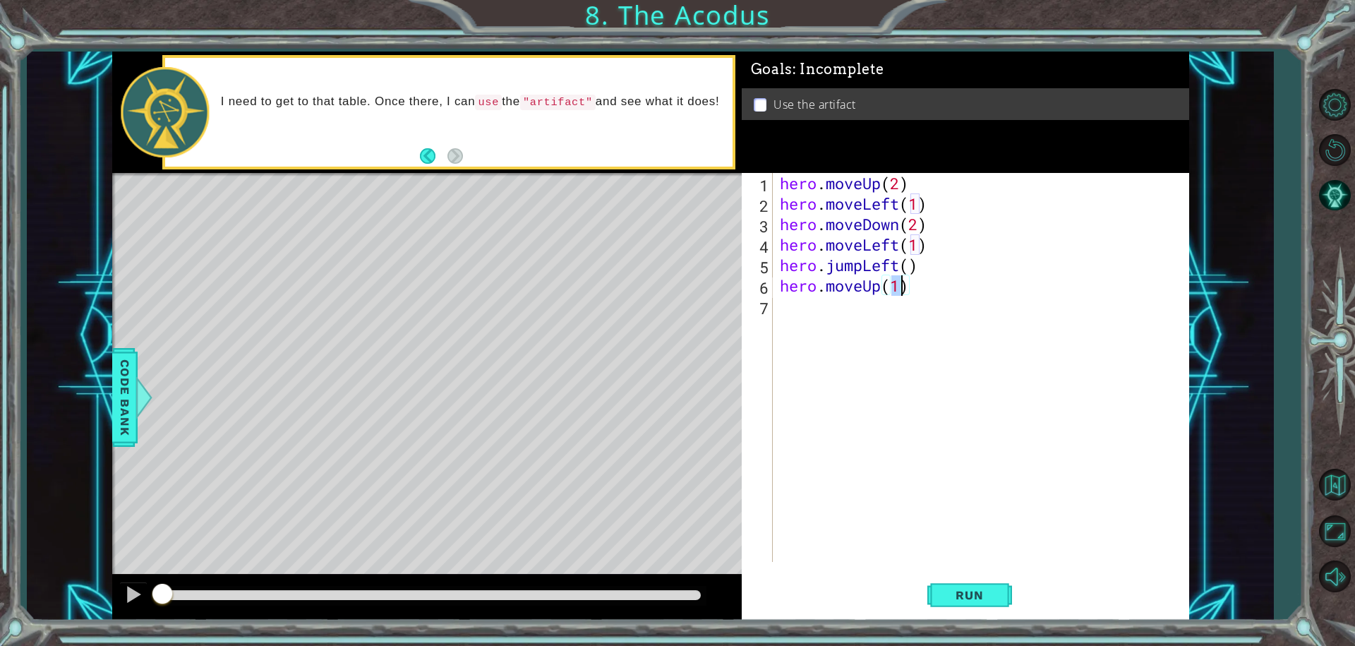
type textarea "hero.moveUp(2)"
click at [843, 335] on div "hero . moveUp ( 2 ) hero . moveLeft ( 1 ) hero . moveDown ( 2 ) hero . moveLeft…" at bounding box center [984, 388] width 415 height 430
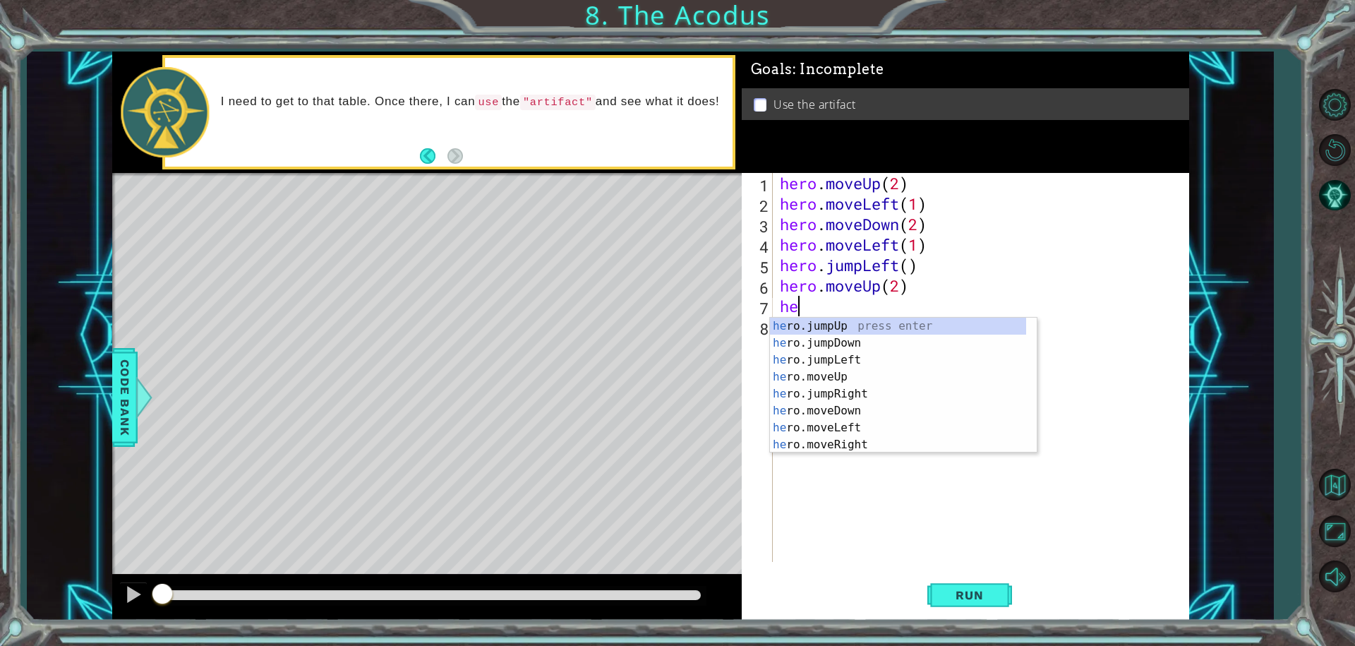
scroll to position [0, 1]
click at [858, 444] on div "hero .jumpUp press enter hero .jumpDown press enter hero .jumpLeft press enter …" at bounding box center [898, 402] width 256 height 169
type textarea "hero.moveRight(1)"
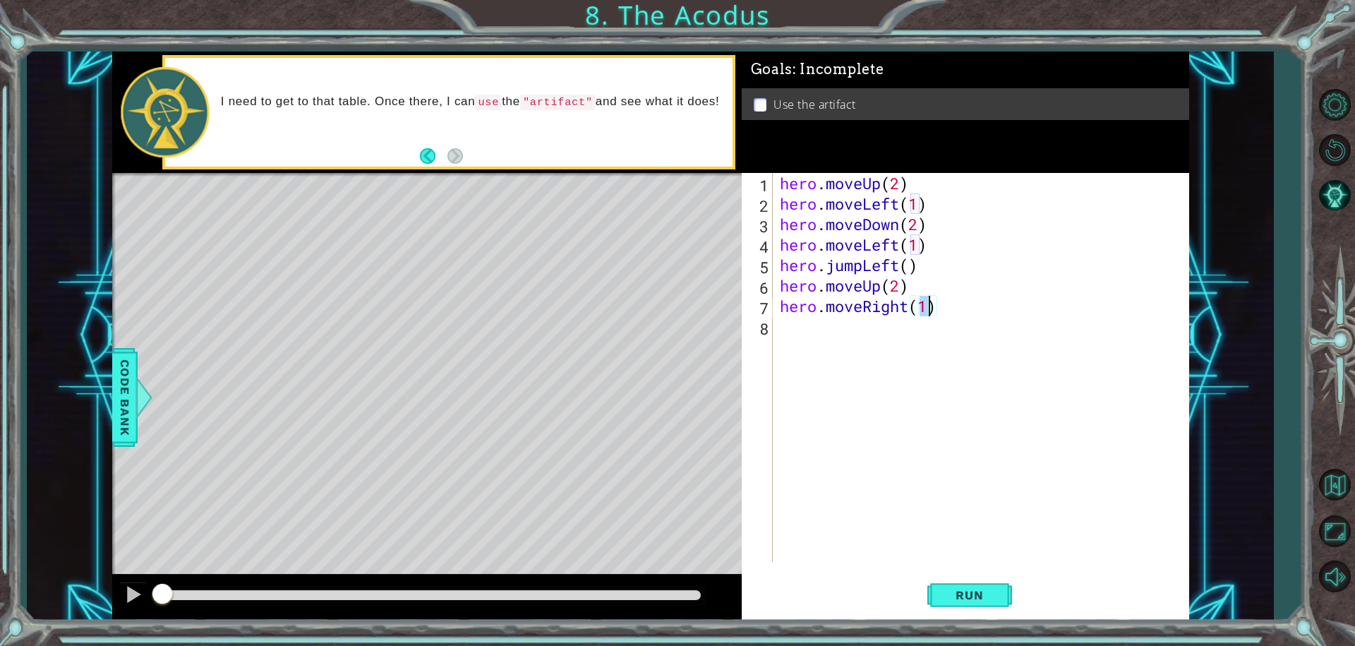
scroll to position [0, 6]
click at [791, 345] on div "hero . moveUp ( 2 ) hero . moveLeft ( 1 ) hero . moveDown ( 2 ) hero . moveLeft…" at bounding box center [984, 388] width 415 height 430
click at [986, 584] on button "Run" at bounding box center [969, 594] width 85 height 44
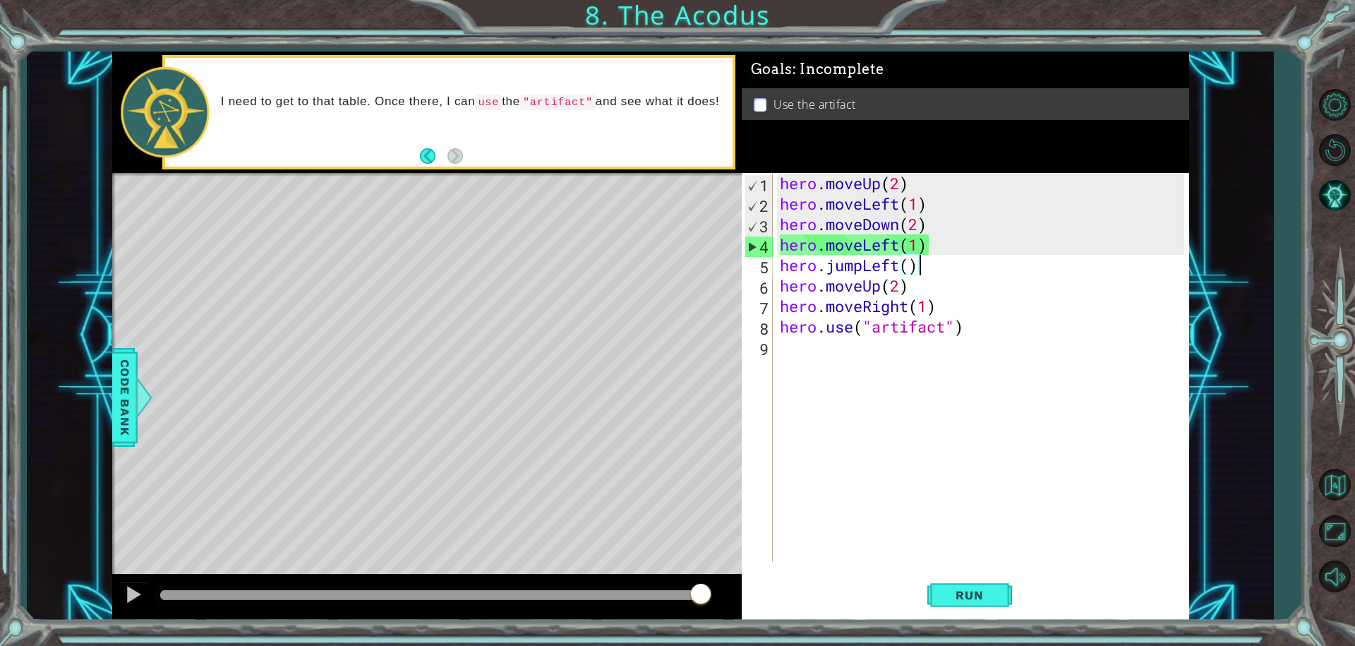
click at [934, 265] on div "hero . moveUp ( 2 ) hero . moveLeft ( 1 ) hero . moveDown ( 2 ) hero . moveLeft…" at bounding box center [984, 388] width 415 height 430
drag, startPoint x: 949, startPoint y: 245, endPoint x: 730, endPoint y: 253, distance: 218.9
click at [730, 253] on div "1 ההההההההההההההההההההההההההההההההההההההההההההההההההההההההההההההההההההההההההההה…" at bounding box center [650, 336] width 1077 height 568
type textarea "hero.moveLeft(1)"
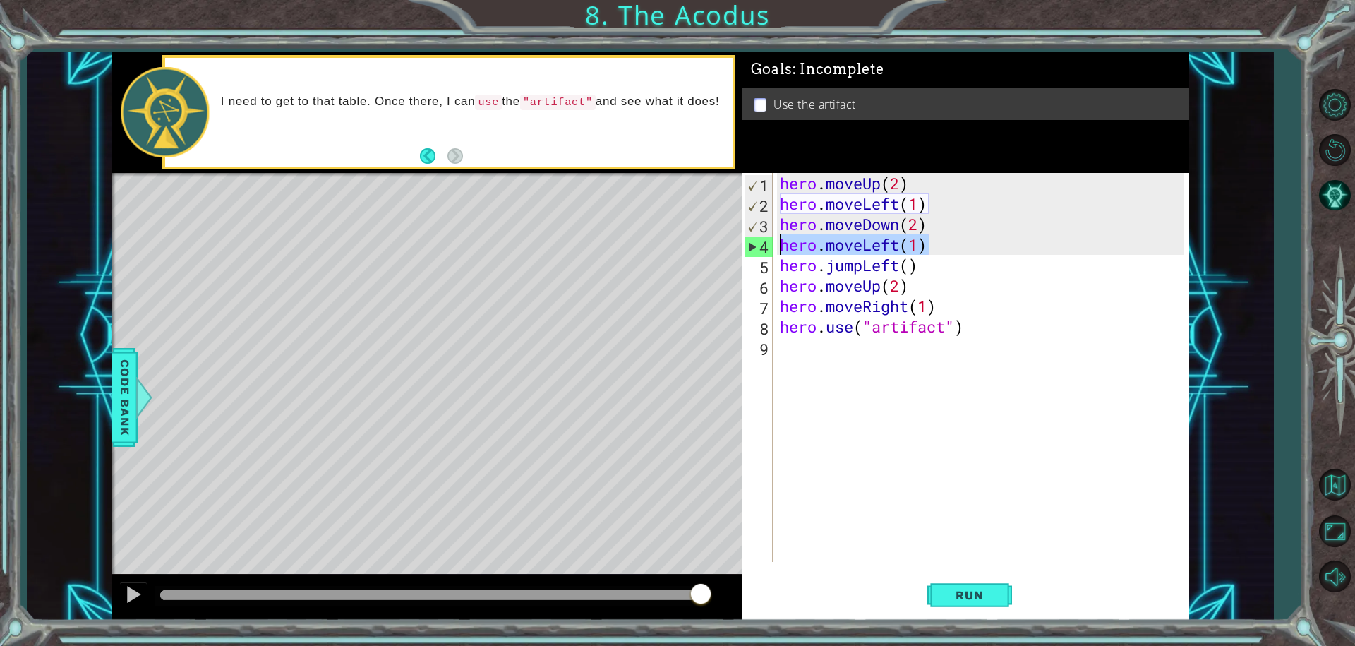
scroll to position [0, 0]
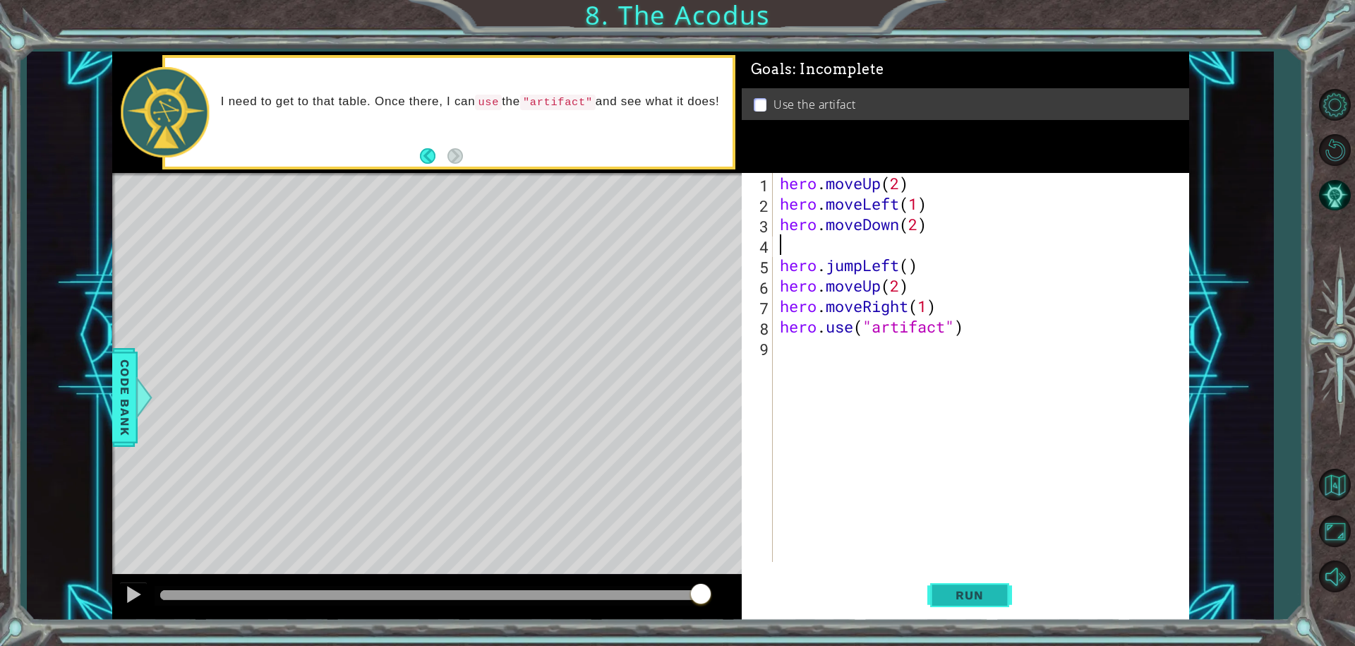
click at [967, 593] on span "Run" at bounding box center [969, 595] width 56 height 14
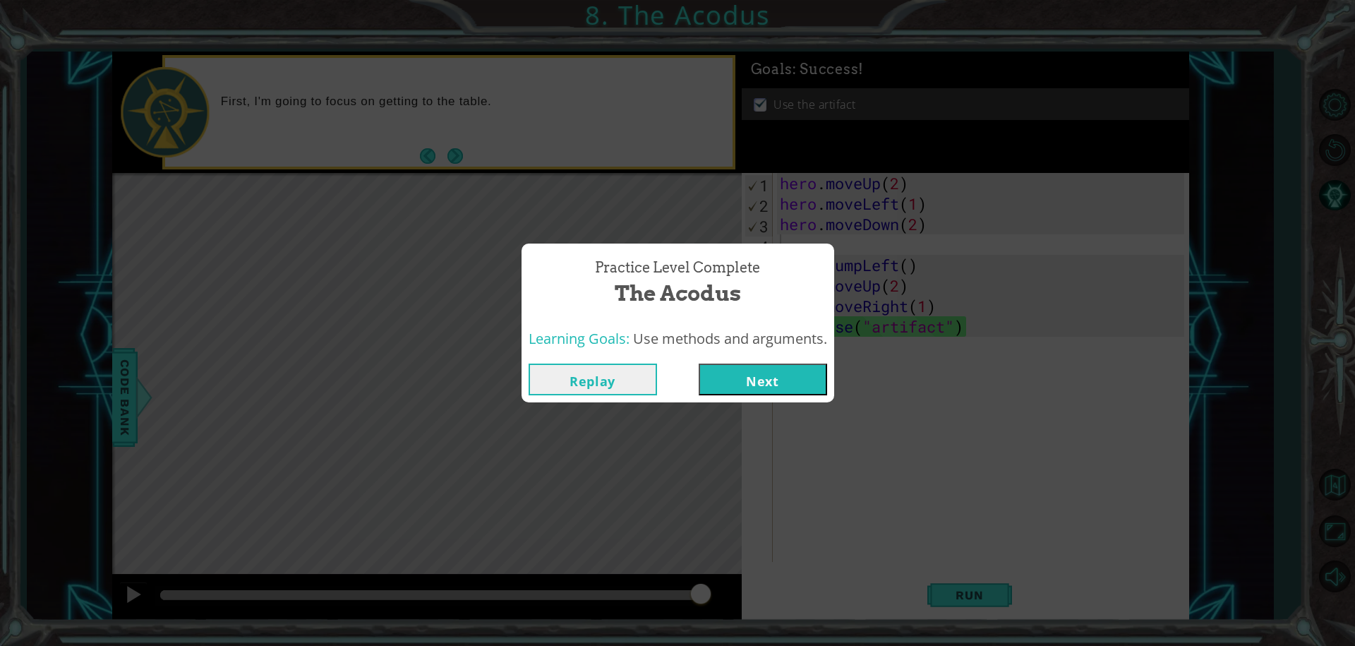
click at [760, 381] on button "Next" at bounding box center [763, 379] width 128 height 32
